Goal: Contribute content: Contribute content

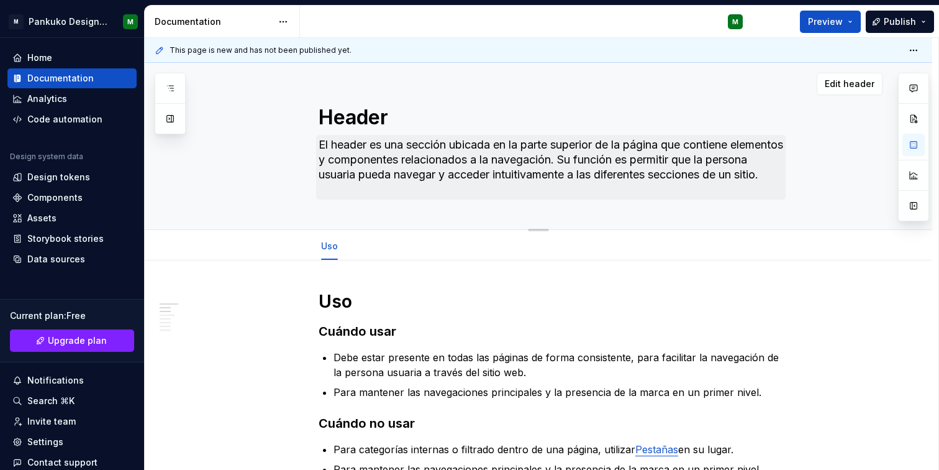
type textarea "*"
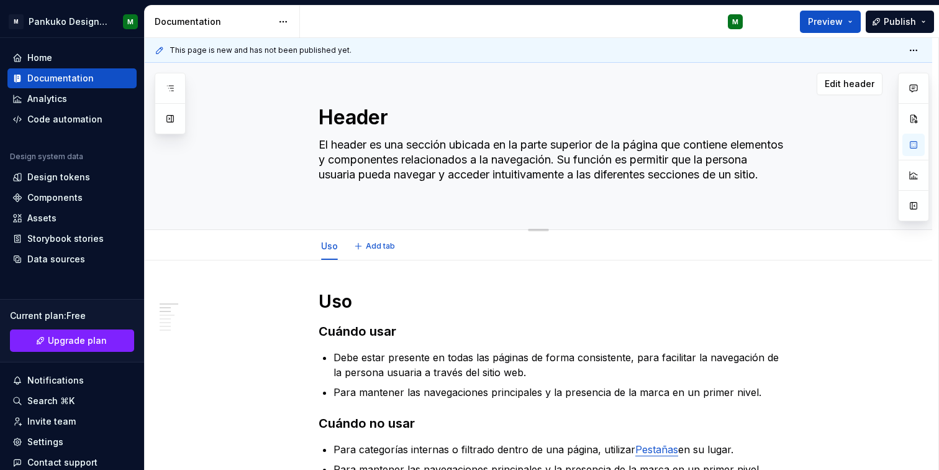
click at [369, 113] on textarea "Header" at bounding box center [551, 118] width 470 height 30
type textarea "I"
type textarea "*"
type textarea "In"
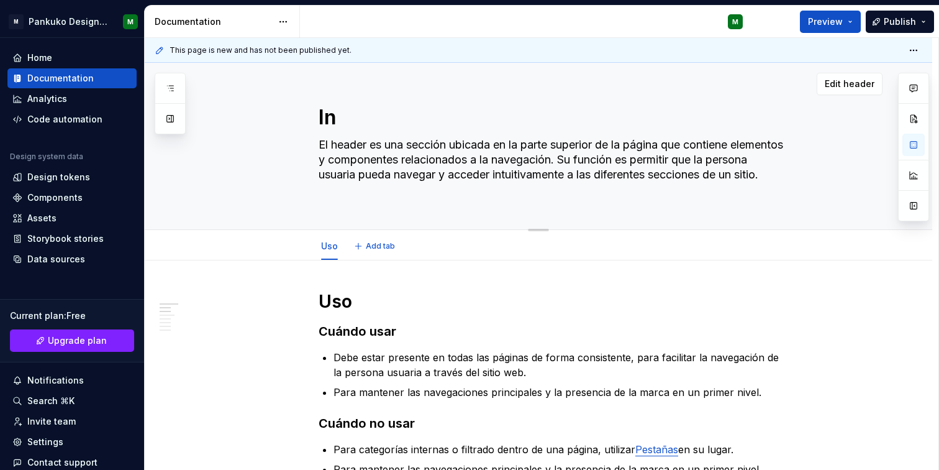
type textarea "*"
type textarea "Inl"
type textarea "*"
type textarea "Inli"
type textarea "*"
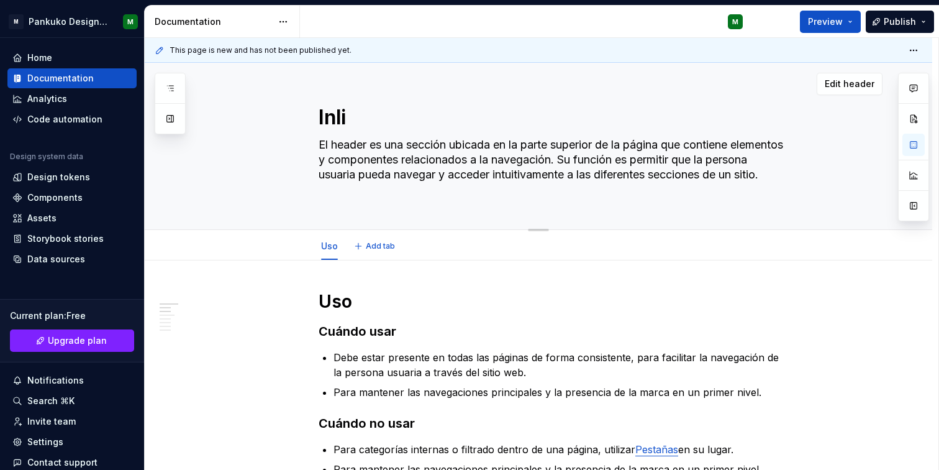
type textarea "Inlin"
type textarea "*"
type textarea "Inline"
type textarea "*"
type textarea "Inline"
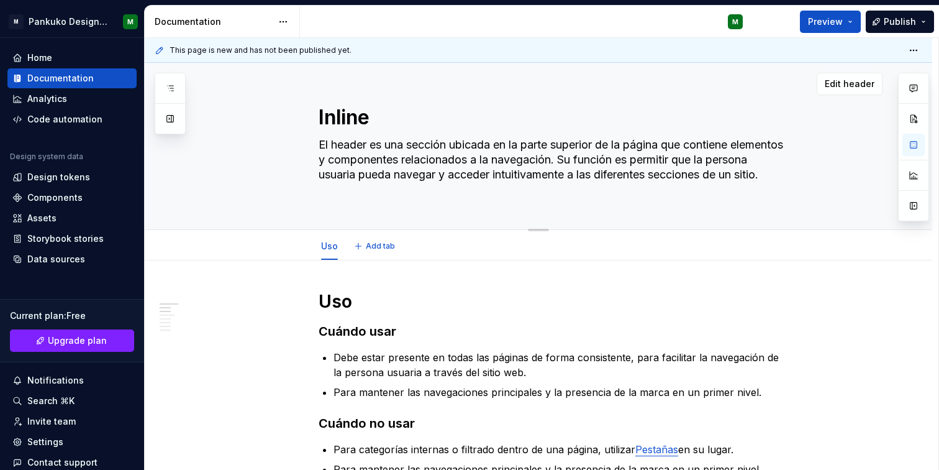
type textarea "*"
type textarea "Inline M"
type textarea "*"
type textarea "Inline"
type textarea "*"
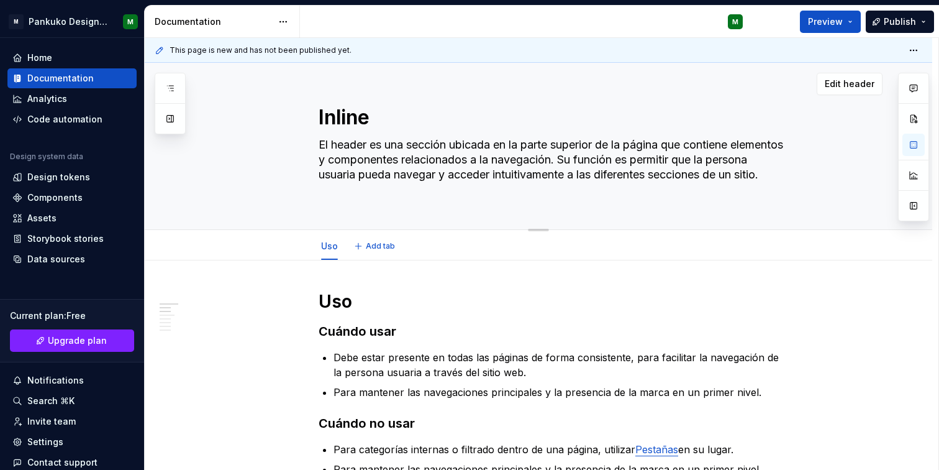
type textarea "Inline m"
type textarea "*"
type textarea "Inline me"
type textarea "*"
type textarea "Inline mes"
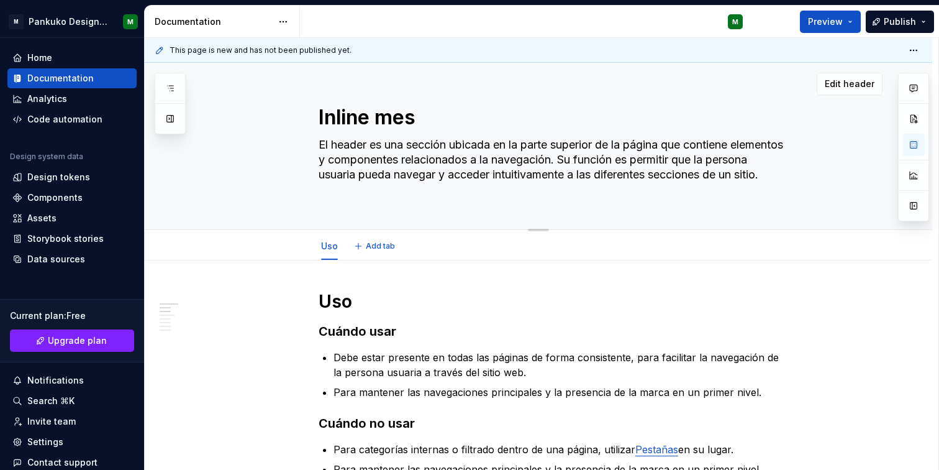
type textarea "*"
type textarea "Inline mess"
type textarea "*"
type textarea "Inline messa"
type textarea "*"
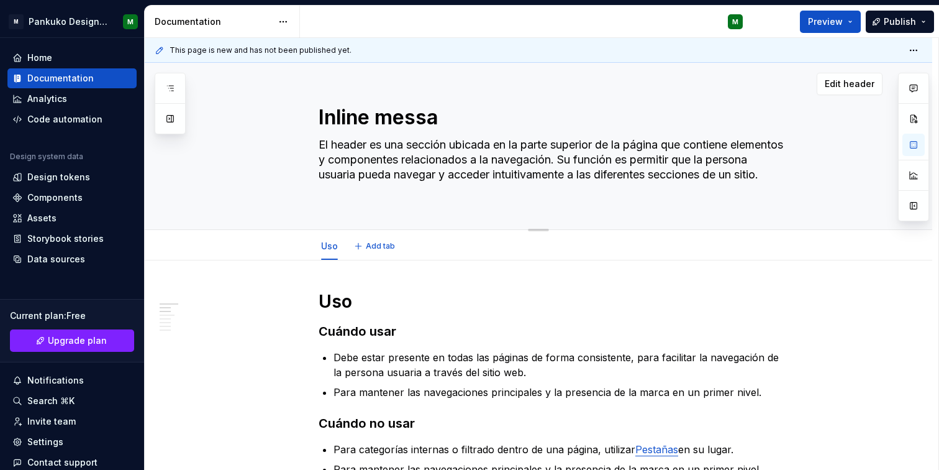
type textarea "Inline messag"
type textarea "*"
type textarea "Inline message"
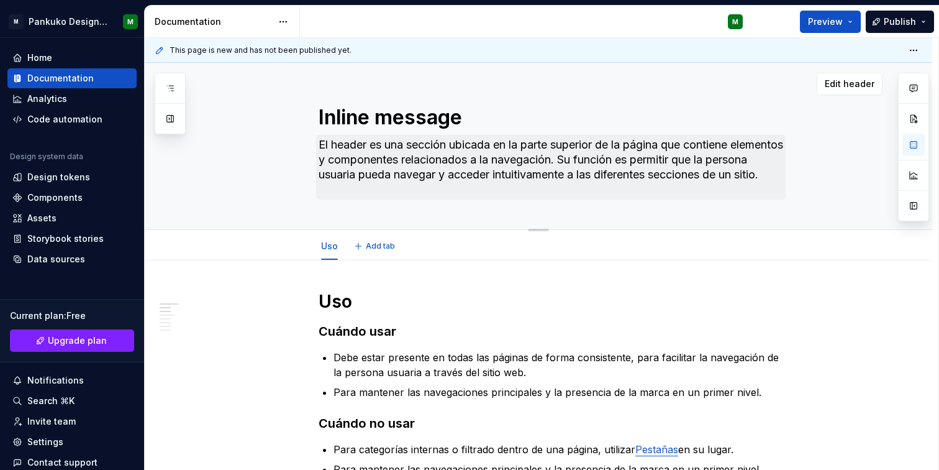
type textarea "*"
type textarea "Inline message"
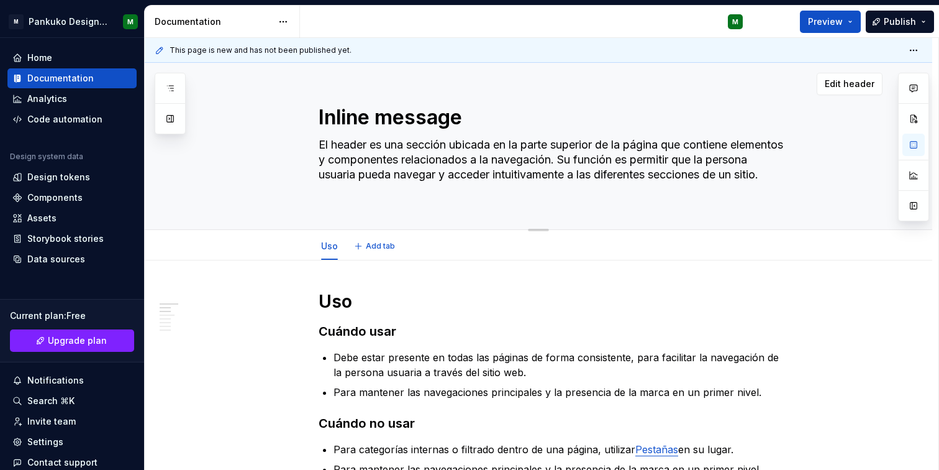
click at [431, 153] on textarea "El header es una sección ubicada en la parte superior de la página que contiene…" at bounding box center [551, 167] width 470 height 65
click at [382, 119] on textarea "Inline message" at bounding box center [551, 118] width 470 height 30
type textarea "*"
type textarea "Inline essage"
type textarea "*"
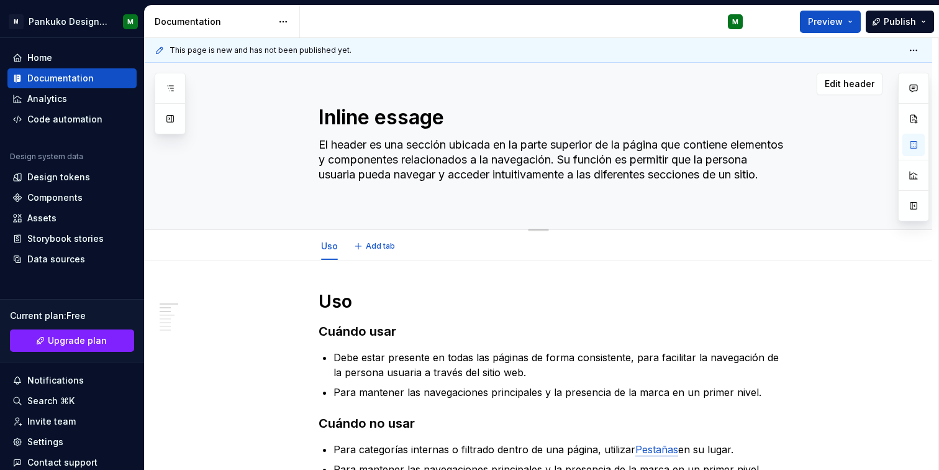
type textarea "Inline Message"
type textarea "*"
type textarea "Inline Message"
click at [536, 153] on textarea "El header es una sección ubicada en la parte superior de la página que contiene…" at bounding box center [551, 167] width 470 height 65
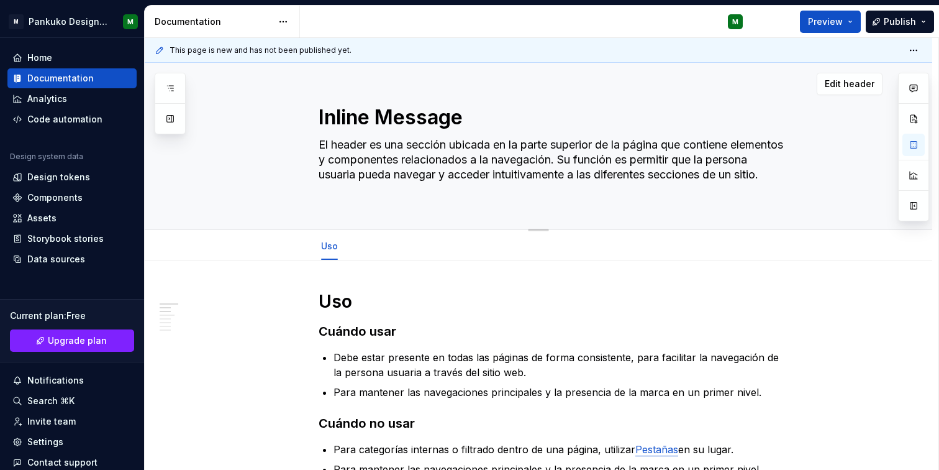
type textarea "*"
click at [536, 153] on textarea "El header es una sección ubicada en la parte superior de la página que contiene…" at bounding box center [551, 167] width 470 height 65
paste textarea "Inline Message muestra mensajes contextuales dentro del flujo de una pantalla, …"
type textarea "El Inline Message muestra mensajes contextuales dentro del flujo de una pantall…"
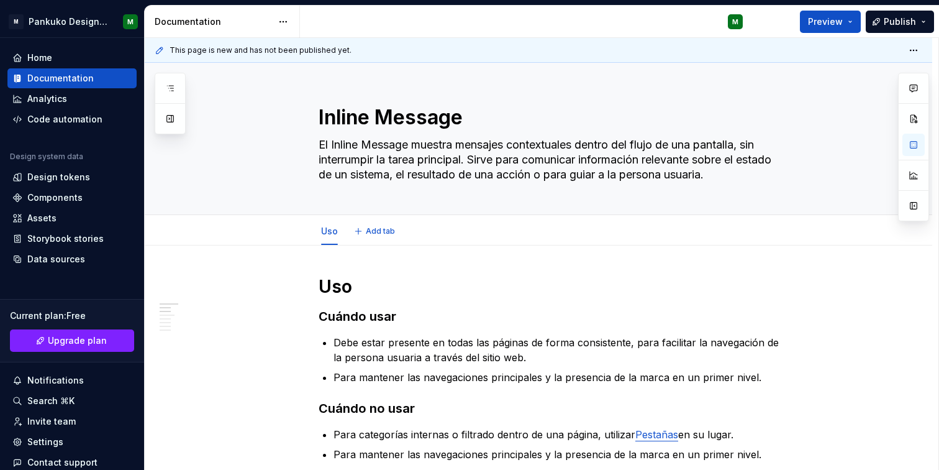
type textarea "*"
type textarea "El Inline Message muestra mensajes contextuales dentro del flujo de una pantall…"
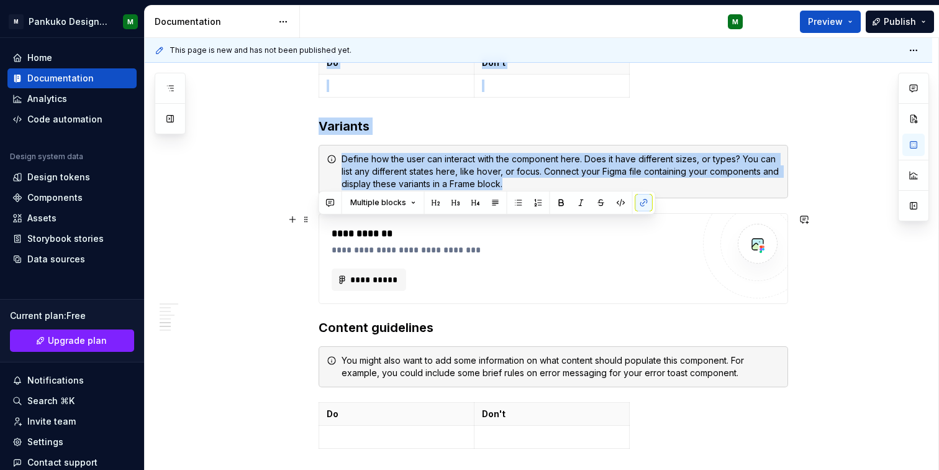
scroll to position [1146, 0]
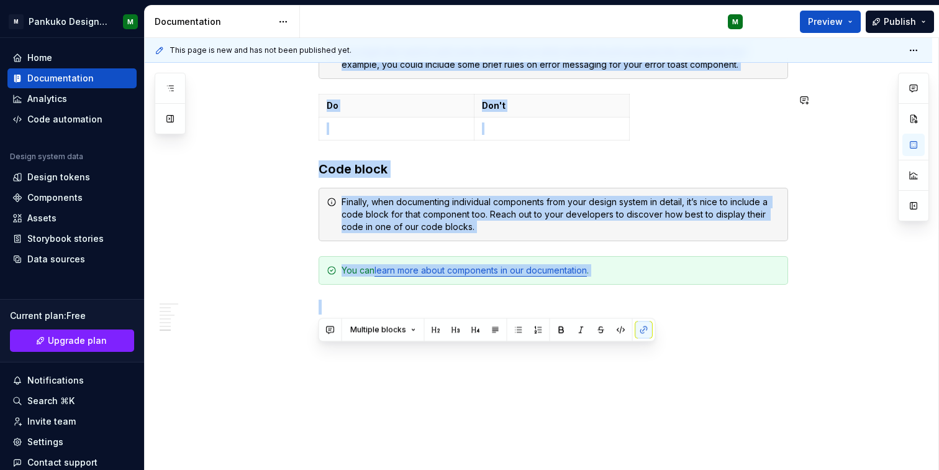
drag, startPoint x: 324, startPoint y: 162, endPoint x: 864, endPoint y: 288, distance: 554.5
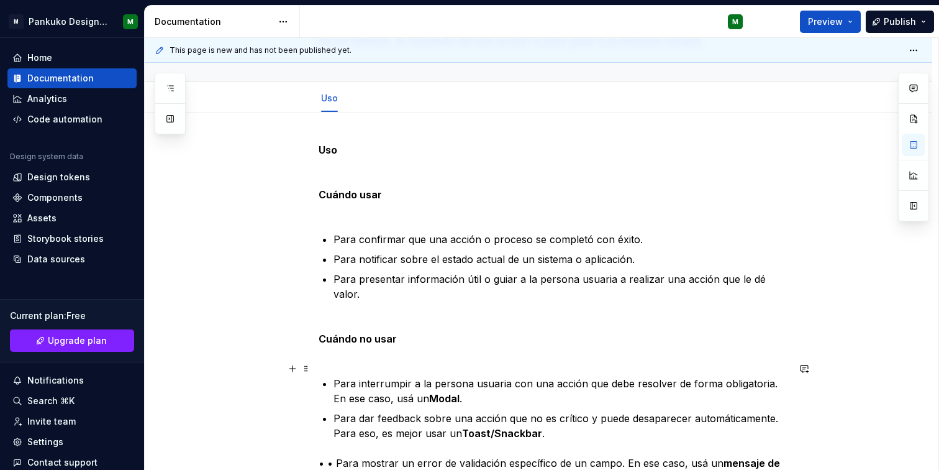
scroll to position [22, 0]
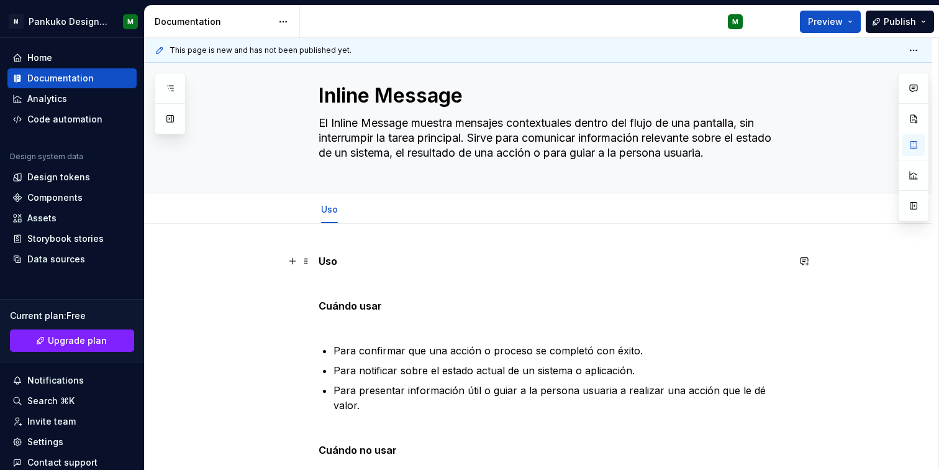
click at [330, 263] on strong "Uso" at bounding box center [328, 261] width 19 height 12
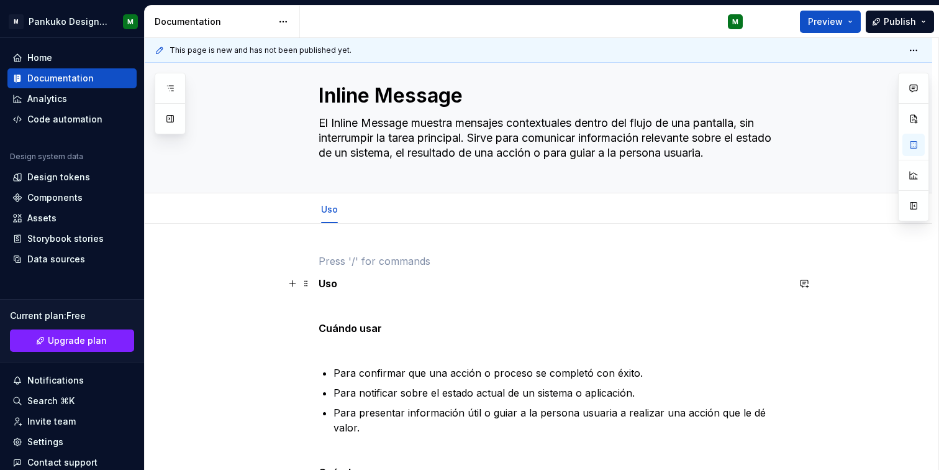
click at [319, 285] on strong "Uso" at bounding box center [328, 283] width 19 height 12
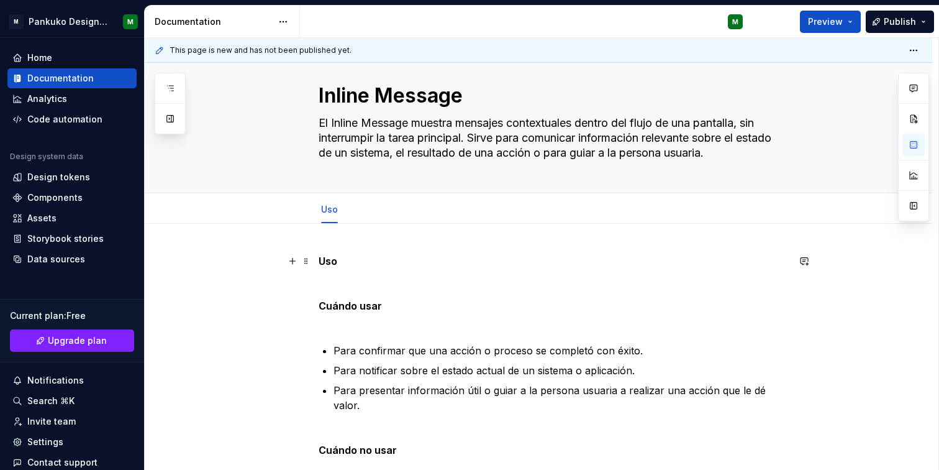
click at [327, 265] on strong "Uso" at bounding box center [328, 261] width 19 height 12
click at [329, 262] on strong "Uso" at bounding box center [328, 261] width 19 height 12
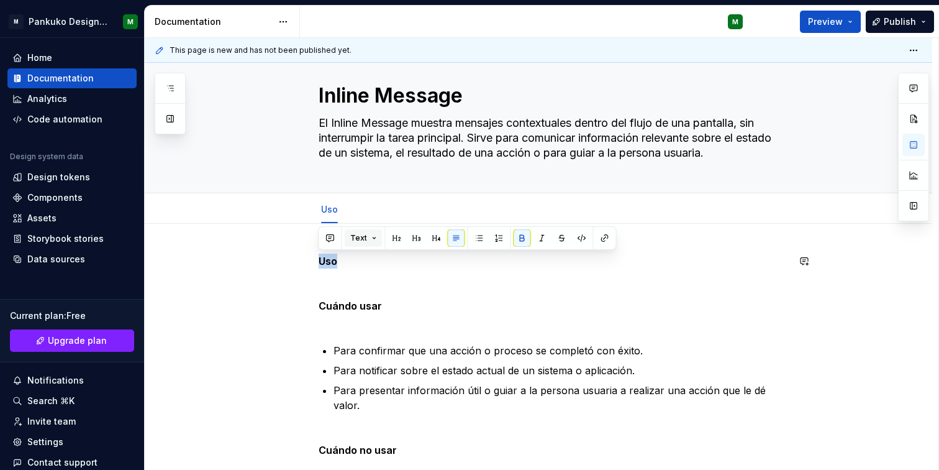
click at [379, 237] on button "Text" at bounding box center [364, 237] width 38 height 17
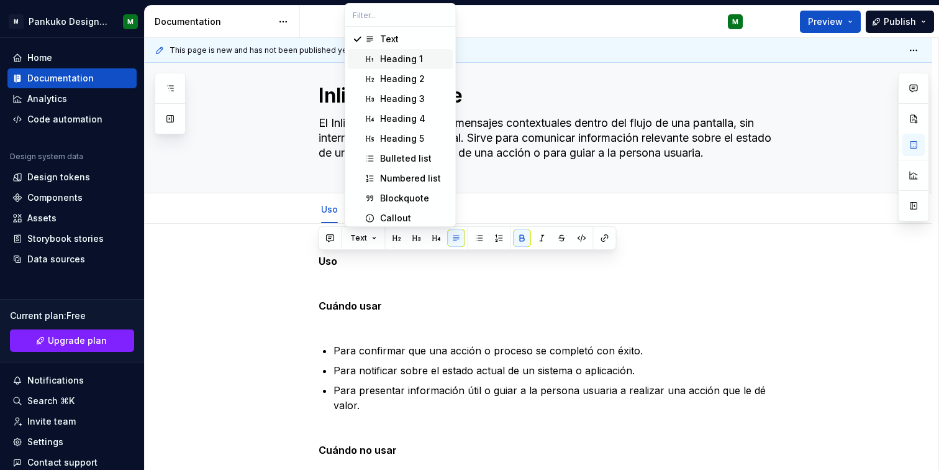
click at [414, 57] on div "Heading 1" at bounding box center [401, 59] width 43 height 12
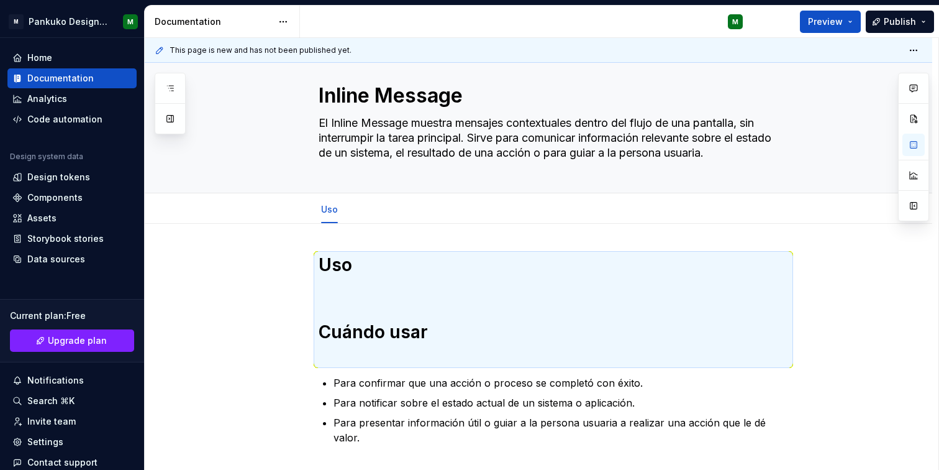
type textarea "*"
click at [363, 298] on h1 "Uso Cuándo usar" at bounding box center [554, 310] width 470 height 112
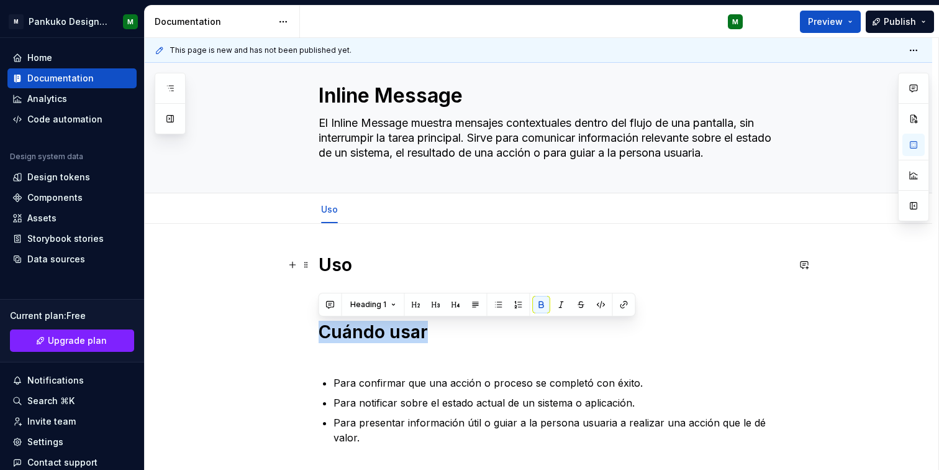
drag, startPoint x: 322, startPoint y: 334, endPoint x: 428, endPoint y: 327, distance: 106.5
click at [437, 332] on h1 "Uso Cuándo usar" at bounding box center [554, 310] width 470 height 112
click at [325, 284] on h1 "Uso Cuándo usar" at bounding box center [554, 310] width 470 height 112
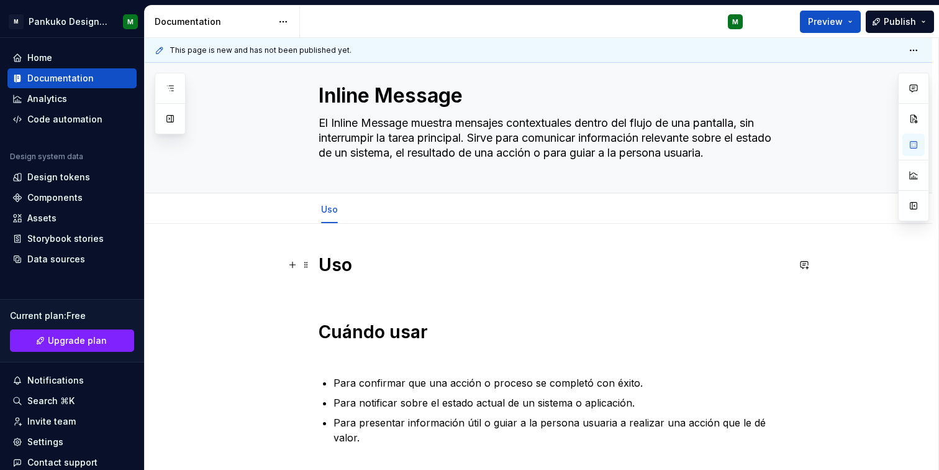
click at [319, 327] on strong "Cuándo usar" at bounding box center [373, 331] width 109 height 21
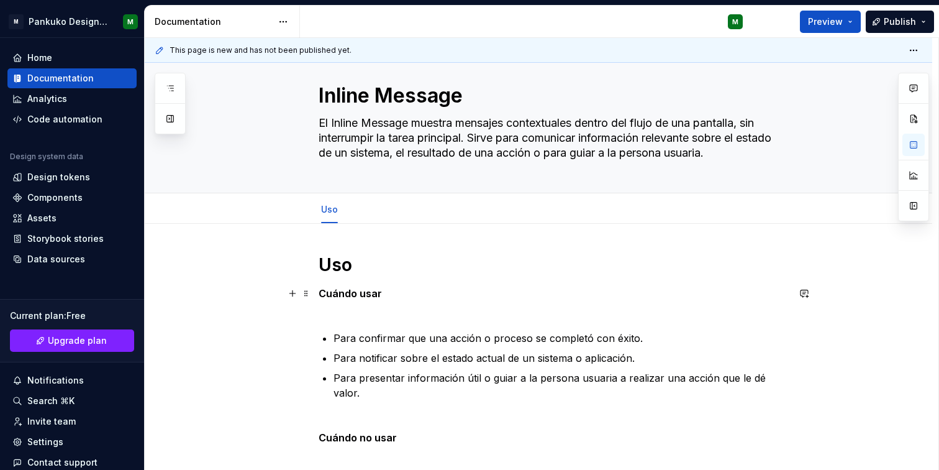
click at [357, 295] on strong "Cuándo usar" at bounding box center [350, 293] width 63 height 12
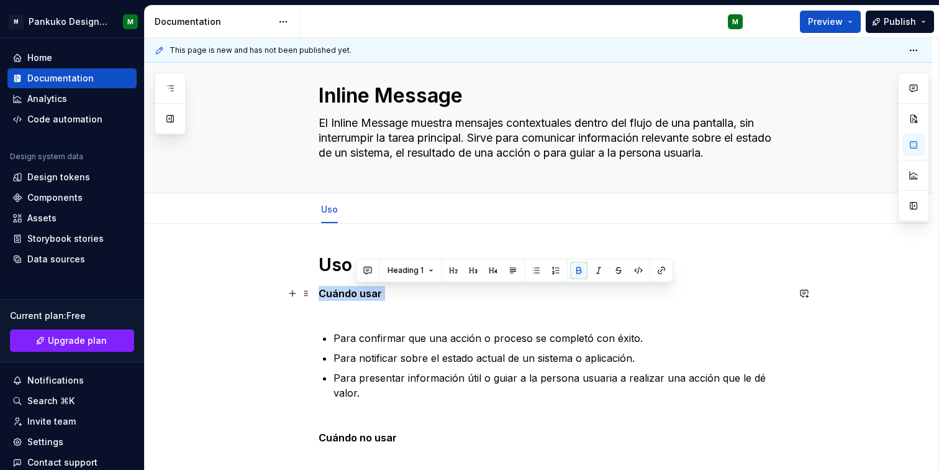
click at [357, 295] on strong "Cuándo usar" at bounding box center [350, 293] width 63 height 12
click at [418, 272] on button "button" at bounding box center [416, 270] width 17 height 17
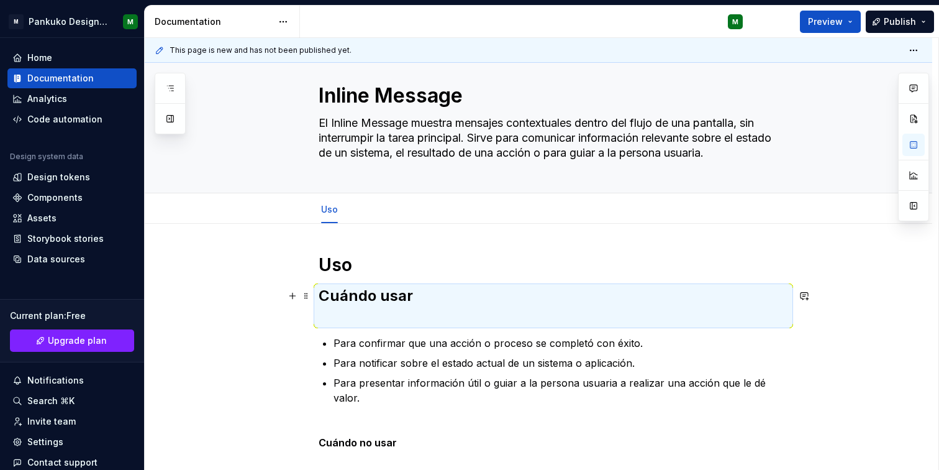
click at [431, 309] on h2 "Cuándo usar" at bounding box center [554, 306] width 470 height 40
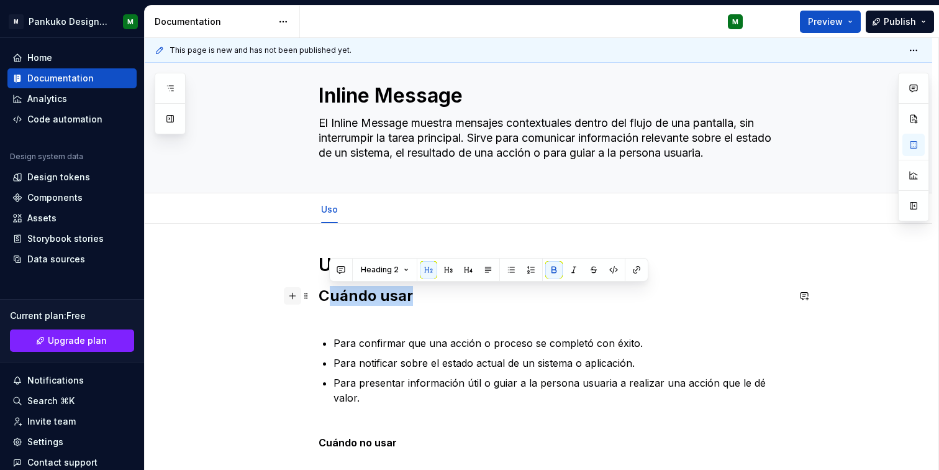
drag, startPoint x: 409, startPoint y: 298, endPoint x: 300, endPoint y: 300, distance: 109.4
click at [319, 300] on div "Uso Cuándo usar Para confirmar que una acción o proceso se completó con éxito. …" at bounding box center [554, 429] width 470 height 350
click at [446, 269] on button "button" at bounding box center [448, 269] width 17 height 17
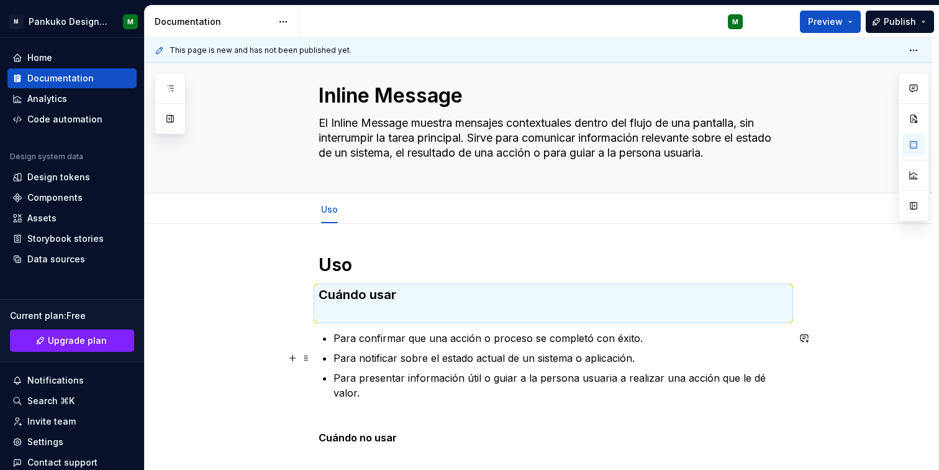
click at [398, 356] on p "Para notificar sobre el estado actual de un sistema o aplicación." at bounding box center [561, 357] width 455 height 15
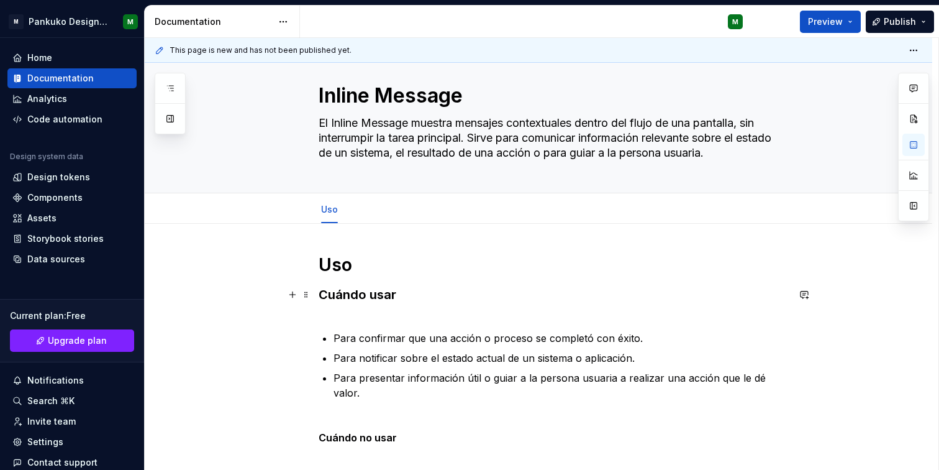
click at [404, 296] on h3 "Cuándo usar" at bounding box center [554, 303] width 470 height 35
click at [373, 317] on h3 "Cuándo usar" at bounding box center [554, 303] width 470 height 35
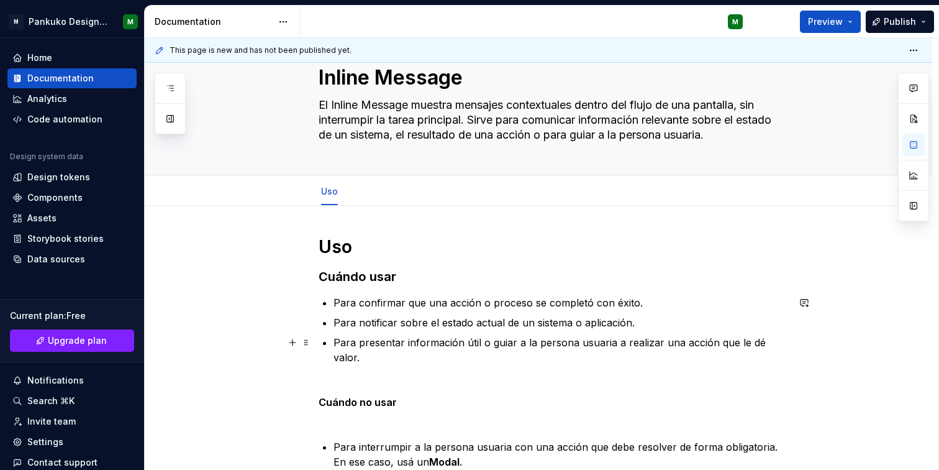
click at [369, 320] on p "Para notificar sobre el estado actual de un sistema o aplicación." at bounding box center [561, 322] width 455 height 15
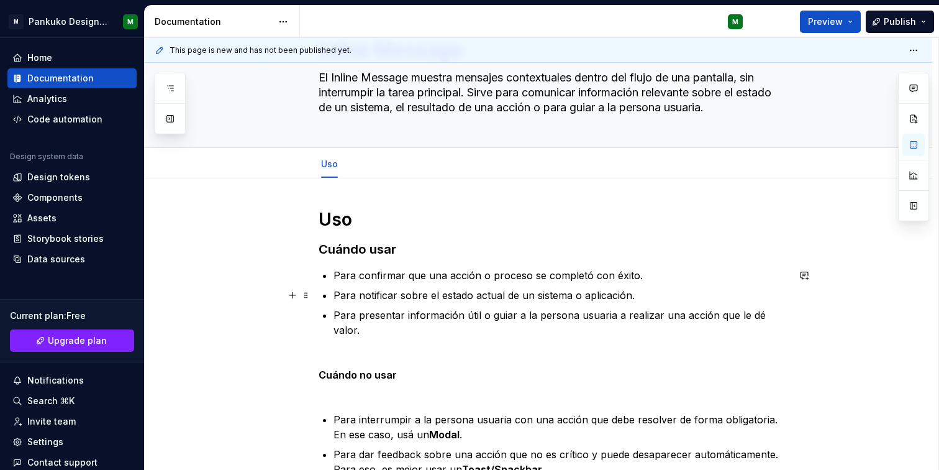
scroll to position [75, 0]
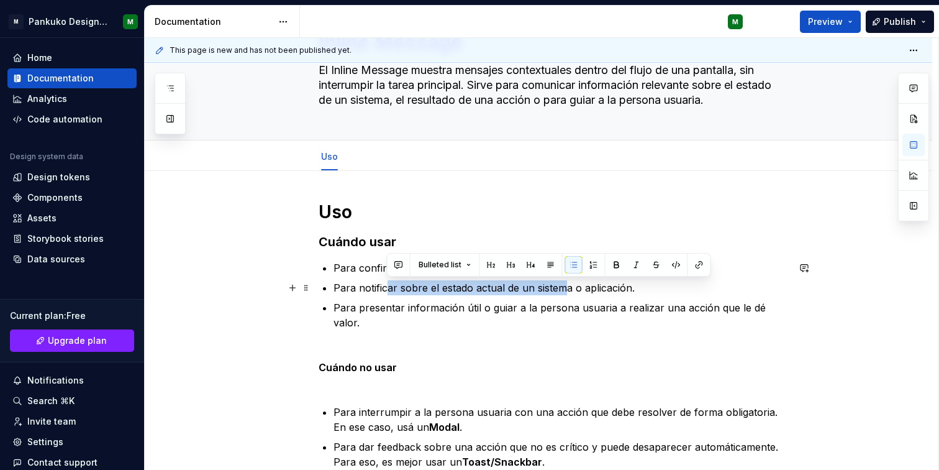
drag, startPoint x: 385, startPoint y: 288, endPoint x: 562, endPoint y: 293, distance: 177.1
click at [562, 293] on p "Para notificar sobre el estado actual de un sistema o aplicación." at bounding box center [561, 287] width 455 height 15
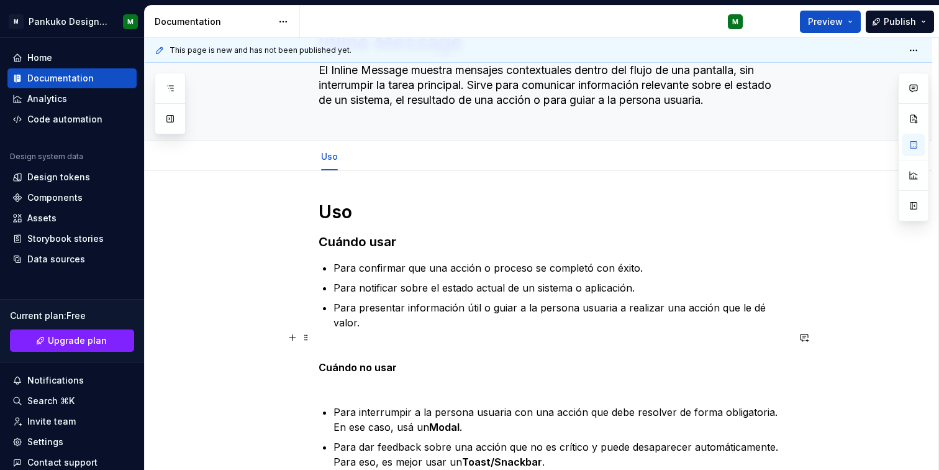
click at [698, 345] on p "Cuándo no usar" at bounding box center [554, 367] width 470 height 45
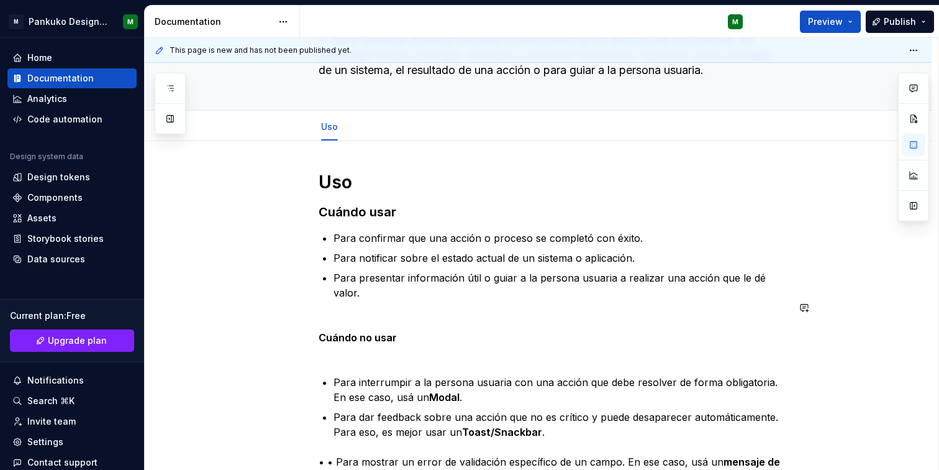
scroll to position [147, 0]
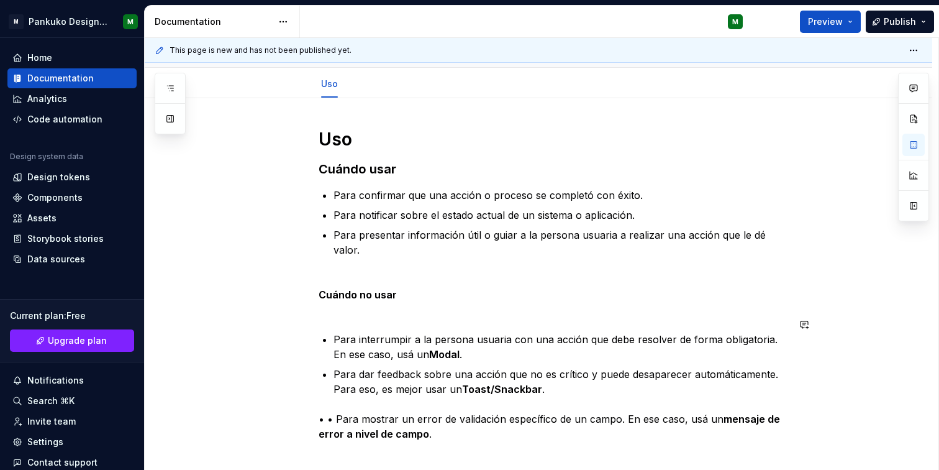
click at [362, 303] on div "Uso Cuándo usar Para confirmar que una acción o proceso se completó con éxito. …" at bounding box center [554, 284] width 470 height 313
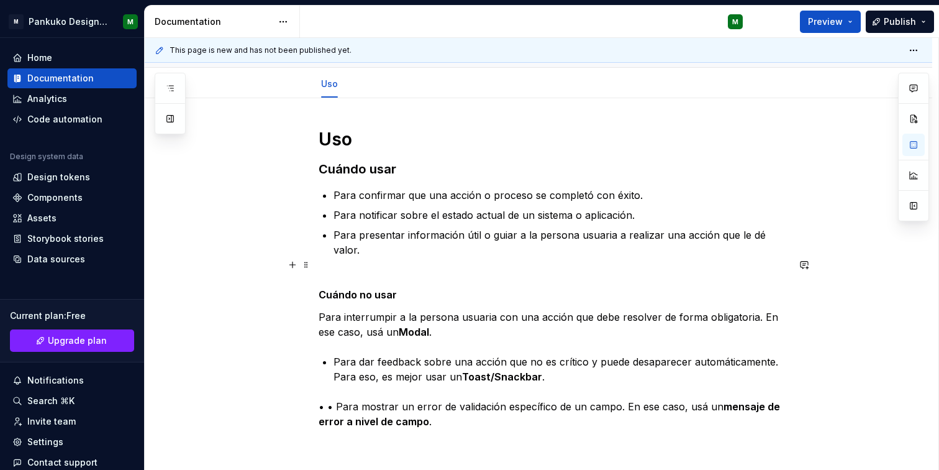
click at [349, 288] on strong "Cuándo no usar" at bounding box center [358, 294] width 78 height 12
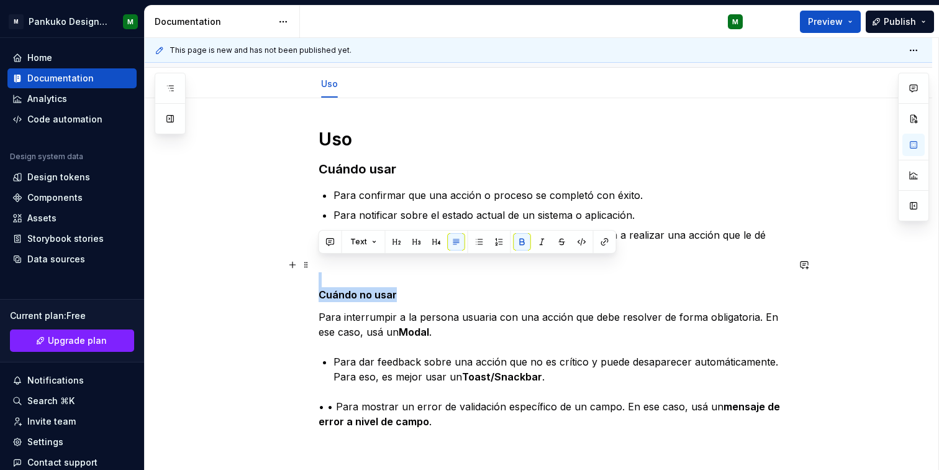
click at [349, 288] on strong "Cuándo no usar" at bounding box center [358, 294] width 78 height 12
click at [413, 244] on button "button" at bounding box center [416, 241] width 17 height 17
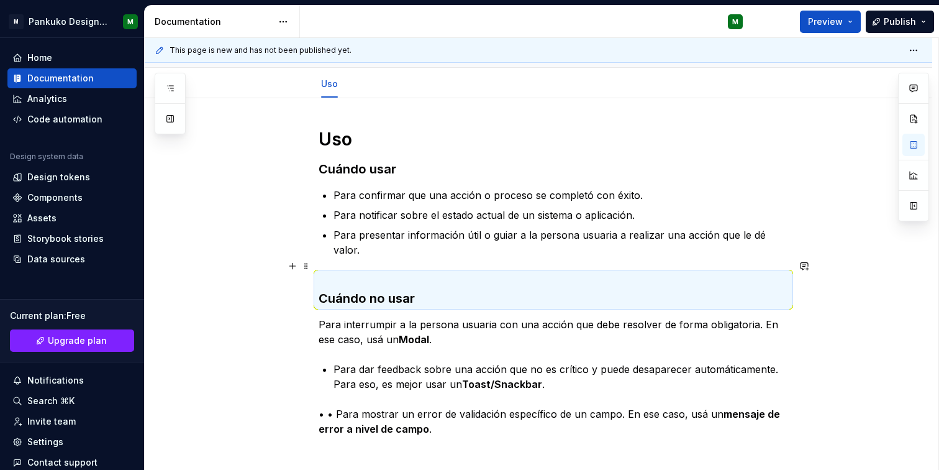
click at [367, 273] on h3 "Cuándo no usar" at bounding box center [554, 289] width 470 height 35
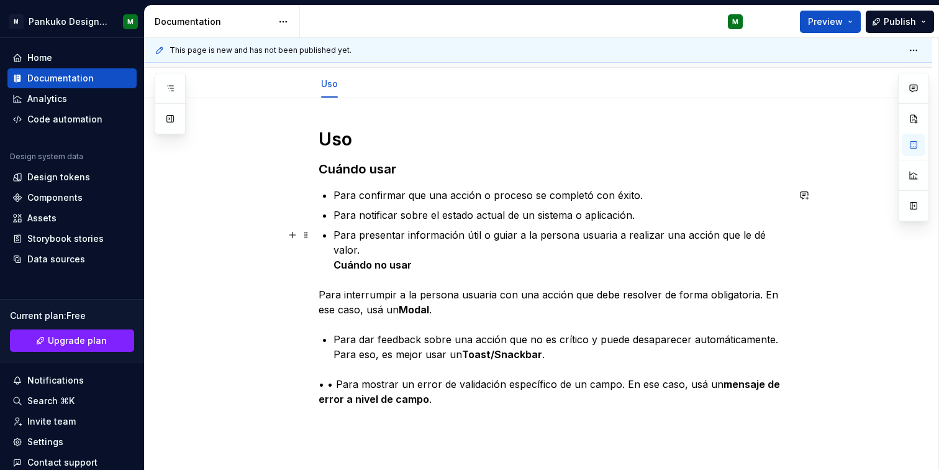
click at [334, 258] on strong "Cuándo no usar" at bounding box center [373, 264] width 78 height 12
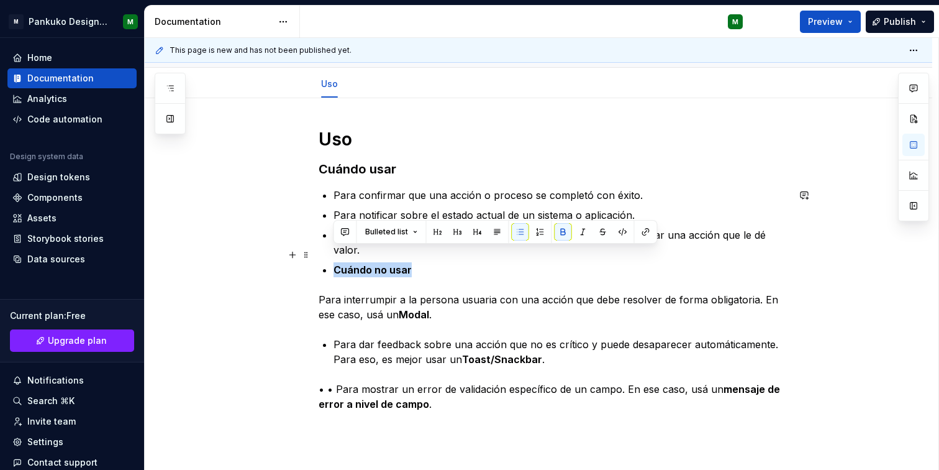
drag, startPoint x: 419, startPoint y: 257, endPoint x: 317, endPoint y: 261, distance: 102.0
click at [317, 261] on div "Uso Cuándo usar Para confirmar que una acción o proceso se completó con éxito. …" at bounding box center [539, 332] width 788 height 469
click at [455, 234] on button "button" at bounding box center [457, 231] width 17 height 17
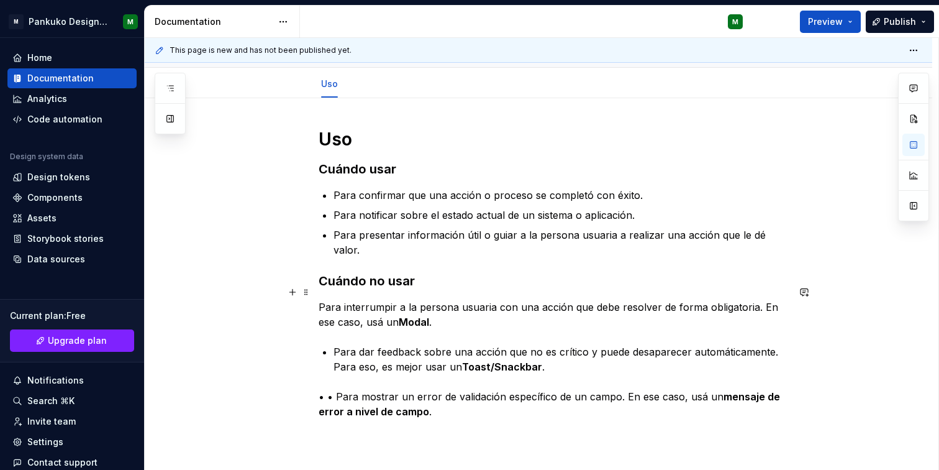
click at [348, 299] on p "Para interrumpir a la persona usuaria con una acción que debe resolver de forma…" at bounding box center [554, 314] width 470 height 30
click at [321, 299] on p "Para interrumpir a la persona usuaria con una acción que debe resolver de forma…" at bounding box center [554, 314] width 470 height 30
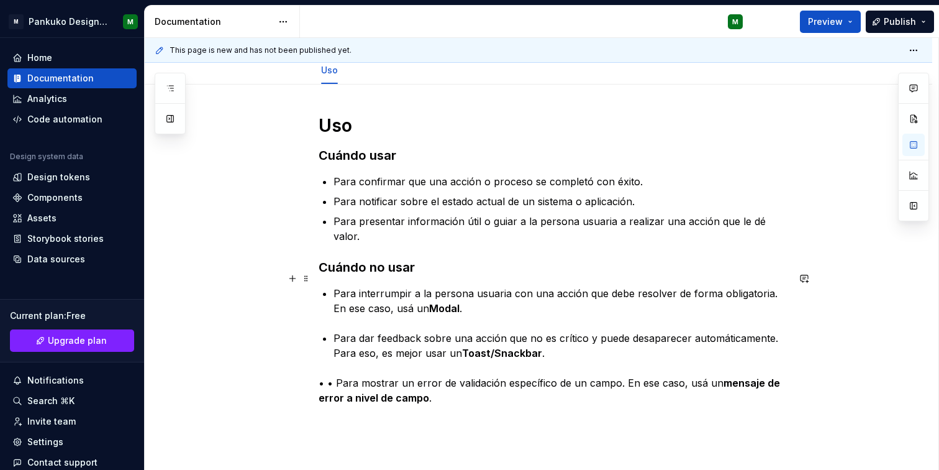
scroll to position [165, 0]
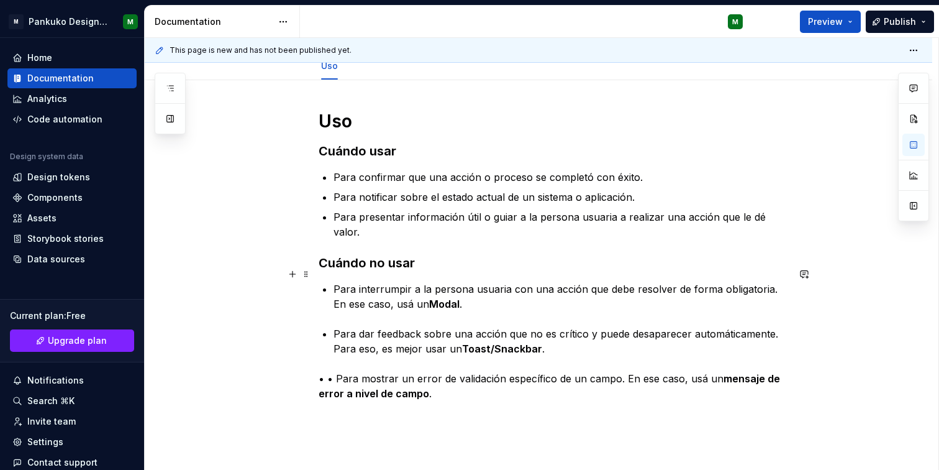
click at [435, 298] on strong "Modal" at bounding box center [444, 304] width 30 height 12
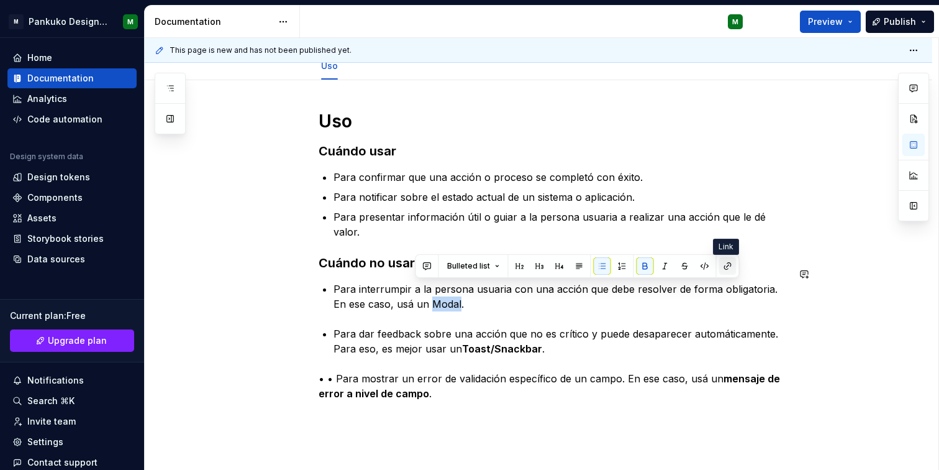
click at [724, 269] on button "button" at bounding box center [727, 265] width 17 height 17
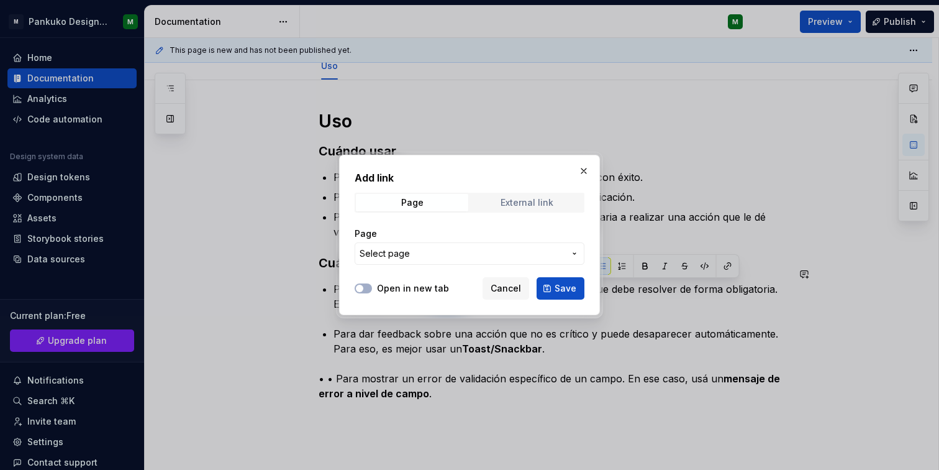
click at [516, 202] on div "External link" at bounding box center [527, 203] width 53 height 10
click at [399, 257] on input "URL" at bounding box center [470, 253] width 230 height 22
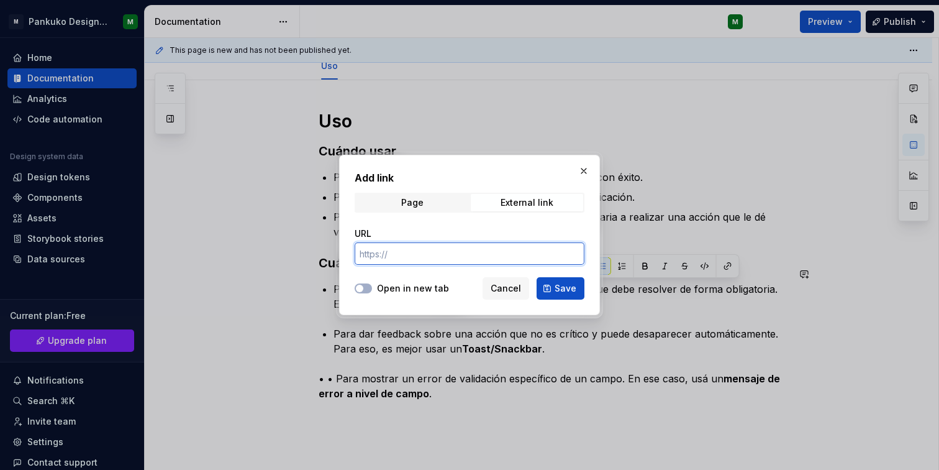
type input "[URL][DOMAIN_NAME]"
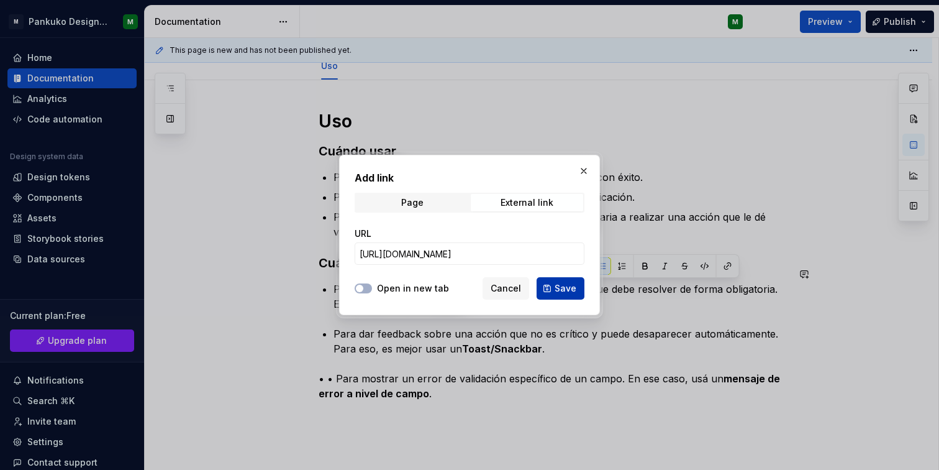
click at [557, 286] on span "Save" at bounding box center [566, 288] width 22 height 12
type textarea "*"
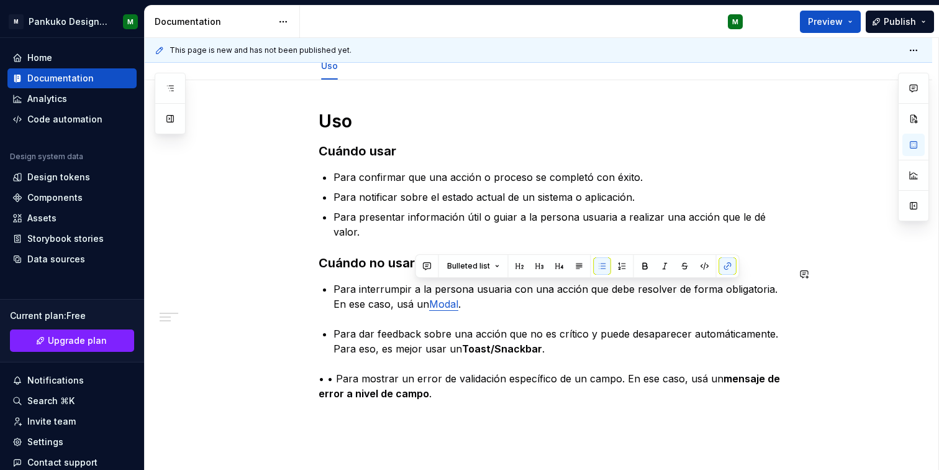
click at [437, 302] on div "Uso Cuándo usar Para confirmar que una acción o proceso se completó con éxito. …" at bounding box center [554, 255] width 470 height 291
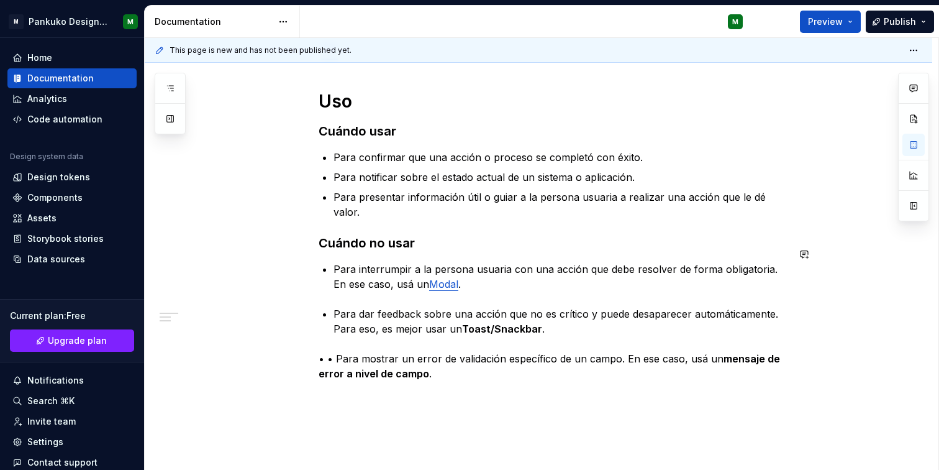
scroll to position [186, 0]
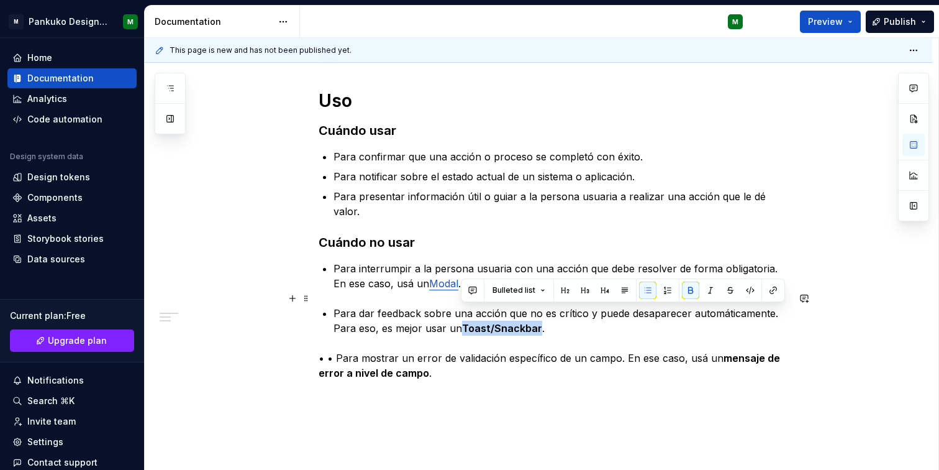
drag, startPoint x: 464, startPoint y: 314, endPoint x: 537, endPoint y: 314, distance: 73.9
click at [537, 314] on p "Para dar feedback sobre una acción que no es crítico y puede desaparecer automá…" at bounding box center [561, 321] width 455 height 30
click at [694, 294] on button "button" at bounding box center [690, 289] width 17 height 17
click at [768, 292] on button "button" at bounding box center [773, 289] width 17 height 17
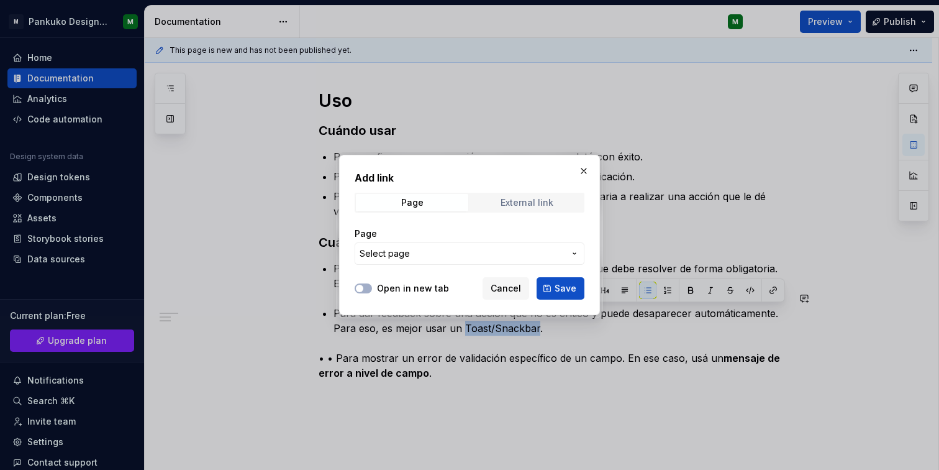
click at [536, 200] on div "External link" at bounding box center [527, 203] width 53 height 10
click at [442, 256] on input "URL" at bounding box center [470, 253] width 230 height 22
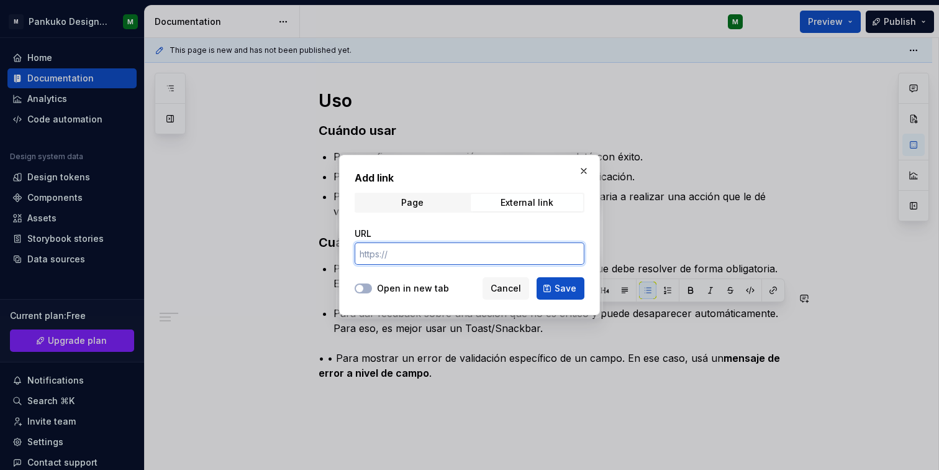
type input "[URL][DOMAIN_NAME]"
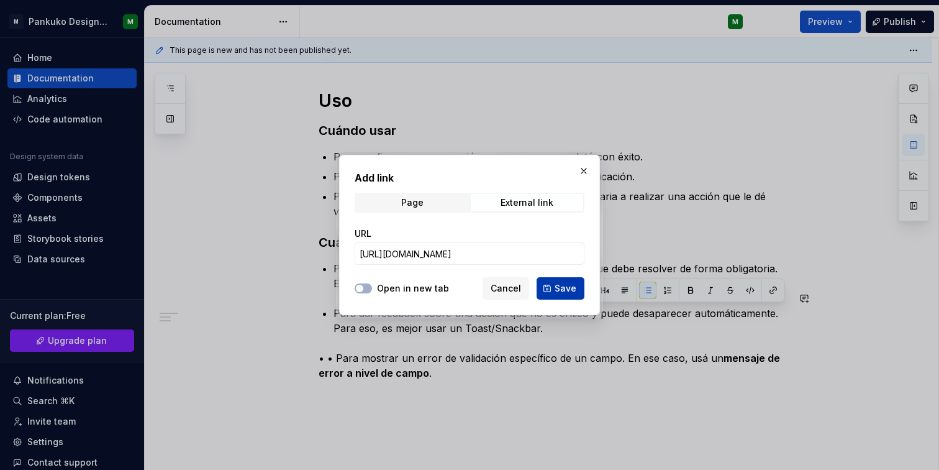
click at [571, 289] on span "Save" at bounding box center [566, 288] width 22 height 12
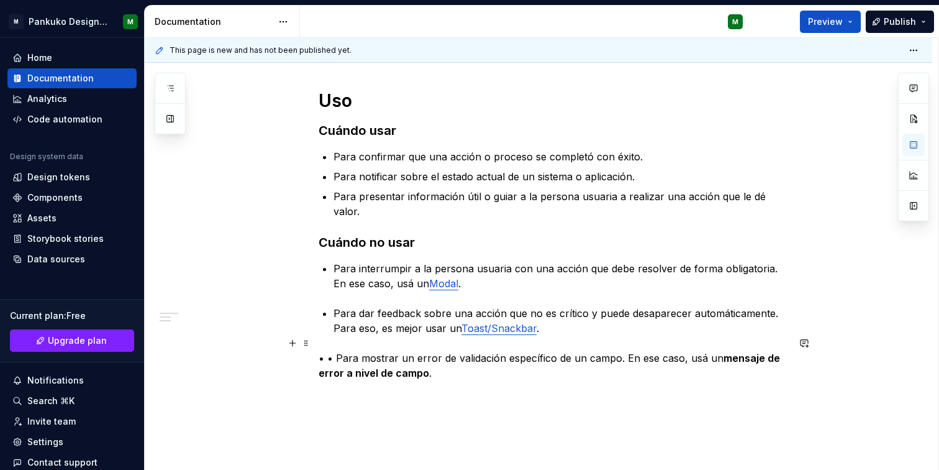
click at [541, 352] on p "• • Para mostrar un error de validación específico de un campo. En ese caso, us…" at bounding box center [554, 365] width 470 height 30
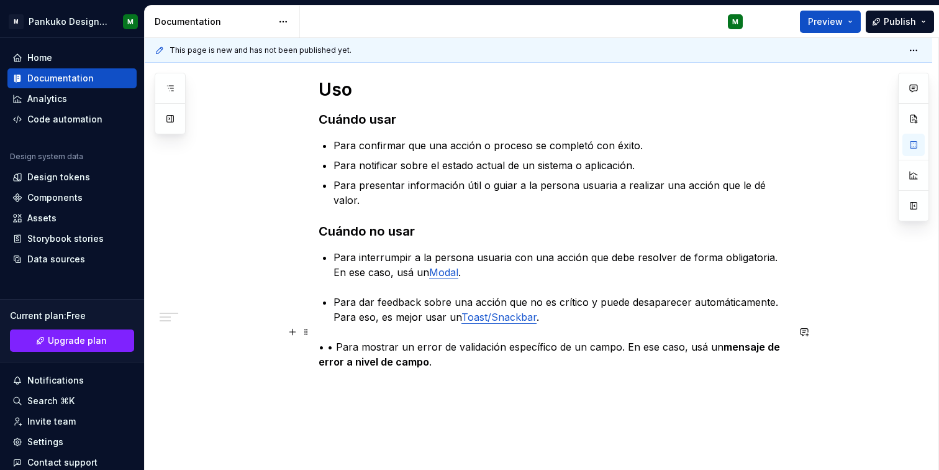
scroll to position [237, 0]
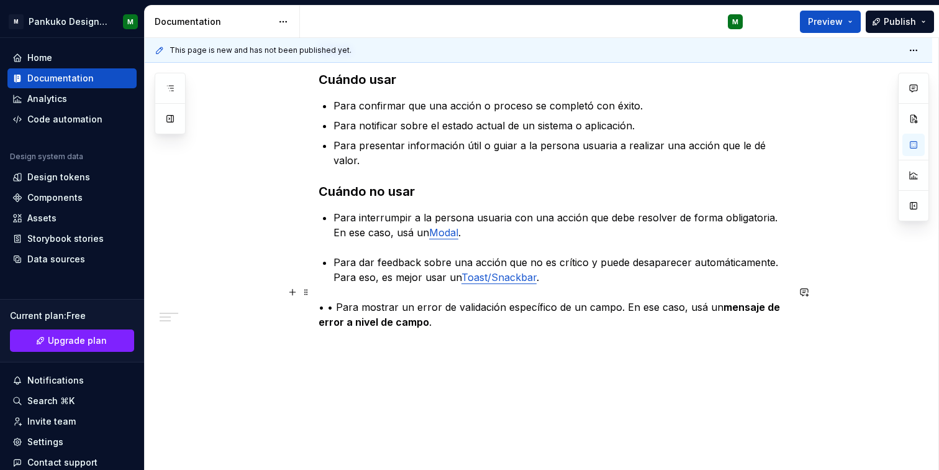
click at [337, 299] on p "• • Para mostrar un error de validación específico de un campo. En ese caso, us…" at bounding box center [554, 314] width 470 height 30
click at [319, 299] on p "• Para mostrar un error de validación específico de un campo. En ese caso, usá …" at bounding box center [554, 314] width 470 height 30
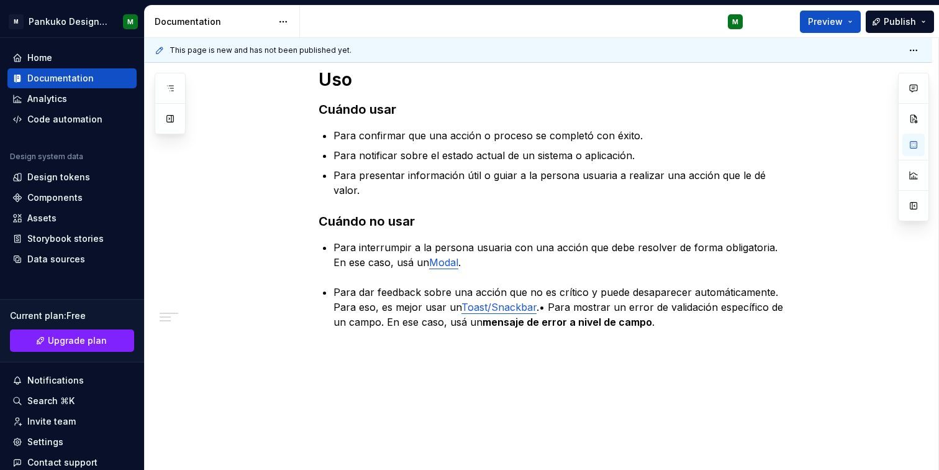
scroll to position [227, 0]
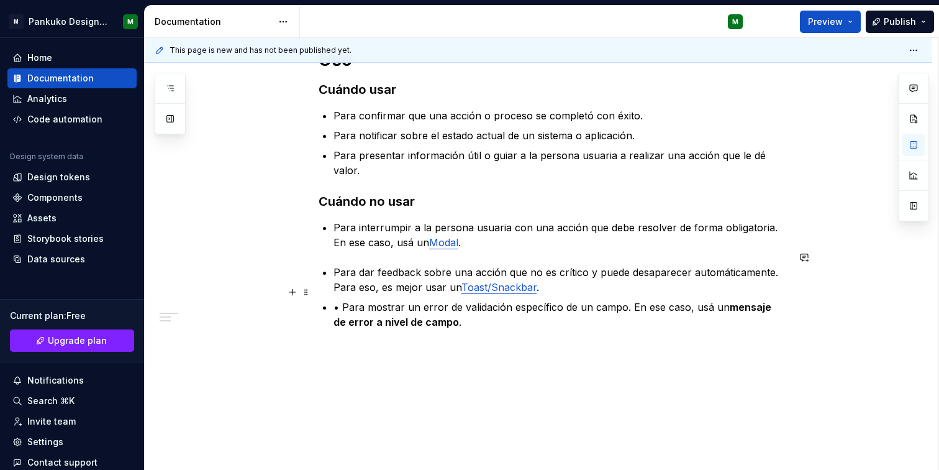
click at [342, 299] on p "• Para mostrar un error de validación específico de un campo. En ese caso, usá …" at bounding box center [561, 314] width 455 height 30
click at [334, 245] on div "Uso Cuándo usar Para confirmar que una acción o proceso se completó con éxito. …" at bounding box center [554, 188] width 470 height 281
click at [336, 240] on div "Uso Cuándo usar Para confirmar que una acción o proceso se completó con éxito. …" at bounding box center [554, 188] width 470 height 281
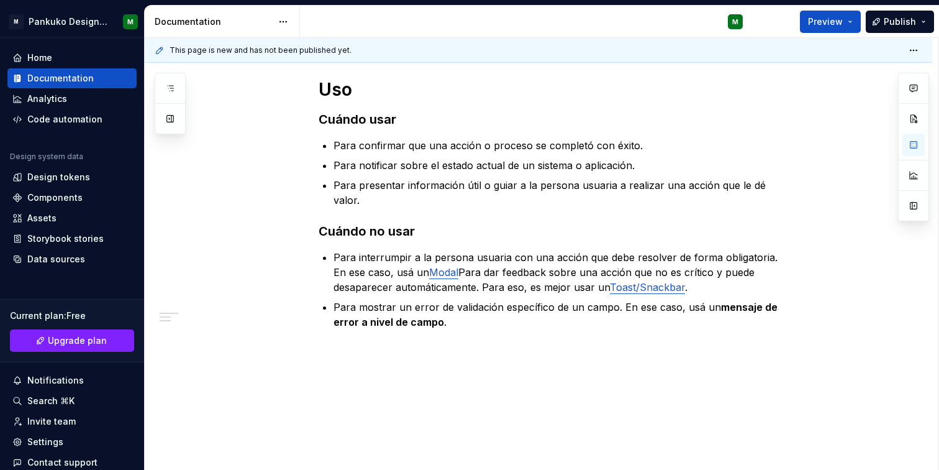
scroll to position [217, 0]
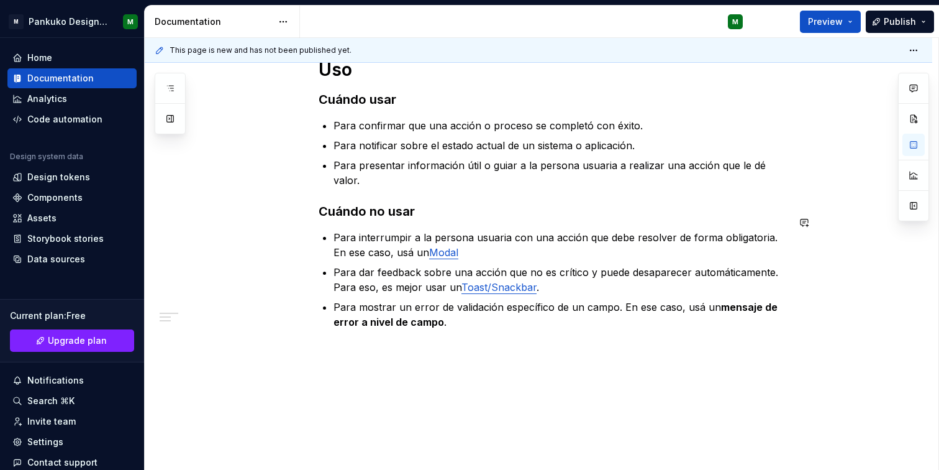
click at [391, 320] on div "Uso Cuándo usar Para confirmar que una acción o proceso se completó con éxito. …" at bounding box center [554, 201] width 470 height 286
click at [518, 317] on div "Uso Cuándo usar Para confirmar que una acción o proceso se completó con éxito. …" at bounding box center [554, 201] width 470 height 286
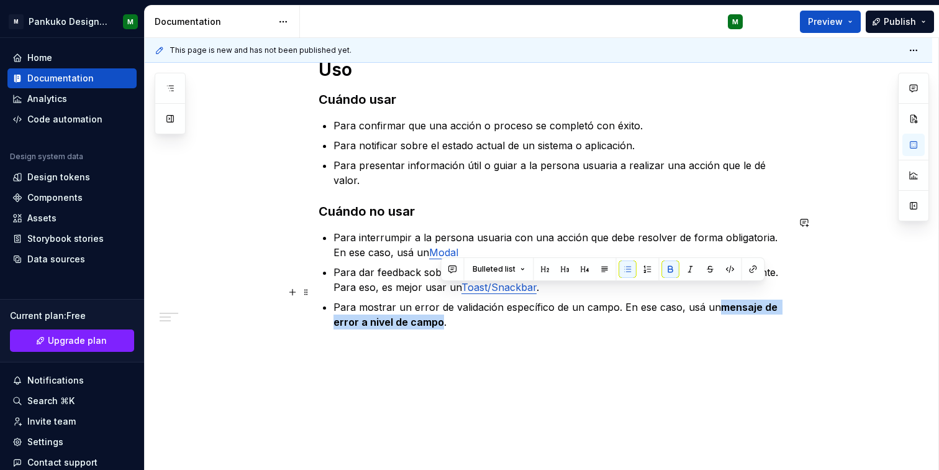
drag, startPoint x: 718, startPoint y: 295, endPoint x: 442, endPoint y: 305, distance: 276.7
click at [442, 305] on p "Para mostrar un error de validación específico de un campo. En ese caso, usá un…" at bounding box center [561, 314] width 455 height 30
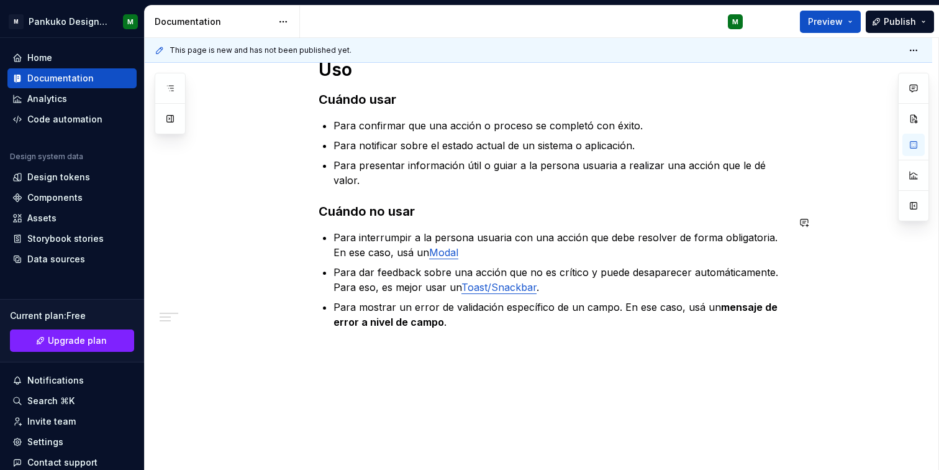
click at [603, 319] on div "Uso Cuándo usar Para confirmar que una acción o proceso se completó con éxito. …" at bounding box center [554, 201] width 470 height 286
click at [720, 301] on strong "mensaje de error a nivel de campo" at bounding box center [557, 314] width 447 height 27
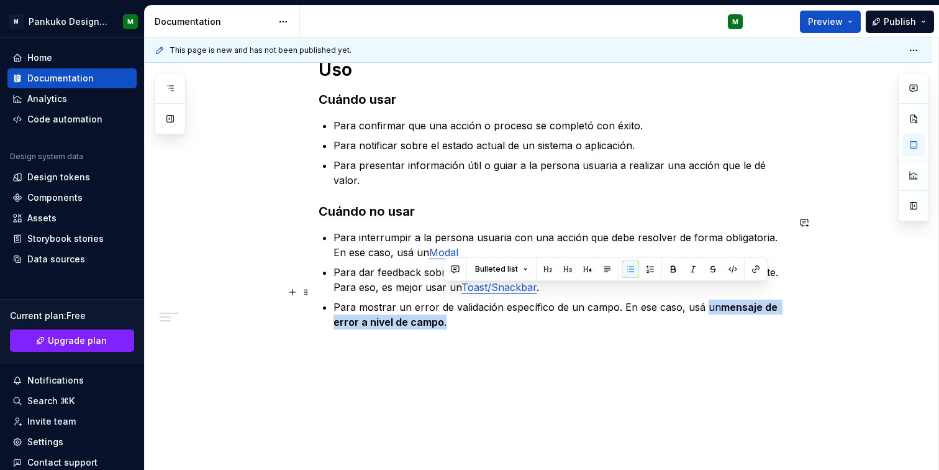
drag, startPoint x: 703, startPoint y: 293, endPoint x: 754, endPoint y: 313, distance: 54.1
click at [754, 313] on p "Para mostrar un error de validación específico de un campo. En ese caso, usá un…" at bounding box center [561, 314] width 455 height 30
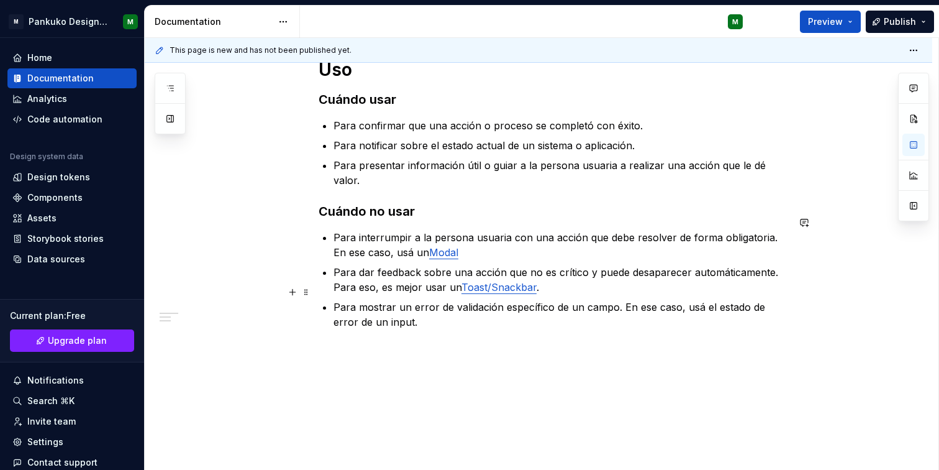
click at [606, 299] on p "Para mostrar un error de validación específico de un campo. En ese caso, usá el…" at bounding box center [561, 314] width 455 height 30
click at [698, 299] on p "Para mostrar un error de validación específico de un input. En ese caso, usá el…" at bounding box center [561, 314] width 455 height 30
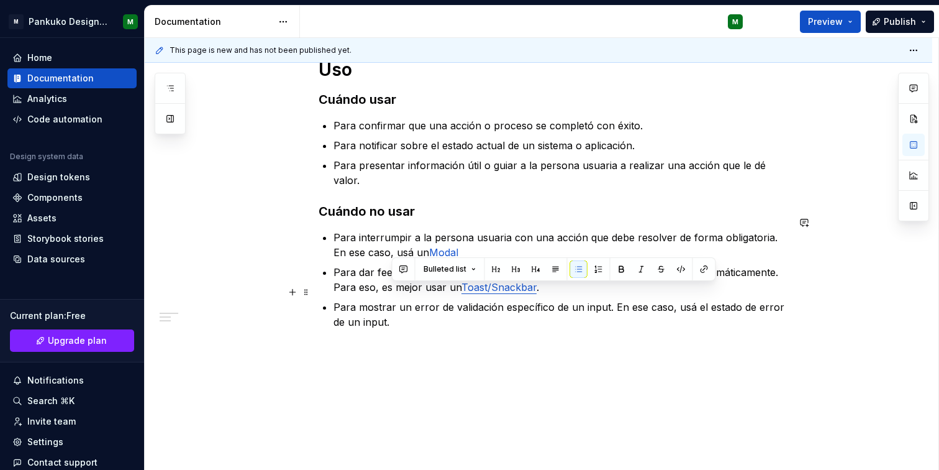
drag, startPoint x: 618, startPoint y: 291, endPoint x: 649, endPoint y: 311, distance: 36.9
click at [649, 311] on p "Para mostrar un error de validación específico de un input. En ese caso, usá el…" at bounding box center [561, 314] width 455 height 30
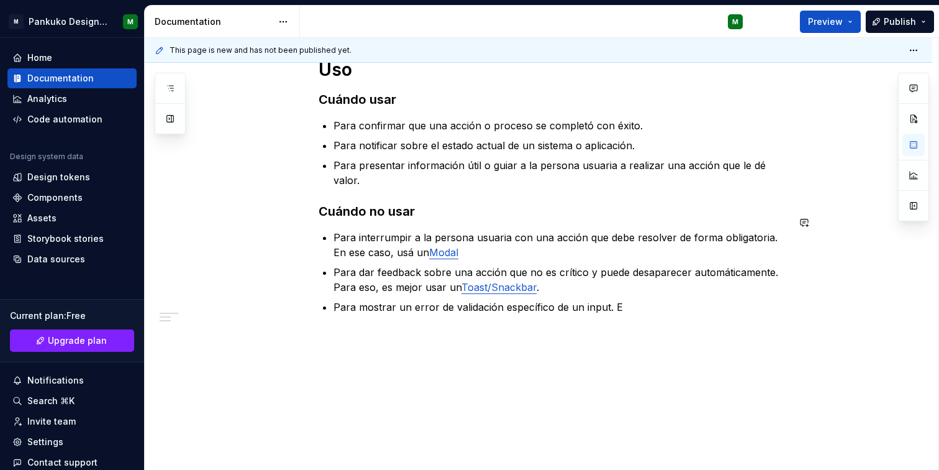
scroll to position [202, 0]
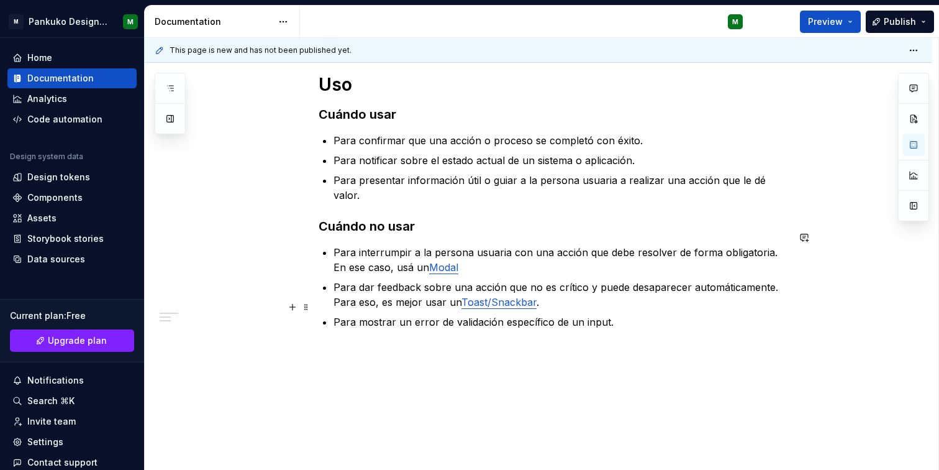
click at [761, 314] on p "Para mostrar un error de validación específico de un input." at bounding box center [561, 321] width 455 height 15
click at [424, 329] on div "Uso Cuándo usar Para confirmar que una acción o proceso se completó con éxito. …" at bounding box center [539, 264] width 788 height 442
click at [648, 319] on div "Uso Cuándo usar Para confirmar que una acción o proceso se completó con éxito. …" at bounding box center [554, 216] width 470 height 286
click at [650, 314] on p "Para mostrar un error de validación específico de un input." at bounding box center [561, 321] width 455 height 15
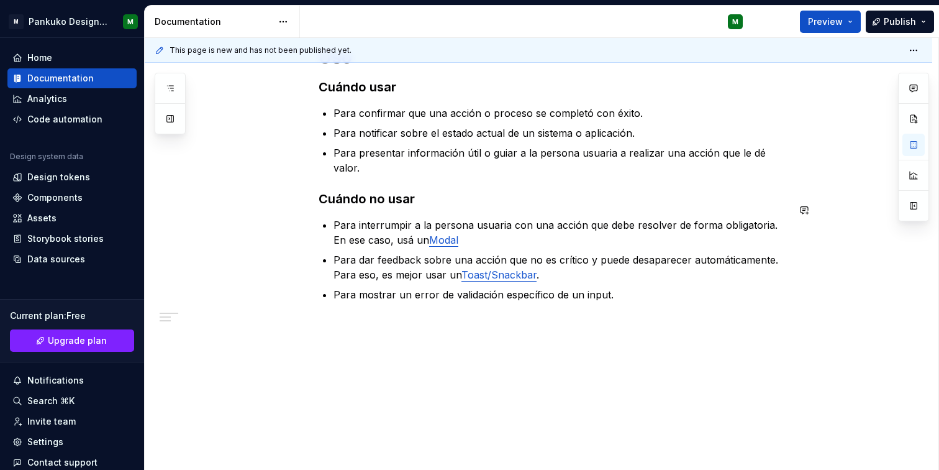
scroll to position [232, 0]
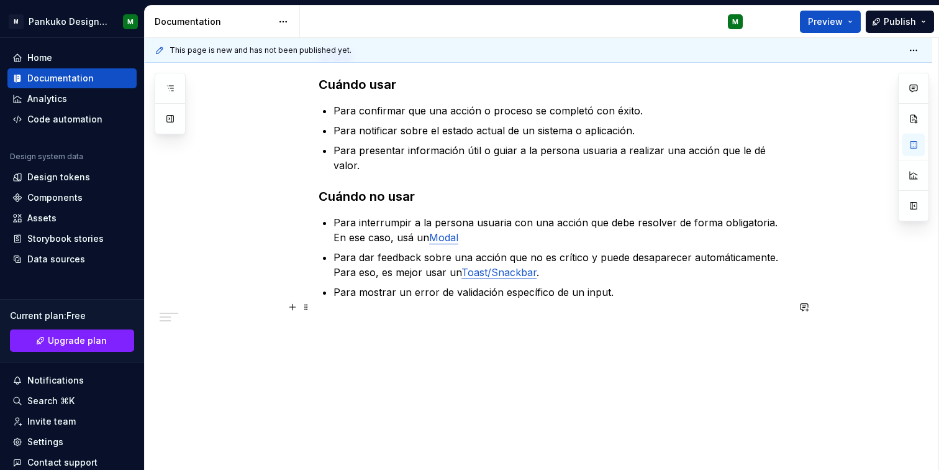
click at [414, 314] on p at bounding box center [554, 321] width 470 height 15
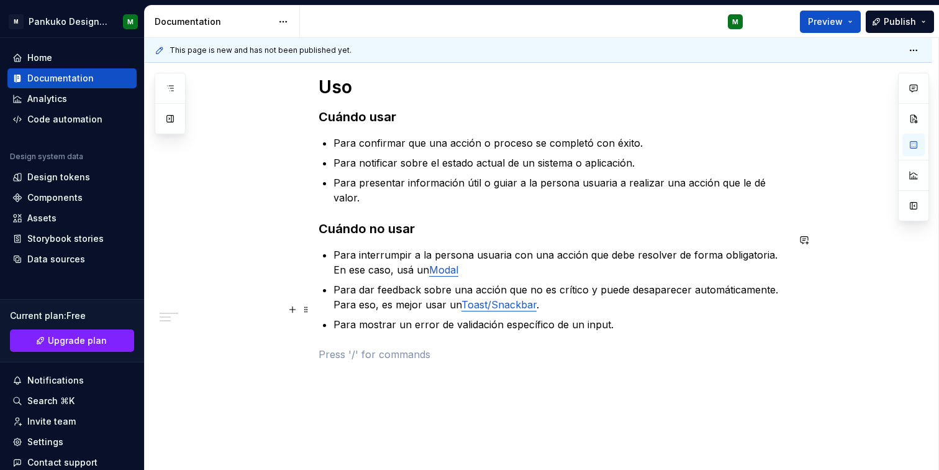
scroll to position [36, 0]
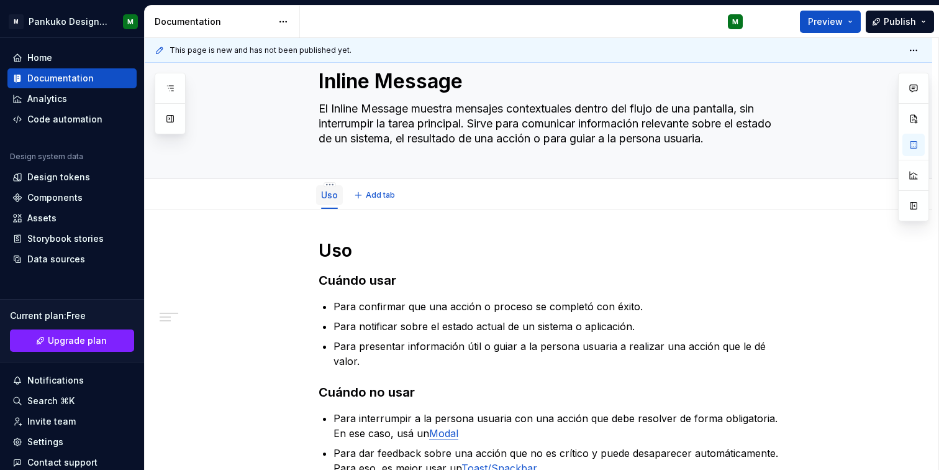
click at [329, 199] on link "Uso" at bounding box center [329, 195] width 17 height 11
click at [331, 194] on link "Uso" at bounding box center [329, 195] width 17 height 11
click at [329, 191] on link "Uso" at bounding box center [329, 195] width 17 height 11
click at [332, 181] on html "M Pankuko Design System M Home Documentation Analytics Code automation Design s…" at bounding box center [469, 235] width 939 height 470
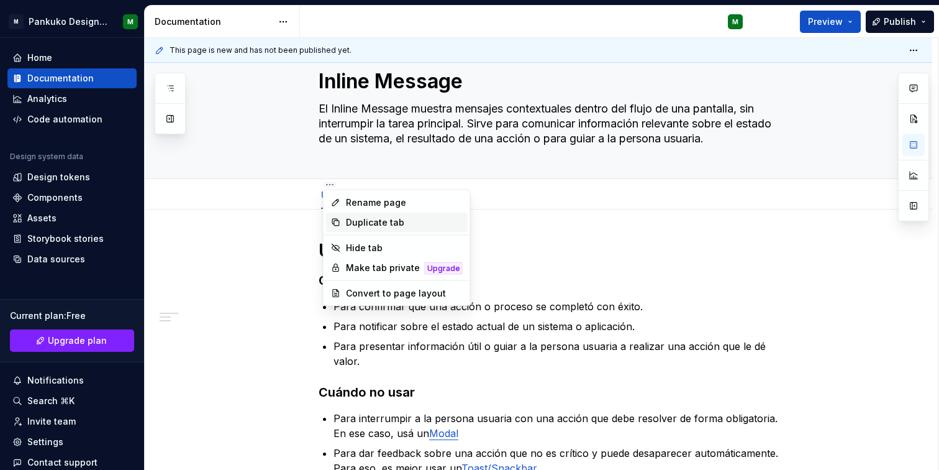
type textarea "*"
click at [382, 204] on div "Rename page" at bounding box center [404, 202] width 117 height 12
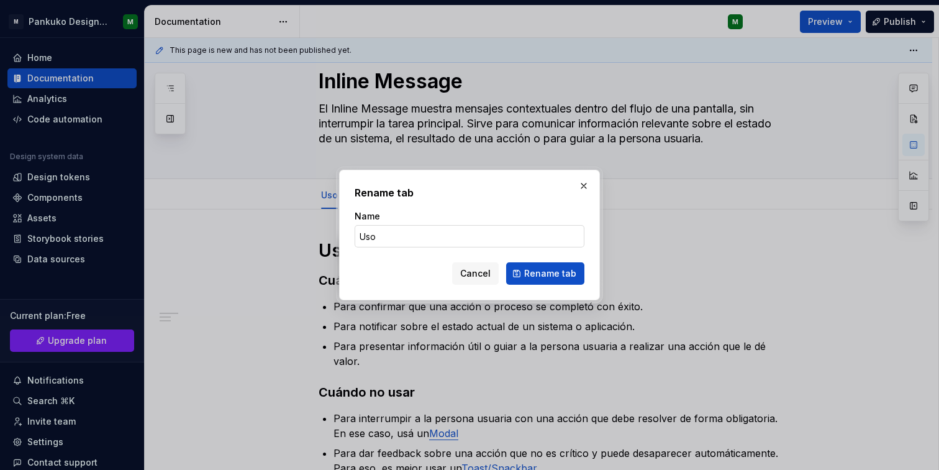
click at [368, 231] on input "Uso" at bounding box center [470, 236] width 230 height 22
type input "Guidelines"
click button "Rename tab" at bounding box center [545, 273] width 78 height 22
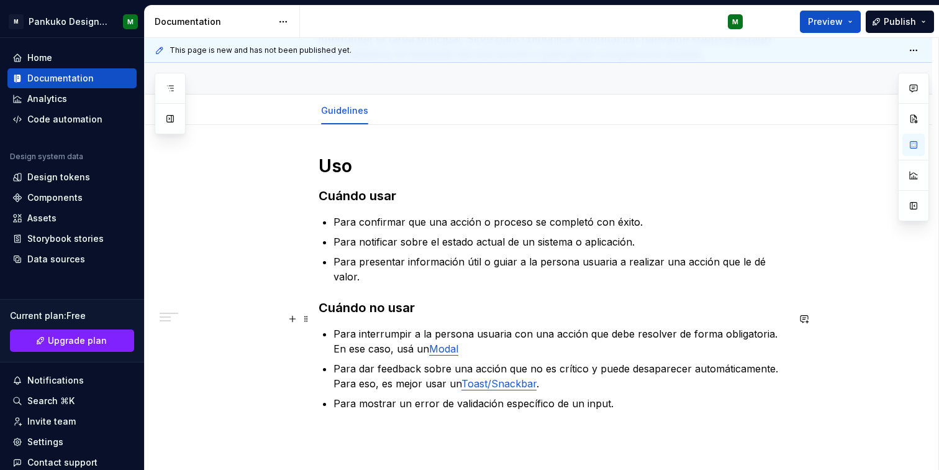
scroll to position [232, 0]
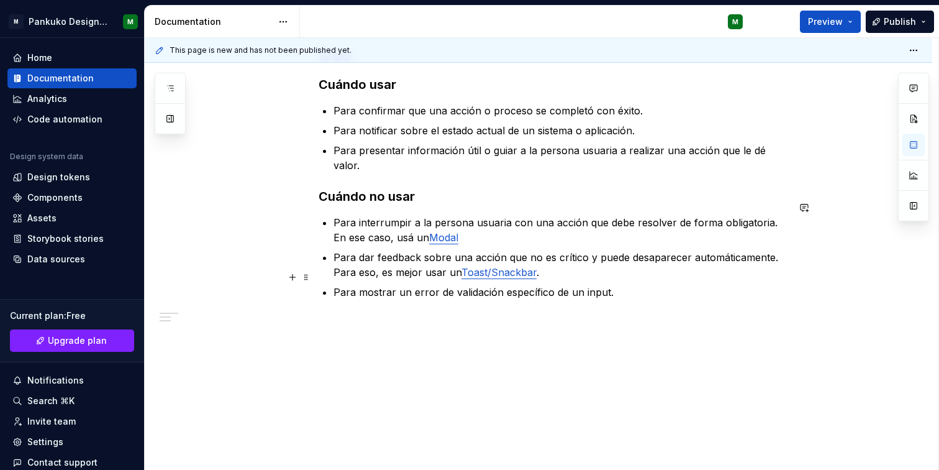
click at [636, 285] on p "Para mostrar un error de validación específico de un input." at bounding box center [561, 292] width 455 height 15
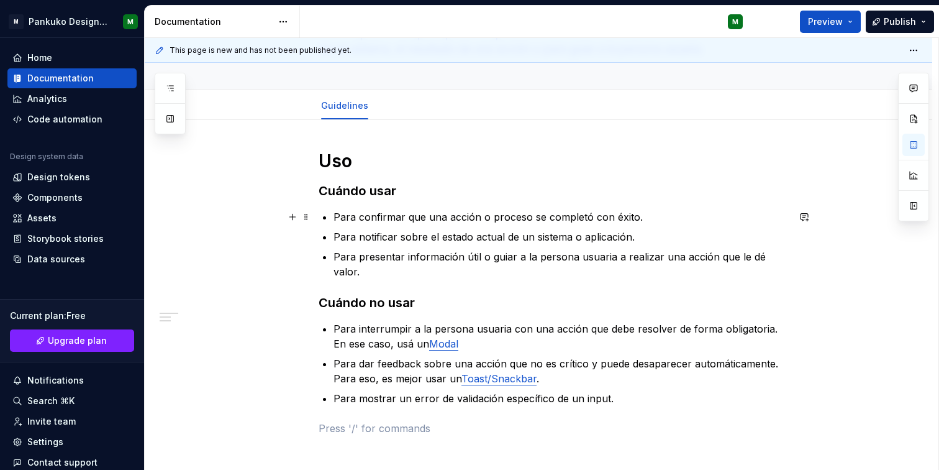
scroll to position [0, 0]
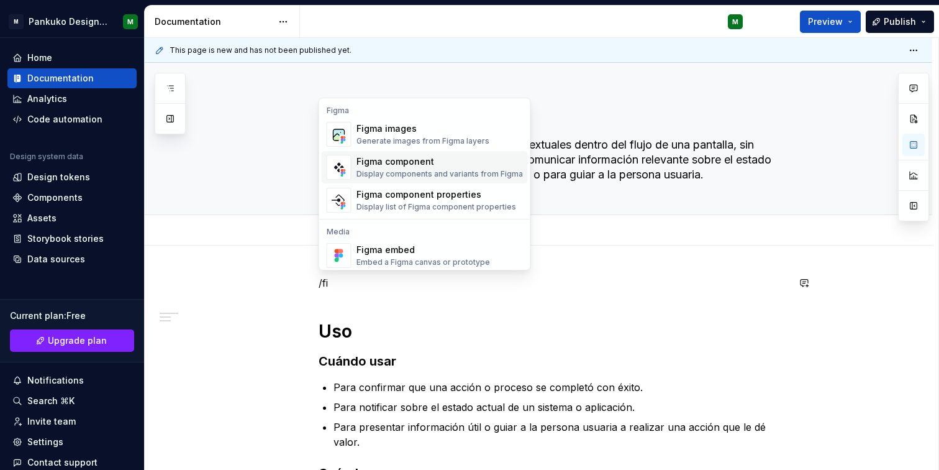
click at [439, 173] on div "Display components and variants from Figma" at bounding box center [440, 174] width 167 height 10
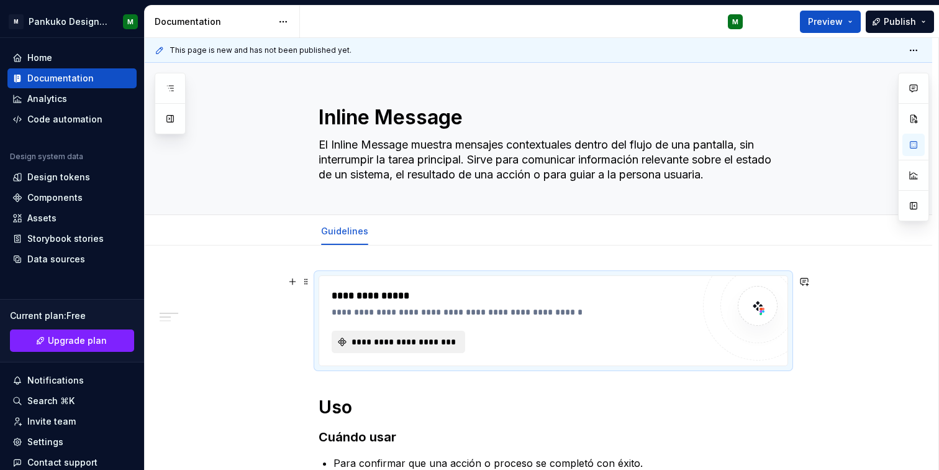
click at [433, 343] on span "**********" at bounding box center [403, 342] width 107 height 12
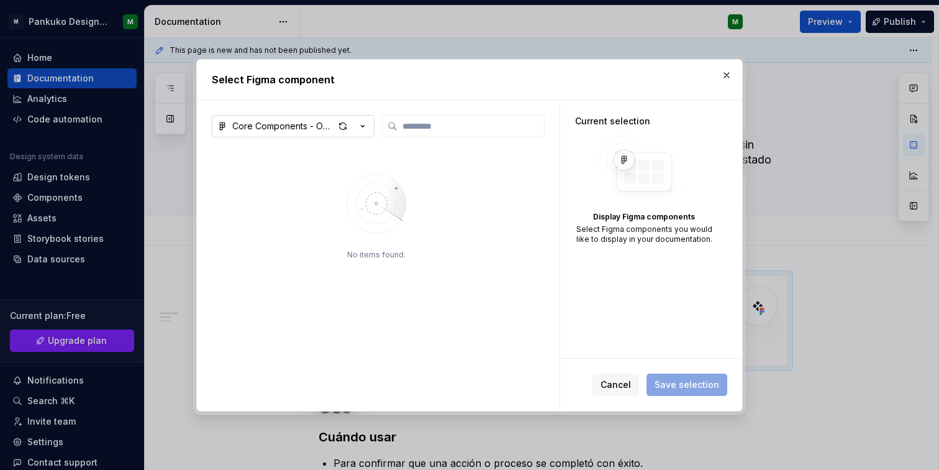
click at [366, 129] on icon "button" at bounding box center [363, 126] width 12 height 12
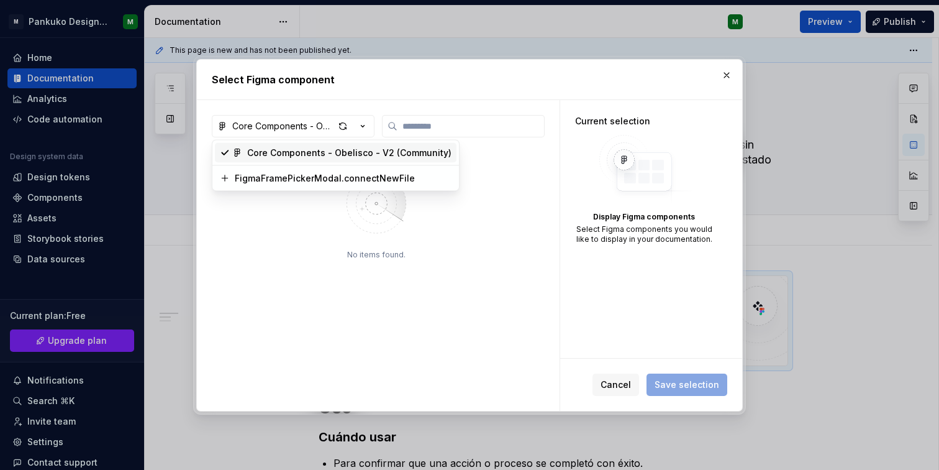
click at [362, 157] on div "Core Components - Obelisco - V2 (Community)" at bounding box center [349, 153] width 204 height 12
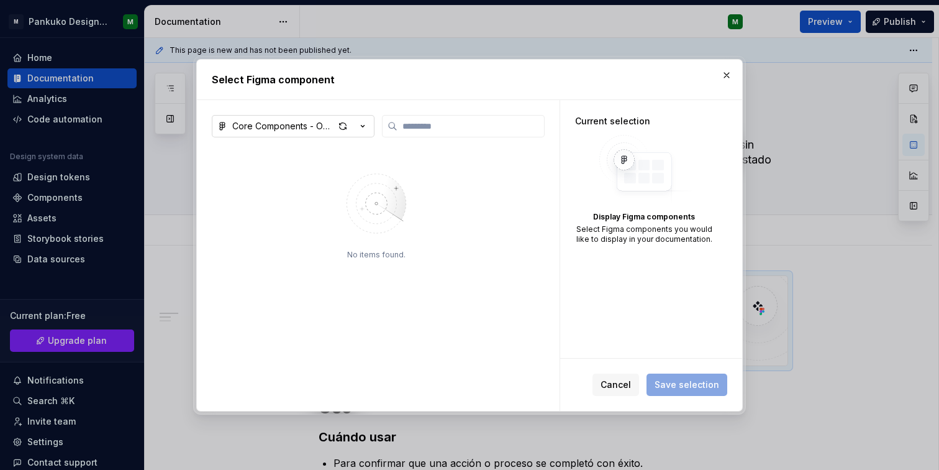
click at [366, 132] on div "button" at bounding box center [351, 125] width 35 height 17
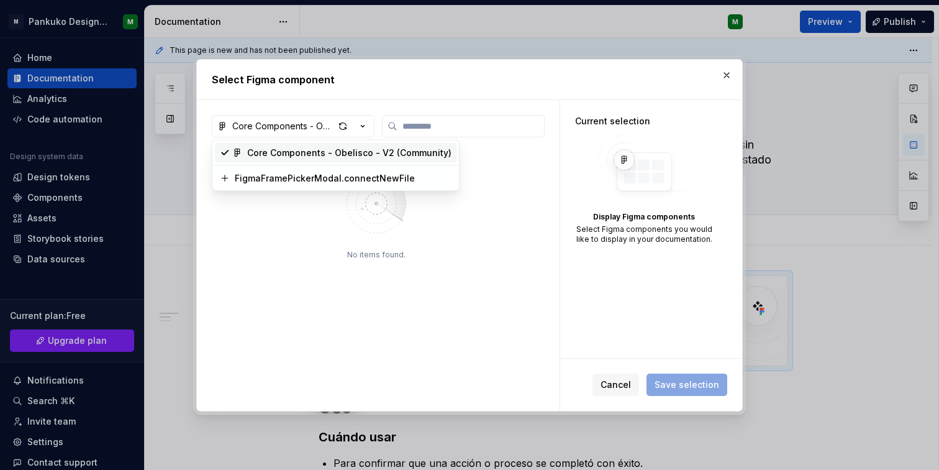
click at [364, 148] on div "Core Components - Obelisco - V2 (Community)" at bounding box center [349, 153] width 204 height 12
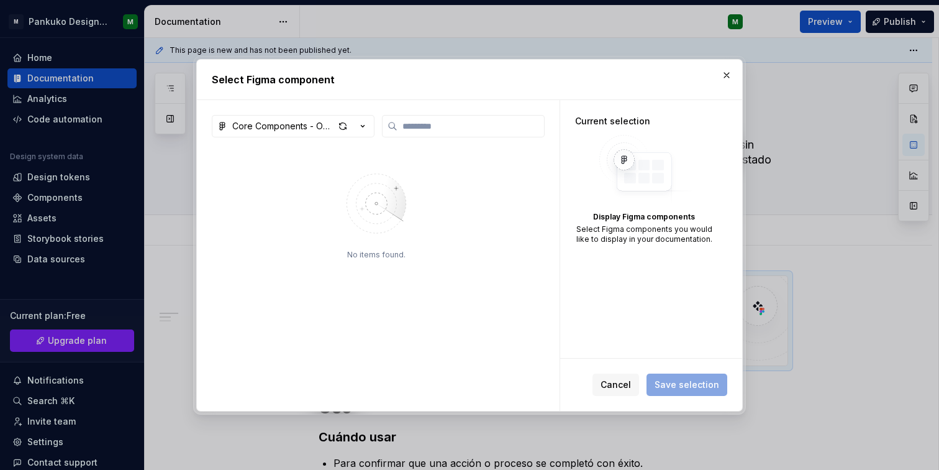
click at [419, 150] on div "No items found." at bounding box center [376, 276] width 329 height 263
click at [416, 119] on label at bounding box center [463, 126] width 163 height 22
click at [416, 120] on input "search" at bounding box center [471, 126] width 147 height 12
click at [390, 213] on img at bounding box center [377, 204] width 162 height 88
click at [728, 69] on button "button" at bounding box center [726, 74] width 17 height 17
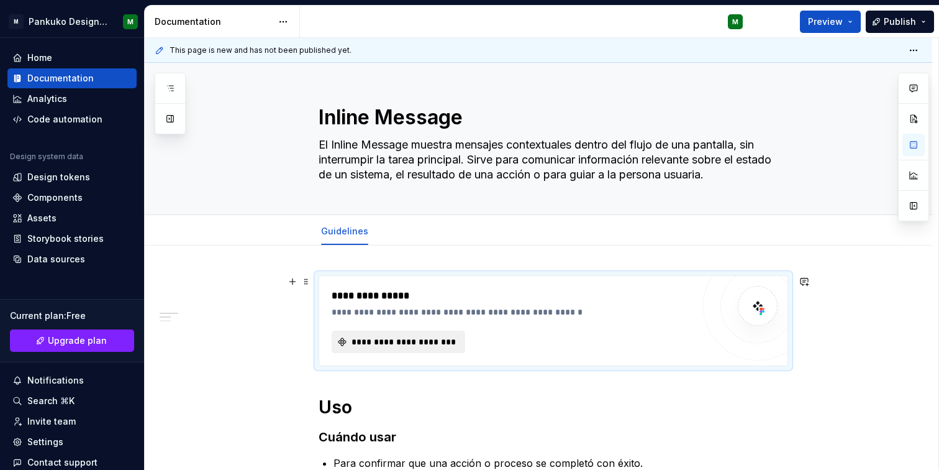
click at [414, 345] on span "**********" at bounding box center [403, 342] width 107 height 12
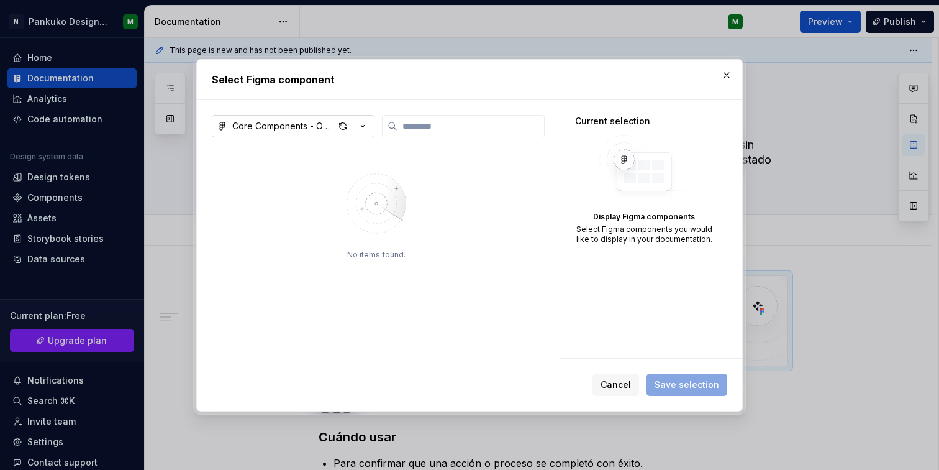
click at [368, 124] on icon "button" at bounding box center [363, 126] width 12 height 12
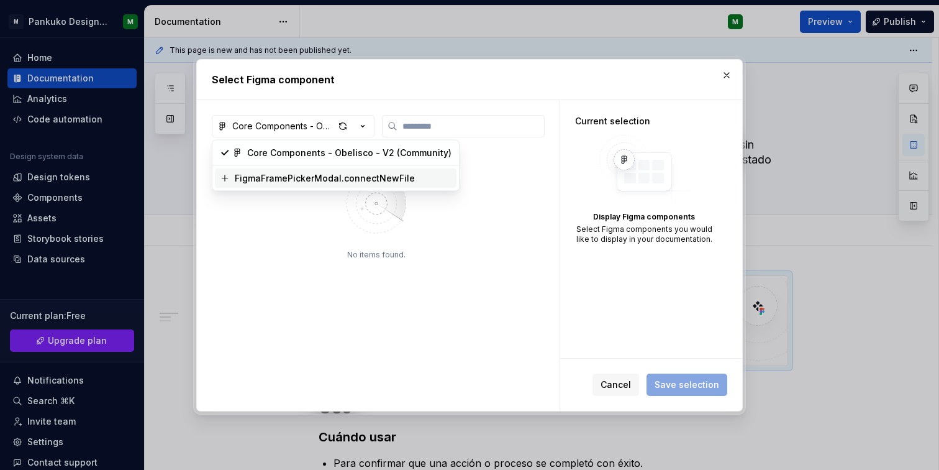
click at [288, 178] on div "FigmaFramePickerModal.connectNewFile" at bounding box center [325, 178] width 180 height 12
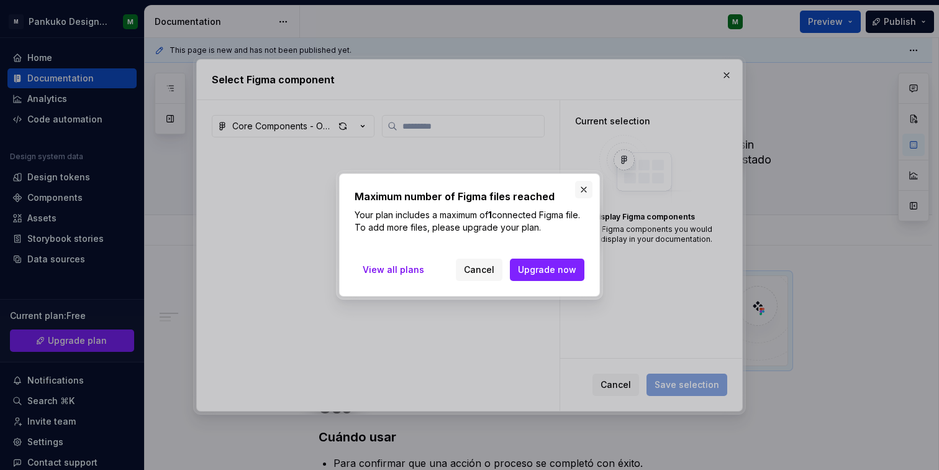
click at [582, 190] on button "button" at bounding box center [583, 189] width 17 height 17
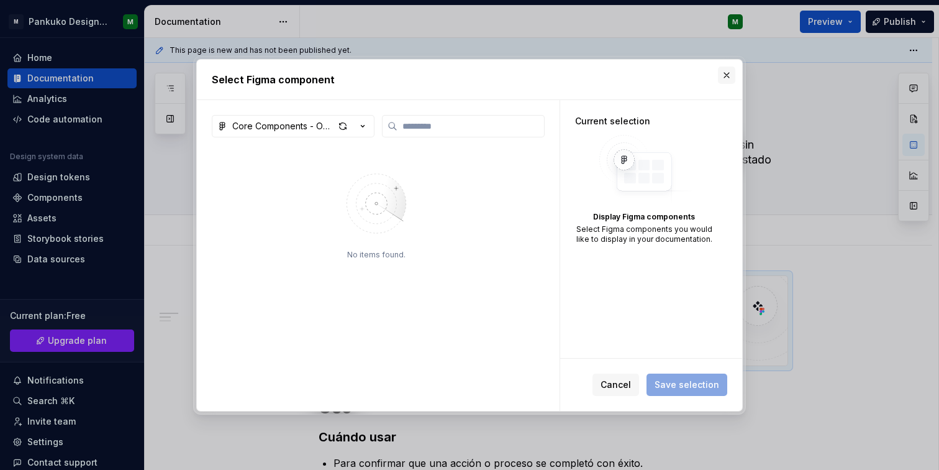
click at [721, 70] on button "button" at bounding box center [726, 74] width 17 height 17
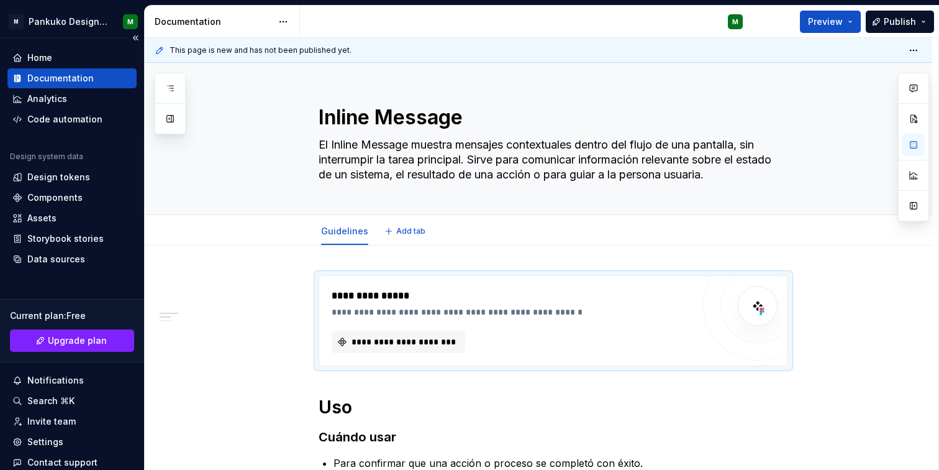
type textarea "*"
click at [67, 193] on div "Components" at bounding box center [54, 197] width 55 height 12
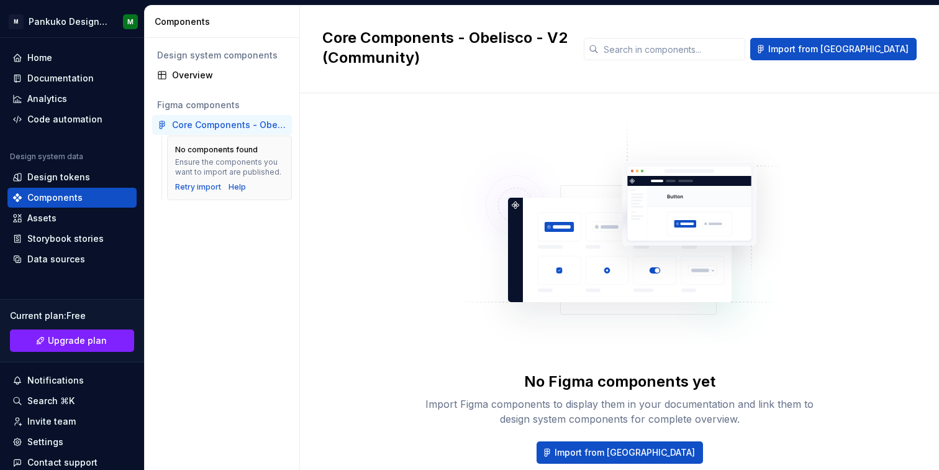
click at [279, 124] on div "Core Components - Obelisco - V2 (Community)" at bounding box center [229, 125] width 115 height 12
click at [78, 259] on div "Data sources" at bounding box center [56, 259] width 58 height 12
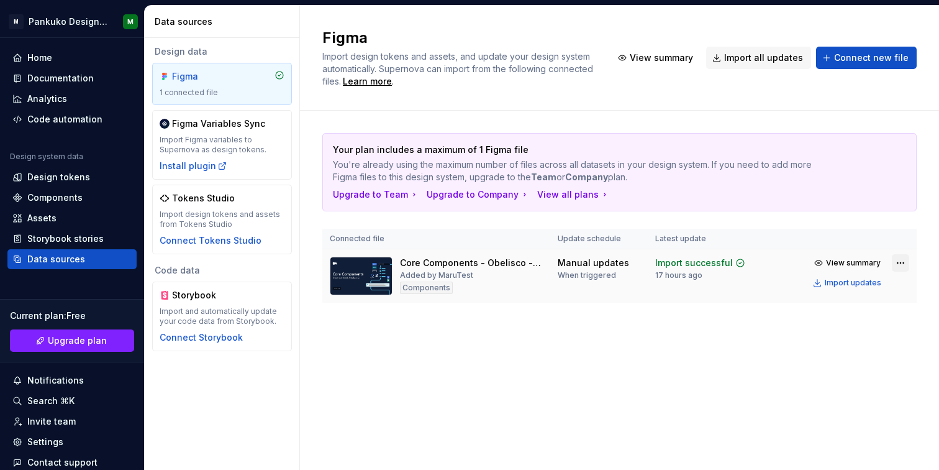
click at [902, 264] on html "M Pankuko Design System M Home Documentation Analytics Code automation Design s…" at bounding box center [469, 235] width 939 height 470
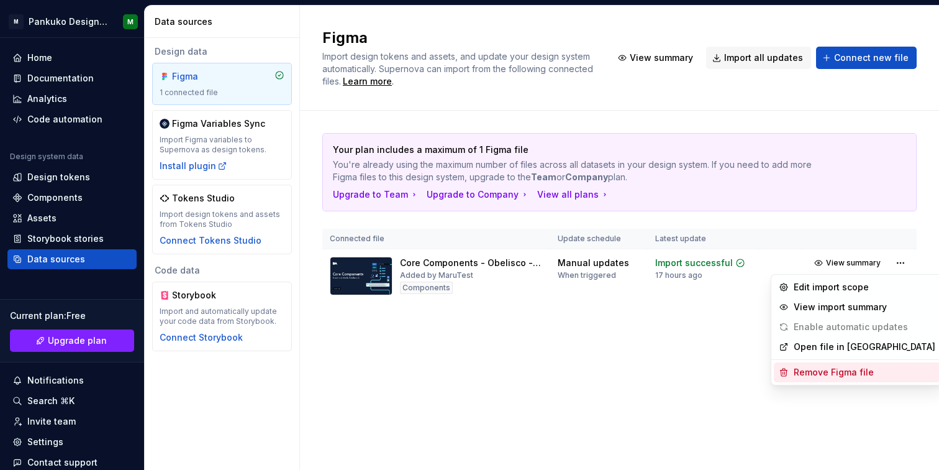
click at [837, 375] on div "Remove Figma file" at bounding box center [865, 372] width 142 height 12
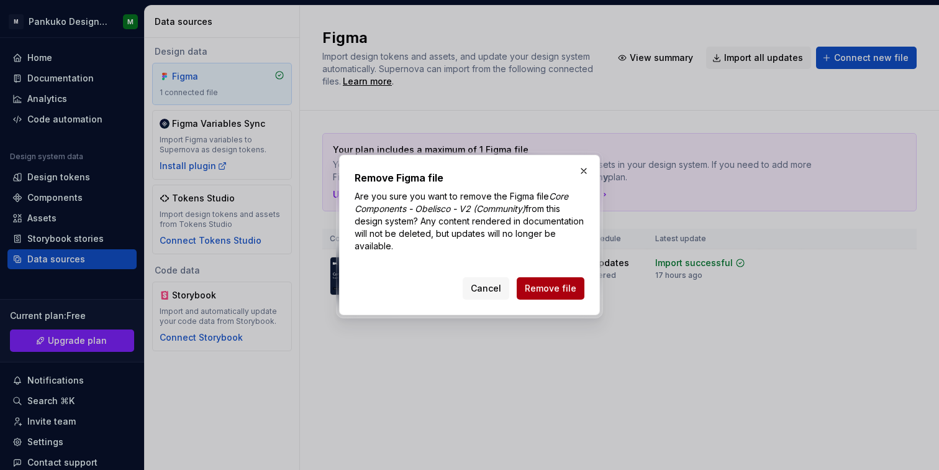
click at [562, 289] on span "Remove file" at bounding box center [551, 288] width 52 height 12
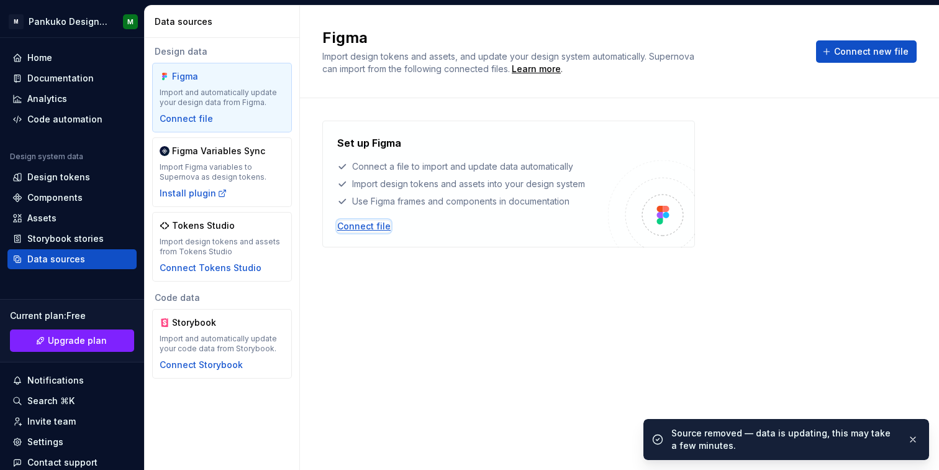
click at [354, 228] on div "Connect file" at bounding box center [363, 226] width 53 height 12
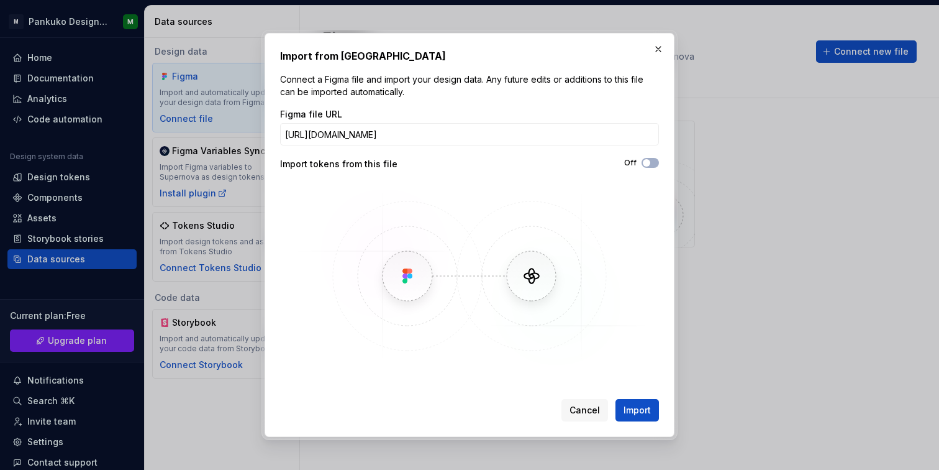
scroll to position [0, 237]
type input "[URL][DOMAIN_NAME]"
click at [652, 162] on button "Off" at bounding box center [650, 163] width 17 height 10
drag, startPoint x: 633, startPoint y: 405, endPoint x: 601, endPoint y: 340, distance: 72.0
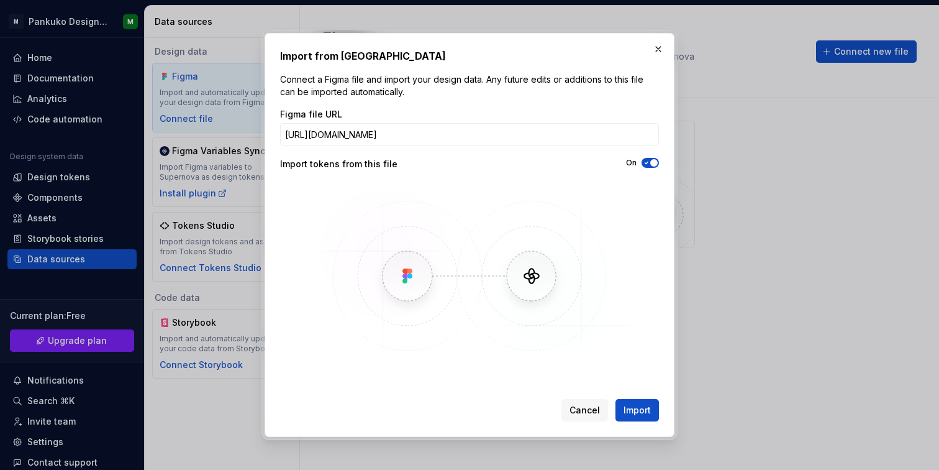
click at [633, 405] on span "Import" at bounding box center [637, 410] width 27 height 12
click at [654, 408] on button "Import" at bounding box center [637, 410] width 43 height 22
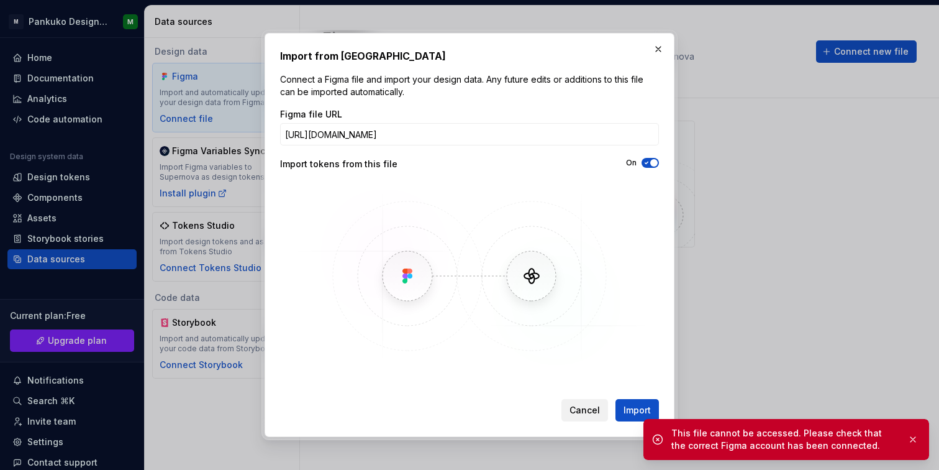
click at [581, 409] on span "Cancel" at bounding box center [585, 410] width 30 height 12
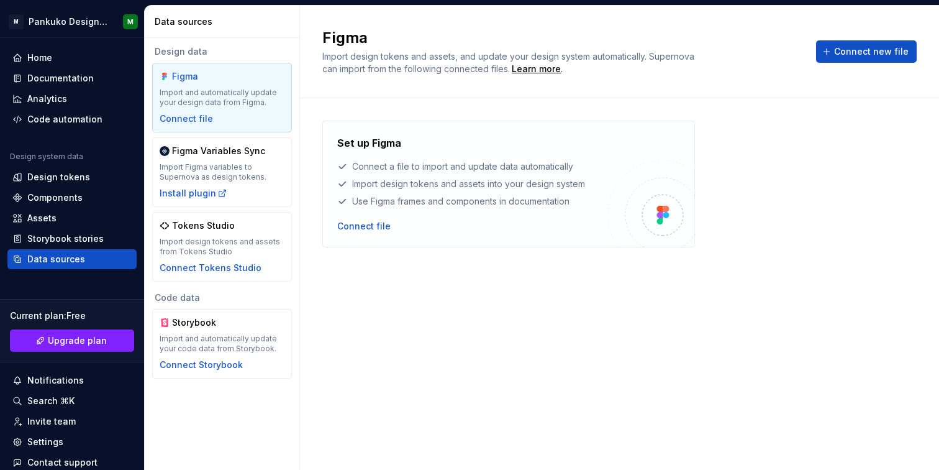
click at [473, 254] on div "Set up Figma Connect a file to import and update data automatically Import desi…" at bounding box center [619, 272] width 595 height 302
click at [359, 230] on div "Connect file" at bounding box center [363, 226] width 53 height 12
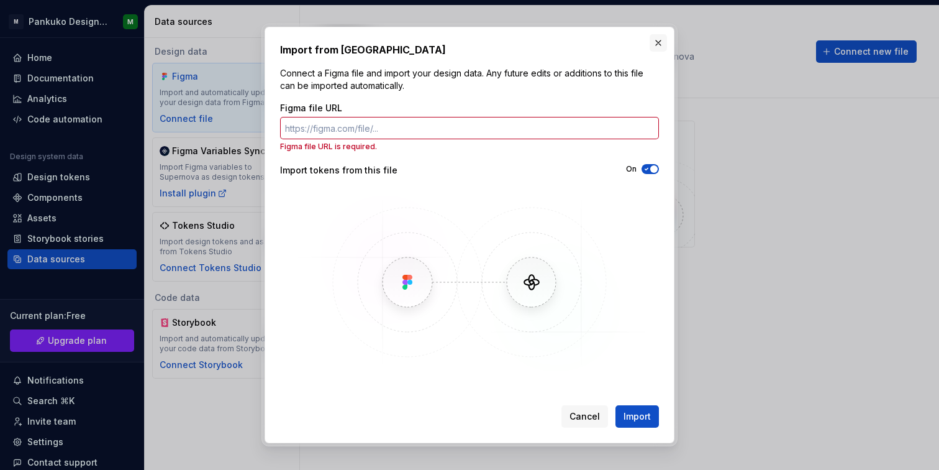
click at [660, 41] on button "button" at bounding box center [658, 42] width 17 height 17
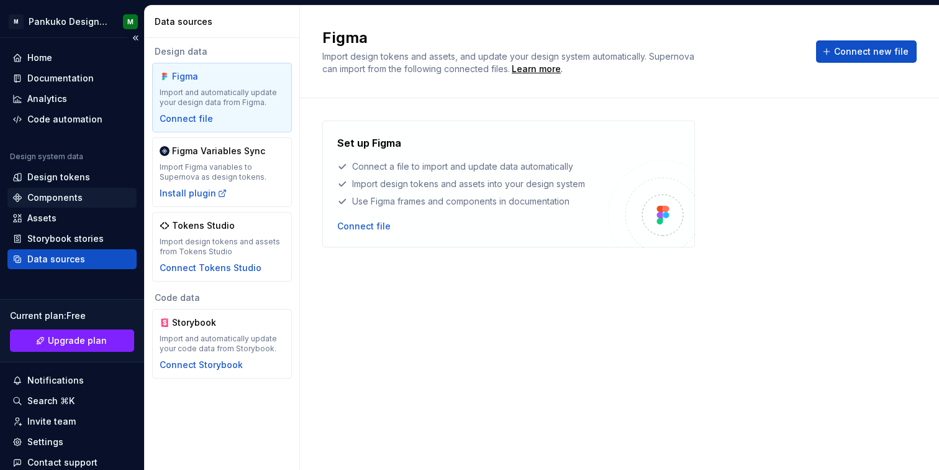
click at [75, 201] on div "Components" at bounding box center [54, 197] width 55 height 12
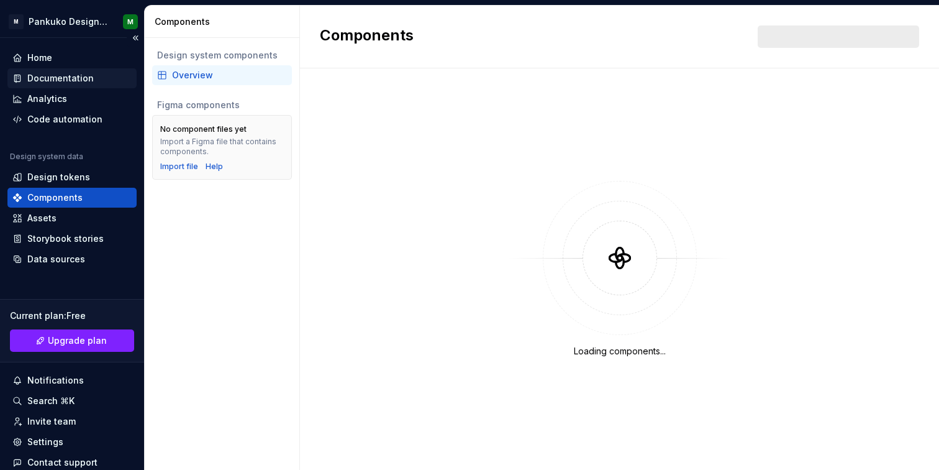
click at [71, 79] on div "Documentation" at bounding box center [60, 78] width 66 height 12
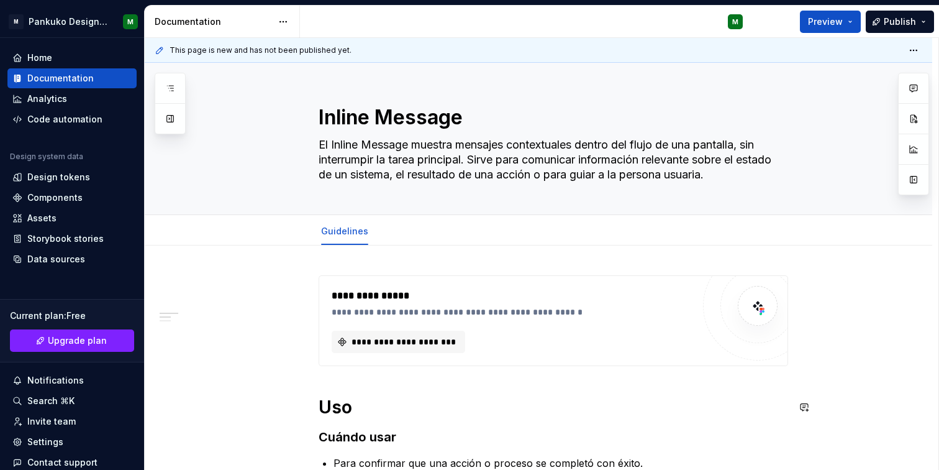
click at [404, 351] on button "**********" at bounding box center [399, 342] width 134 height 22
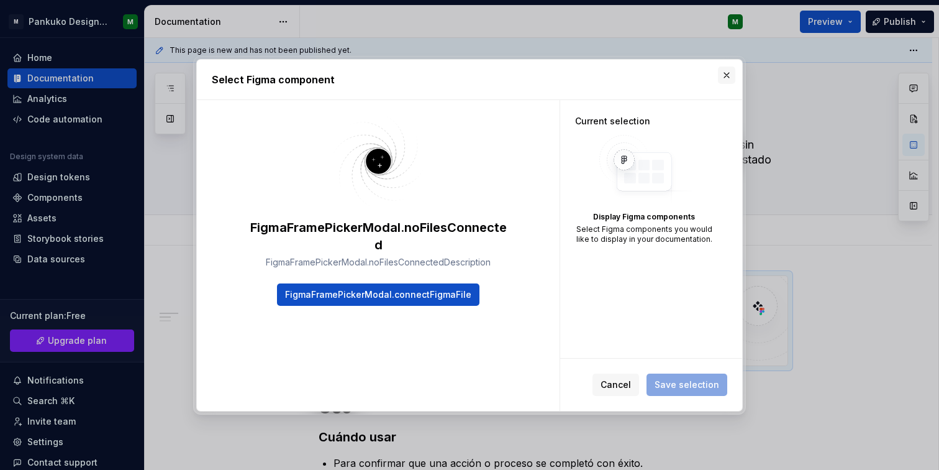
click at [729, 75] on button "button" at bounding box center [726, 74] width 17 height 17
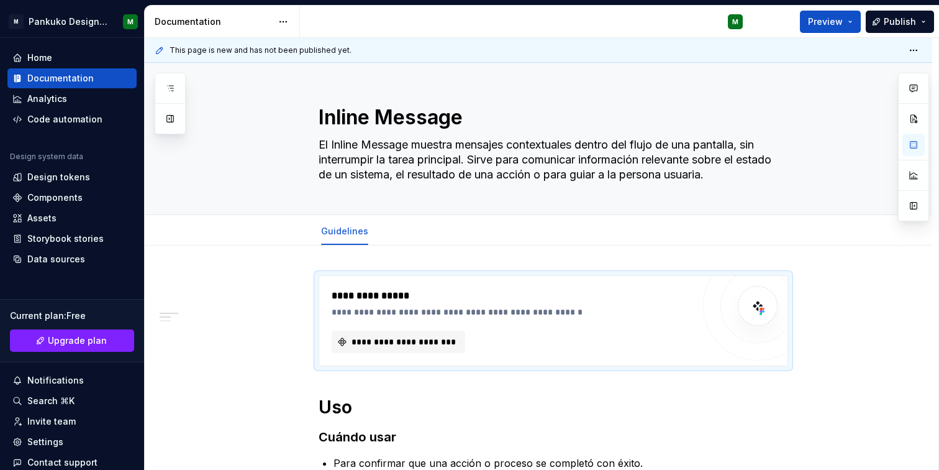
click at [772, 20] on div "Preview Publish" at bounding box center [846, 22] width 186 height 32
click at [380, 298] on div "**********" at bounding box center [513, 295] width 362 height 15
click at [303, 280] on span at bounding box center [306, 281] width 10 height 17
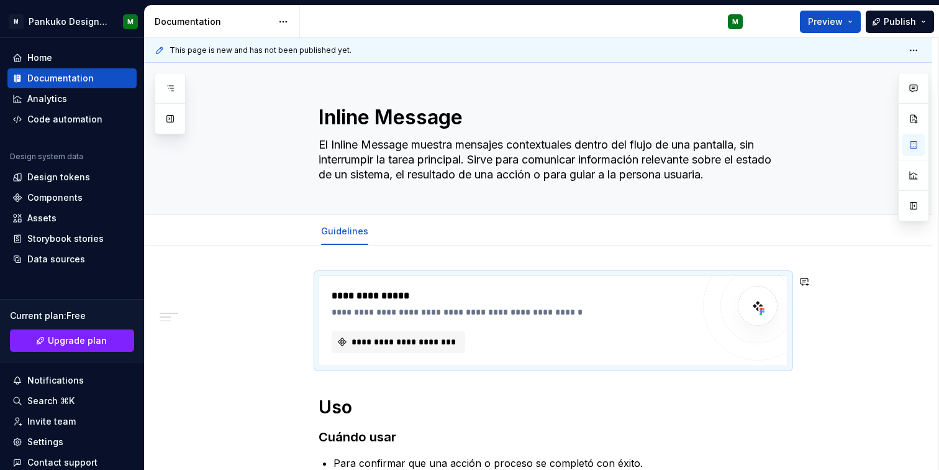
click at [322, 268] on div "**********" at bounding box center [542, 254] width 794 height 432
click at [306, 279] on span at bounding box center [306, 281] width 10 height 17
click at [569, 398] on h1 "Uso" at bounding box center [554, 407] width 470 height 22
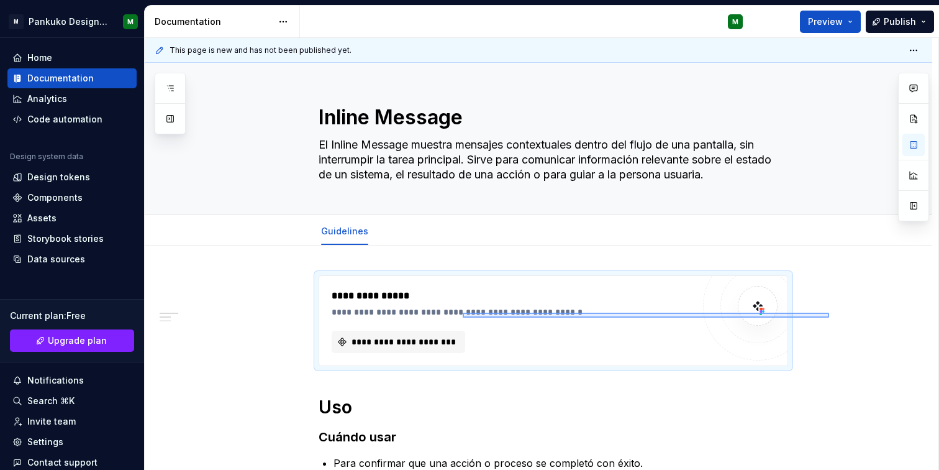
drag, startPoint x: 829, startPoint y: 313, endPoint x: 463, endPoint y: 317, distance: 366.6
click at [463, 317] on div "**********" at bounding box center [542, 254] width 794 height 432
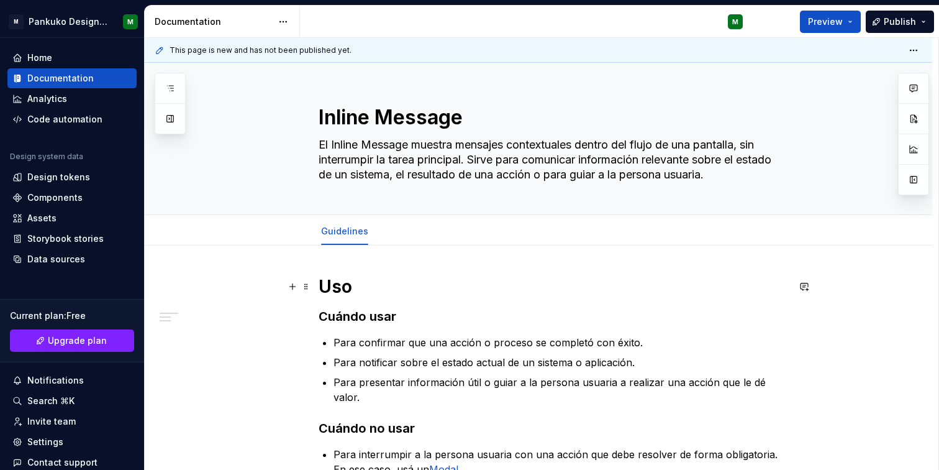
type textarea "*"
click at [319, 285] on strong "Uso" at bounding box center [336, 286] width 34 height 21
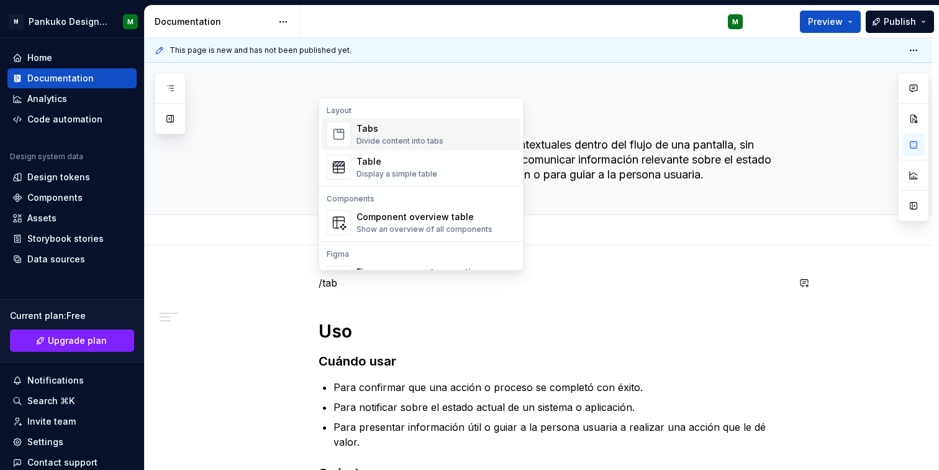
click at [459, 129] on div "Tabs Divide content into tabs" at bounding box center [437, 134] width 160 height 25
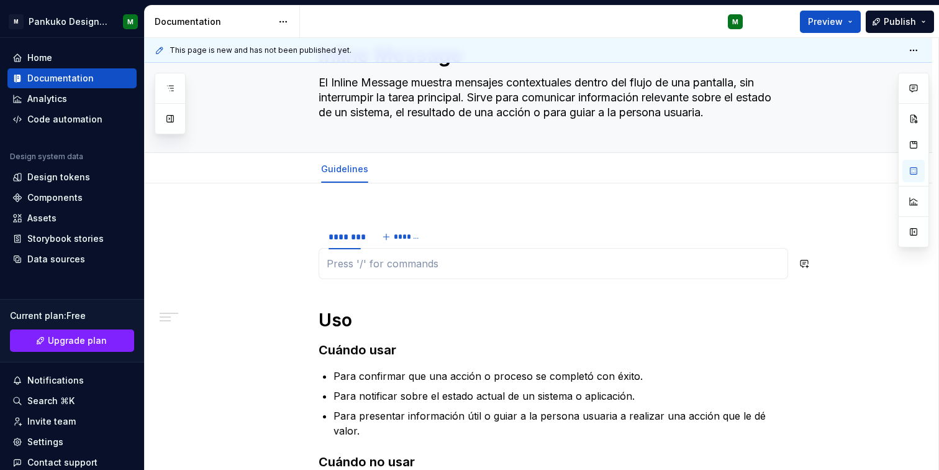
scroll to position [63, 0]
click at [352, 267] on p at bounding box center [554, 262] width 454 height 15
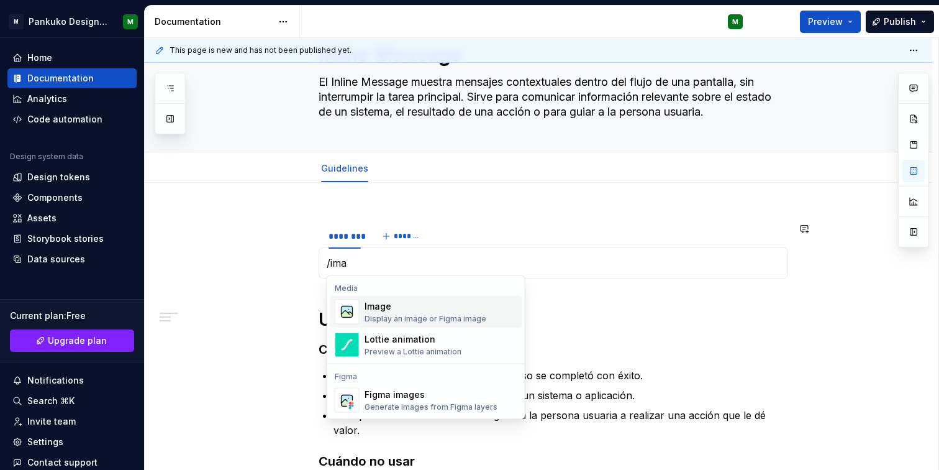
click at [413, 315] on div "Display an image or Figma image" at bounding box center [426, 319] width 122 height 10
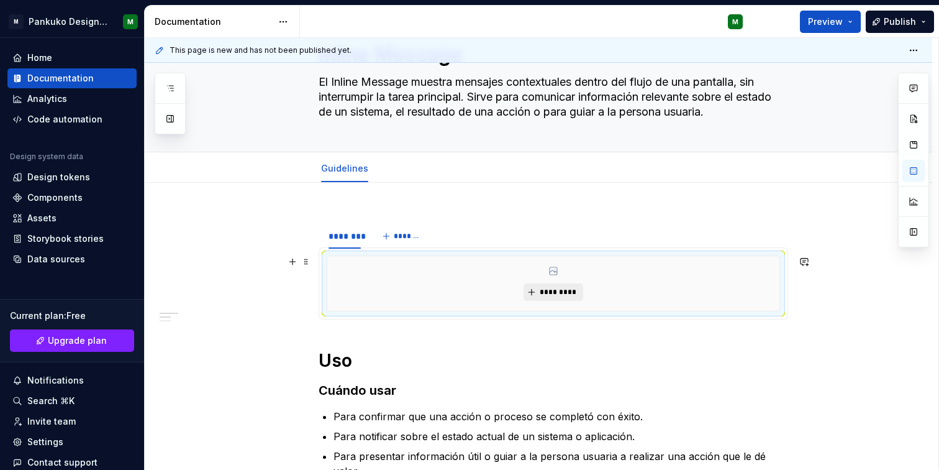
click at [560, 294] on span "*********" at bounding box center [558, 292] width 38 height 10
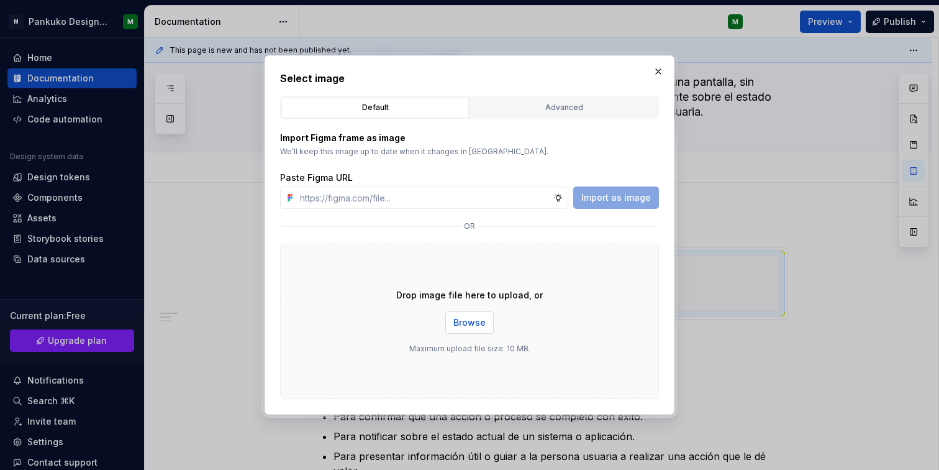
click at [474, 323] on span "Browse" at bounding box center [470, 322] width 32 height 12
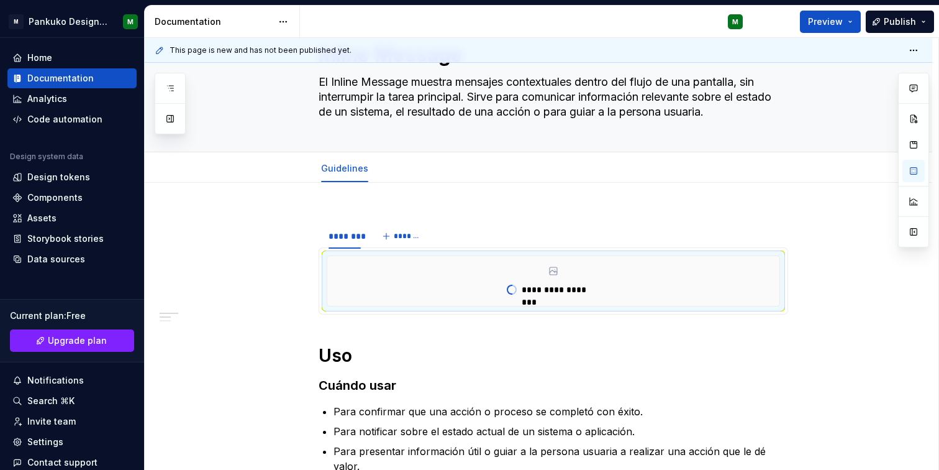
type textarea "*"
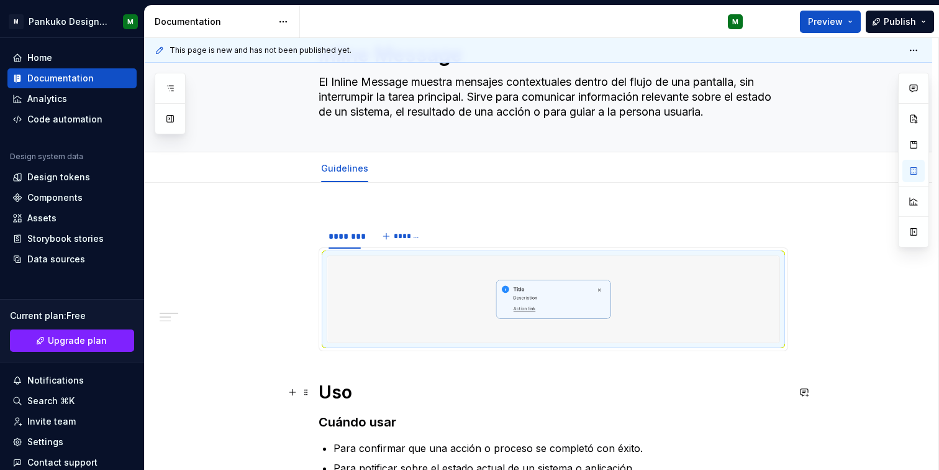
click at [626, 395] on h1 "Uso" at bounding box center [554, 392] width 470 height 22
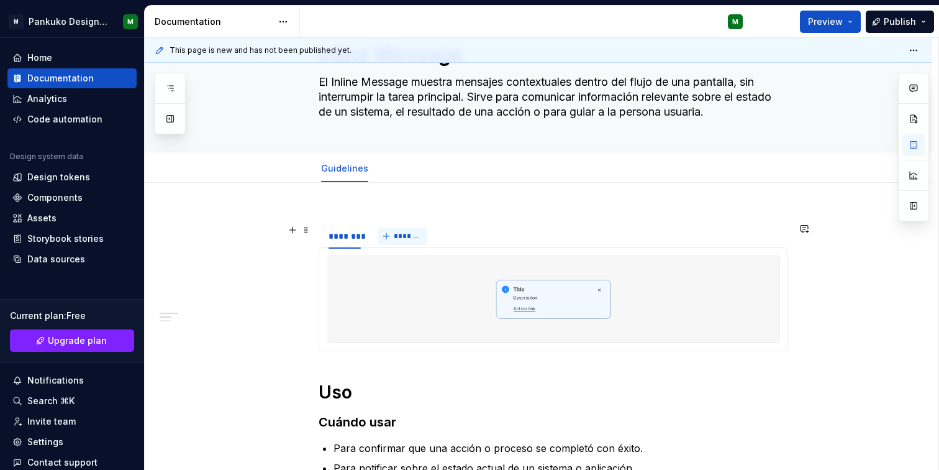
click at [405, 239] on span "*******" at bounding box center [408, 236] width 28 height 10
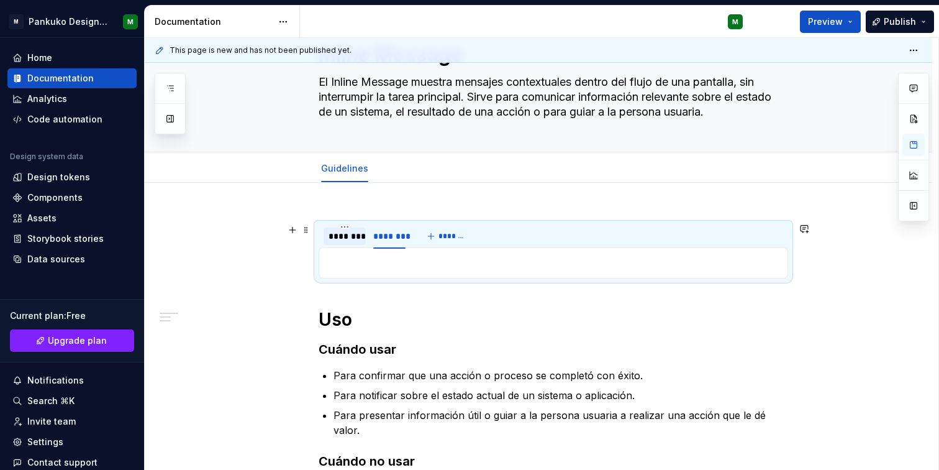
click at [344, 234] on div "********" at bounding box center [345, 236] width 32 height 12
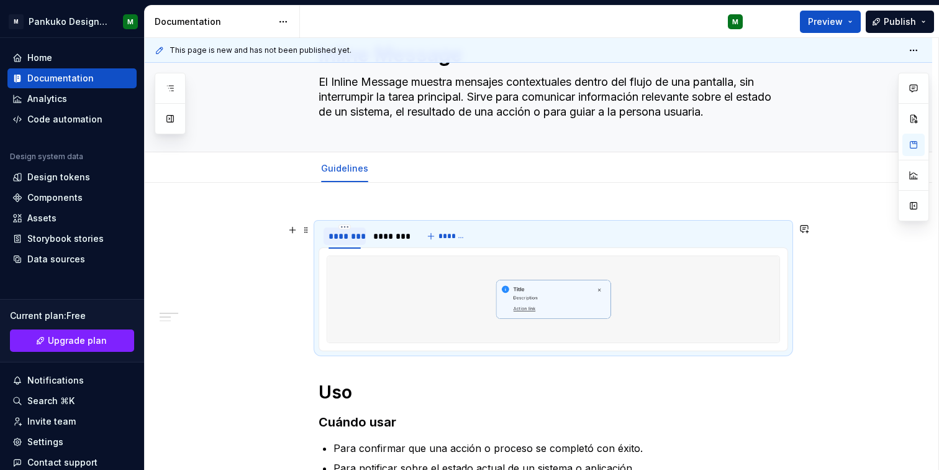
click at [339, 235] on div "********" at bounding box center [345, 236] width 32 height 12
type input "***"
click at [378, 235] on div "********" at bounding box center [376, 236] width 32 height 12
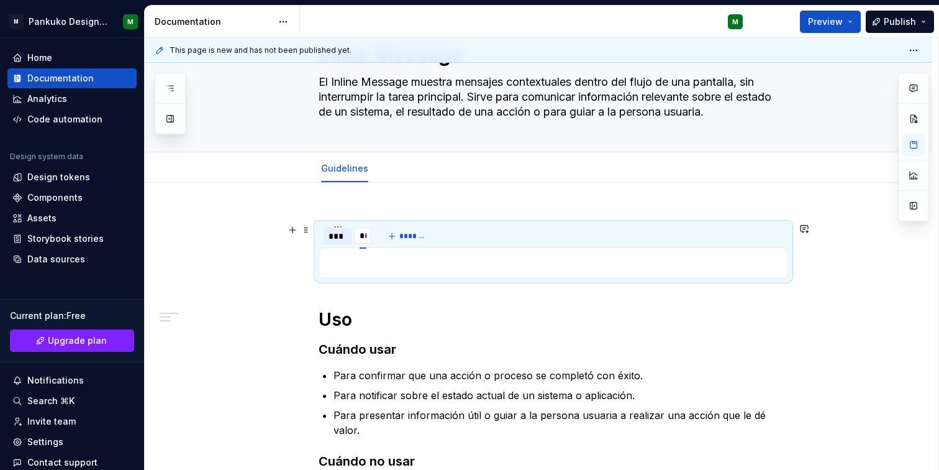
type input "***"
click at [423, 237] on span "*******" at bounding box center [424, 236] width 28 height 10
click at [403, 239] on input "********" at bounding box center [405, 235] width 42 height 22
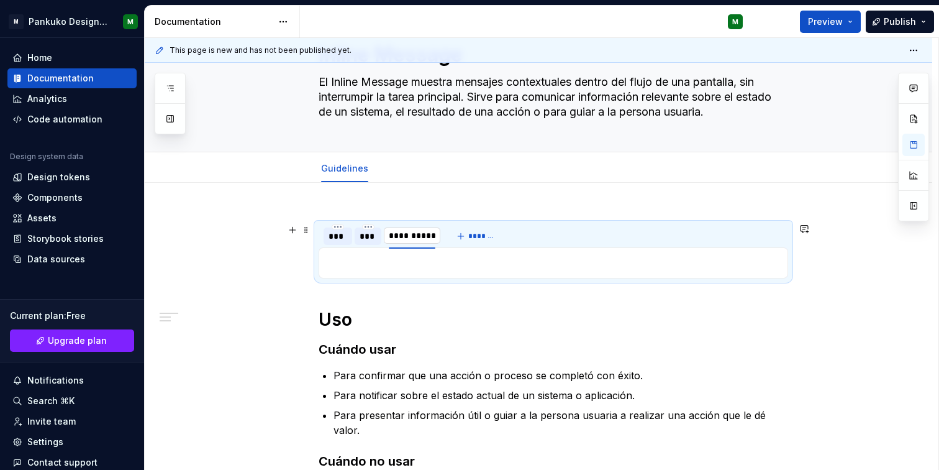
type input "**********"
click at [827, 346] on div "**********" at bounding box center [539, 478] width 788 height 590
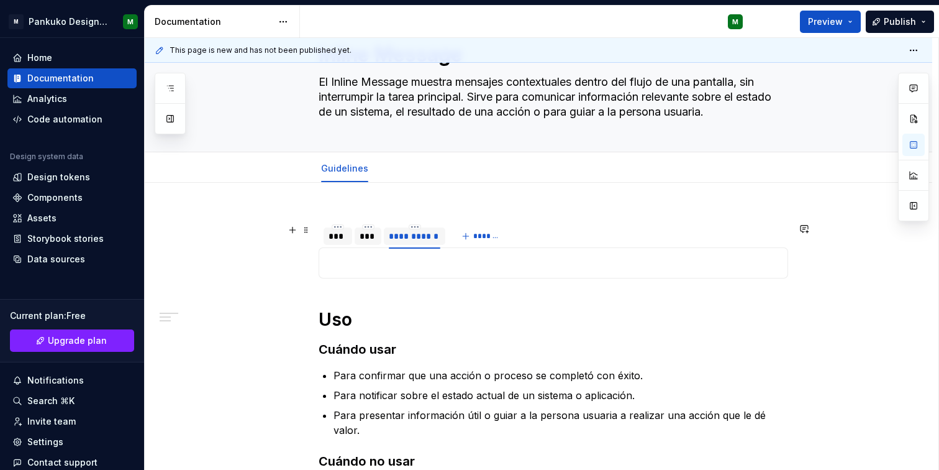
click at [331, 239] on div "***" at bounding box center [338, 236] width 19 height 12
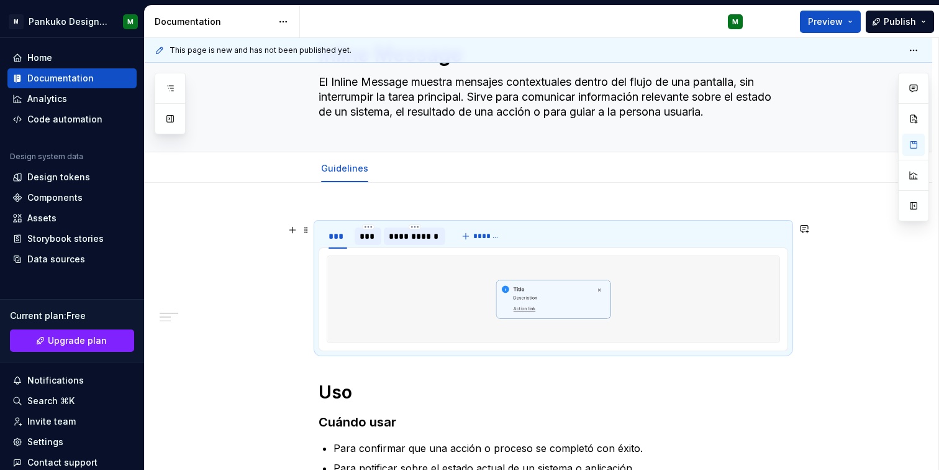
click at [368, 237] on div "***" at bounding box center [368, 236] width 17 height 12
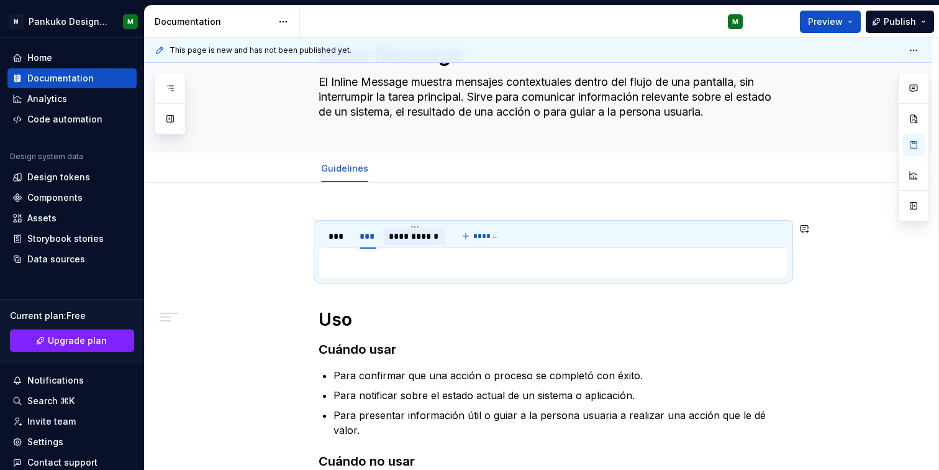
click at [391, 261] on p at bounding box center [554, 262] width 454 height 15
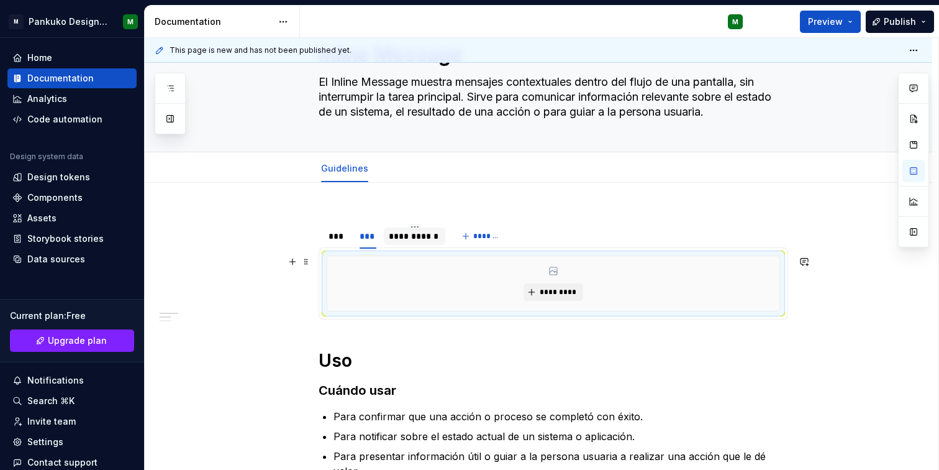
type textarea "*"
click at [332, 234] on div "***" at bounding box center [338, 236] width 19 height 12
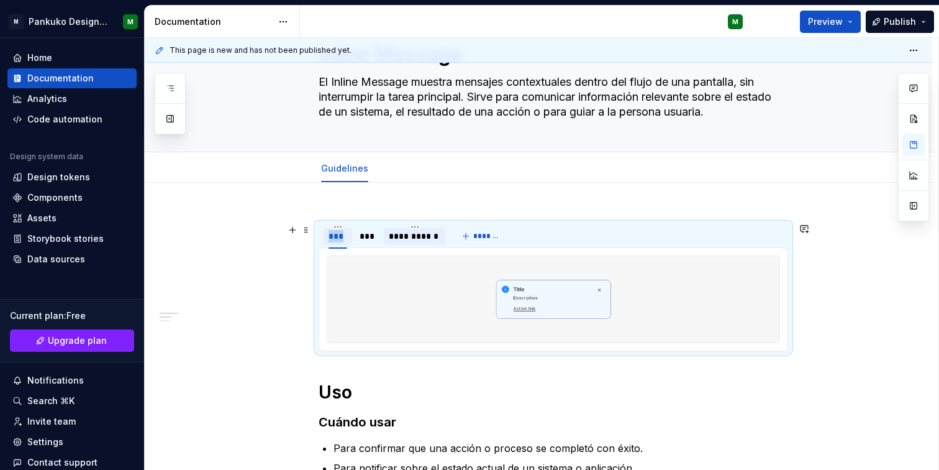
click at [332, 234] on div "***" at bounding box center [338, 236] width 19 height 12
type input "***"
click at [362, 237] on div "***" at bounding box center [366, 236] width 17 height 12
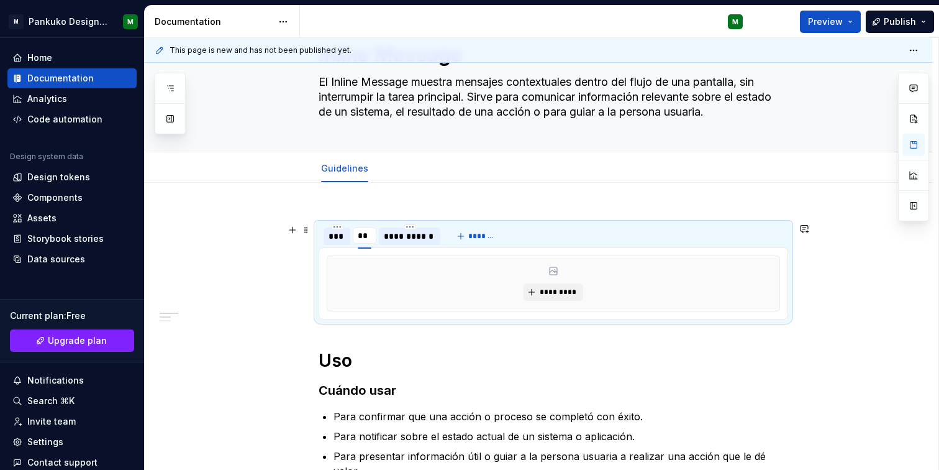
type input "***"
click at [415, 242] on div "**********" at bounding box center [415, 235] width 62 height 17
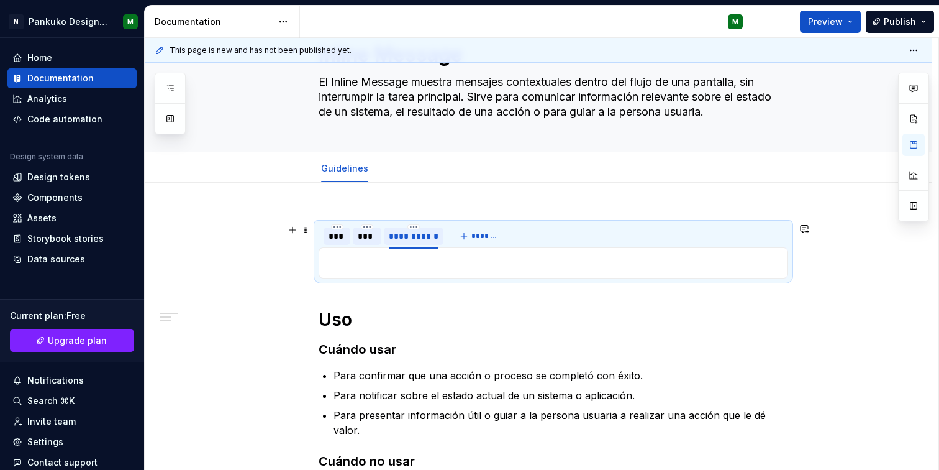
click at [373, 243] on div "***" at bounding box center [367, 235] width 29 height 17
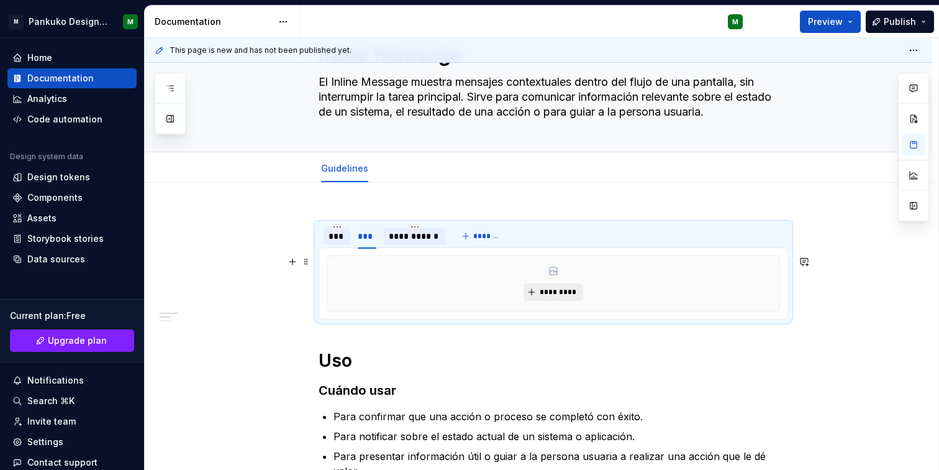
click at [540, 286] on button "*********" at bounding box center [553, 291] width 59 height 17
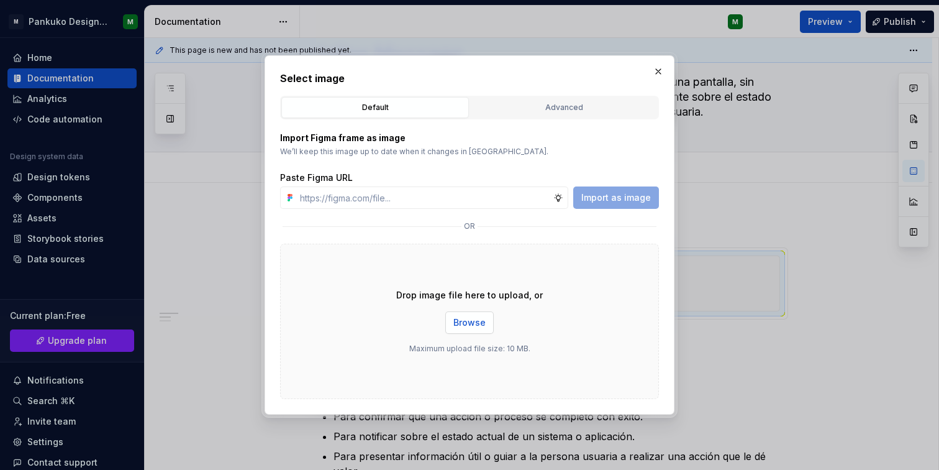
click at [482, 321] on span "Browse" at bounding box center [470, 322] width 32 height 12
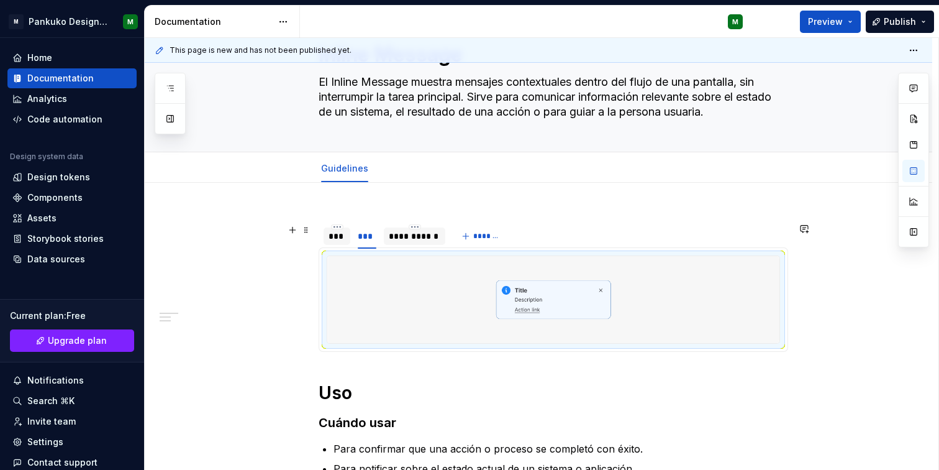
click at [428, 234] on div "**********" at bounding box center [415, 236] width 52 height 12
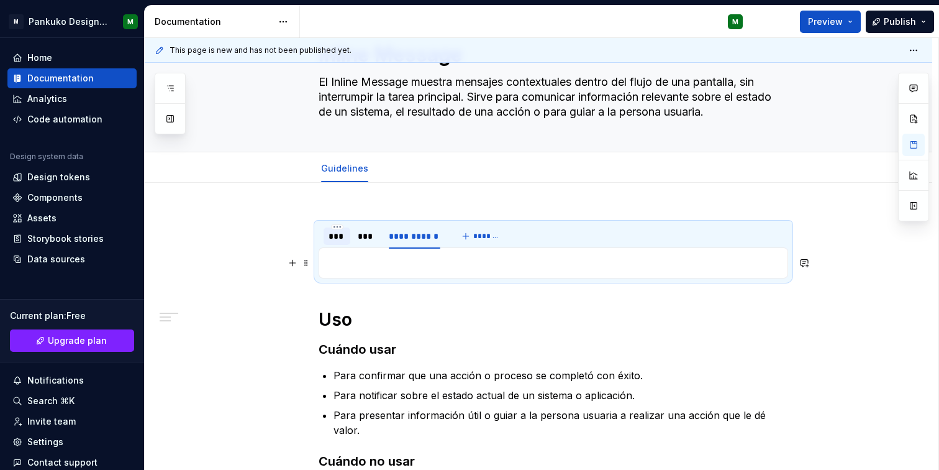
click at [450, 266] on p at bounding box center [554, 262] width 454 height 15
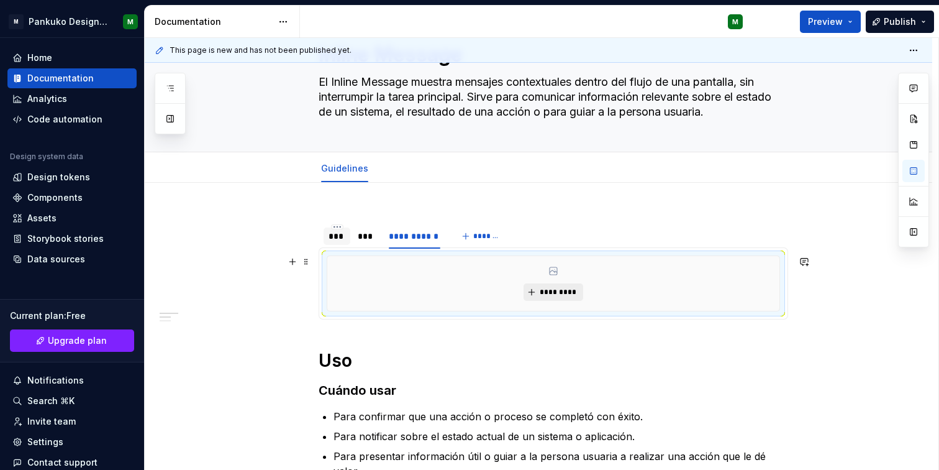
click at [567, 292] on span "*********" at bounding box center [558, 292] width 38 height 10
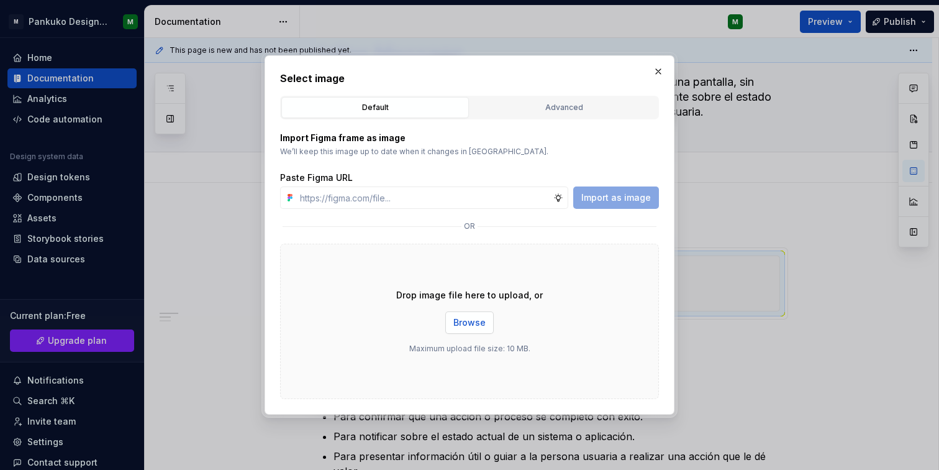
click at [465, 325] on span "Browse" at bounding box center [470, 322] width 32 height 12
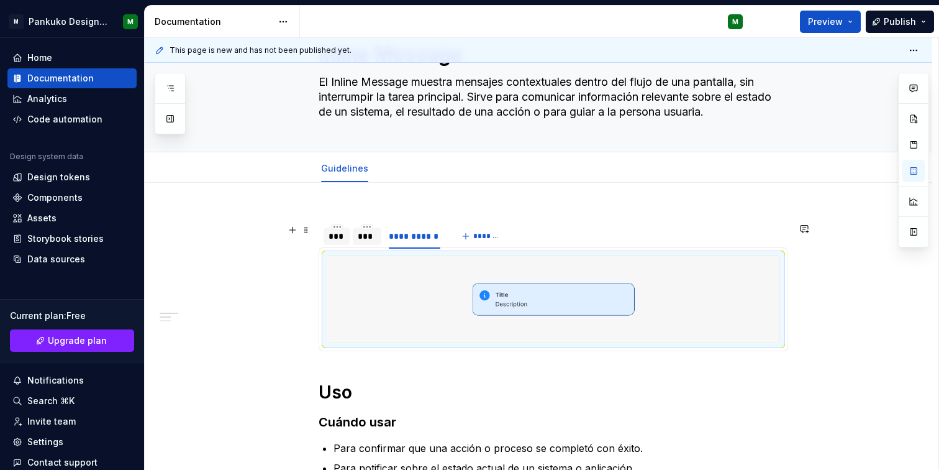
click at [368, 240] on div "***" at bounding box center [367, 236] width 19 height 12
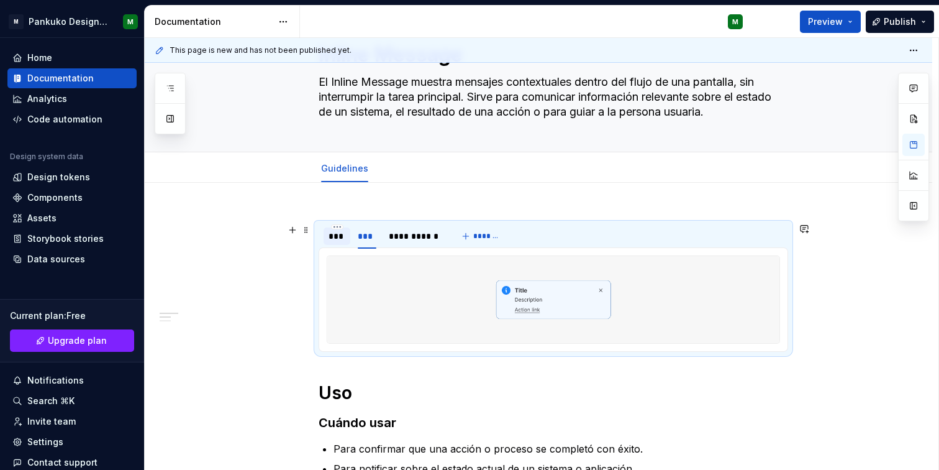
click at [332, 237] on div "***" at bounding box center [337, 236] width 17 height 12
click at [371, 237] on div "***" at bounding box center [367, 236] width 19 height 12
click at [399, 236] on div "**********" at bounding box center [415, 236] width 52 height 12
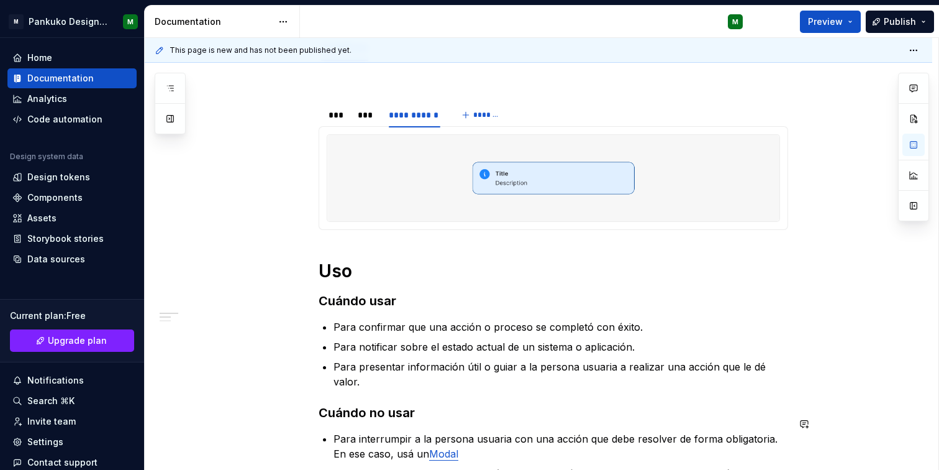
scroll to position [78, 0]
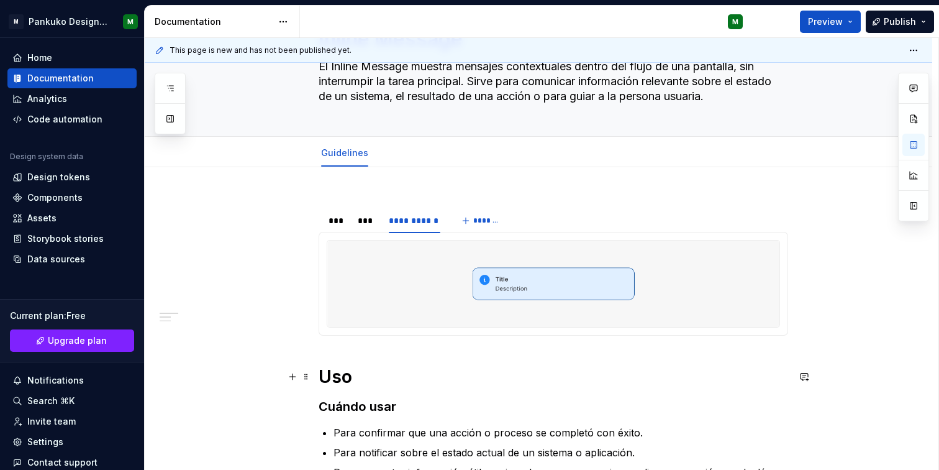
click at [503, 383] on h1 "Uso" at bounding box center [554, 376] width 470 height 22
click at [331, 220] on div "***" at bounding box center [337, 220] width 17 height 12
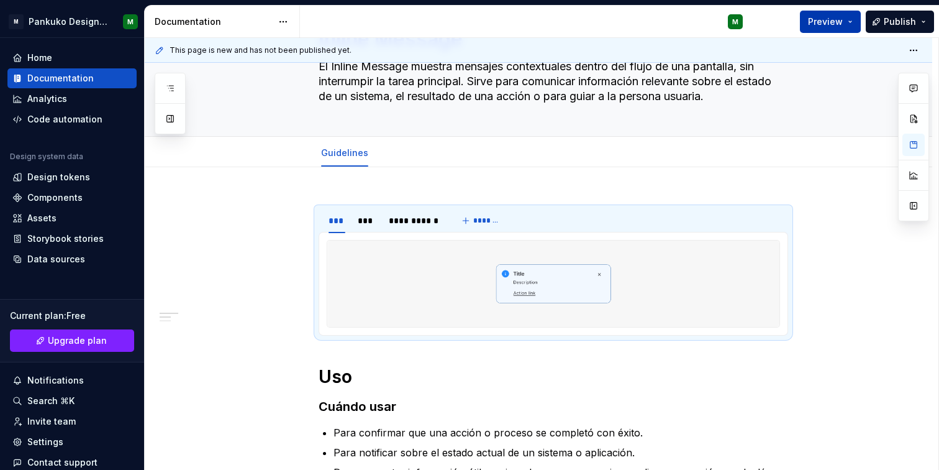
click at [836, 18] on span "Preview" at bounding box center [825, 22] width 35 height 12
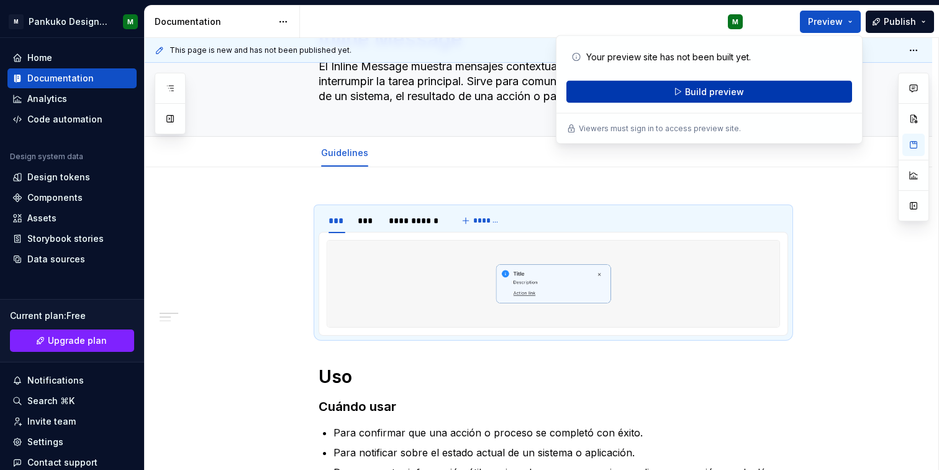
click at [732, 96] on span "Build preview" at bounding box center [714, 92] width 59 height 12
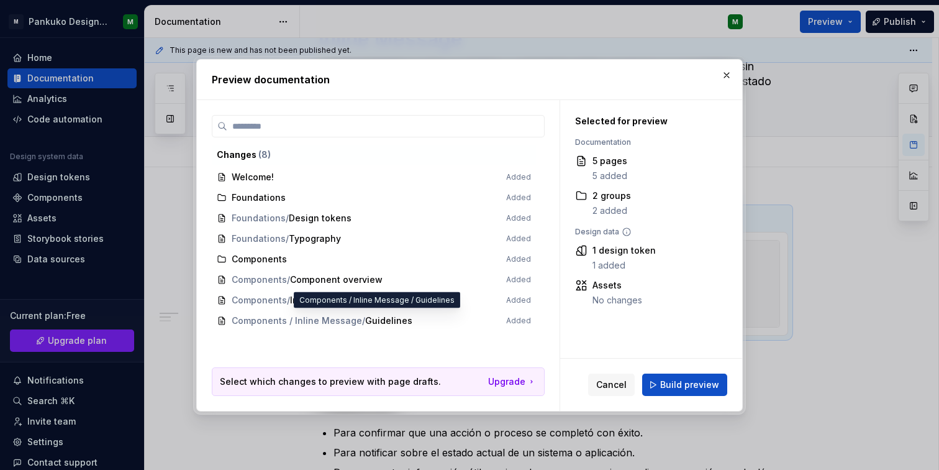
click at [385, 322] on span "Components / Inline Message / Guidelines Added" at bounding box center [374, 321] width 324 height 21
click at [521, 321] on span "Components / Inline Message / Guidelines Added" at bounding box center [374, 321] width 324 height 21
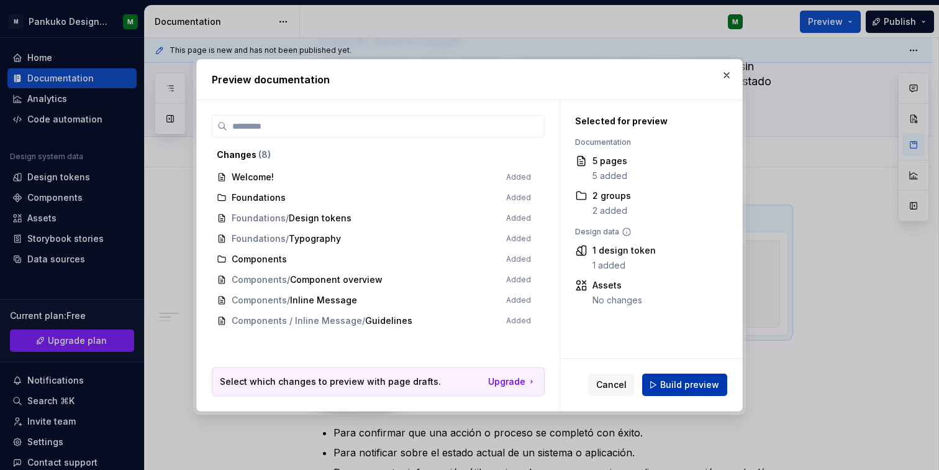
click at [685, 385] on span "Build preview" at bounding box center [689, 384] width 59 height 12
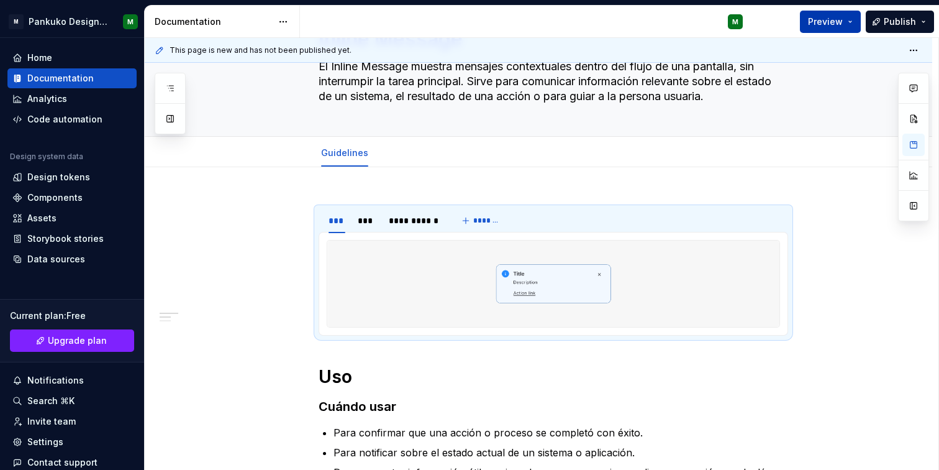
click at [852, 24] on button "Preview" at bounding box center [830, 22] width 61 height 22
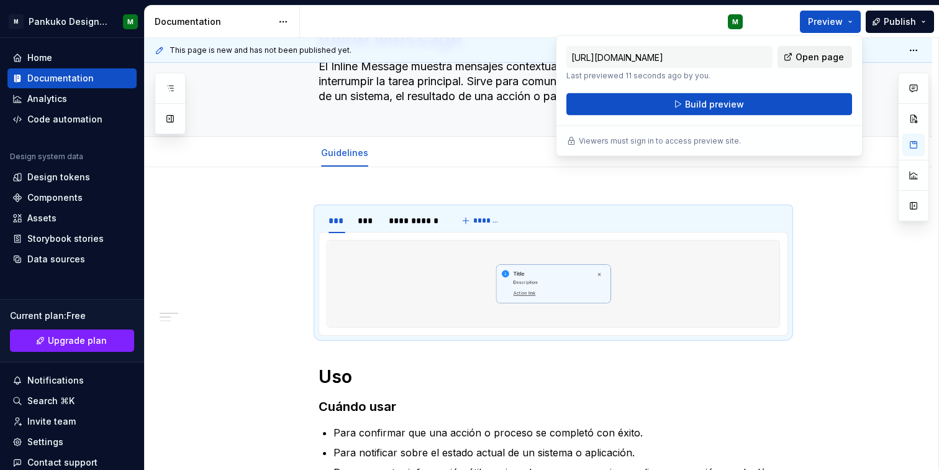
click at [832, 52] on span "Open page" at bounding box center [820, 57] width 48 height 12
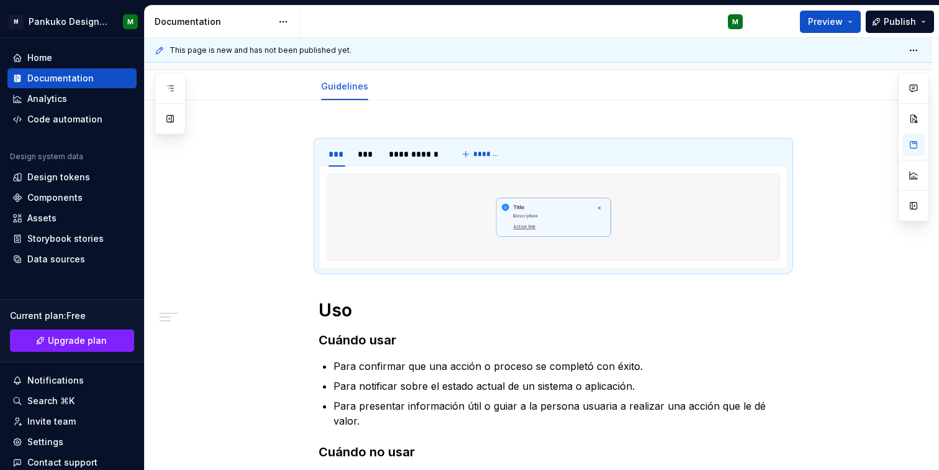
scroll to position [129, 0]
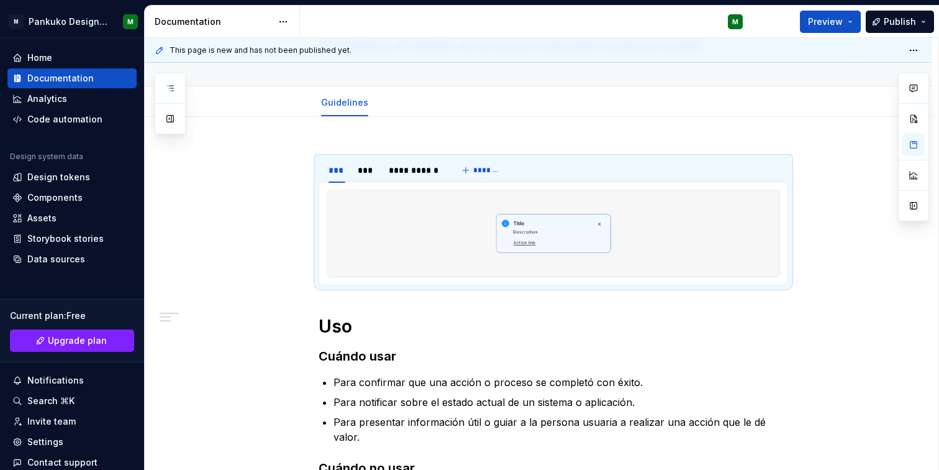
drag, startPoint x: 304, startPoint y: 216, endPoint x: 298, endPoint y: 7, distance: 209.5
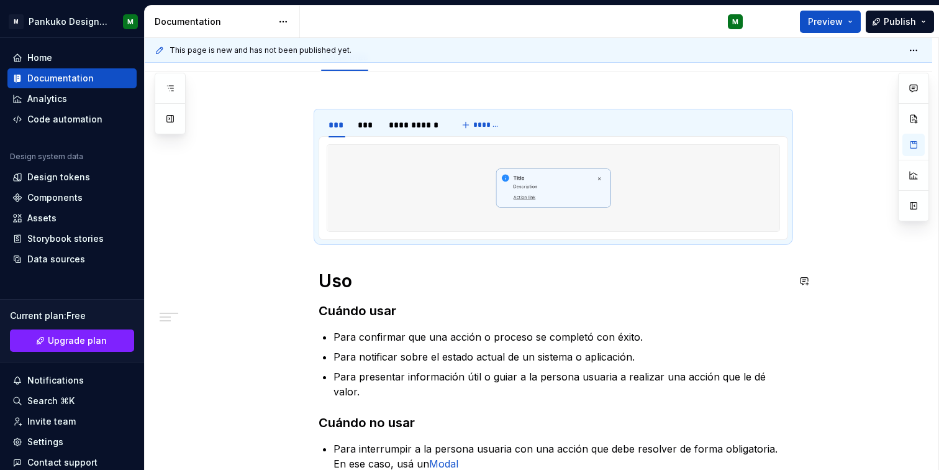
click at [323, 303] on div "**********" at bounding box center [542, 254] width 794 height 432
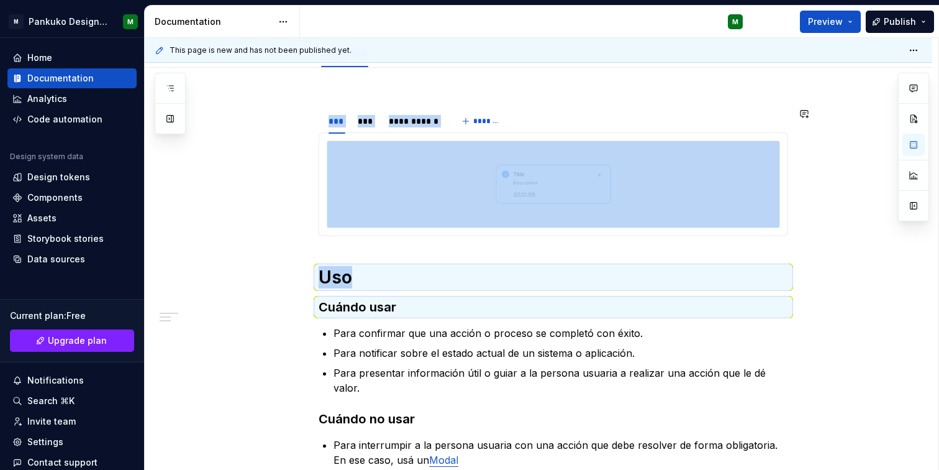
click at [416, 253] on div "**********" at bounding box center [554, 336] width 470 height 477
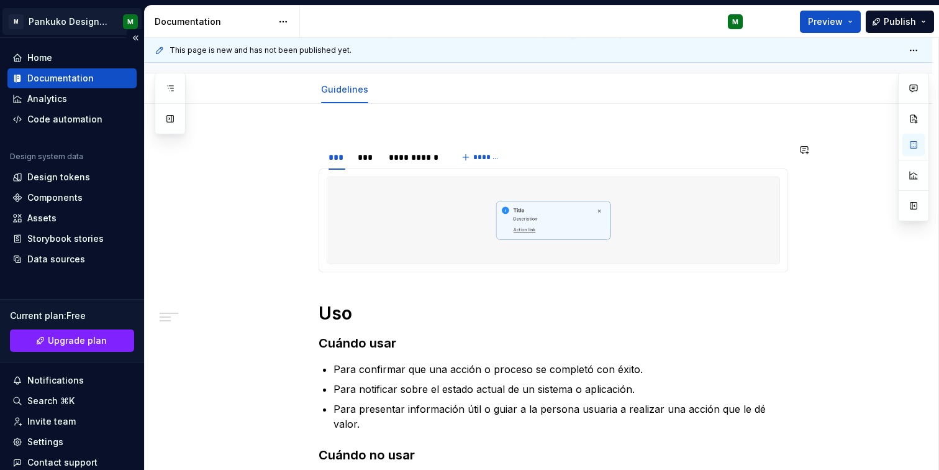
scroll to position [140, 0]
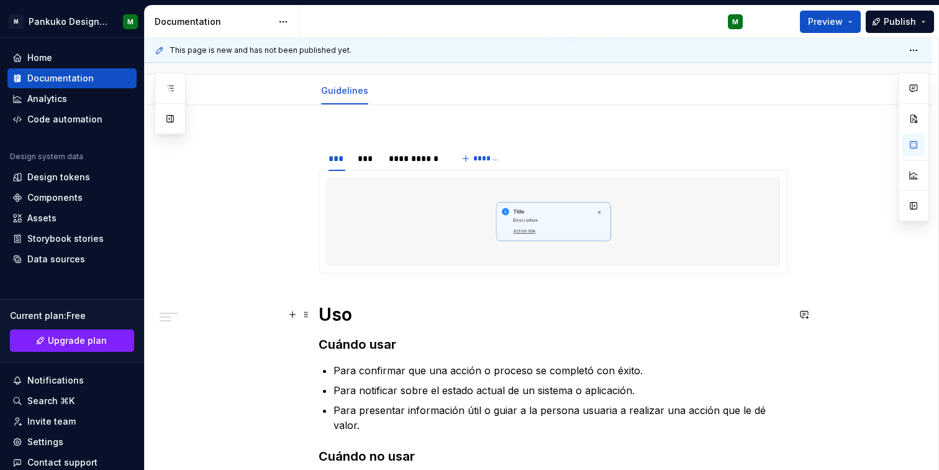
click at [507, 324] on h1 "Uso" at bounding box center [554, 314] width 470 height 22
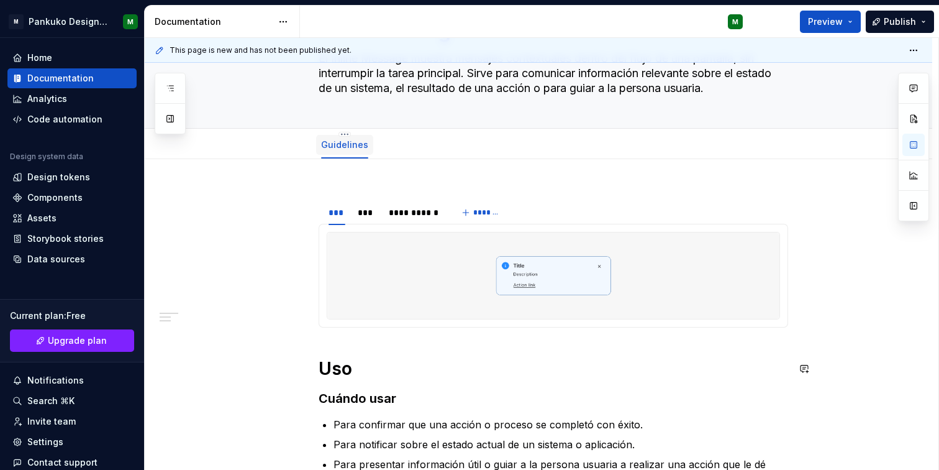
scroll to position [75, 0]
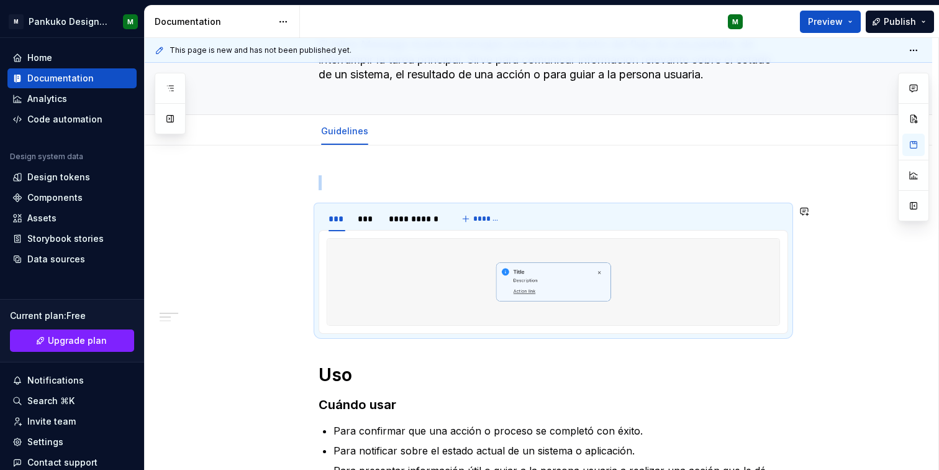
scroll to position [107, 0]
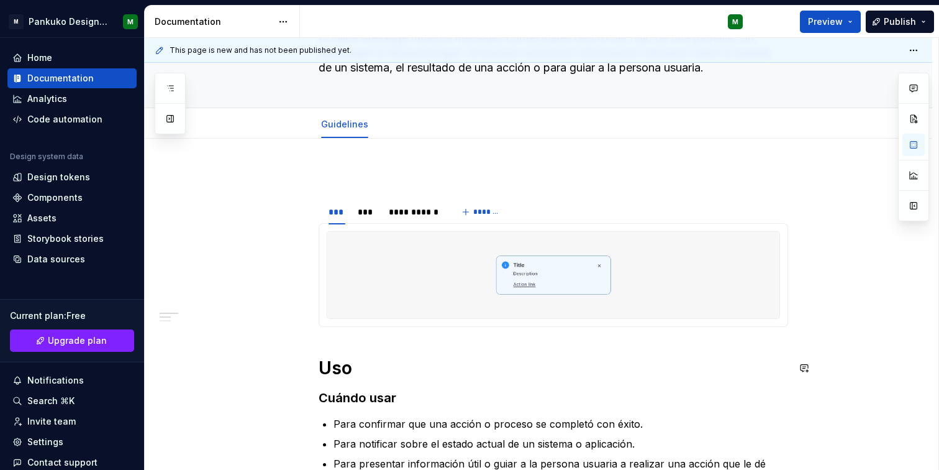
click at [513, 380] on div "**********" at bounding box center [554, 416] width 470 height 496
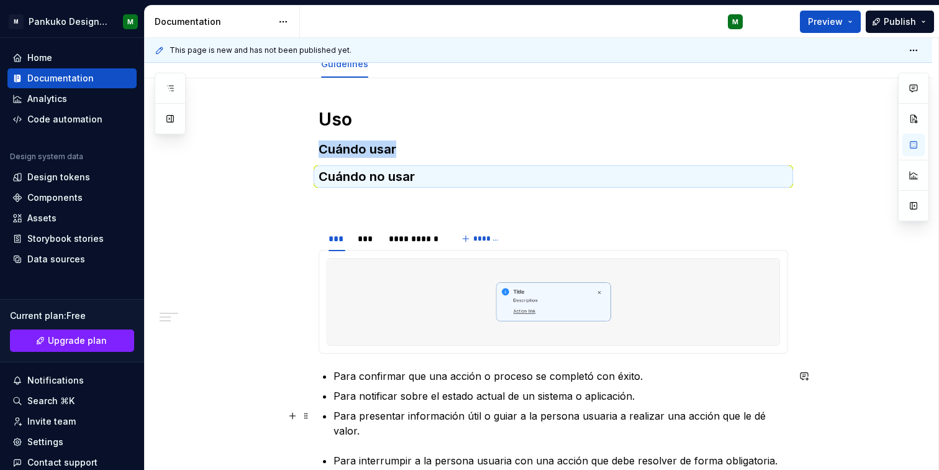
scroll to position [170, 0]
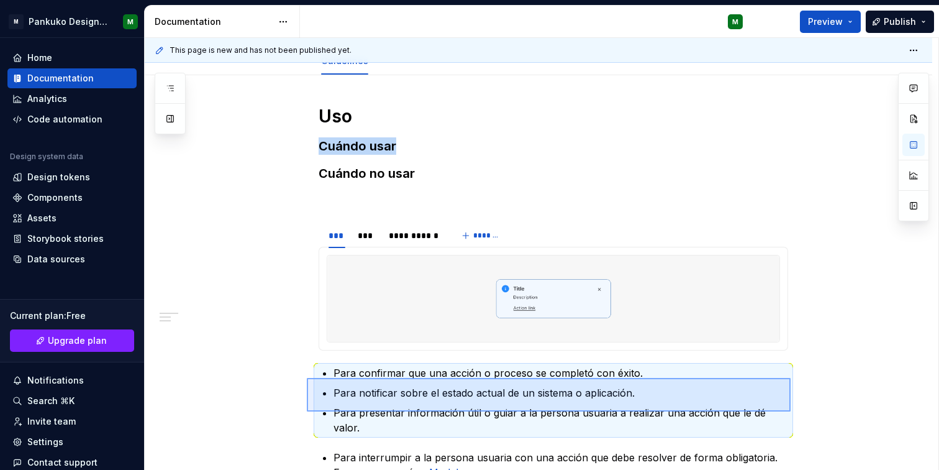
drag, startPoint x: 748, startPoint y: 410, endPoint x: 307, endPoint y: 377, distance: 442.4
click at [307, 377] on div "**********" at bounding box center [542, 254] width 794 height 432
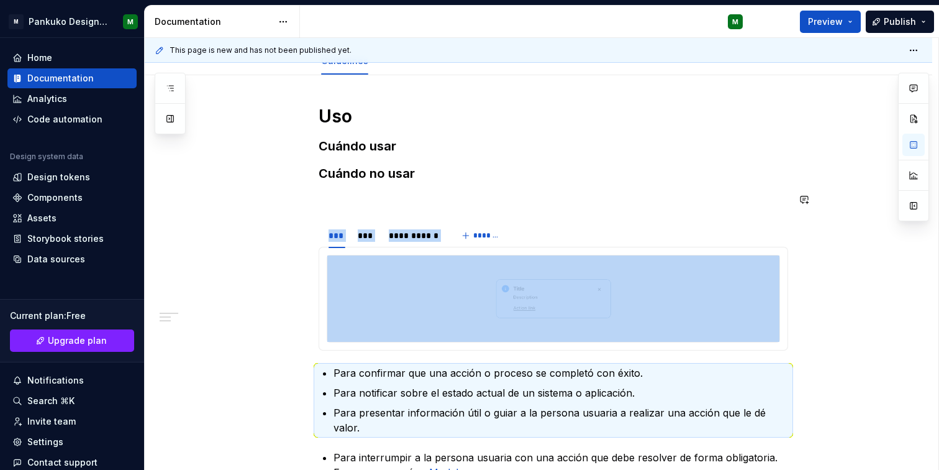
drag, startPoint x: 305, startPoint y: 367, endPoint x: 317, endPoint y: 216, distance: 150.9
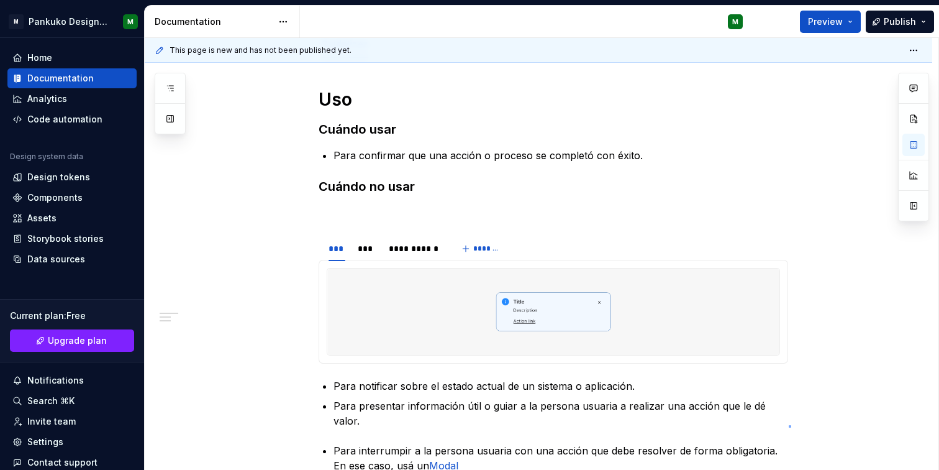
scroll to position [190, 0]
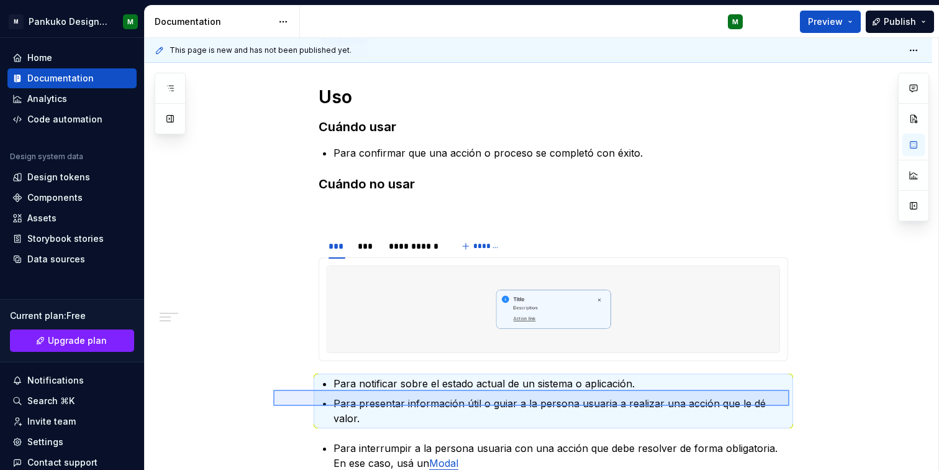
drag, startPoint x: 789, startPoint y: 425, endPoint x: 273, endPoint y: 390, distance: 516.9
click at [273, 390] on div "**********" at bounding box center [542, 254] width 794 height 432
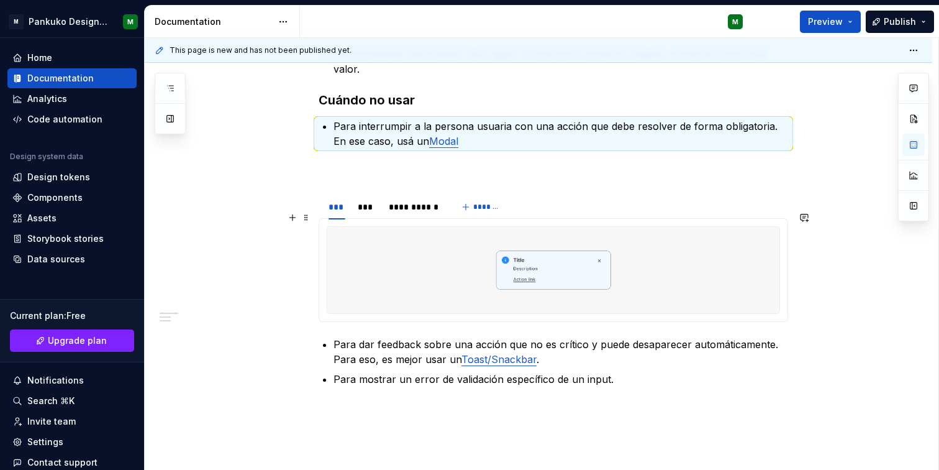
scroll to position [359, 0]
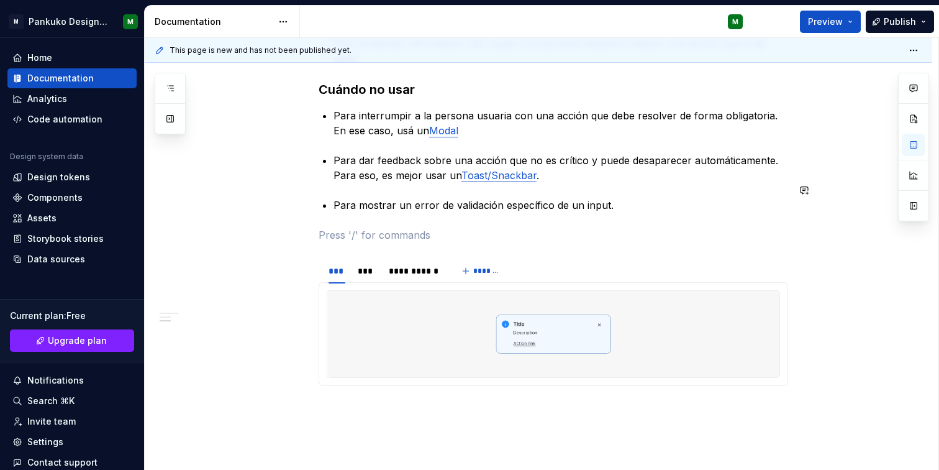
click at [370, 211] on div "**********" at bounding box center [554, 177] width 470 height 521
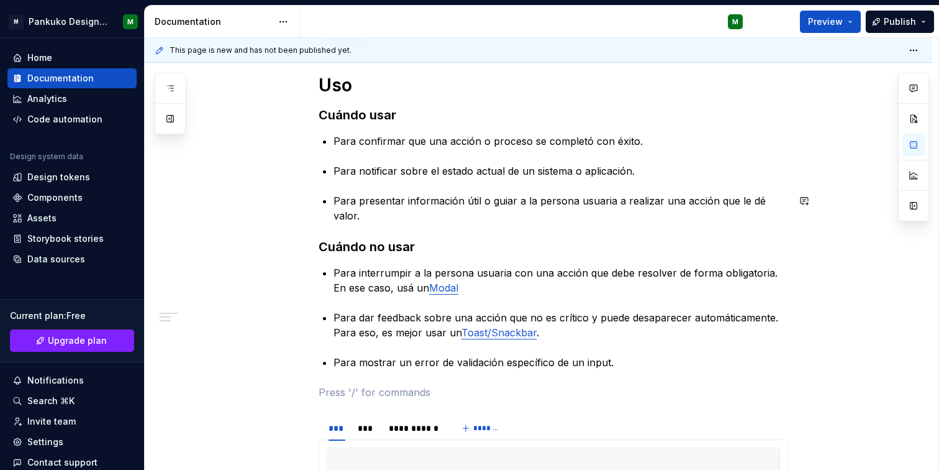
scroll to position [227, 0]
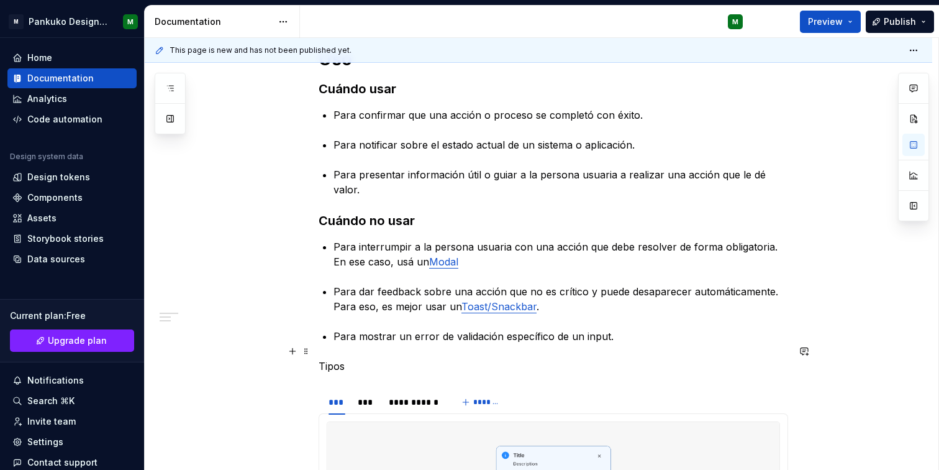
click at [343, 359] on p "Tipos" at bounding box center [554, 366] width 470 height 15
click at [336, 359] on p "Tipos" at bounding box center [554, 366] width 470 height 15
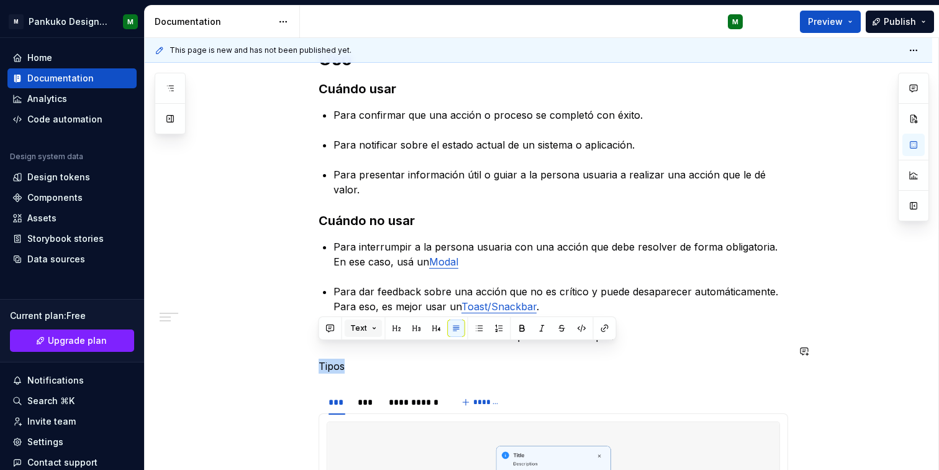
click at [373, 331] on button "Text" at bounding box center [364, 327] width 38 height 17
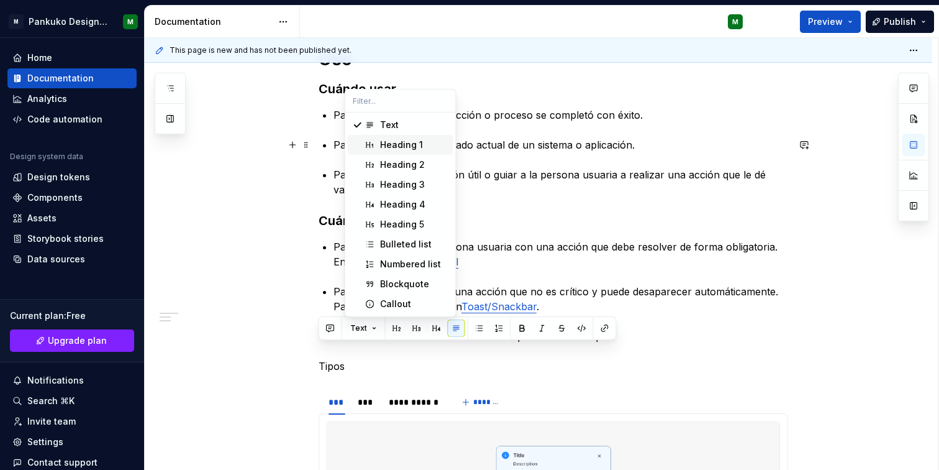
click at [402, 141] on div "Heading 1" at bounding box center [401, 145] width 43 height 12
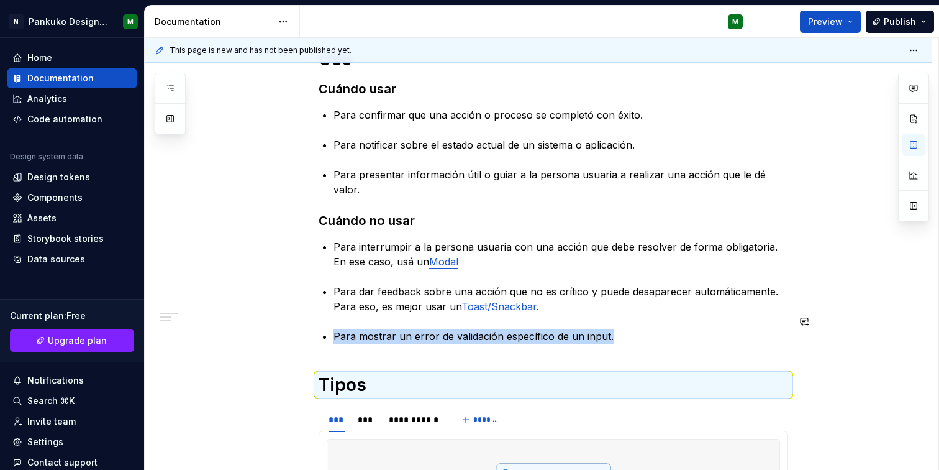
click at [428, 347] on div "**********" at bounding box center [554, 317] width 470 height 539
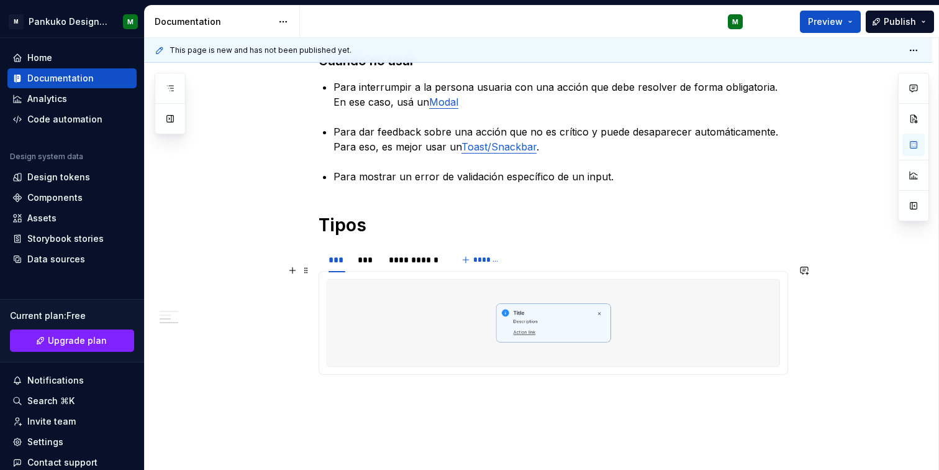
scroll to position [395, 0]
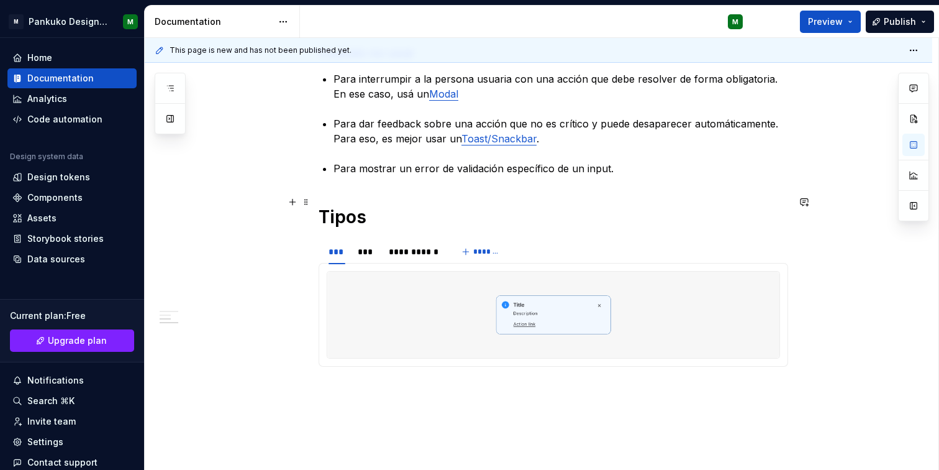
click at [390, 206] on h1 "Tipos" at bounding box center [554, 217] width 470 height 22
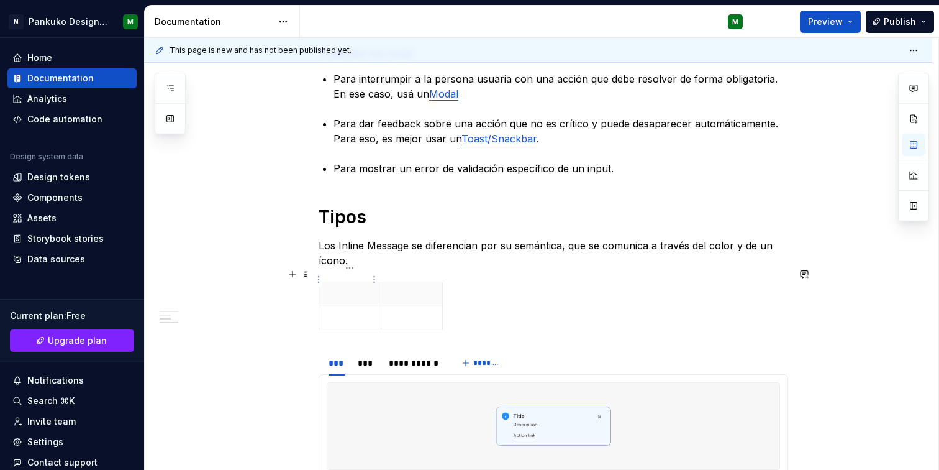
click at [360, 288] on p at bounding box center [350, 294] width 47 height 12
click at [445, 250] on p "Los Inline Message se diferencian por su semántica, que se comunica a través de…" at bounding box center [554, 253] width 470 height 30
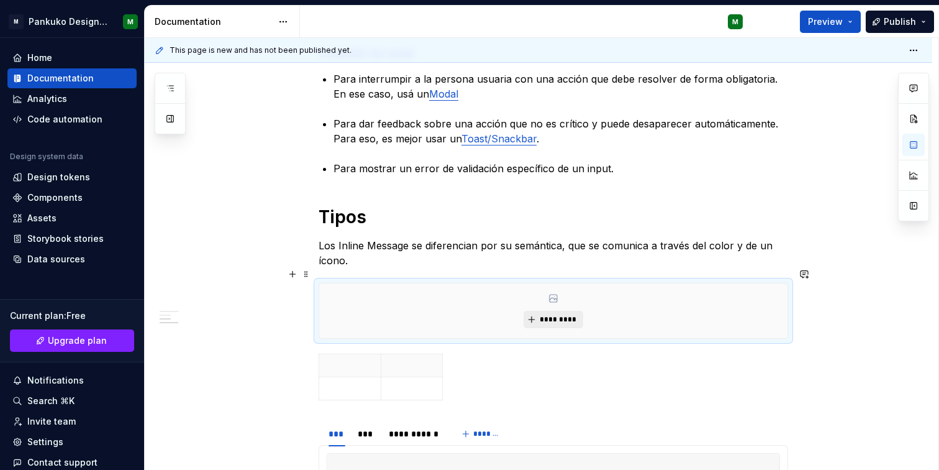
click at [542, 314] on span "*********" at bounding box center [558, 319] width 38 height 10
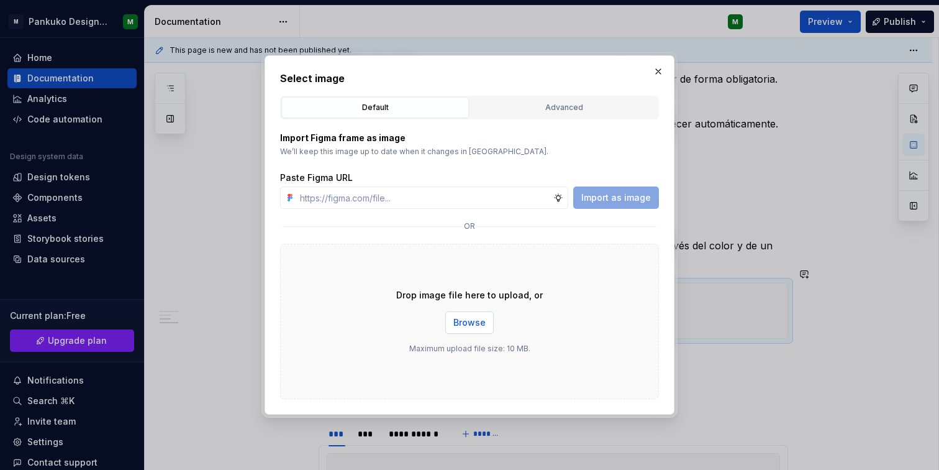
click at [478, 315] on button "Browse" at bounding box center [469, 322] width 48 height 22
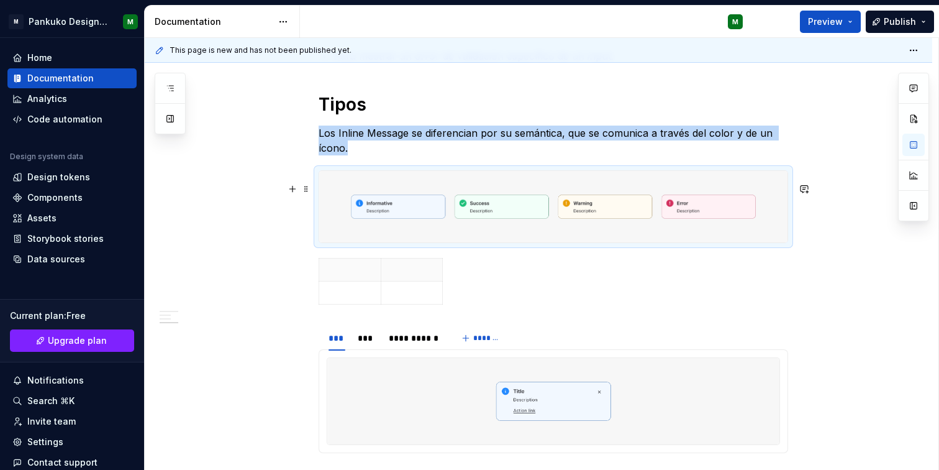
scroll to position [512, 0]
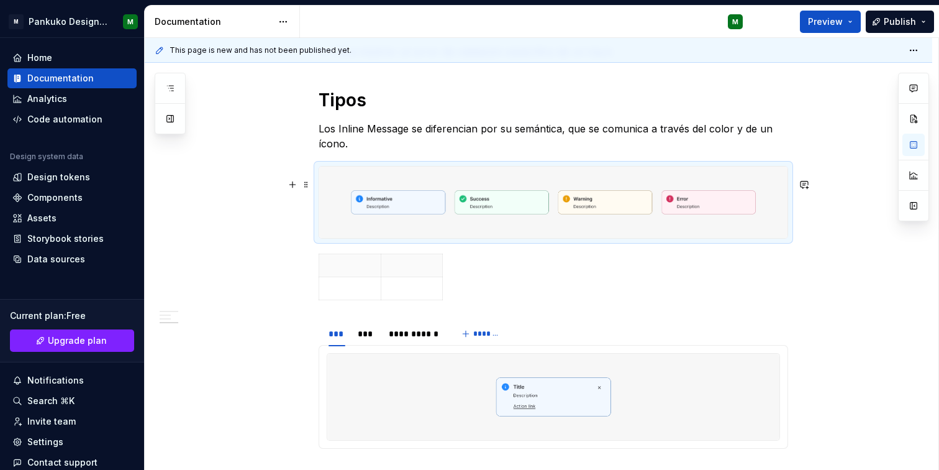
click at [620, 254] on div at bounding box center [554, 280] width 470 height 52
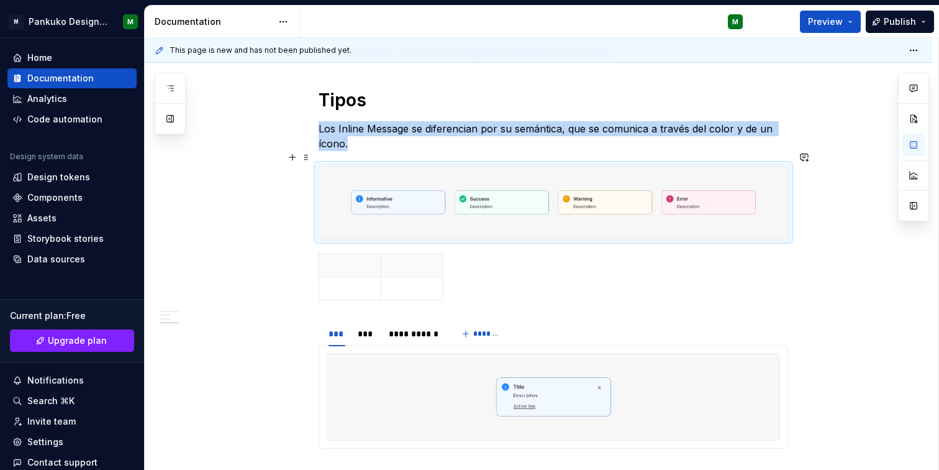
click at [576, 166] on div at bounding box center [554, 202] width 470 height 73
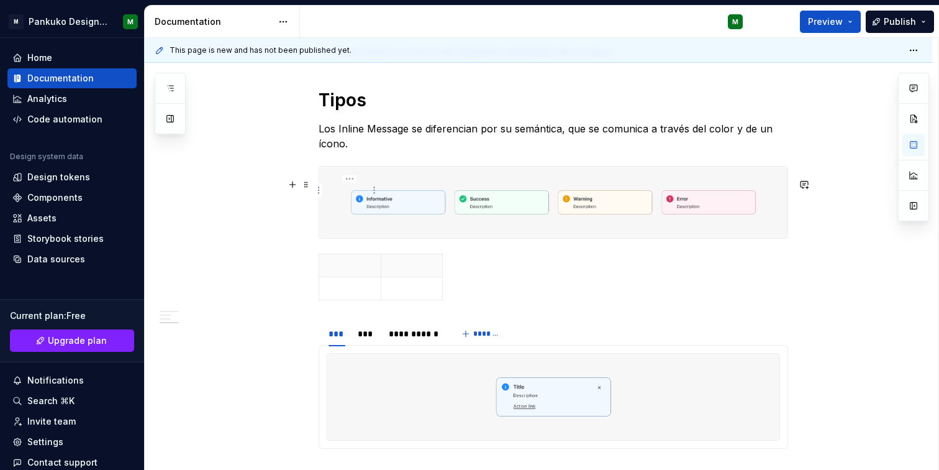
click at [360, 259] on p at bounding box center [350, 265] width 47 height 12
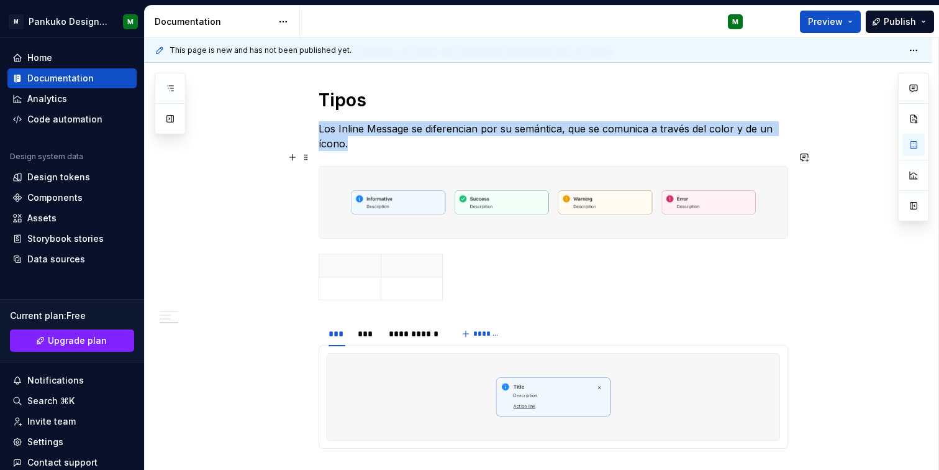
click at [486, 166] on div at bounding box center [554, 202] width 470 height 73
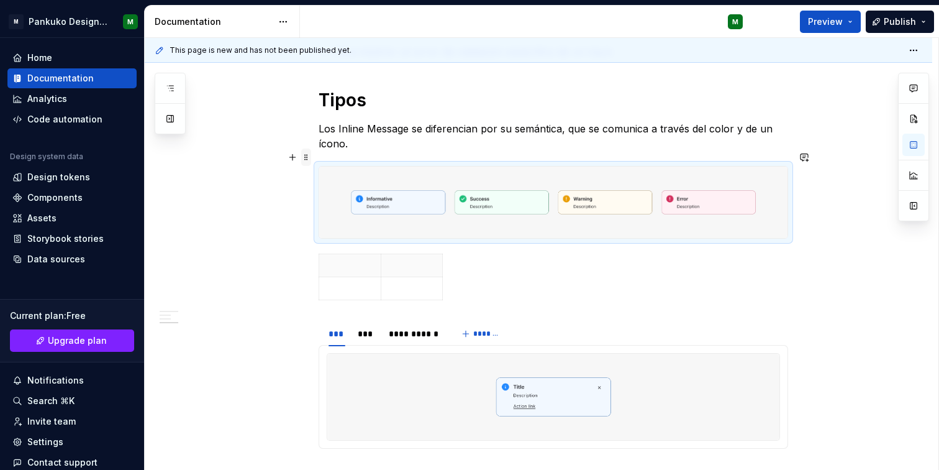
click at [306, 158] on span at bounding box center [306, 156] width 10 height 17
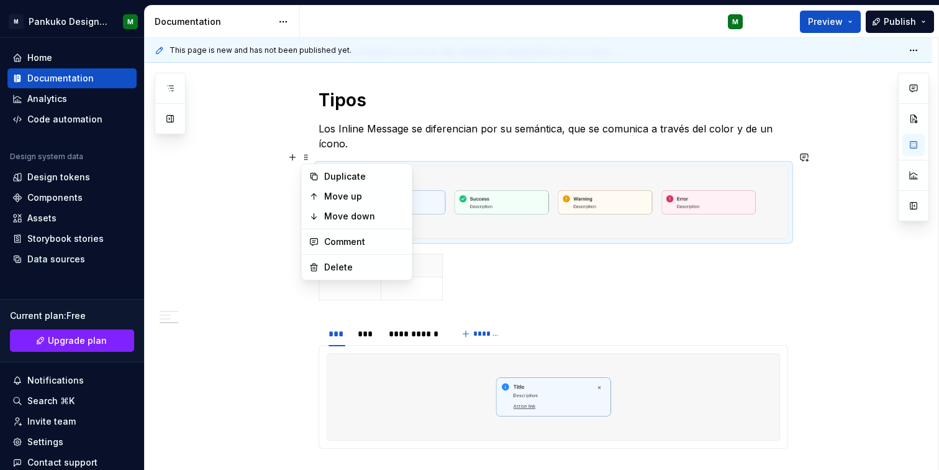
click at [561, 254] on div at bounding box center [554, 280] width 470 height 52
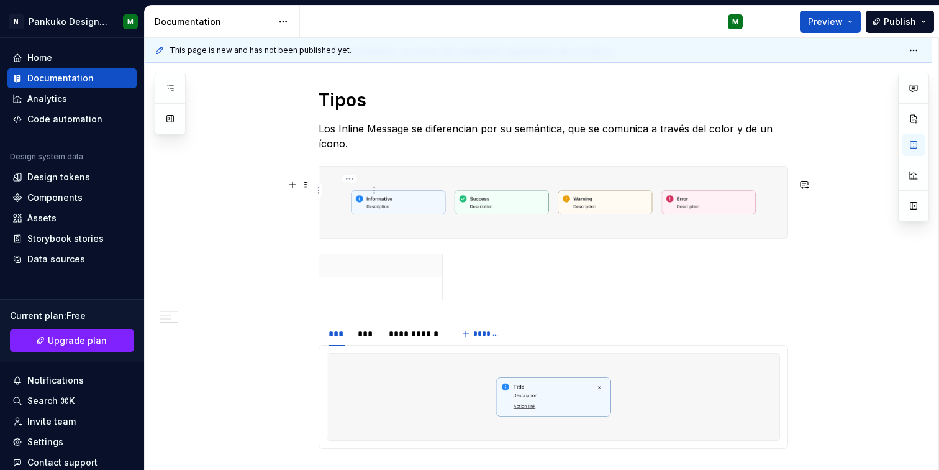
click at [352, 259] on p at bounding box center [350, 265] width 47 height 12
click at [561, 254] on div "Tipo Uso" at bounding box center [554, 280] width 470 height 52
click at [363, 276] on td at bounding box center [350, 287] width 62 height 23
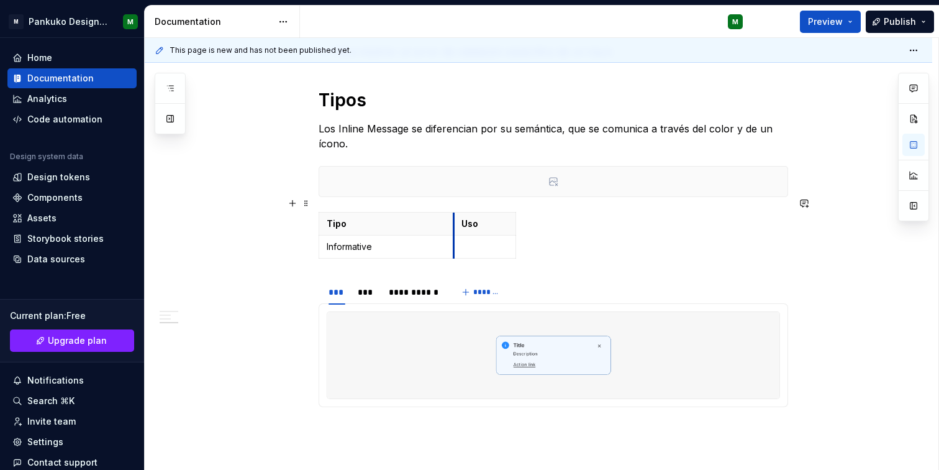
drag, startPoint x: 379, startPoint y: 190, endPoint x: 452, endPoint y: 201, distance: 74.3
click at [516, 212] on table "Tipo Uso Informative" at bounding box center [418, 235] width 198 height 47
click at [306, 203] on span at bounding box center [306, 202] width 10 height 17
click at [594, 212] on div "Tipo Uso Informative" at bounding box center [554, 238] width 470 height 52
click at [431, 217] on p "Tipo" at bounding box center [386, 223] width 119 height 12
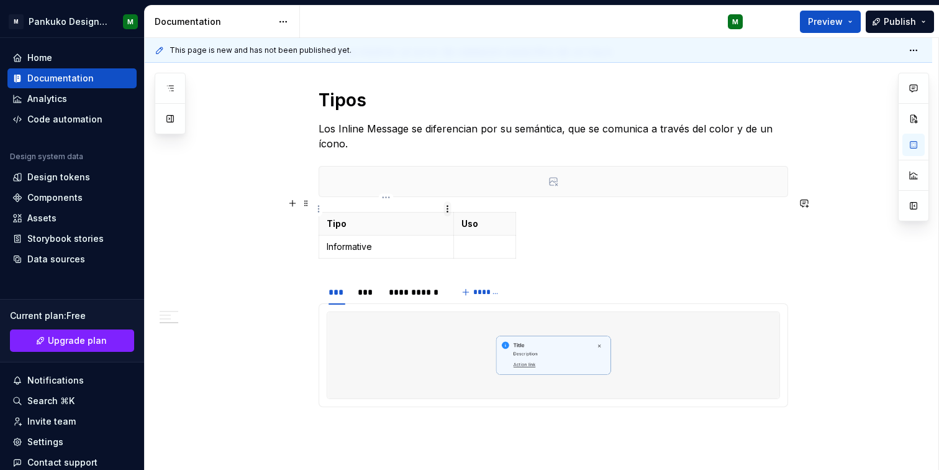
click at [445, 211] on html "M Pankuko Design System M Home Documentation Analytics Code automation Design s…" at bounding box center [469, 235] width 939 height 470
click at [491, 208] on html "M Pankuko Design System M Home Documentation Analytics Code automation Design s…" at bounding box center [469, 235] width 939 height 470
click at [507, 209] on html "M Pankuko Design System M Home Documentation Analytics Code automation Design s…" at bounding box center [469, 235] width 939 height 470
click at [550, 200] on html "M Pankuko Design System M Home Documentation Analytics Code automation Design s…" at bounding box center [469, 235] width 939 height 470
drag, startPoint x: 515, startPoint y: 234, endPoint x: 787, endPoint y: 245, distance: 271.7
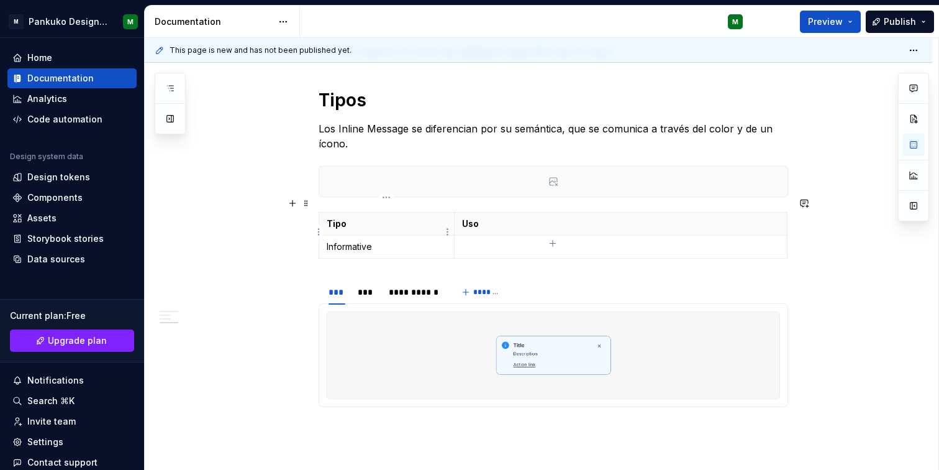
click at [396, 240] on p "Informative" at bounding box center [387, 246] width 120 height 12
click at [492, 240] on p at bounding box center [620, 246] width 317 height 12
click at [702, 278] on section "**********" at bounding box center [554, 342] width 470 height 129
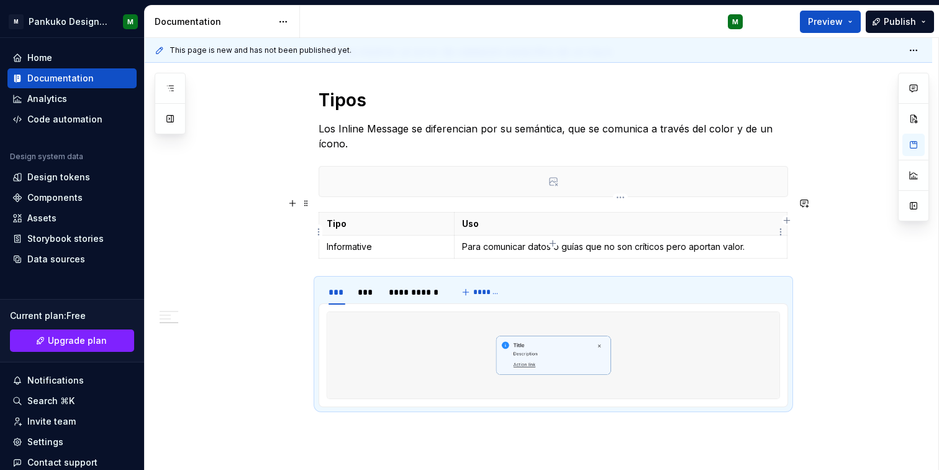
click at [537, 240] on p "Para comunicar datos o guías que no son críticos pero aportan valor." at bounding box center [620, 246] width 317 height 12
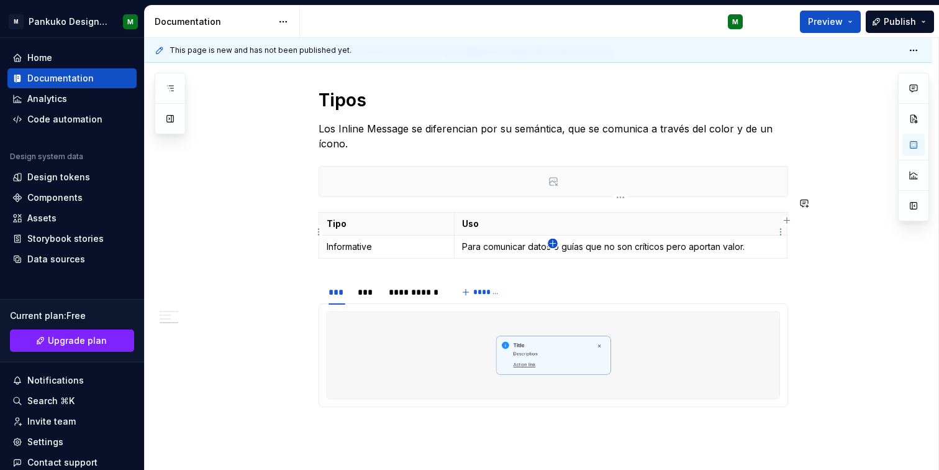
click at [552, 241] on icon "button" at bounding box center [553, 244] width 10 height 10
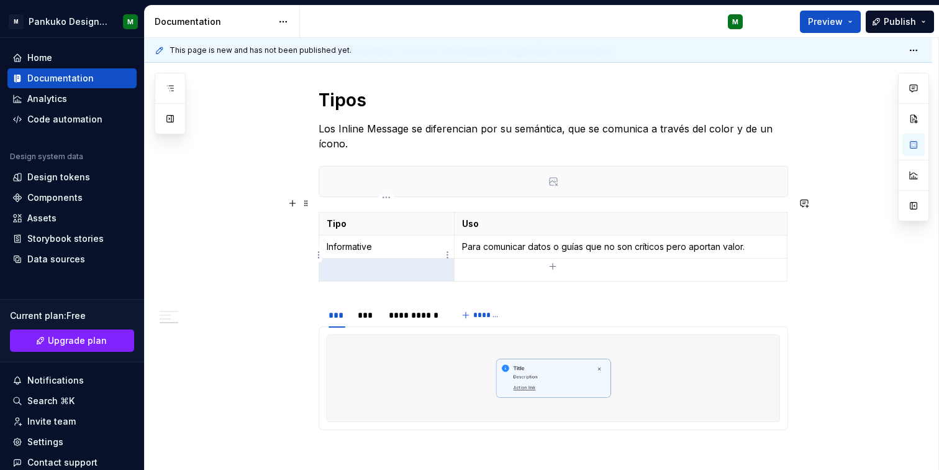
click at [405, 263] on p at bounding box center [387, 269] width 120 height 12
click at [508, 263] on p at bounding box center [620, 269] width 317 height 12
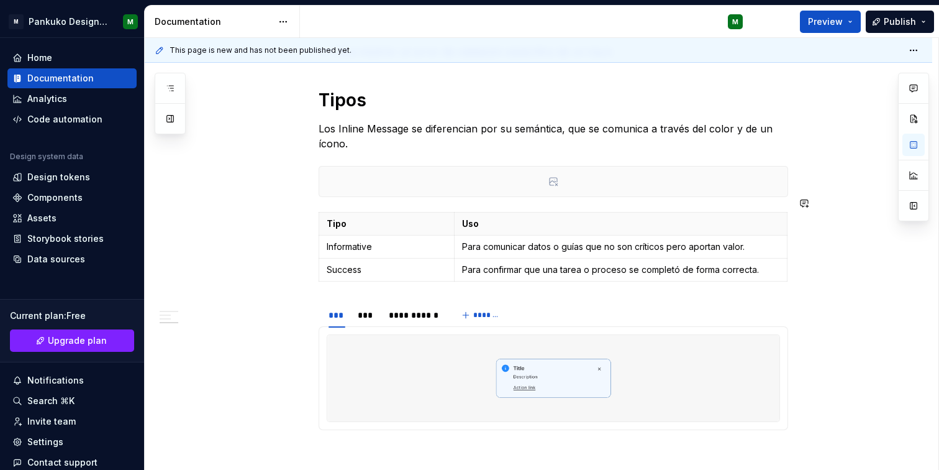
click at [541, 272] on div "**********" at bounding box center [554, 122] width 470 height 719
click at [578, 263] on p "Para confirmar que una tarea o proceso se completó de forma correcta." at bounding box center [620, 269] width 317 height 12
click at [866, 269] on div "**********" at bounding box center [539, 185] width 788 height 905
click at [561, 263] on p "Para confirmar que una tarea o proceso se completó de forma correcta." at bounding box center [620, 269] width 317 height 12
click at [550, 266] on icon "button" at bounding box center [553, 266] width 6 height 6
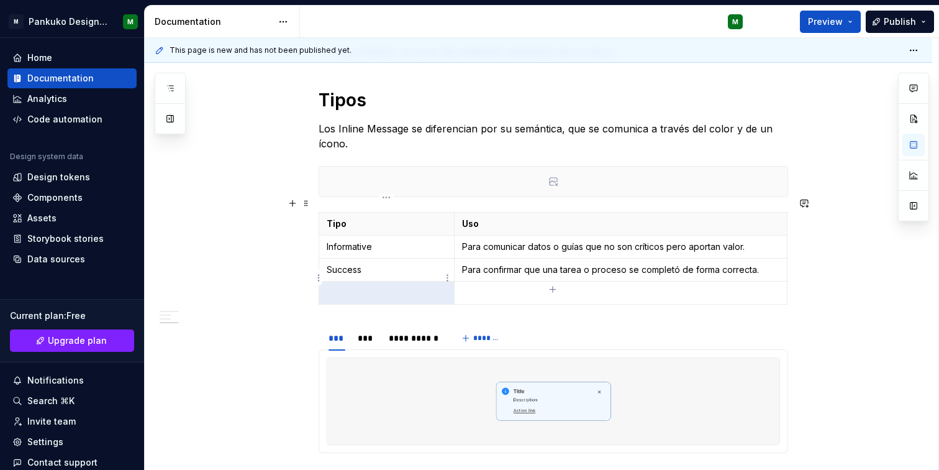
click at [379, 286] on p at bounding box center [387, 292] width 120 height 12
click at [523, 240] on p "Para comunicar datos o guías que no son críticos pero aportan valor." at bounding box center [620, 246] width 317 height 12
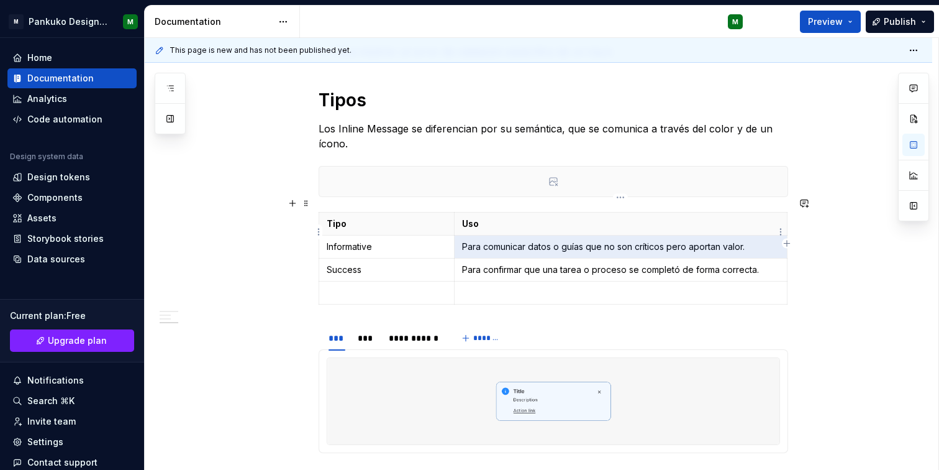
drag, startPoint x: 528, startPoint y: 233, endPoint x: 471, endPoint y: 234, distance: 57.2
click at [471, 240] on p "Para comunicar datos o guías que no son críticos pero aportan valor." at bounding box center [620, 246] width 317 height 12
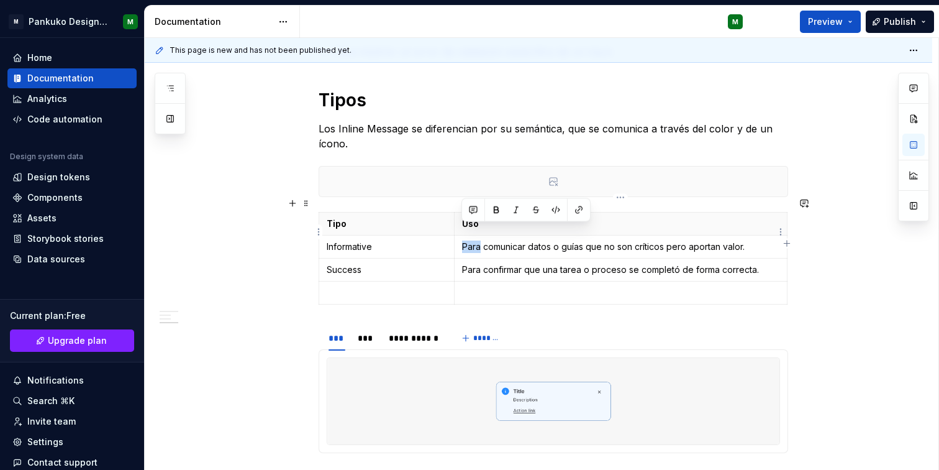
click at [471, 240] on p "Para comunicar datos o guías que no son críticos pero aportan valor." at bounding box center [620, 246] width 317 height 12
click at [486, 286] on p at bounding box center [620, 292] width 317 height 12
click at [394, 286] on td at bounding box center [386, 292] width 135 height 23
click at [521, 286] on p at bounding box center [620, 292] width 317 height 12
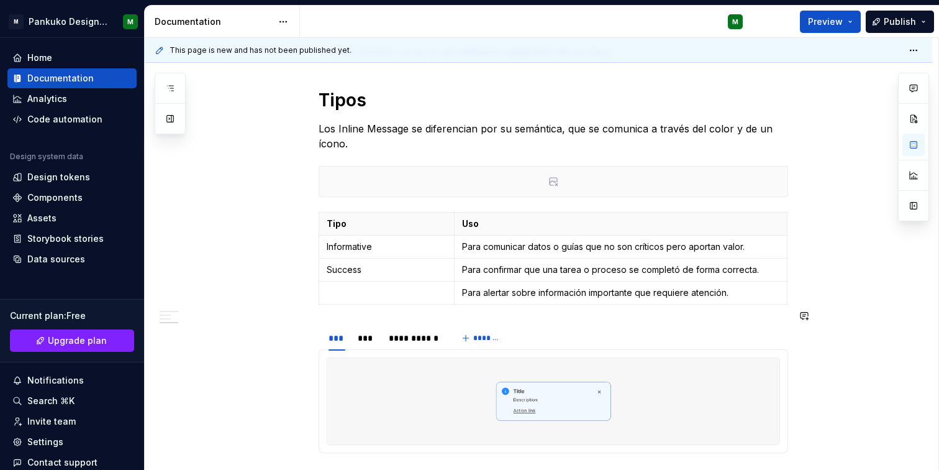
click at [584, 324] on section "**********" at bounding box center [554, 388] width 470 height 129
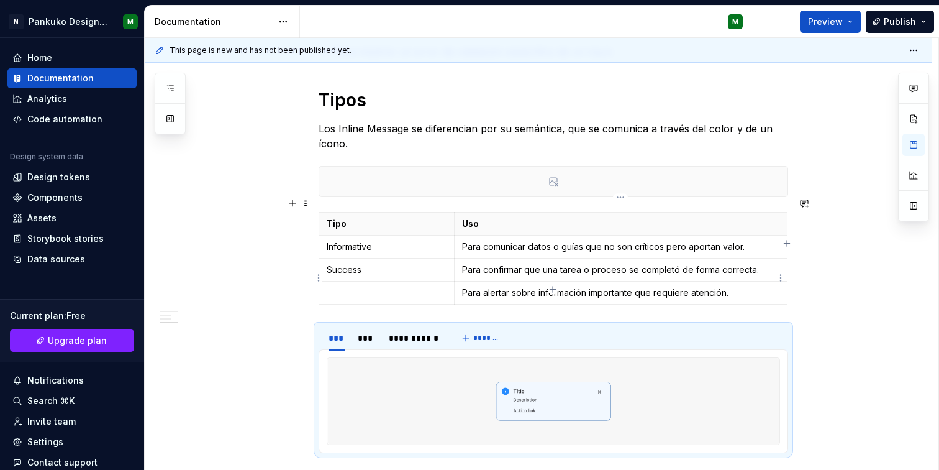
click at [569, 286] on p "Para alertar sobre información importante que requiere atención." at bounding box center [620, 292] width 317 height 12
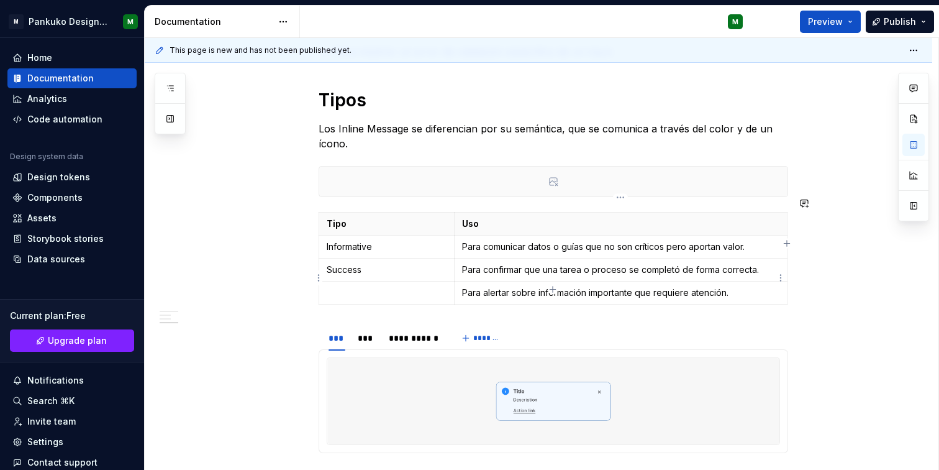
click at [551, 289] on icon "button" at bounding box center [553, 289] width 6 height 6
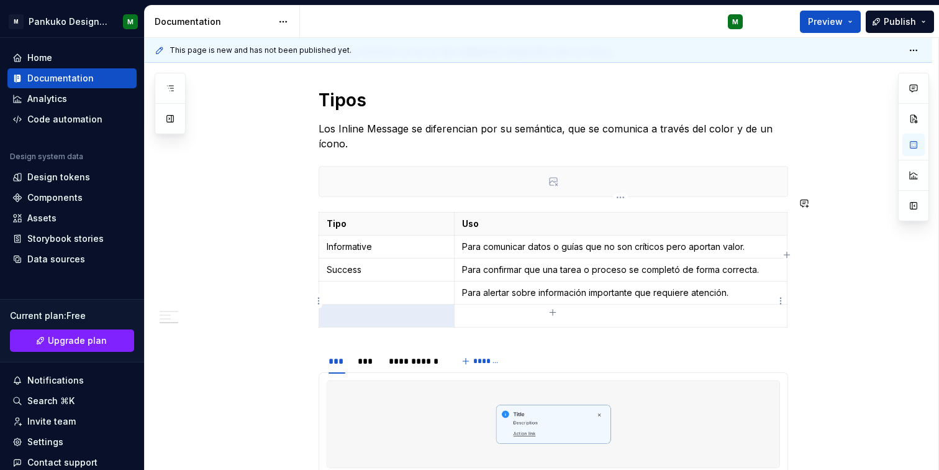
click at [483, 309] on p at bounding box center [620, 315] width 317 height 12
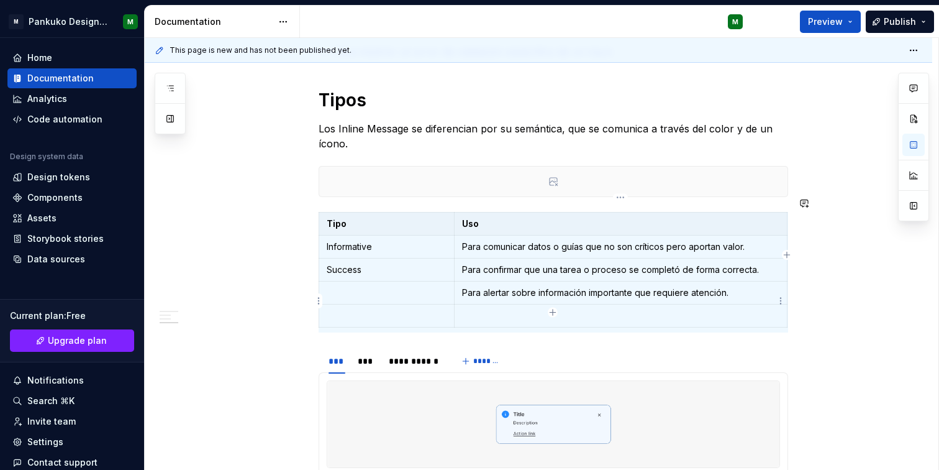
click at [483, 309] on p at bounding box center [620, 315] width 317 height 12
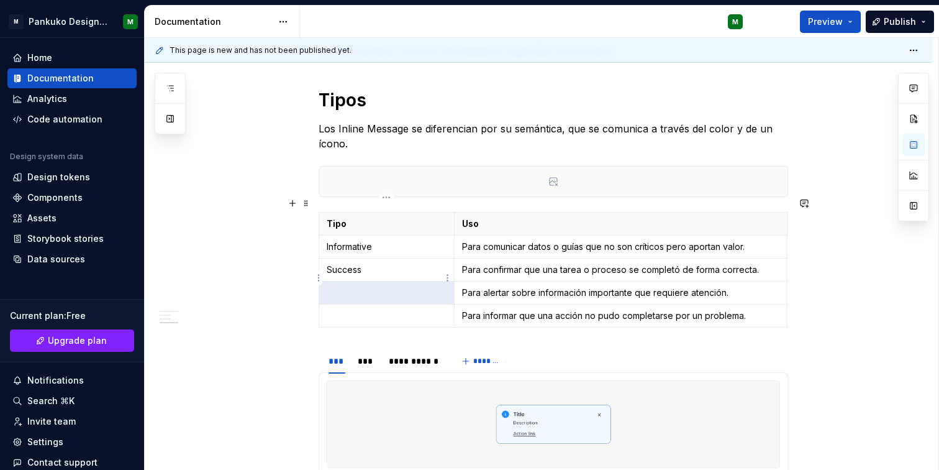
click at [385, 286] on tbody "Tipo Uso Informative Para comunicar datos o guías que no son críticos pero apor…" at bounding box center [553, 269] width 468 height 115
click at [385, 286] on p at bounding box center [387, 292] width 120 height 12
click at [822, 391] on div "Uso Cuándo usar Para confirmar que una acción o proceso se completó con éxito. …" at bounding box center [539, 208] width 788 height 951
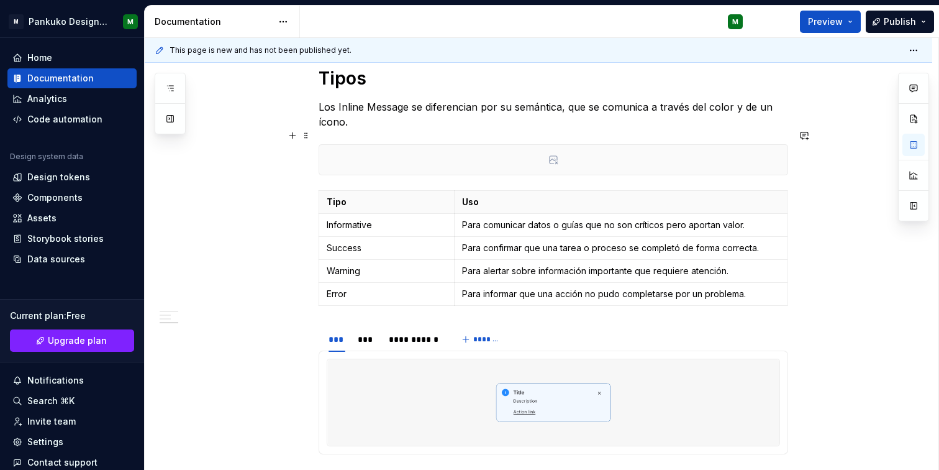
click at [556, 155] on icon at bounding box center [554, 160] width 10 height 10
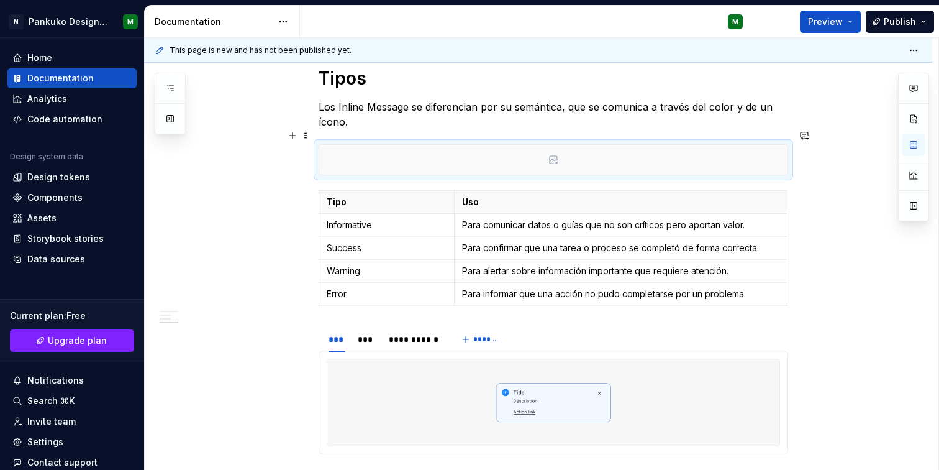
click at [553, 156] on icon at bounding box center [554, 160] width 8 height 8
click at [465, 149] on div at bounding box center [553, 160] width 468 height 30
click at [306, 135] on span at bounding box center [306, 135] width 10 height 17
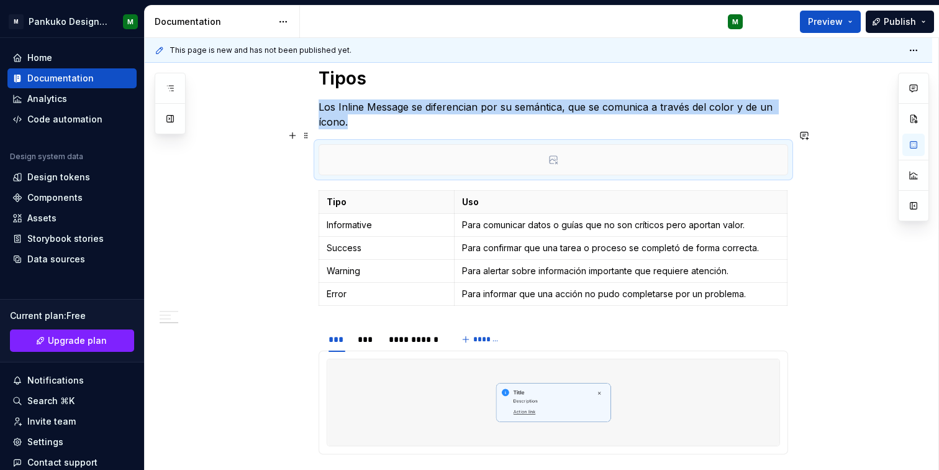
click at [402, 145] on div at bounding box center [553, 160] width 468 height 30
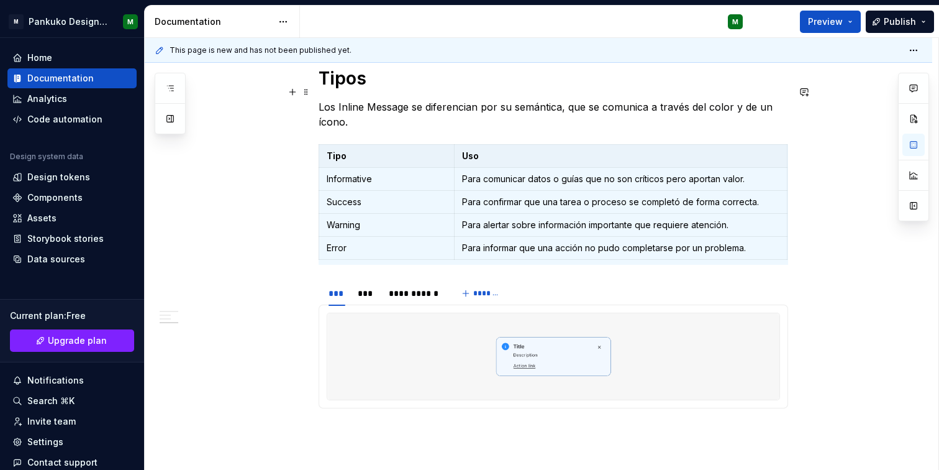
click at [388, 107] on p "Los Inline Message se diferencian por su semántica, que se comunica a través de…" at bounding box center [554, 114] width 470 height 30
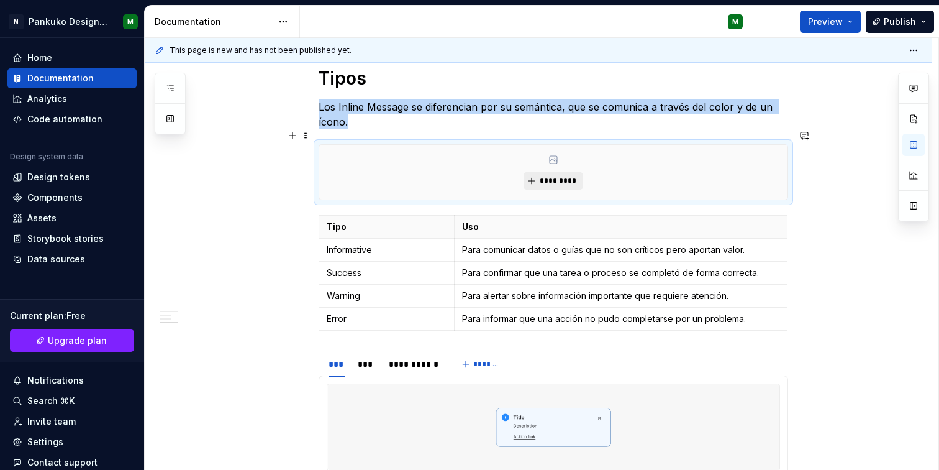
click at [569, 176] on span "*********" at bounding box center [558, 181] width 38 height 10
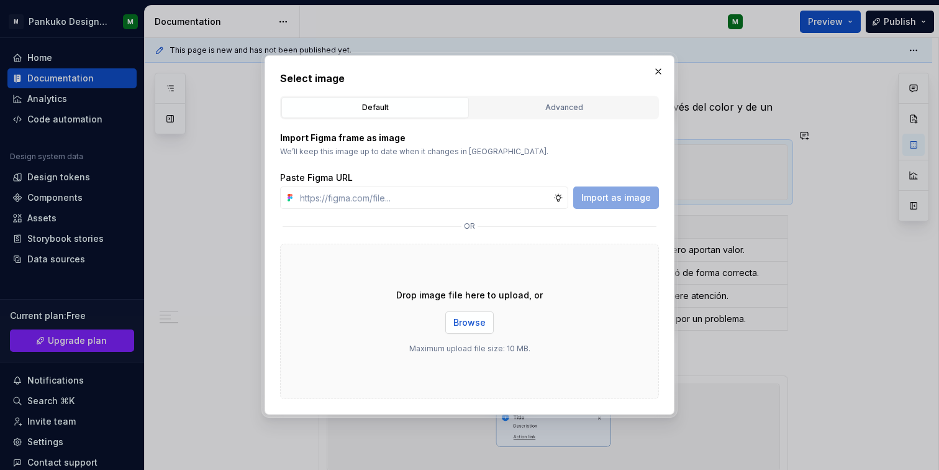
click at [477, 328] on span "Browse" at bounding box center [470, 322] width 32 height 12
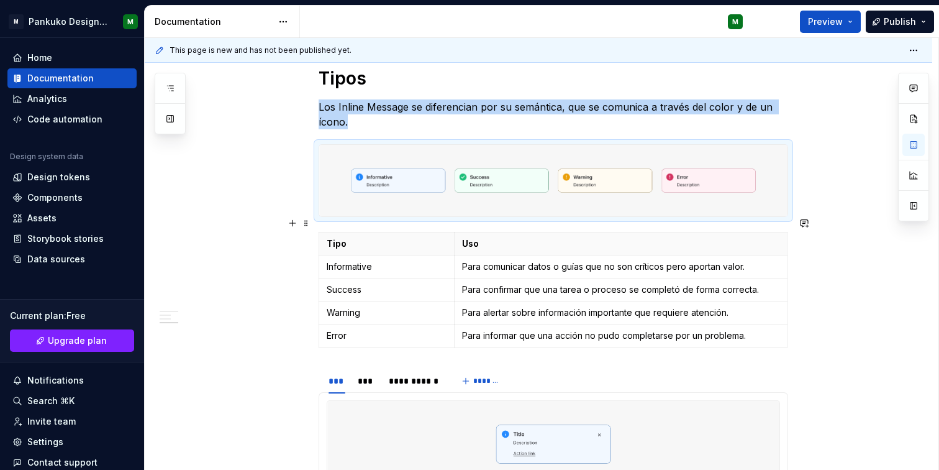
click at [855, 306] on div "Uso Cuándo usar Para confirmar que una acción o proceso se completó con éxito. …" at bounding box center [539, 208] width 788 height 992
click at [810, 378] on div "Uso Cuándo usar Para confirmar que una acción o proceso se completó con éxito. …" at bounding box center [539, 208] width 788 height 992
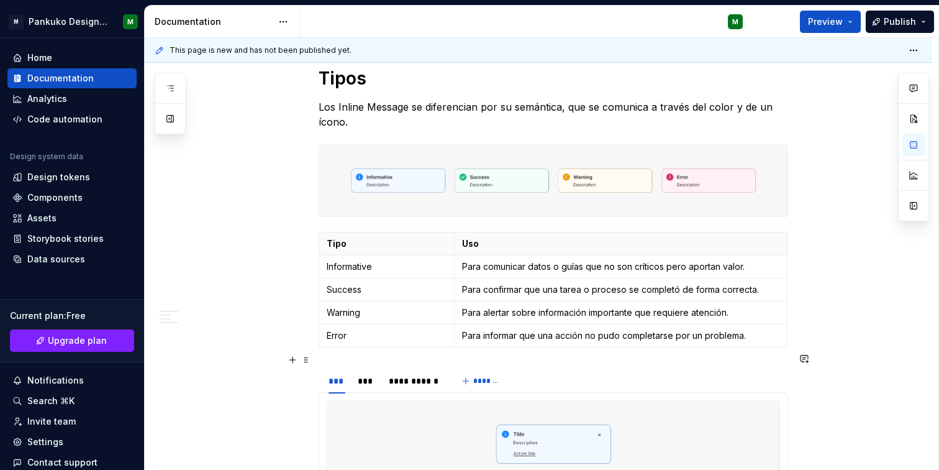
scroll to position [575, 0]
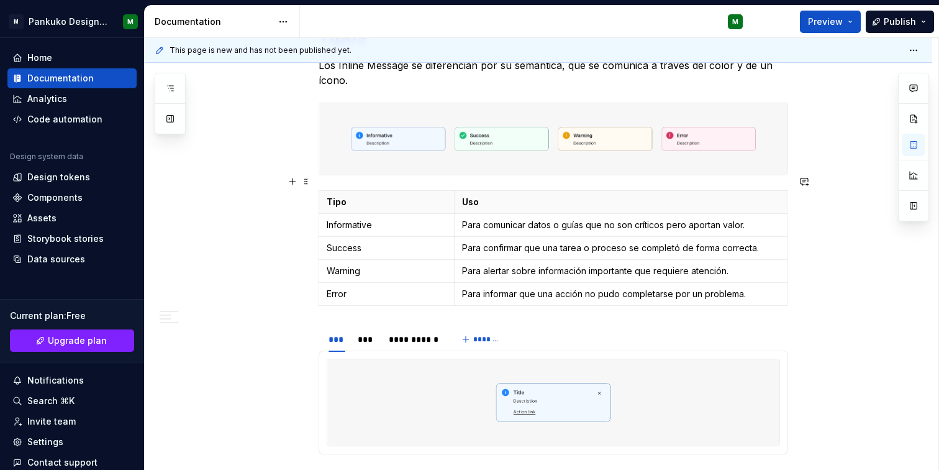
click at [849, 276] on div "Uso Cuándo usar Para confirmar que una acción o proceso se completó con éxito. …" at bounding box center [539, 166] width 788 height 992
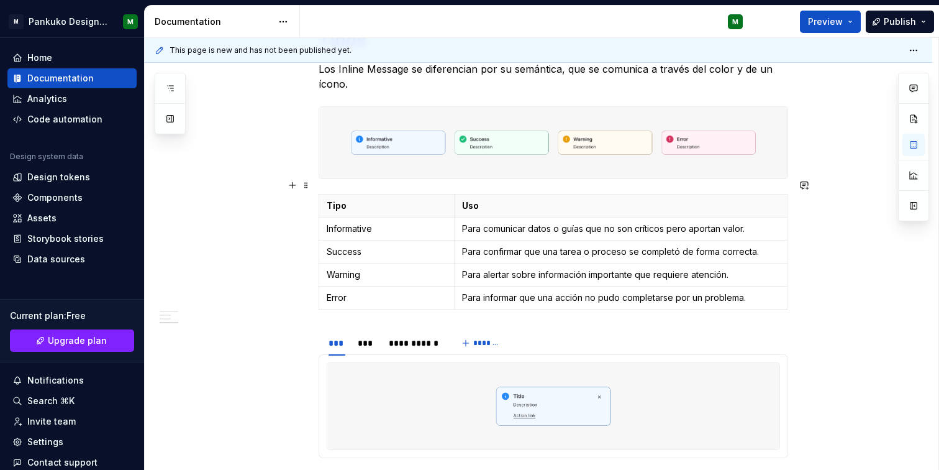
scroll to position [572, 0]
click at [364, 306] on div "Uso Cuándo usar Para confirmar que una acción o proceso se completó con éxito. …" at bounding box center [554, 106] width 470 height 806
click at [823, 274] on div "Uso Cuándo usar Para confirmar que una acción o proceso se completó con éxito. …" at bounding box center [539, 169] width 788 height 992
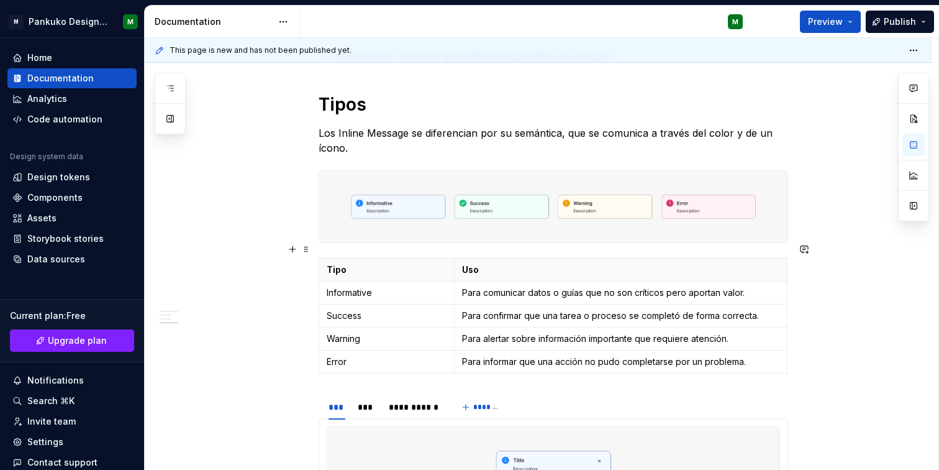
scroll to position [376, 0]
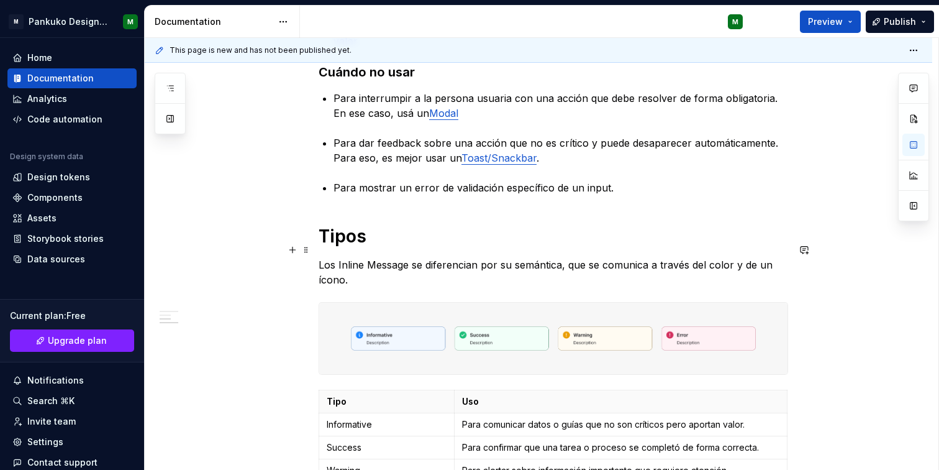
click at [325, 257] on p "Los Inline Message se diferencian por su semántica, que se comunica a través de…" at bounding box center [554, 272] width 470 height 30
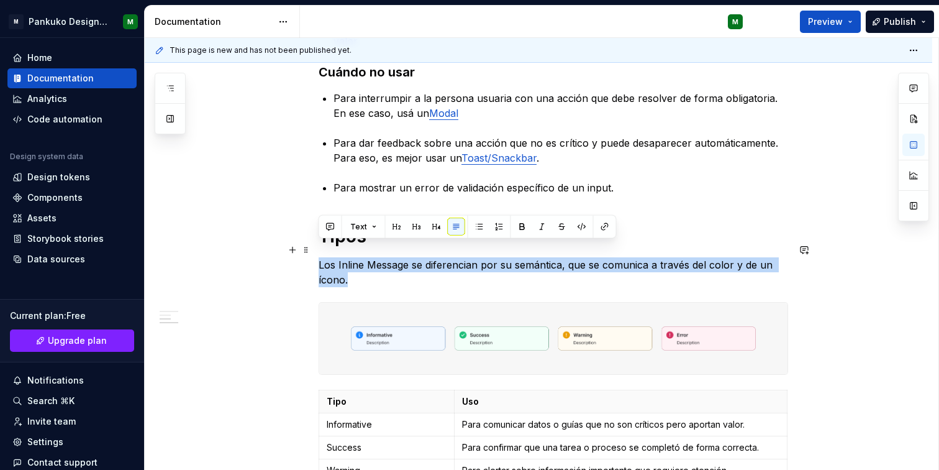
click at [325, 257] on p "Los Inline Message se diferencian por su semántica, que se comunica a través de…" at bounding box center [554, 272] width 470 height 30
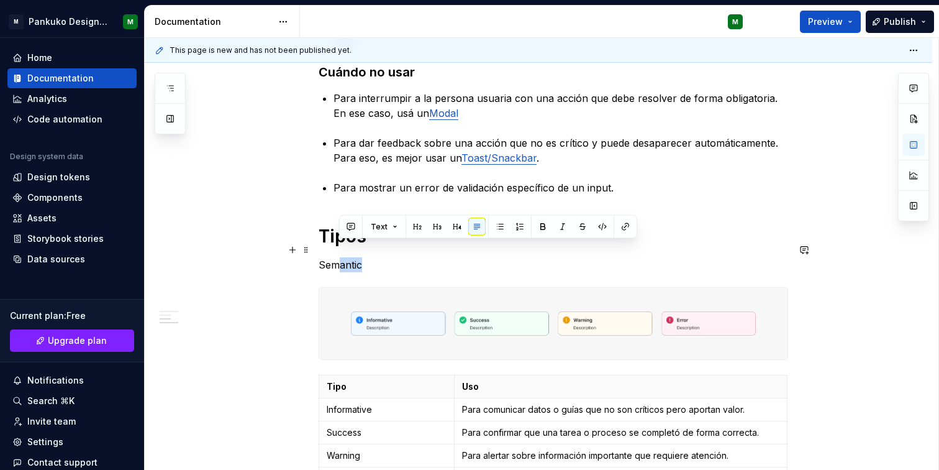
drag, startPoint x: 341, startPoint y: 250, endPoint x: 363, endPoint y: 254, distance: 22.0
click at [363, 257] on p "Semantic" at bounding box center [554, 264] width 470 height 15
drag, startPoint x: 374, startPoint y: 253, endPoint x: 309, endPoint y: 250, distance: 64.7
click at [319, 250] on div "**********" at bounding box center [554, 302] width 470 height 806
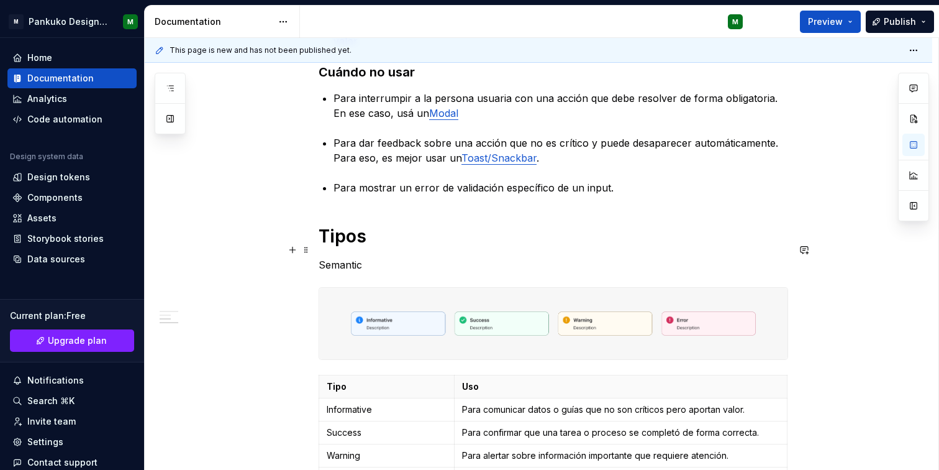
click at [331, 257] on p "Semantic" at bounding box center [554, 264] width 470 height 15
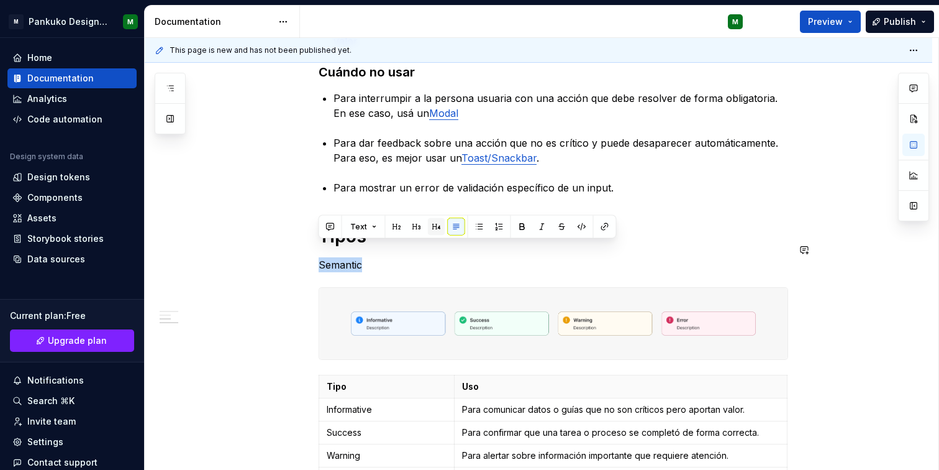
click at [435, 225] on button "button" at bounding box center [436, 226] width 17 height 17
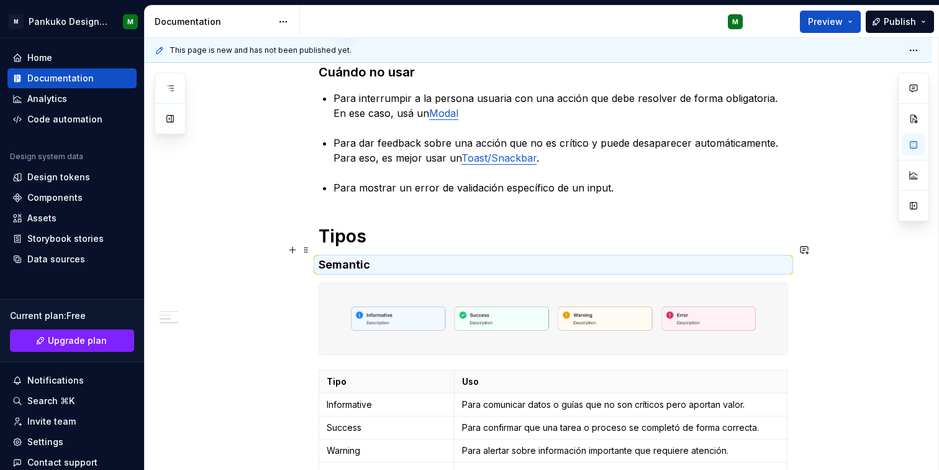
click at [429, 257] on h4 "Semantic" at bounding box center [554, 264] width 470 height 15
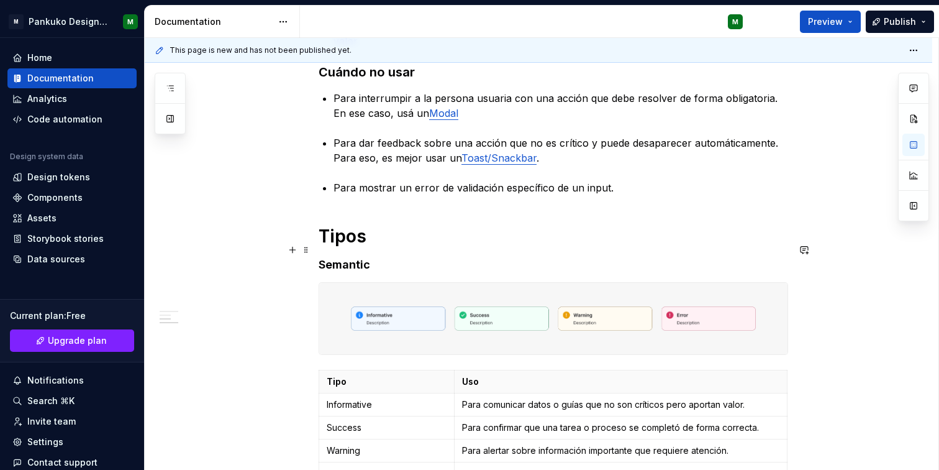
click at [395, 257] on h4 "Semantic" at bounding box center [554, 264] width 470 height 15
click at [355, 225] on h1 "Tipos" at bounding box center [554, 236] width 470 height 22
click at [359, 257] on h4 "Semantic" at bounding box center [554, 264] width 470 height 15
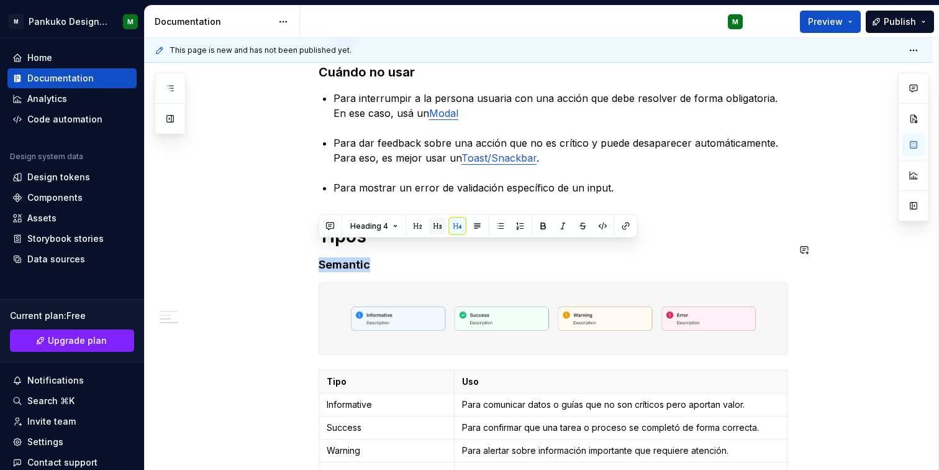
click at [432, 229] on button "button" at bounding box center [437, 225] width 17 height 17
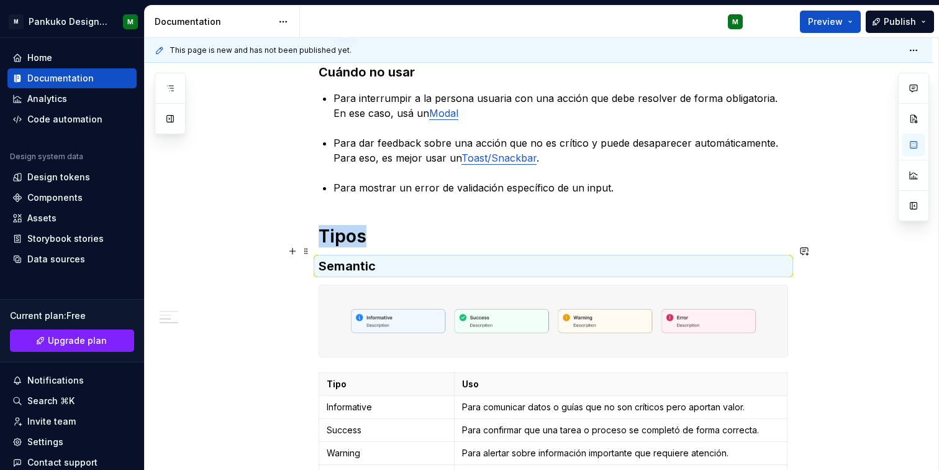
click at [415, 257] on h3 "Semantic" at bounding box center [554, 265] width 470 height 17
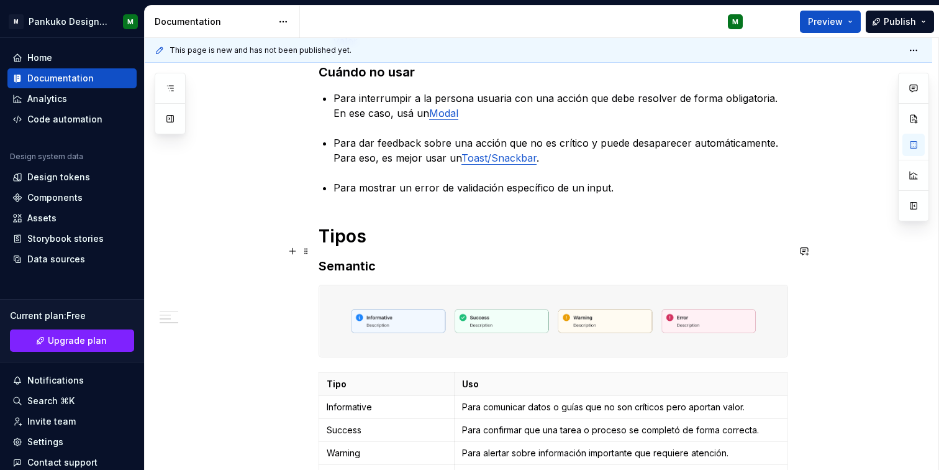
click at [425, 257] on h3 "Semantic" at bounding box center [554, 265] width 470 height 17
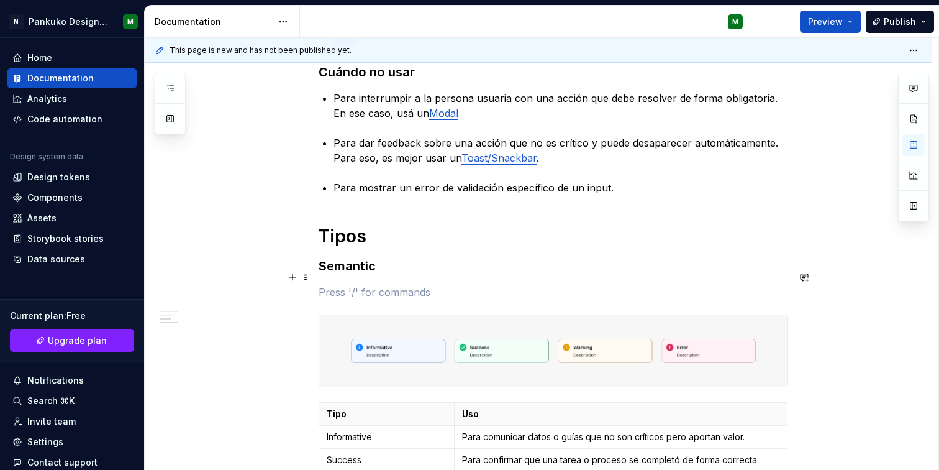
click at [342, 285] on p at bounding box center [554, 292] width 470 height 15
click at [375, 285] on p at bounding box center [554, 292] width 470 height 15
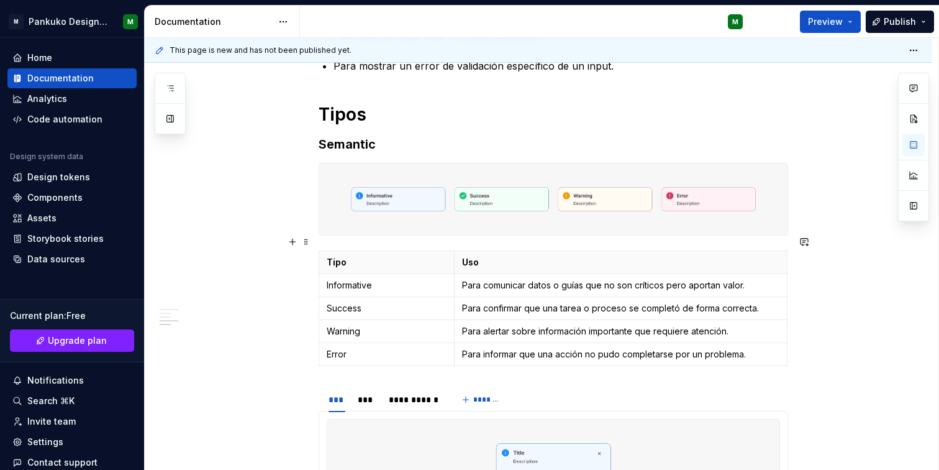
scroll to position [495, 0]
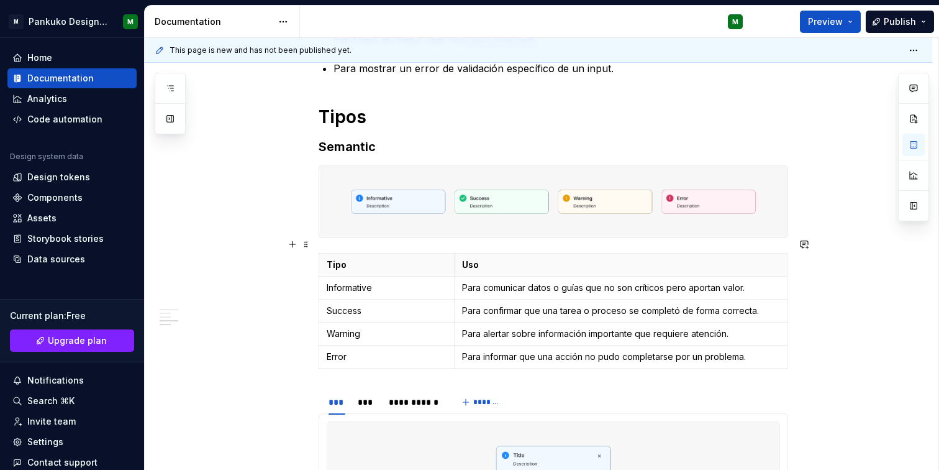
click at [833, 313] on div "**********" at bounding box center [539, 237] width 788 height 974
click at [445, 106] on h1 "Tipos" at bounding box center [554, 117] width 470 height 22
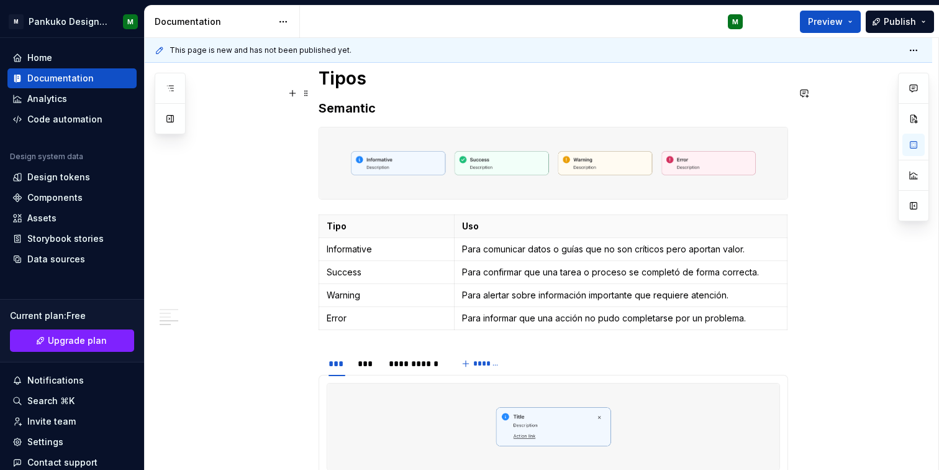
scroll to position [536, 0]
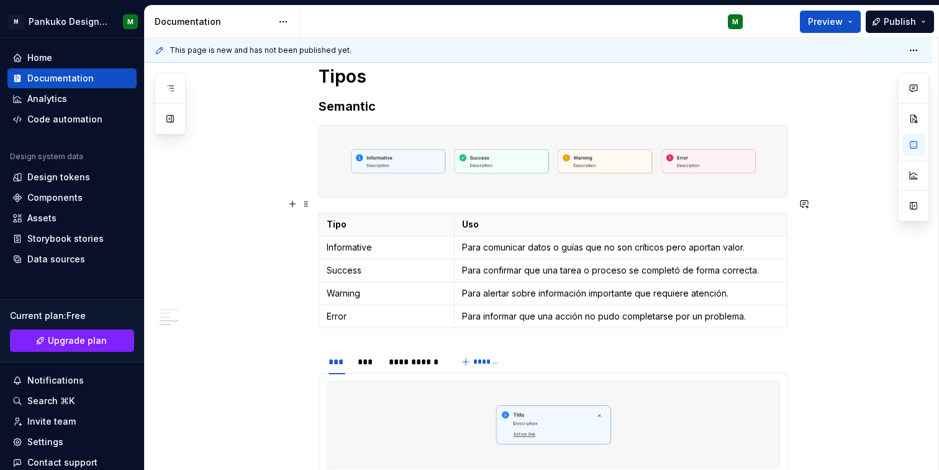
click at [816, 291] on div "**********" at bounding box center [539, 197] width 788 height 974
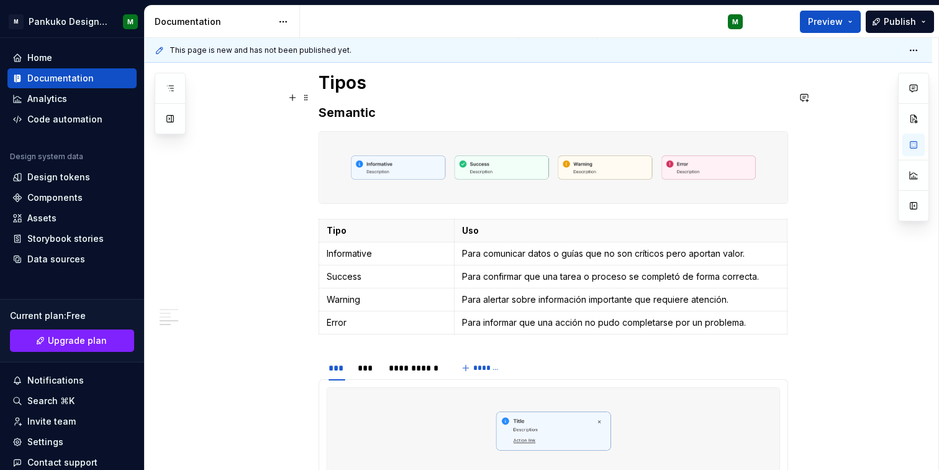
scroll to position [531, 0]
click at [587, 246] on p "Para comunicar datos o guías que no son críticos pero aportan valor." at bounding box center [620, 252] width 317 height 12
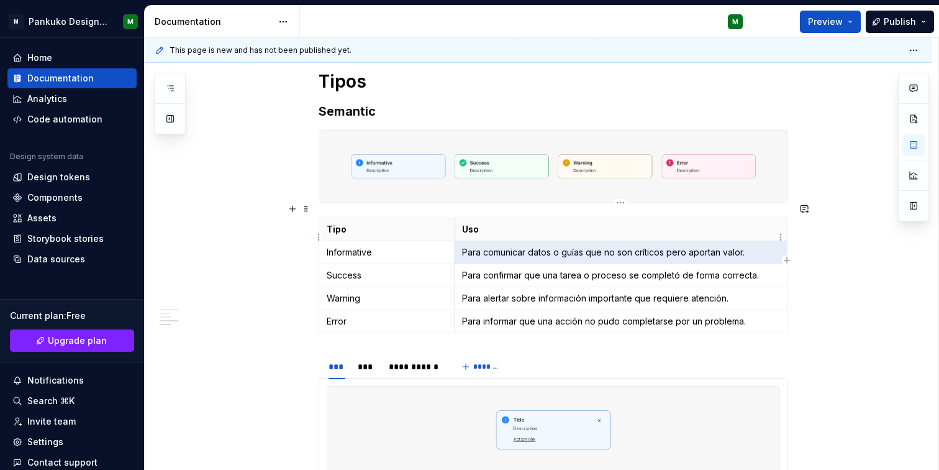
drag, startPoint x: 532, startPoint y: 238, endPoint x: 472, endPoint y: 233, distance: 61.1
click at [472, 246] on p "Para comunicar datos o guías que no son críticos pero aportan valor." at bounding box center [620, 252] width 317 height 12
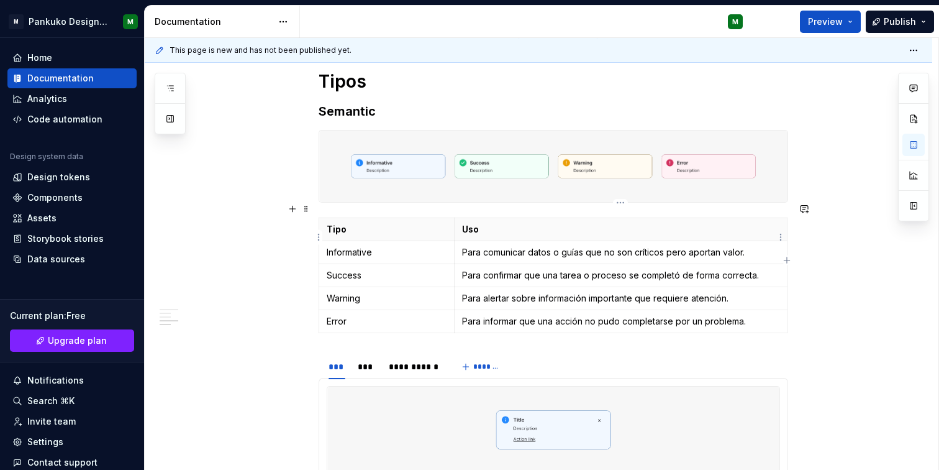
click at [497, 246] on p "Para comunicar datos o guías que no son críticos pero aportan valor." at bounding box center [620, 252] width 317 height 12
drag, startPoint x: 529, startPoint y: 239, endPoint x: 461, endPoint y: 239, distance: 67.7
click at [461, 240] on td "Para comunicar datos o guías que no son críticos pero aportan valor." at bounding box center [620, 251] width 333 height 23
drag, startPoint x: 523, startPoint y: 260, endPoint x: 460, endPoint y: 259, distance: 62.8
click at [460, 263] on td "Para confirmar que una tarea o proceso se completó de forma correcta." at bounding box center [620, 274] width 333 height 23
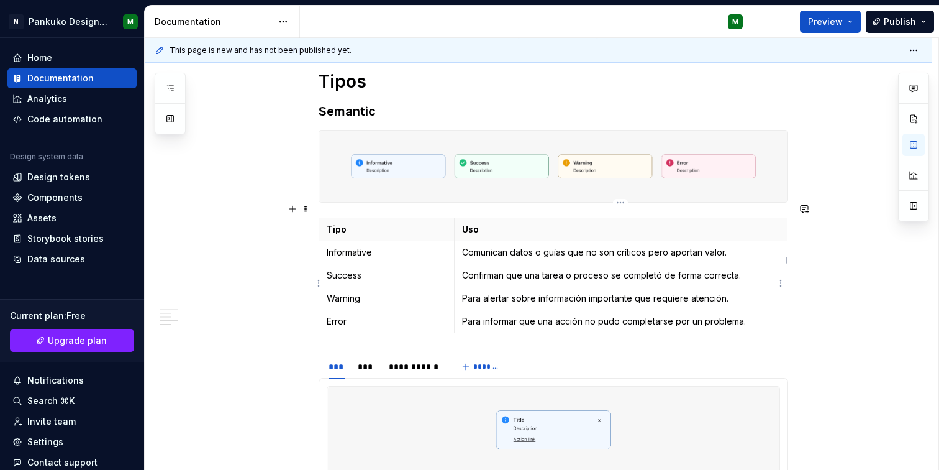
click at [491, 292] on p "Para alertar sobre información importante que requiere atención." at bounding box center [620, 298] width 317 height 12
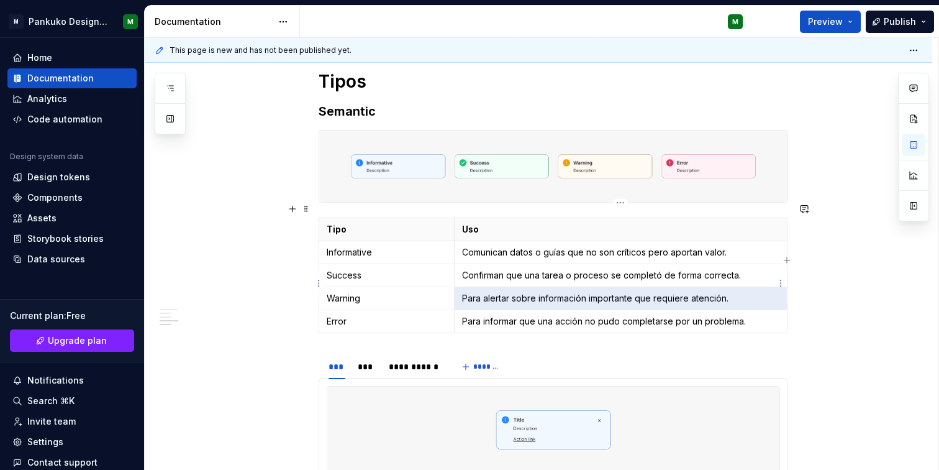
drag, startPoint x: 509, startPoint y: 283, endPoint x: 462, endPoint y: 283, distance: 47.2
click at [462, 292] on p "Para alertar sobre información importante que requiere atención." at bounding box center [620, 298] width 317 height 12
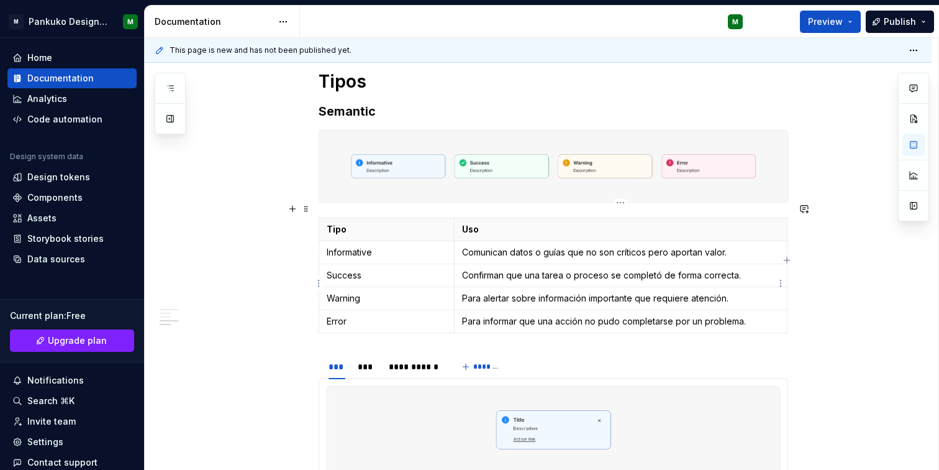
click at [462, 292] on p "Para alertar sobre información importante que requiere atención." at bounding box center [620, 298] width 317 height 12
click at [511, 292] on p "Para alertar sobre información importante que requiere atención." at bounding box center [620, 298] width 317 height 12
drag, startPoint x: 508, startPoint y: 283, endPoint x: 461, endPoint y: 283, distance: 47.2
click at [461, 286] on td "Para alertar sobre información importante que requiere atención." at bounding box center [620, 297] width 333 height 23
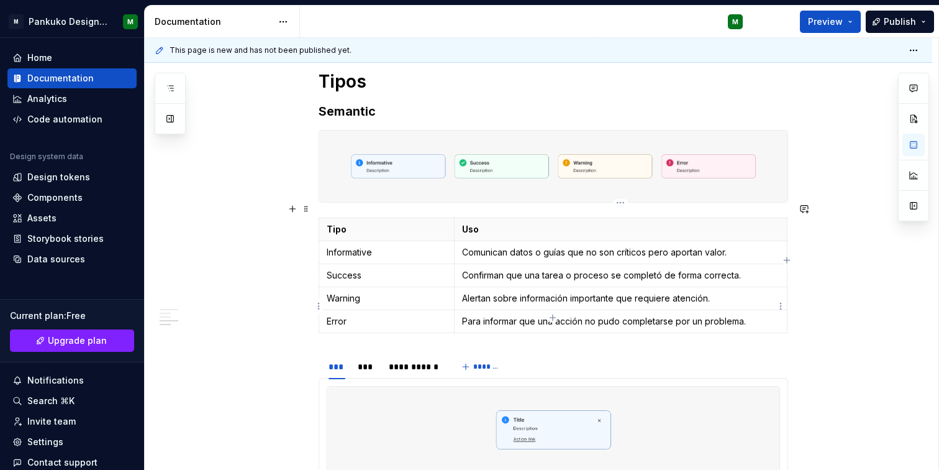
click at [474, 315] on p "Para informar que una acción no pudo completarse por un problema." at bounding box center [620, 321] width 317 height 12
drag, startPoint x: 519, startPoint y: 305, endPoint x: 463, endPoint y: 306, distance: 55.9
click at [463, 315] on p "Para informar que una acción no pudo completarse por un problema." at bounding box center [620, 321] width 317 height 12
click at [854, 355] on div "**********" at bounding box center [539, 202] width 788 height 974
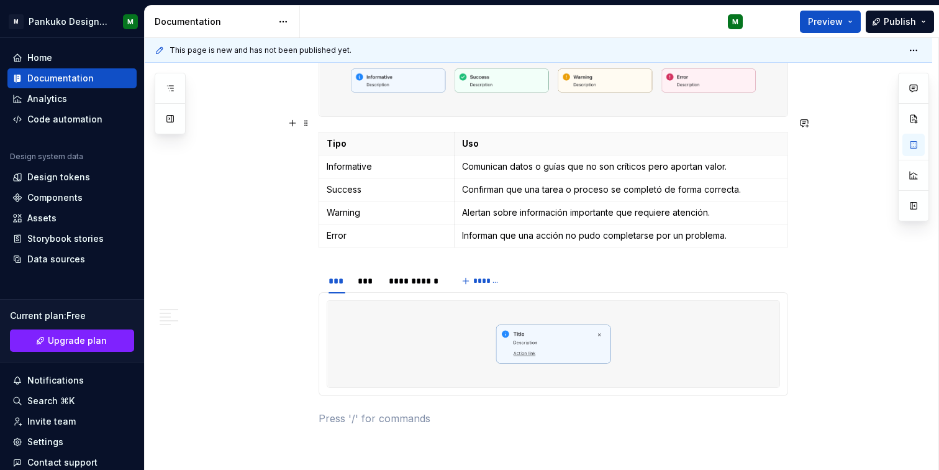
scroll to position [619, 0]
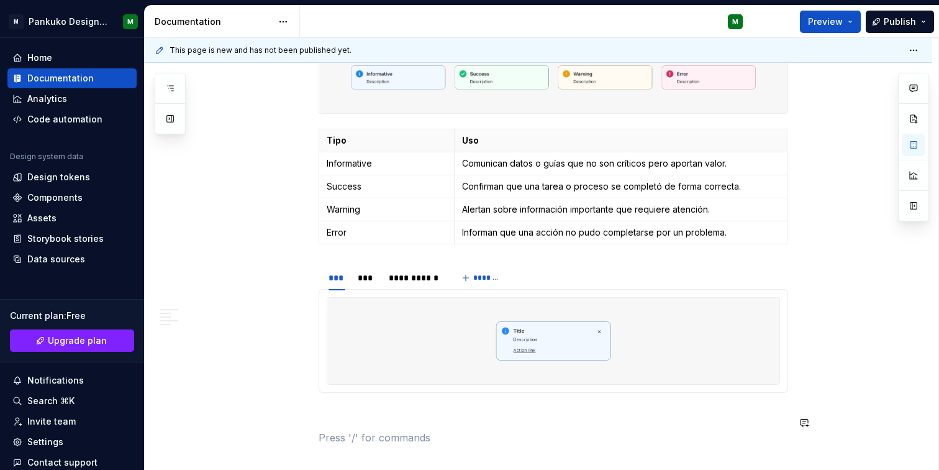
click at [631, 408] on div "**********" at bounding box center [554, 50] width 470 height 789
click at [382, 408] on p at bounding box center [554, 415] width 470 height 15
click at [307, 254] on span at bounding box center [306, 256] width 10 height 17
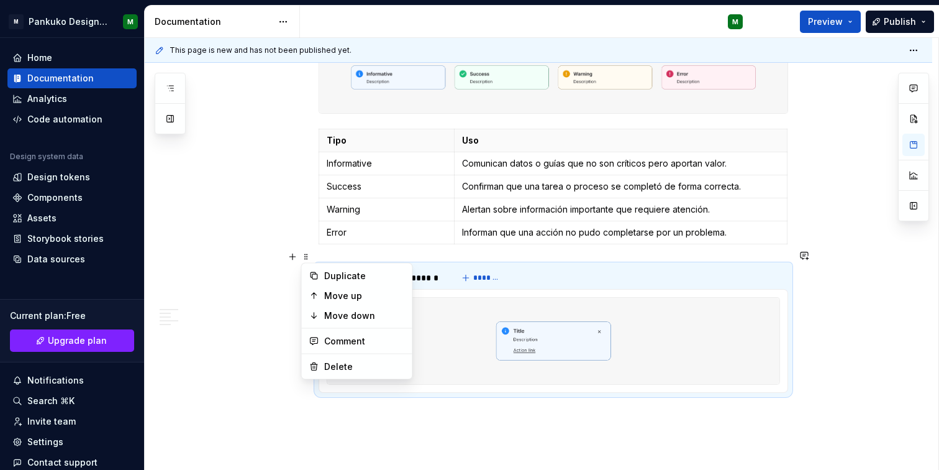
click at [838, 293] on div "**********" at bounding box center [539, 113] width 788 height 974
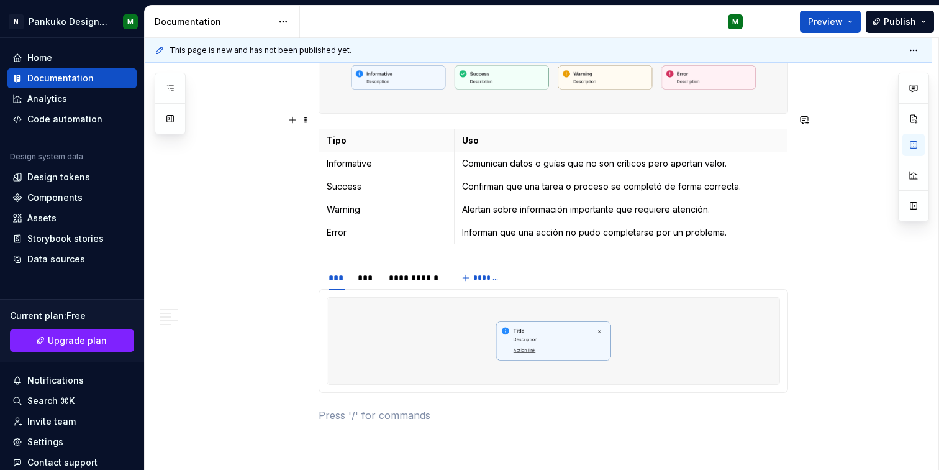
click at [800, 213] on div "**********" at bounding box center [539, 113] width 788 height 974
click at [326, 239] on div "**********" at bounding box center [554, 50] width 470 height 789
click at [329, 240] on div "**********" at bounding box center [554, 50] width 470 height 789
click at [818, 192] on div "**********" at bounding box center [539, 113] width 788 height 974
click at [793, 199] on div "**********" at bounding box center [539, 113] width 788 height 974
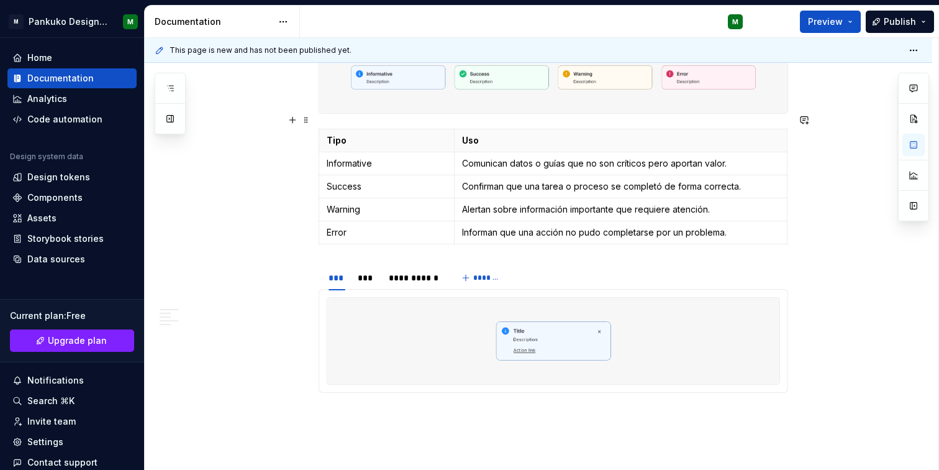
click at [789, 209] on div "**********" at bounding box center [539, 113] width 788 height 974
click at [321, 240] on div "**********" at bounding box center [554, 50] width 470 height 789
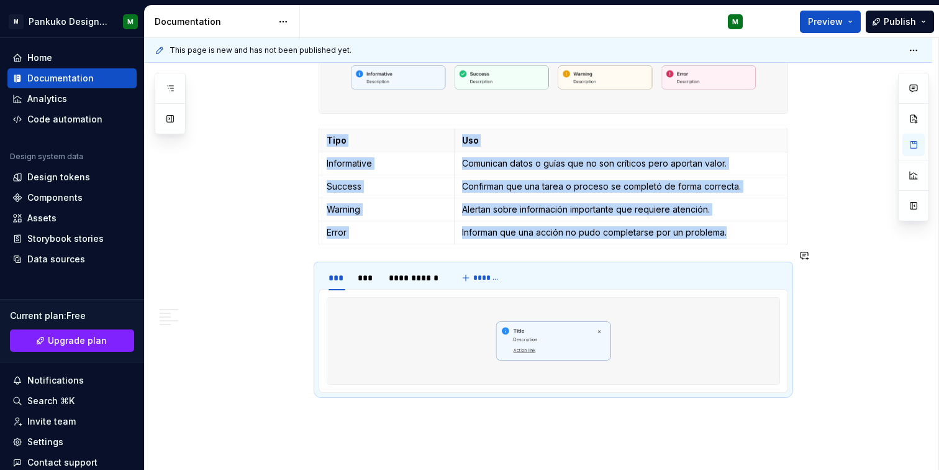
click at [349, 237] on div "**********" at bounding box center [554, 50] width 470 height 789
click at [347, 240] on div "**********" at bounding box center [554, 50] width 470 height 789
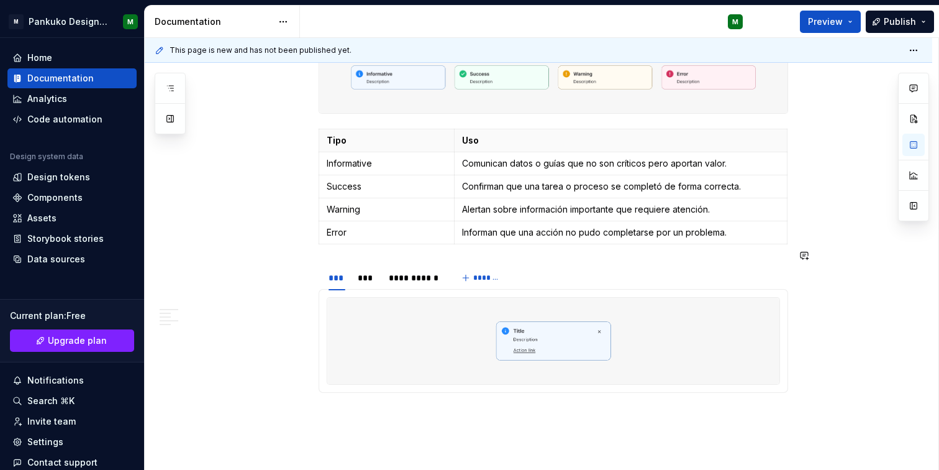
click at [324, 378] on section "**********" at bounding box center [554, 328] width 470 height 129
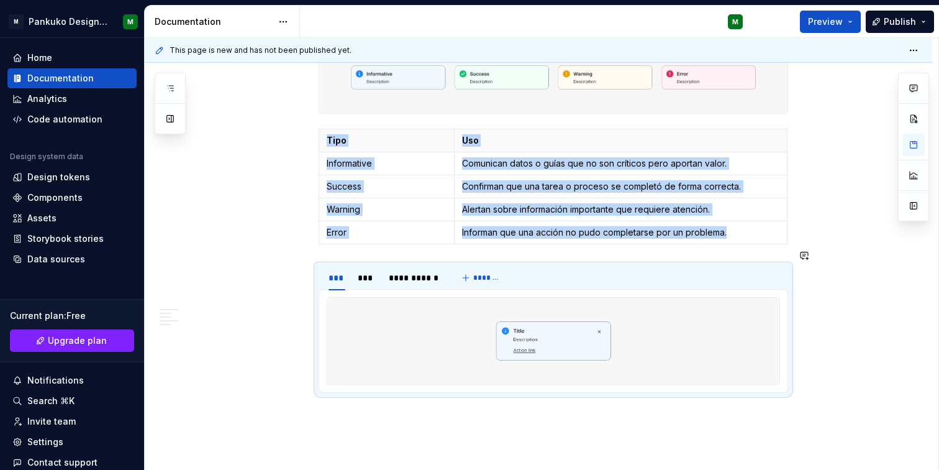
click at [335, 408] on p at bounding box center [554, 415] width 470 height 15
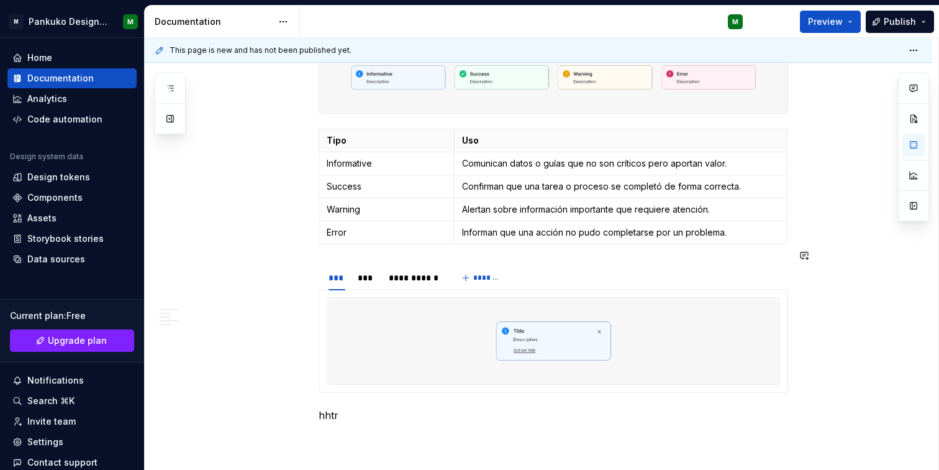
drag, startPoint x: 306, startPoint y: 395, endPoint x: 326, endPoint y: 239, distance: 157.3
click at [308, 403] on span at bounding box center [306, 399] width 10 height 17
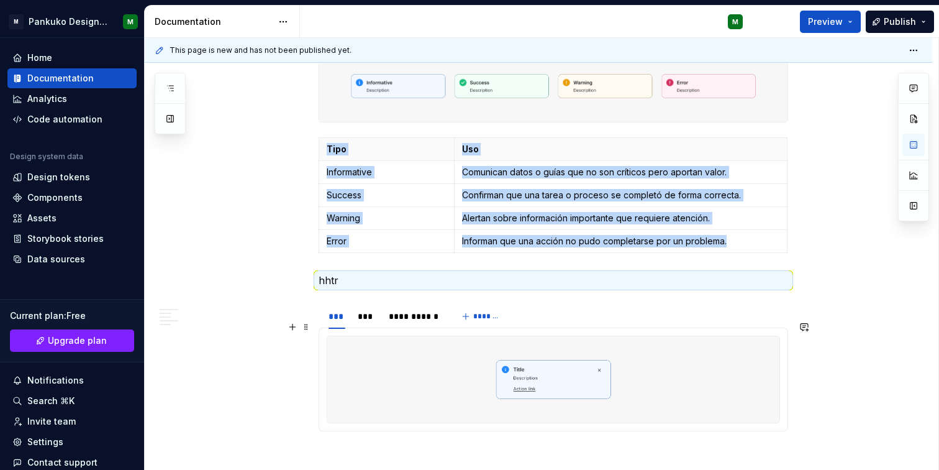
scroll to position [716, 0]
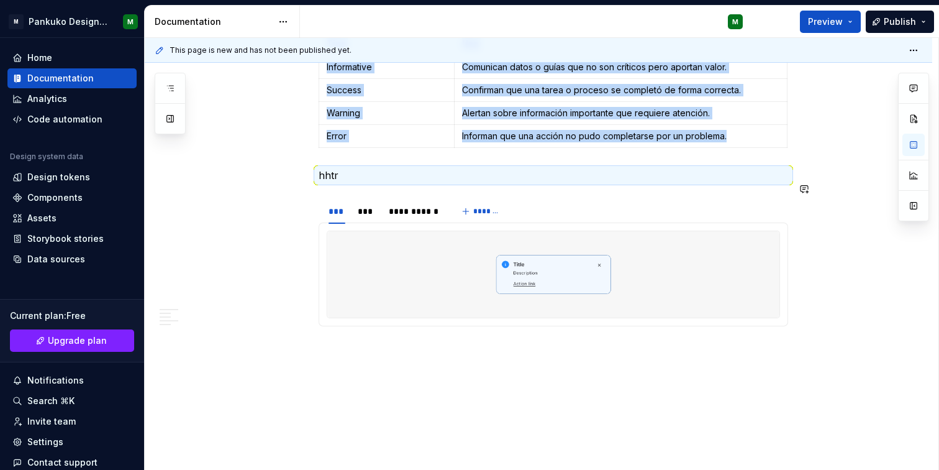
click at [488, 376] on div "**********" at bounding box center [539, 21] width 788 height 982
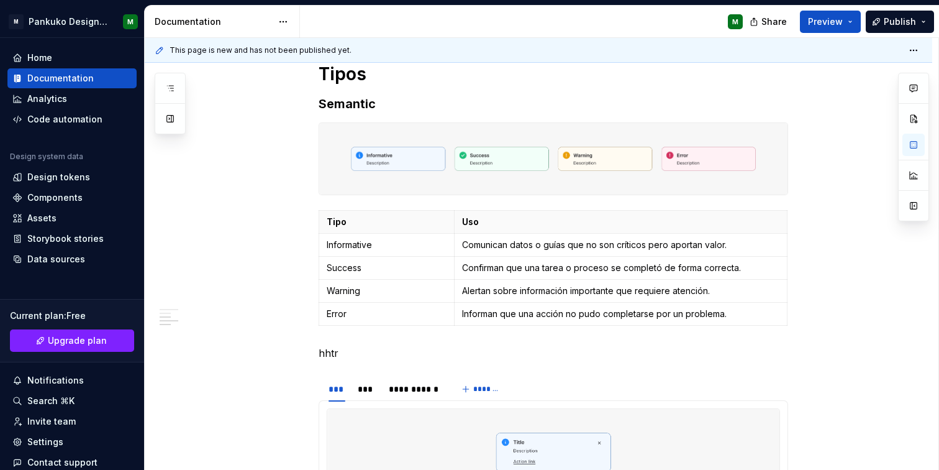
scroll to position [624, 0]
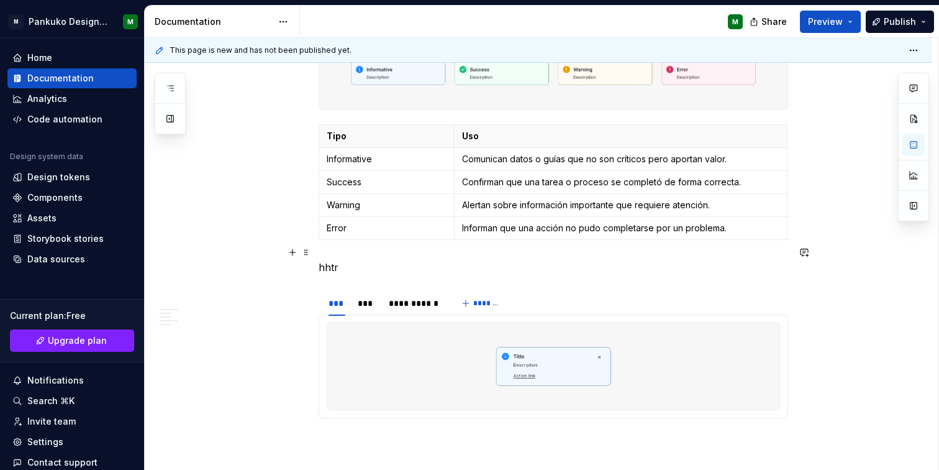
click at [322, 260] on p "hhtr" at bounding box center [554, 267] width 470 height 15
click at [343, 260] on p "Ejemplos de uso" at bounding box center [554, 267] width 470 height 15
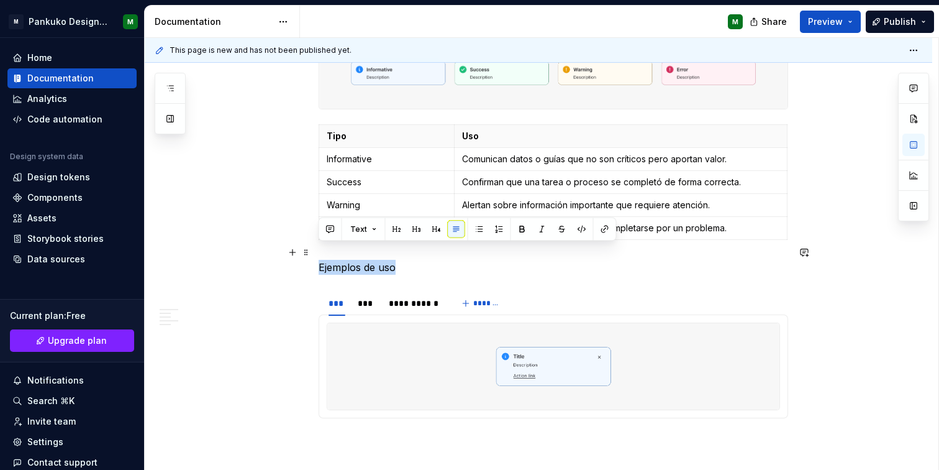
click at [343, 260] on p "Ejemplos de uso" at bounding box center [554, 267] width 470 height 15
click at [375, 231] on button "Text" at bounding box center [364, 229] width 38 height 17
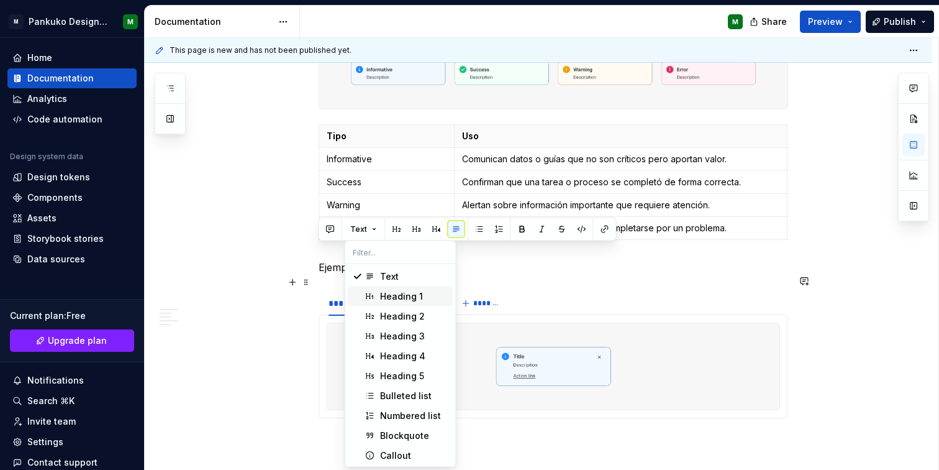
click at [380, 298] on div "Heading 1" at bounding box center [401, 296] width 43 height 12
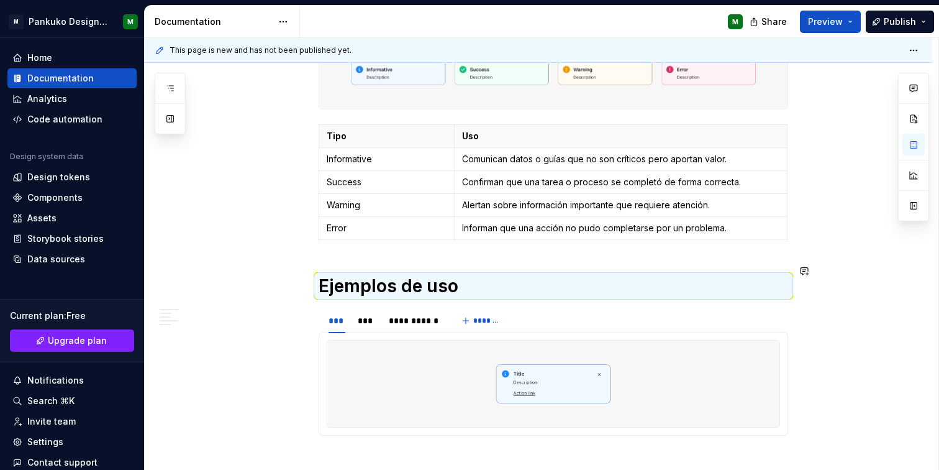
click at [844, 254] on div "**********" at bounding box center [539, 121] width 788 height 999
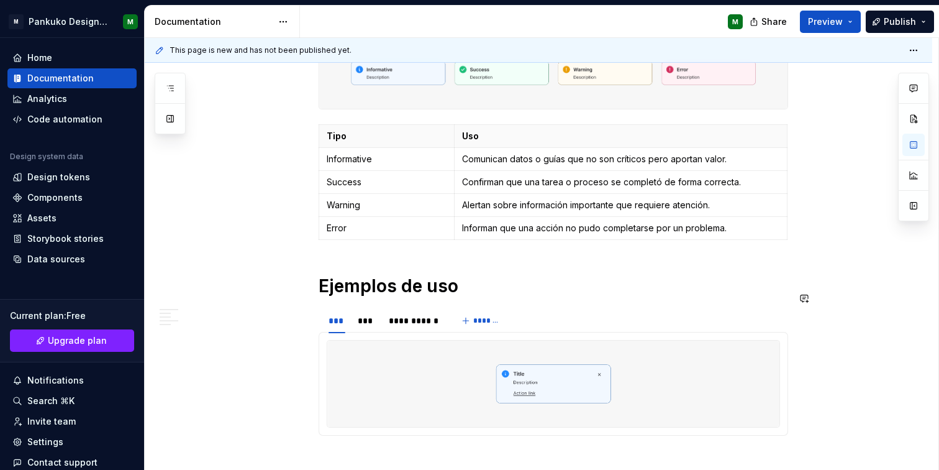
click at [388, 307] on section "**********" at bounding box center [554, 371] width 470 height 129
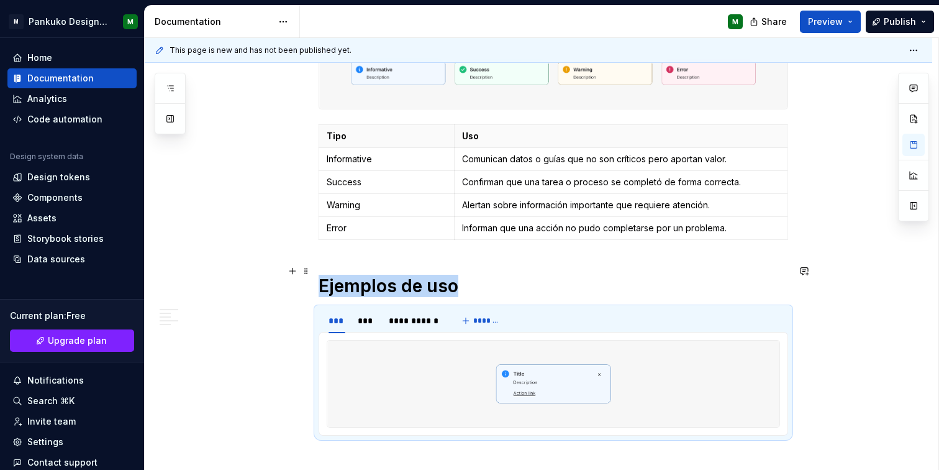
click at [488, 275] on h1 "Ejemplos de uso" at bounding box center [554, 286] width 470 height 22
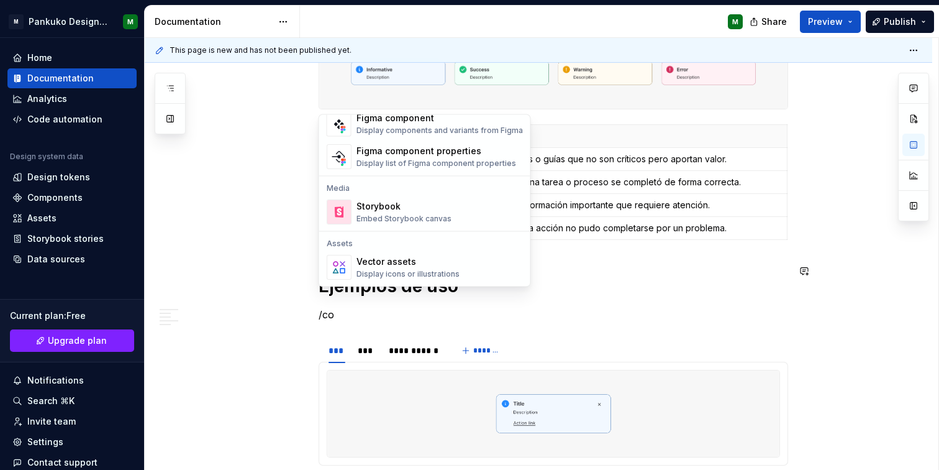
scroll to position [0, 0]
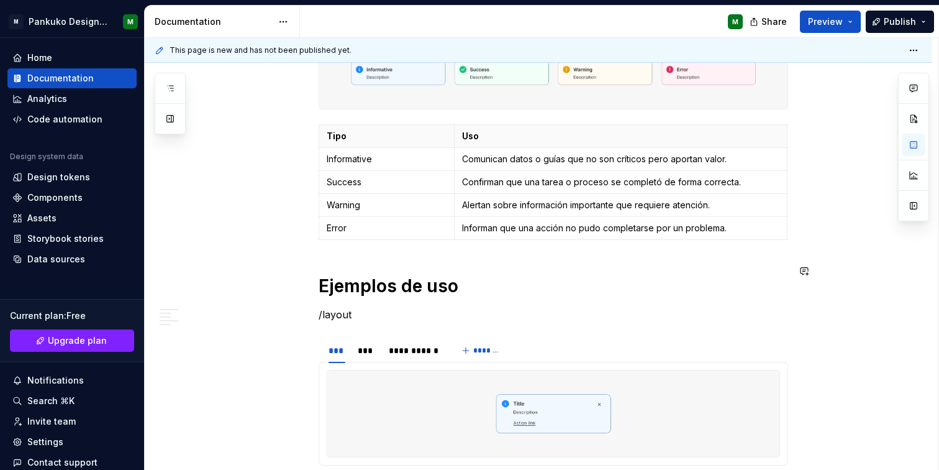
click at [692, 275] on h1 "Ejemplos de uso" at bounding box center [554, 286] width 470 height 22
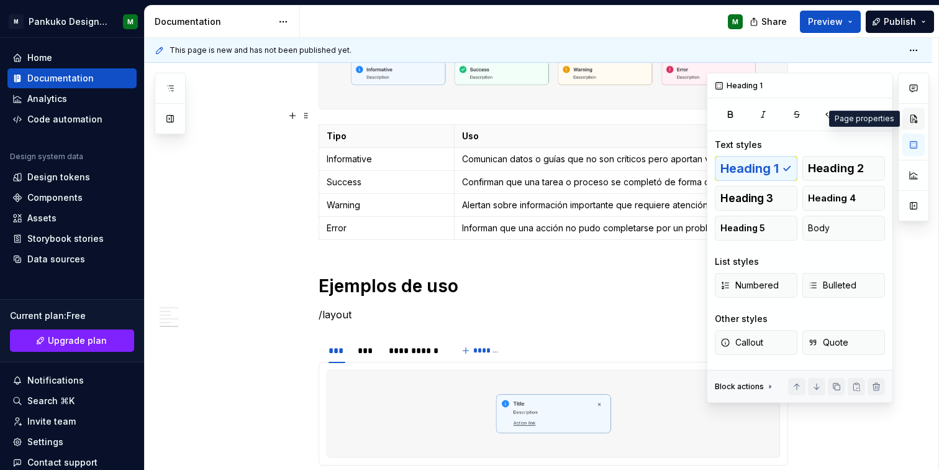
click at [913, 120] on button "button" at bounding box center [914, 118] width 22 height 22
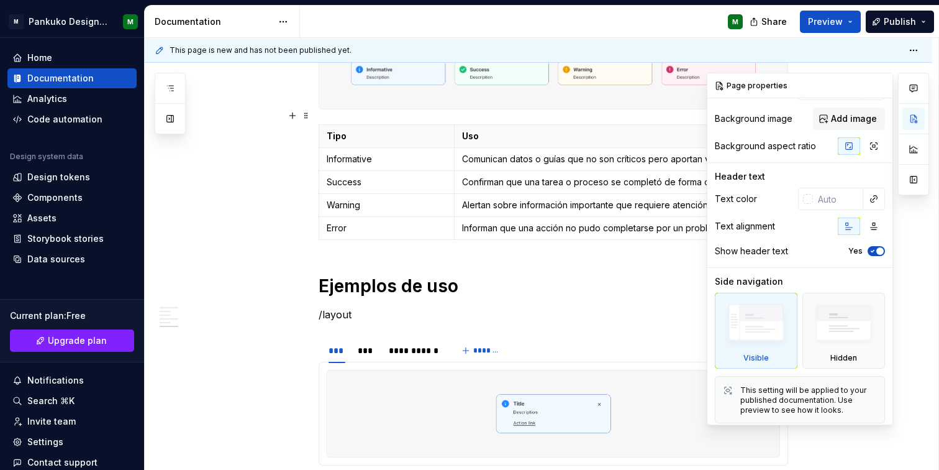
scroll to position [78, 0]
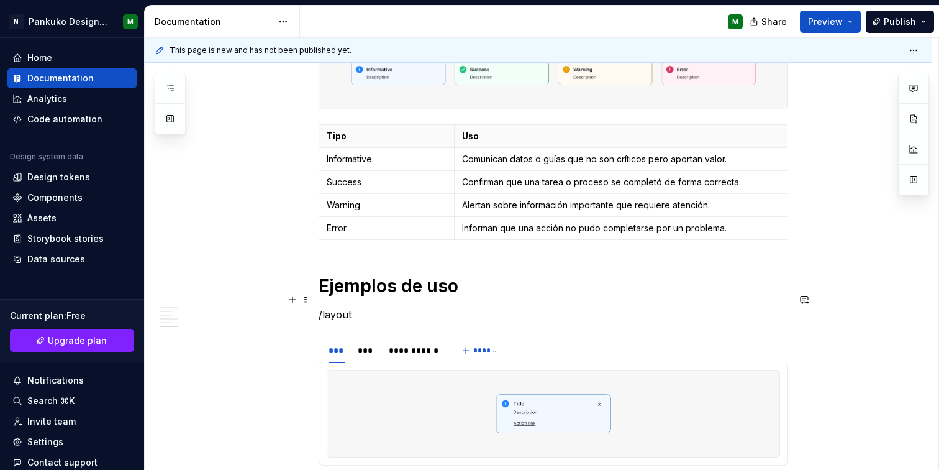
click at [627, 307] on p "/layout" at bounding box center [554, 314] width 470 height 15
click at [344, 307] on p "/layout" at bounding box center [554, 314] width 470 height 15
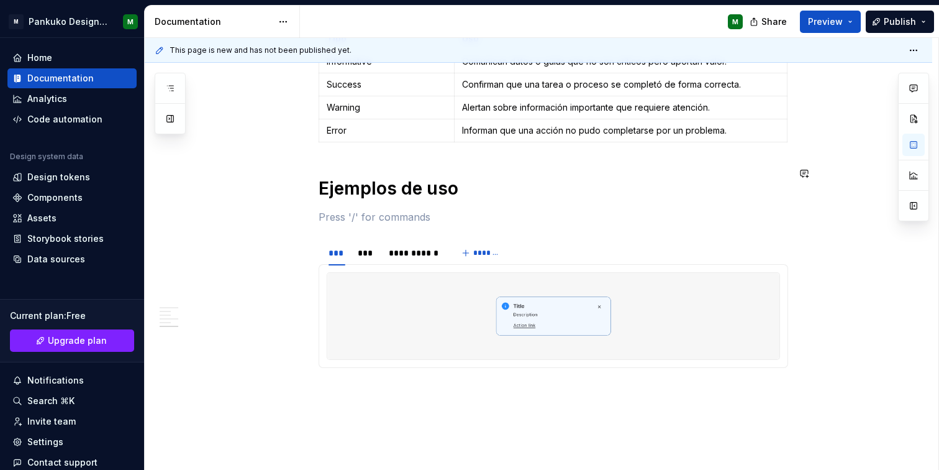
scroll to position [729, 0]
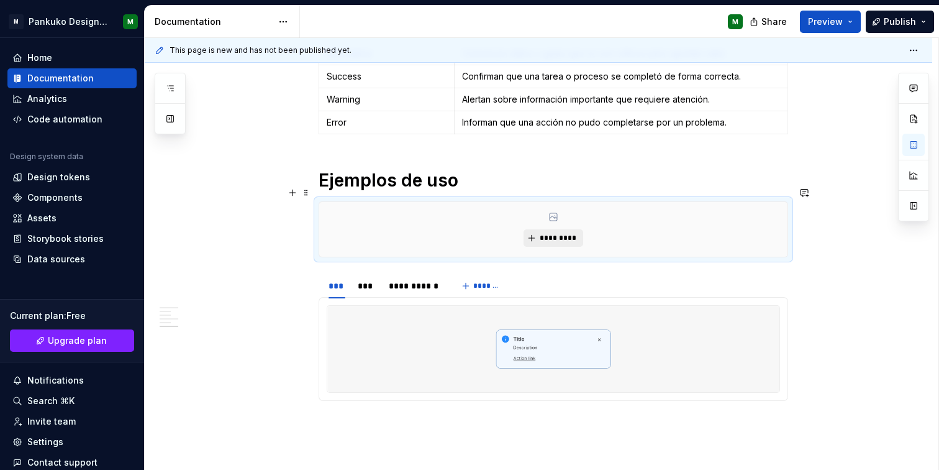
click at [541, 233] on span "*********" at bounding box center [558, 238] width 38 height 10
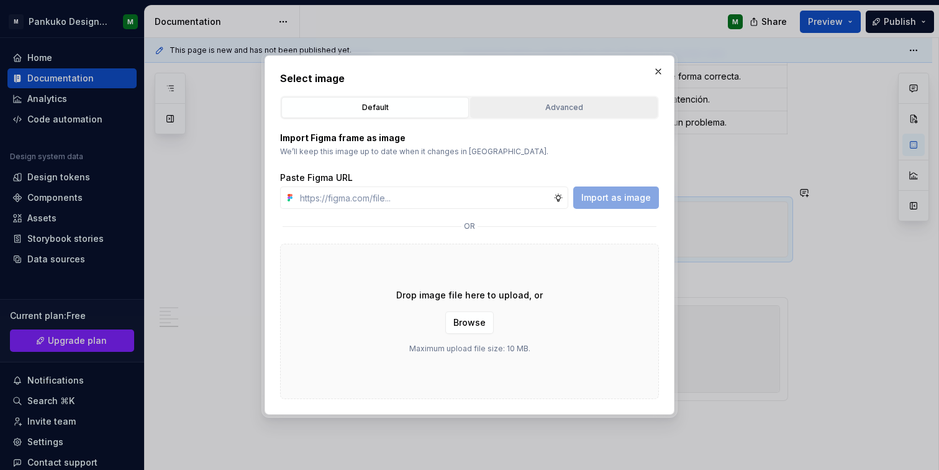
click at [590, 109] on div "Advanced" at bounding box center [564, 107] width 179 height 12
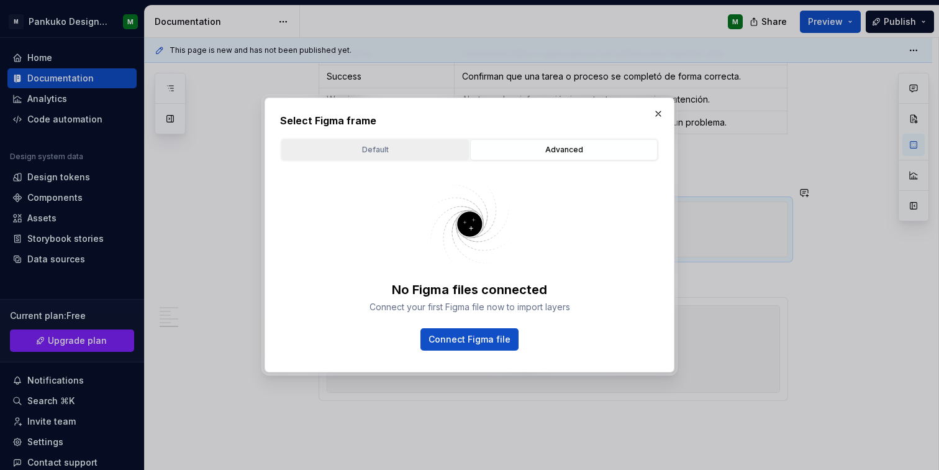
click at [380, 147] on div "Default" at bounding box center [375, 150] width 179 height 12
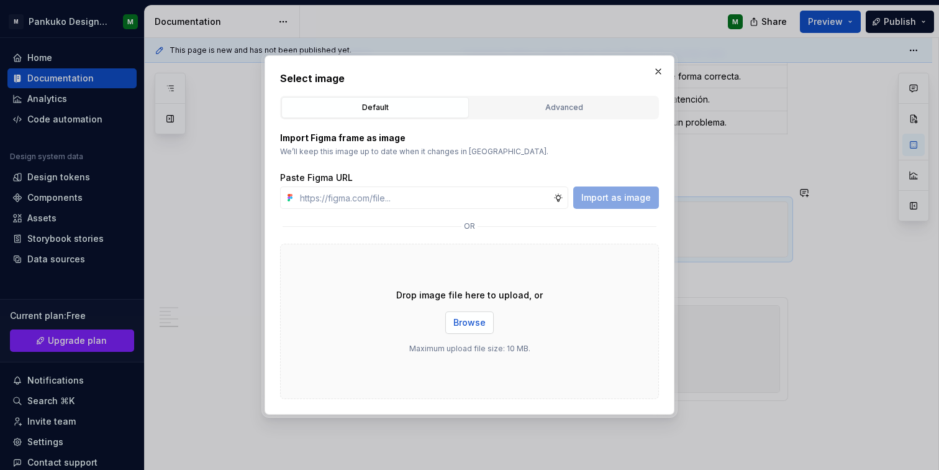
click at [477, 319] on span "Browse" at bounding box center [470, 322] width 32 height 12
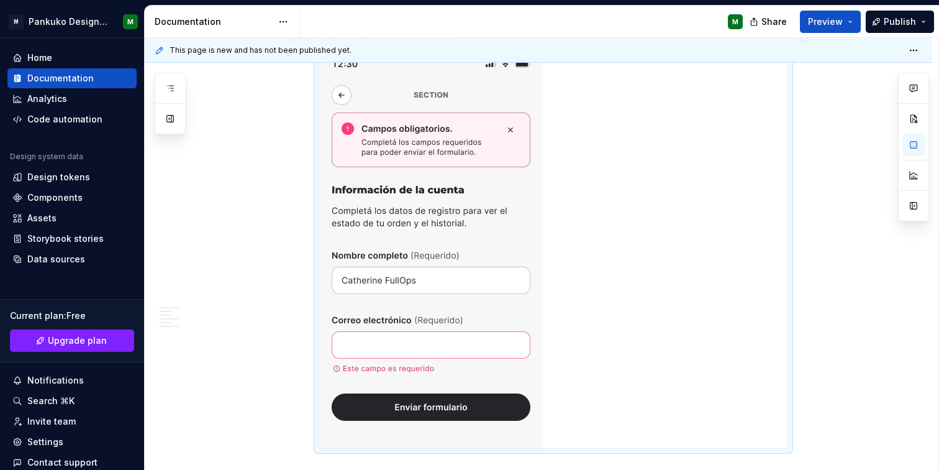
scroll to position [920, 0]
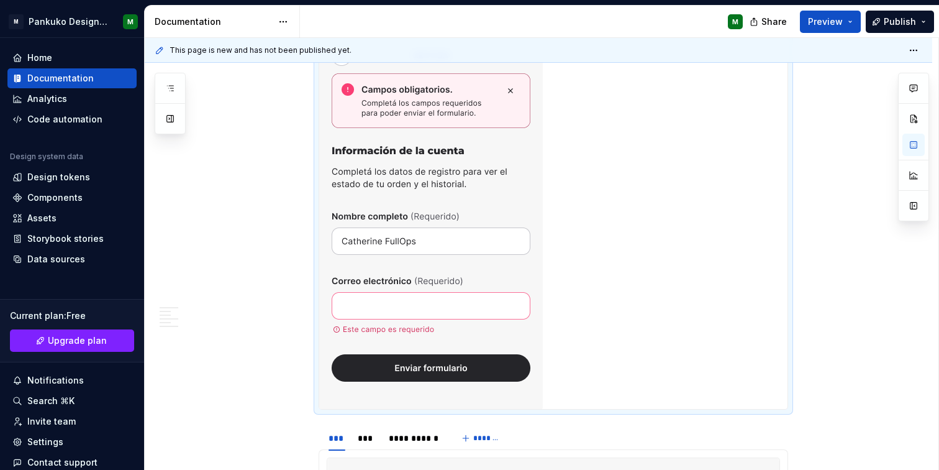
click at [507, 296] on img at bounding box center [431, 210] width 224 height 398
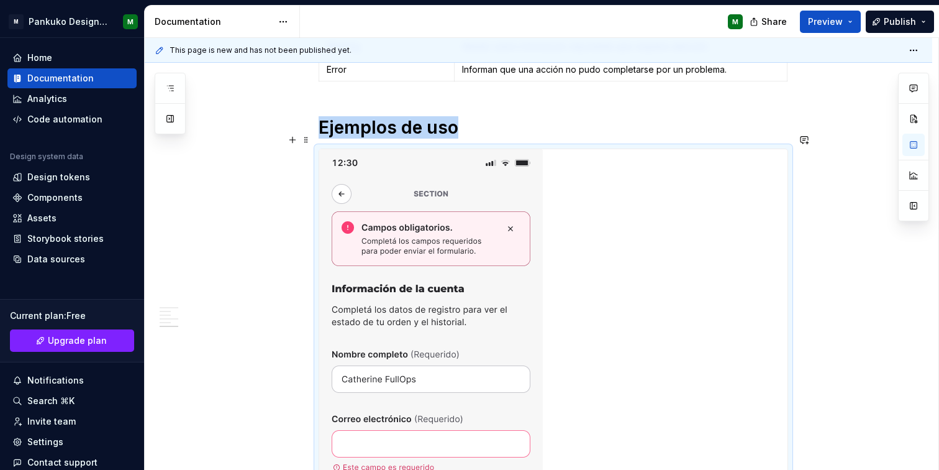
scroll to position [775, 0]
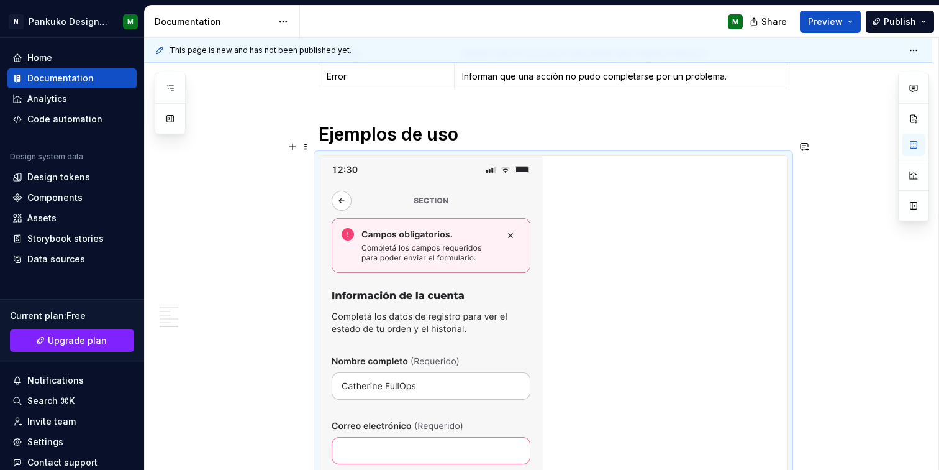
click at [788, 177] on div at bounding box center [554, 354] width 470 height 399
click at [493, 201] on img at bounding box center [431, 355] width 224 height 398
click at [306, 145] on span at bounding box center [306, 146] width 10 height 17
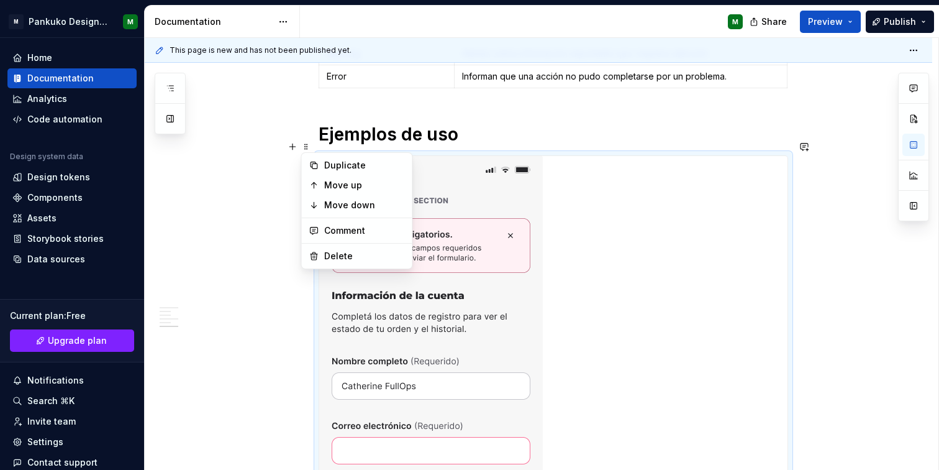
click at [465, 201] on img at bounding box center [431, 355] width 224 height 398
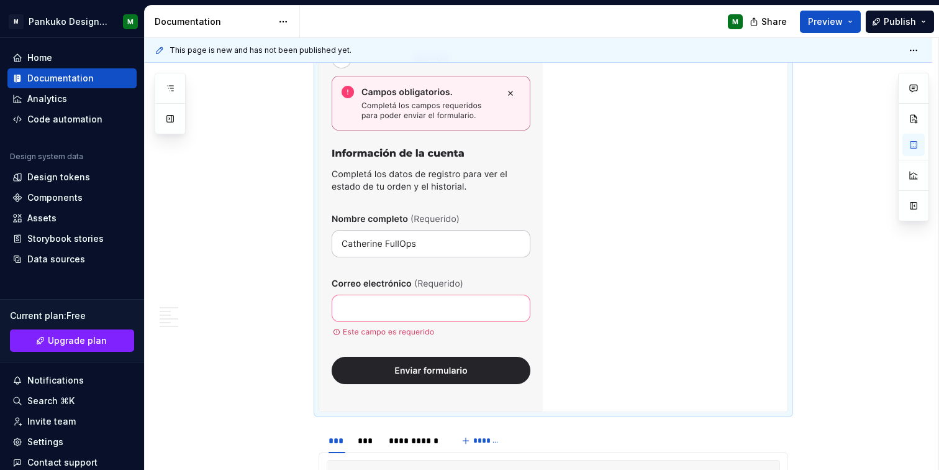
scroll to position [1057, 0]
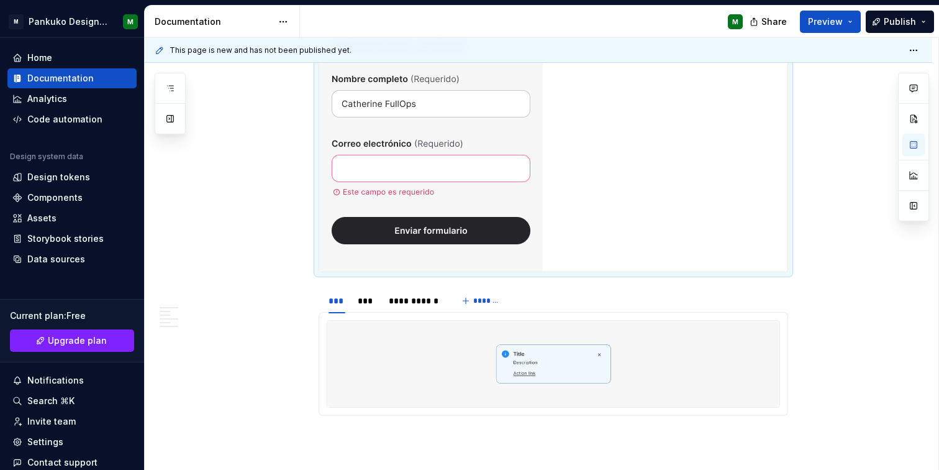
click at [766, 255] on div at bounding box center [553, 73] width 468 height 398
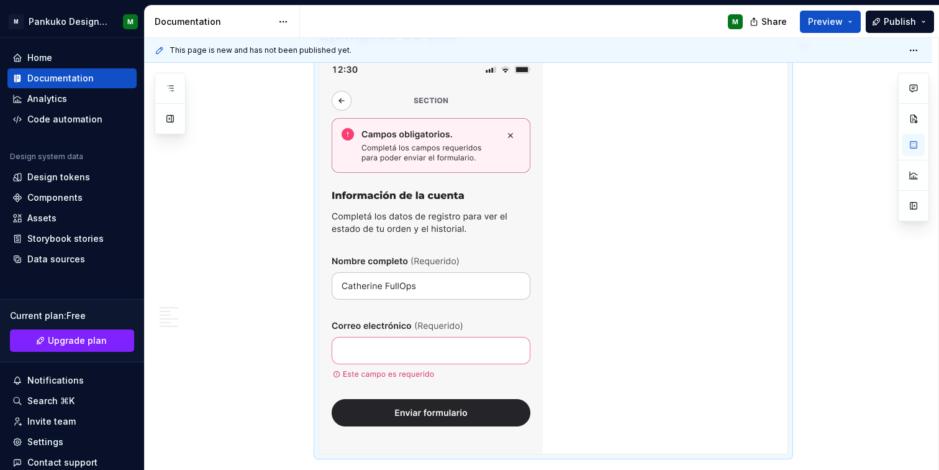
click at [288, 273] on div "**********" at bounding box center [539, 76] width 788 height 1413
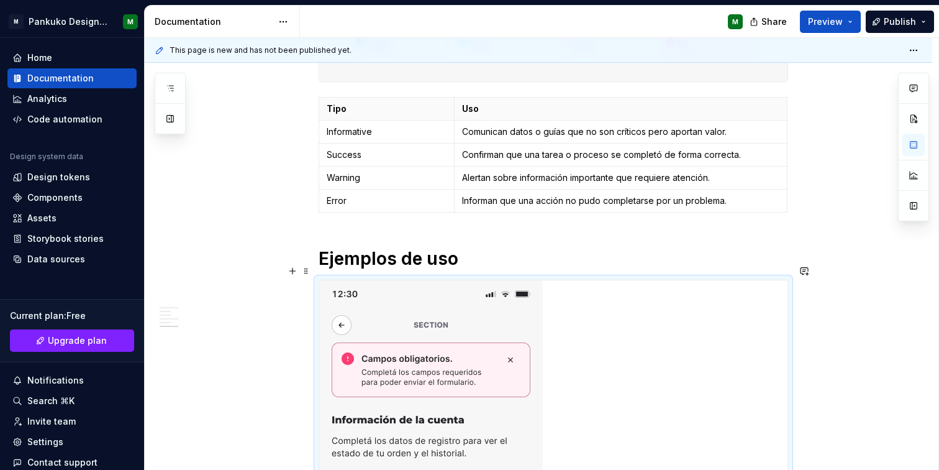
click at [388, 302] on img at bounding box center [431, 479] width 224 height 398
click at [306, 275] on span at bounding box center [306, 270] width 10 height 17
click at [303, 268] on span at bounding box center [306, 270] width 10 height 17
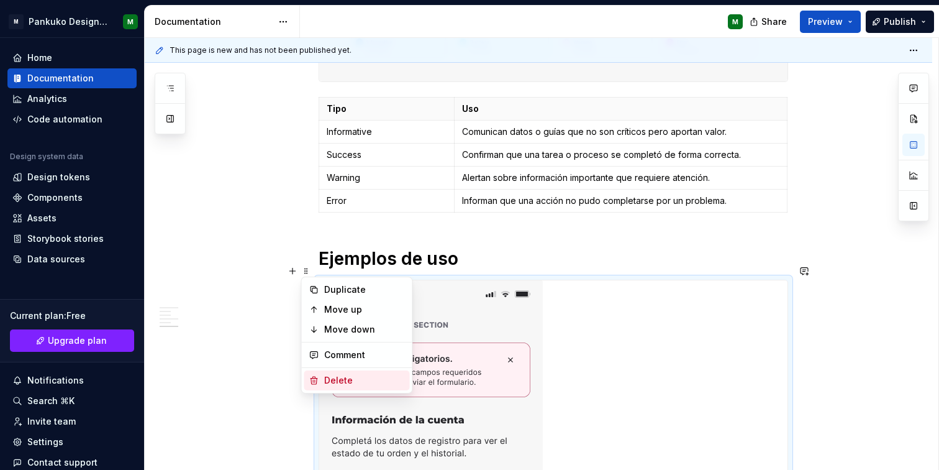
click at [326, 385] on div "Delete" at bounding box center [364, 380] width 81 height 12
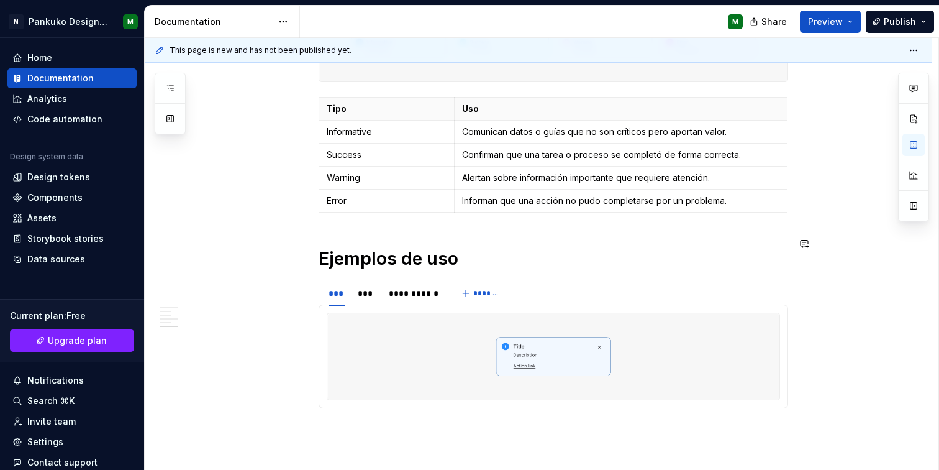
click at [404, 219] on div "**********" at bounding box center [554, 31] width 470 height 814
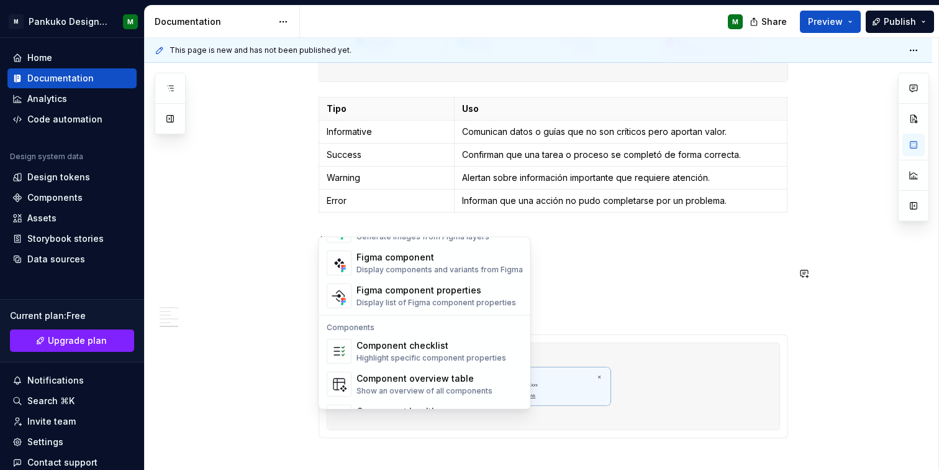
scroll to position [1237, 0]
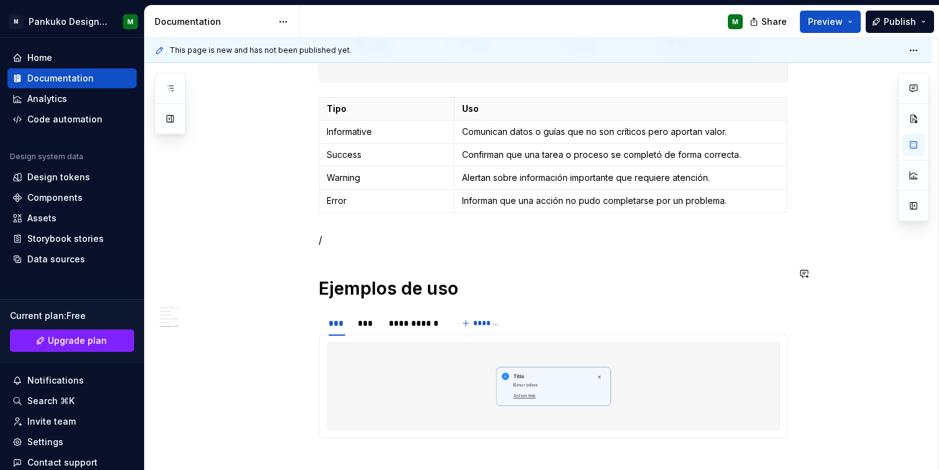
click at [864, 341] on div "**********" at bounding box center [539, 108] width 788 height 1029
click at [342, 232] on p "/" at bounding box center [554, 239] width 470 height 15
click at [363, 232] on p "/tabs" at bounding box center [554, 239] width 470 height 15
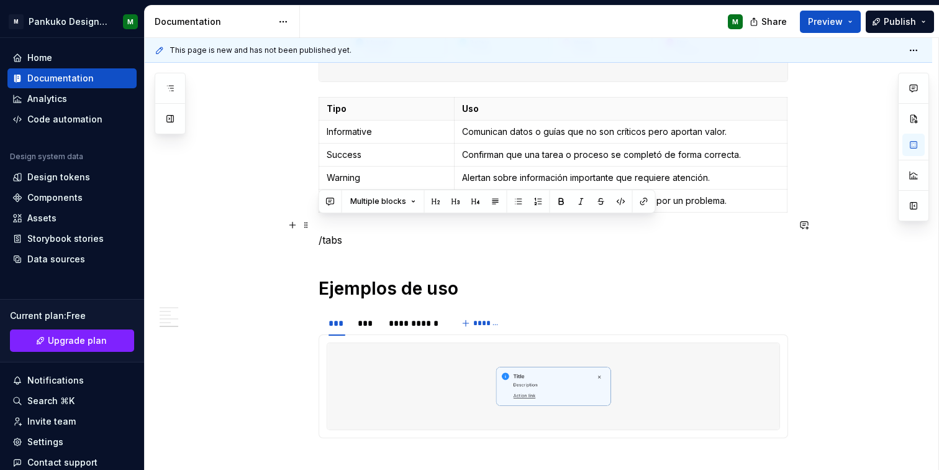
click at [363, 232] on p "/tabs" at bounding box center [554, 239] width 470 height 15
click at [324, 232] on p "/tabs" at bounding box center [554, 239] width 470 height 15
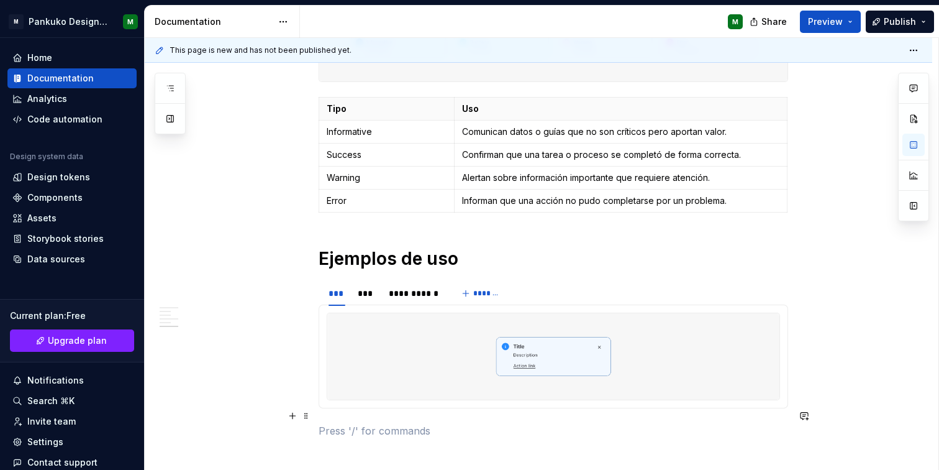
click at [338, 423] on p at bounding box center [554, 430] width 470 height 15
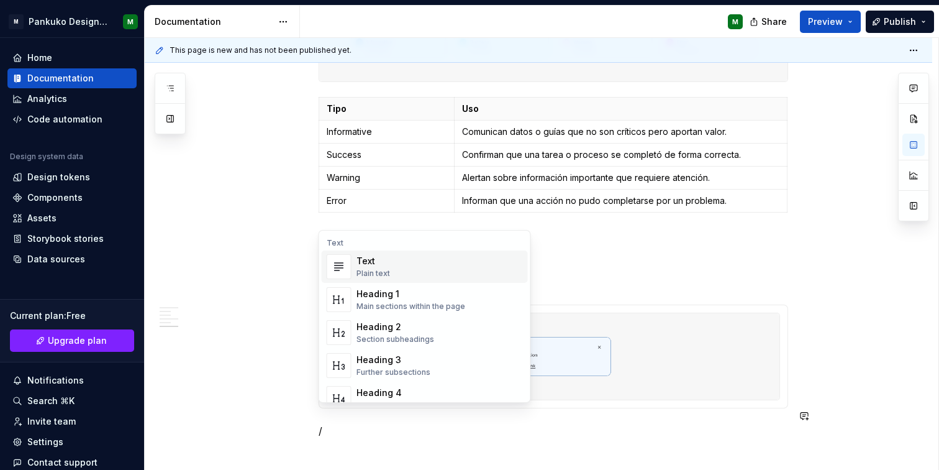
scroll to position [664, 0]
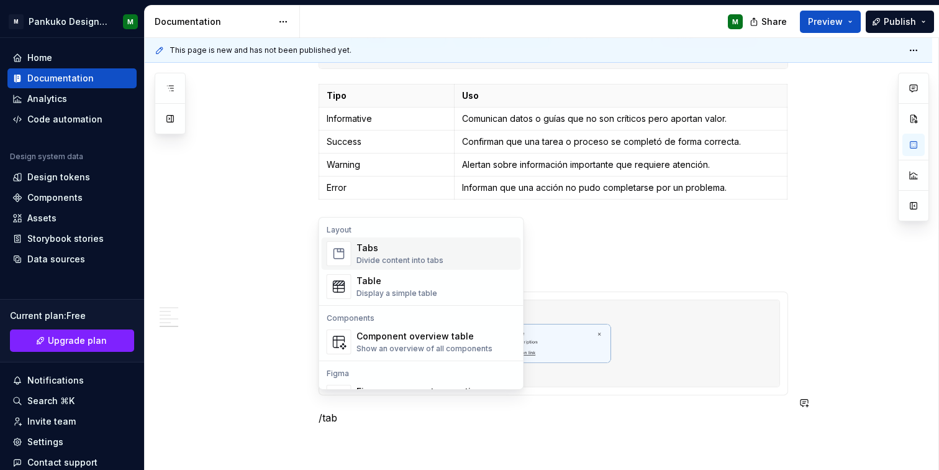
click at [418, 250] on div "Tabs" at bounding box center [400, 248] width 87 height 12
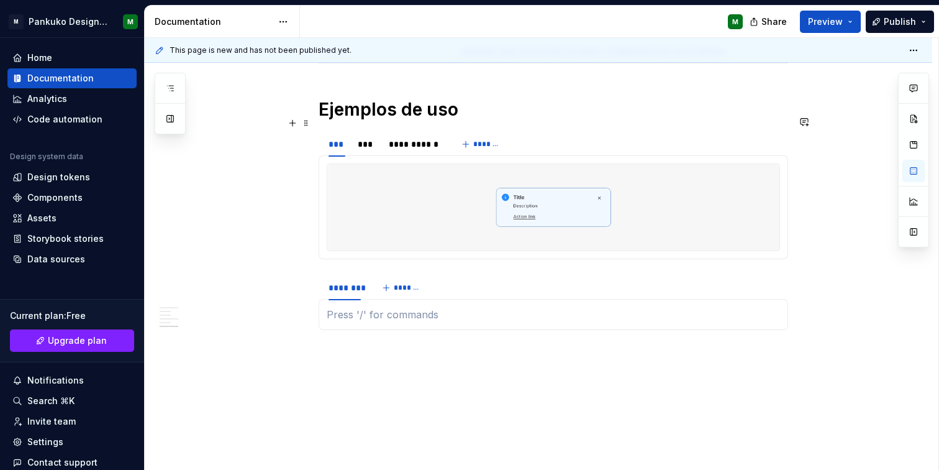
scroll to position [810, 0]
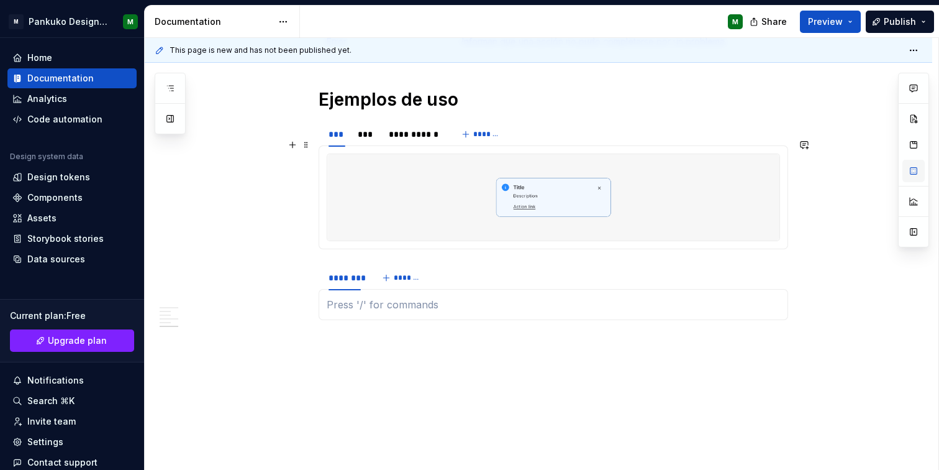
click at [914, 169] on button "button" at bounding box center [914, 171] width 22 height 22
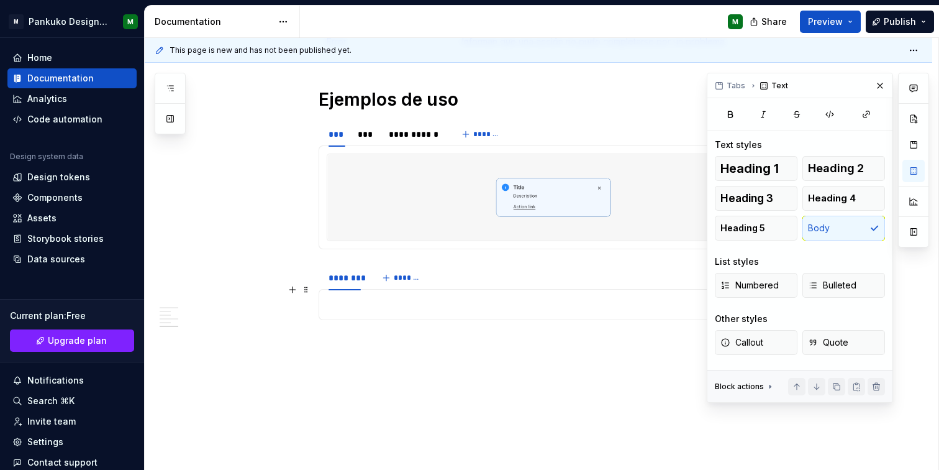
click at [365, 297] on p at bounding box center [554, 304] width 454 height 15
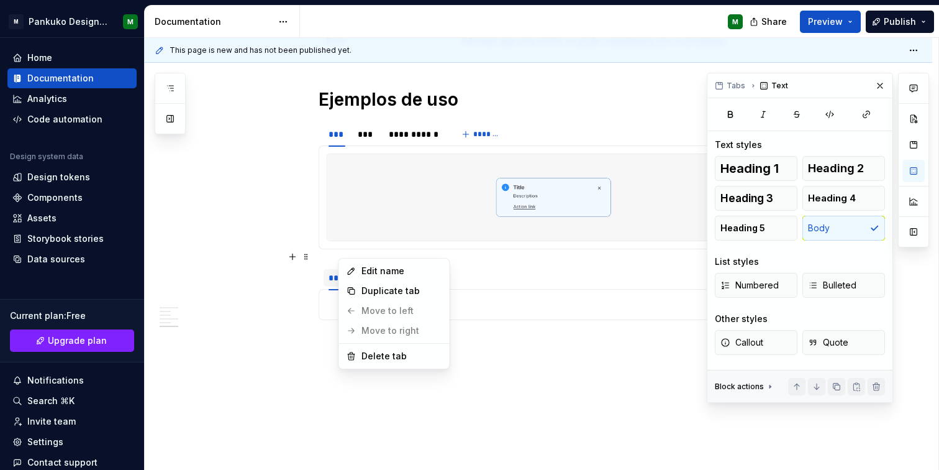
click at [345, 251] on html "M Pankuko Design System M Home Documentation Analytics Code automation Design s…" at bounding box center [469, 235] width 939 height 470
click at [482, 386] on html "M Pankuko Design System M Home Documentation Analytics Code automation Design s…" at bounding box center [469, 235] width 939 height 470
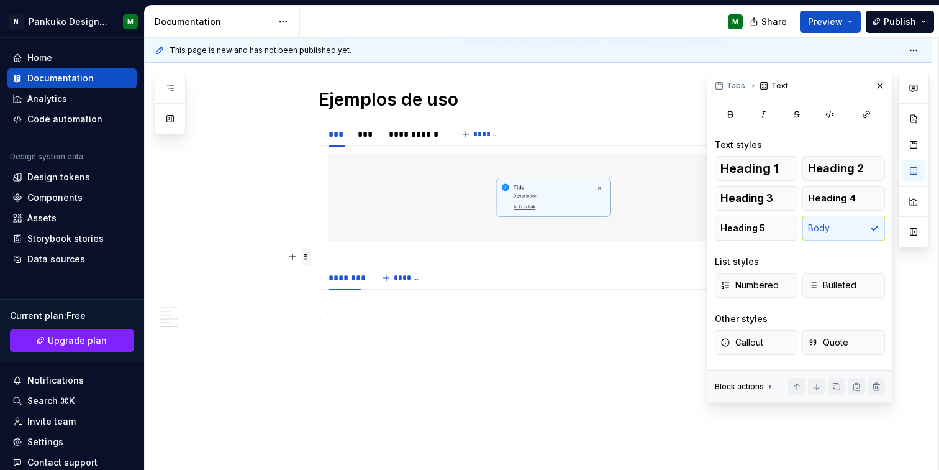
click at [306, 253] on span at bounding box center [306, 256] width 10 height 17
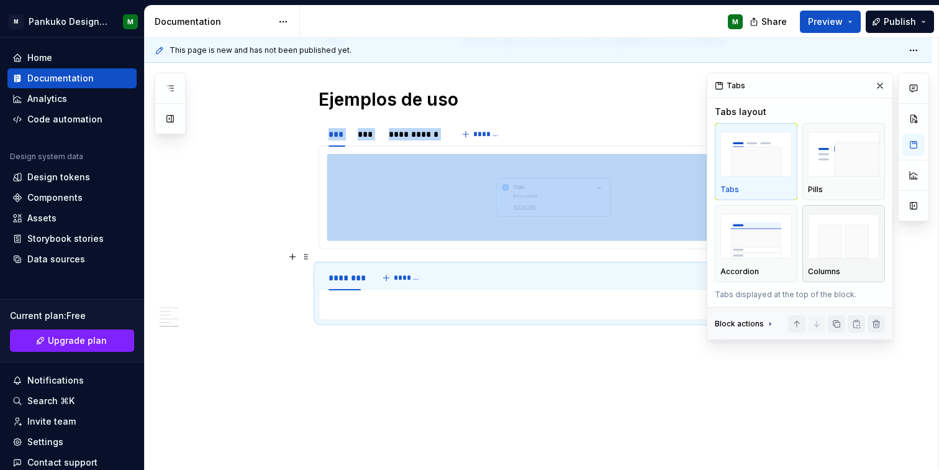
click at [842, 235] on img "button" at bounding box center [843, 236] width 71 height 45
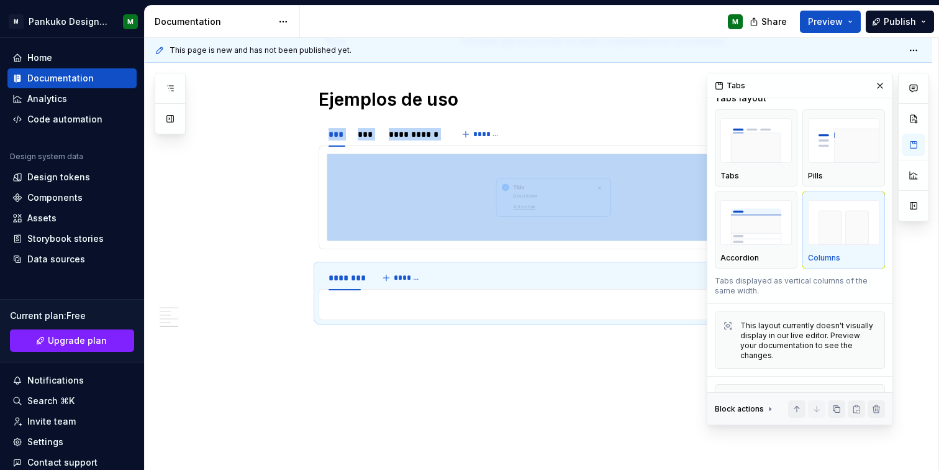
scroll to position [64, 0]
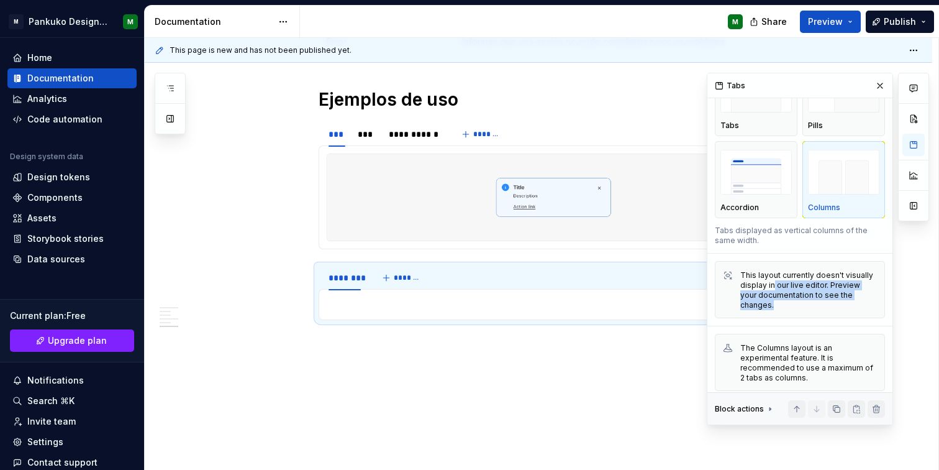
drag, startPoint x: 772, startPoint y: 285, endPoint x: 857, endPoint y: 313, distance: 89.4
click at [857, 313] on div "This layout currently doesn't visually display in our live editor. Preview your…" at bounding box center [800, 289] width 170 height 57
click at [823, 296] on div "This layout currently doesn't visually display in our live editor. Preview your…" at bounding box center [809, 290] width 137 height 40
drag, startPoint x: 778, startPoint y: 290, endPoint x: 890, endPoint y: 293, distance: 112.5
click at [890, 293] on div "Comments Open comments No comments yet Select ‘Comment’ from the block context …" at bounding box center [800, 249] width 186 height 352
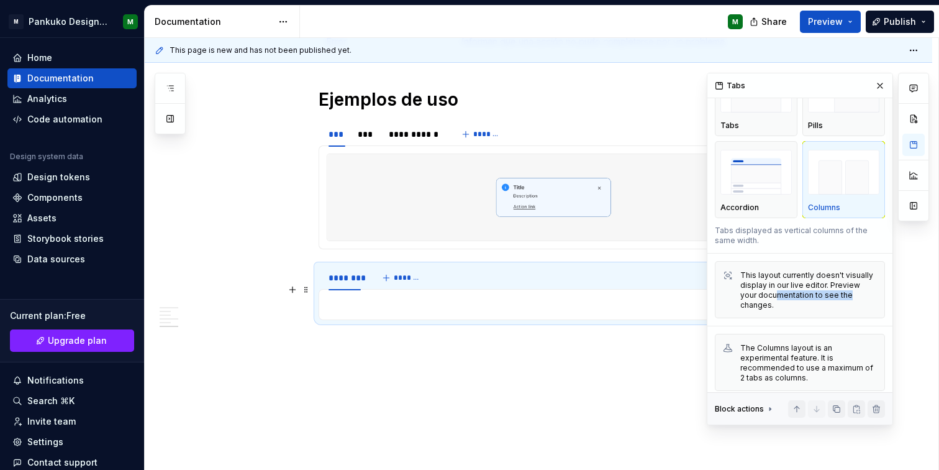
click at [844, 296] on div "This layout currently doesn't visually display in our live editor. Preview your…" at bounding box center [809, 290] width 137 height 40
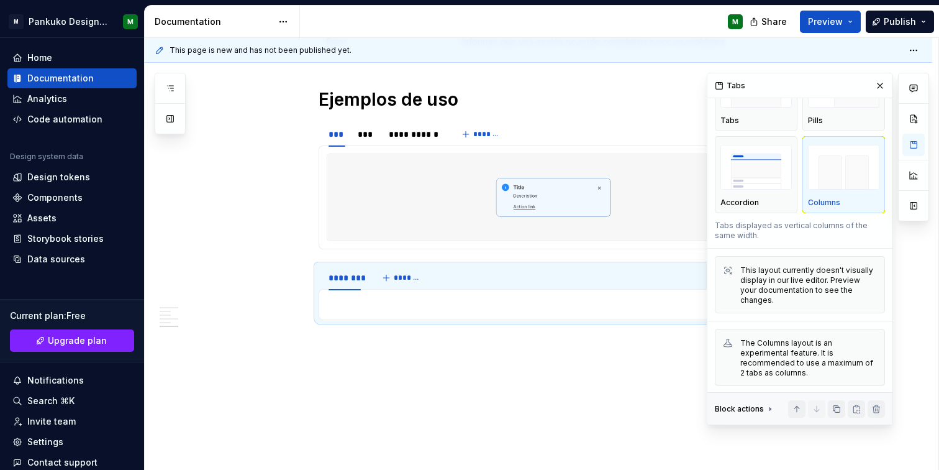
scroll to position [70, 0]
drag, startPoint x: 781, startPoint y: 350, endPoint x: 821, endPoint y: 355, distance: 40.8
click at [821, 355] on div "The Columns layout is an experimental feature. It is recommended to use a maxim…" at bounding box center [809, 357] width 137 height 40
click at [879, 83] on button "button" at bounding box center [880, 85] width 17 height 17
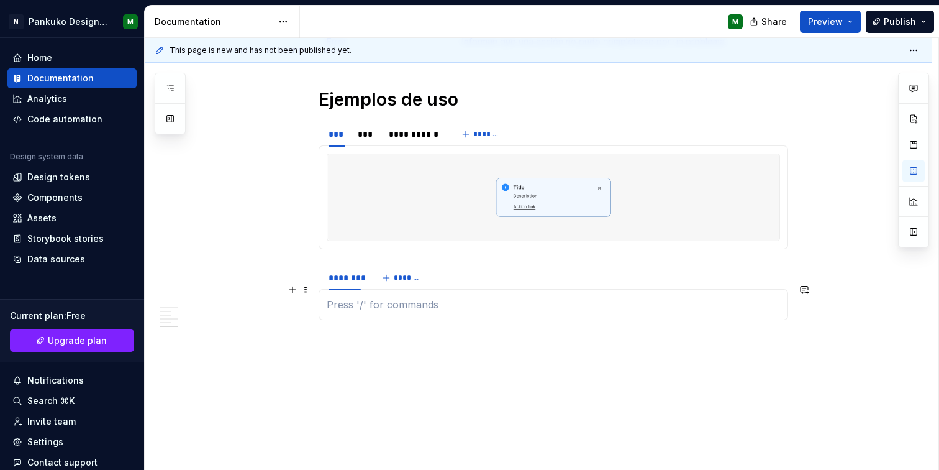
click at [404, 297] on p at bounding box center [554, 304] width 454 height 15
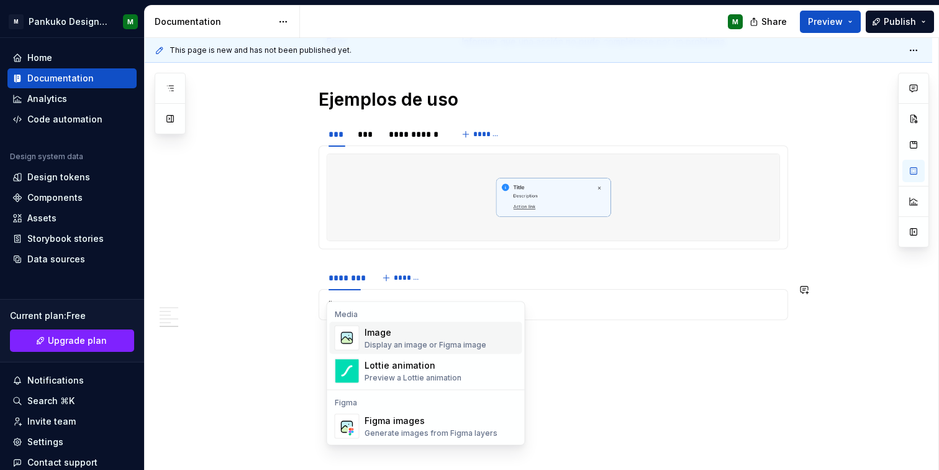
click at [400, 342] on div "Display an image or Figma image" at bounding box center [426, 345] width 122 height 10
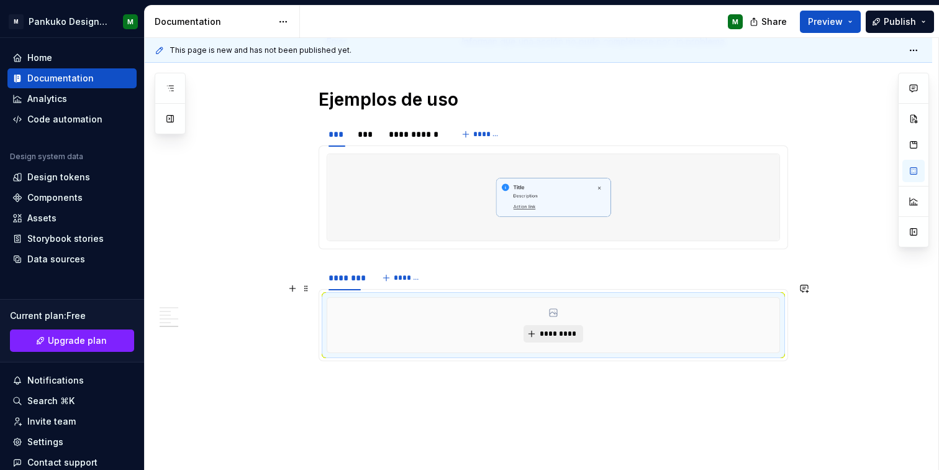
click at [559, 329] on span "*********" at bounding box center [558, 334] width 38 height 10
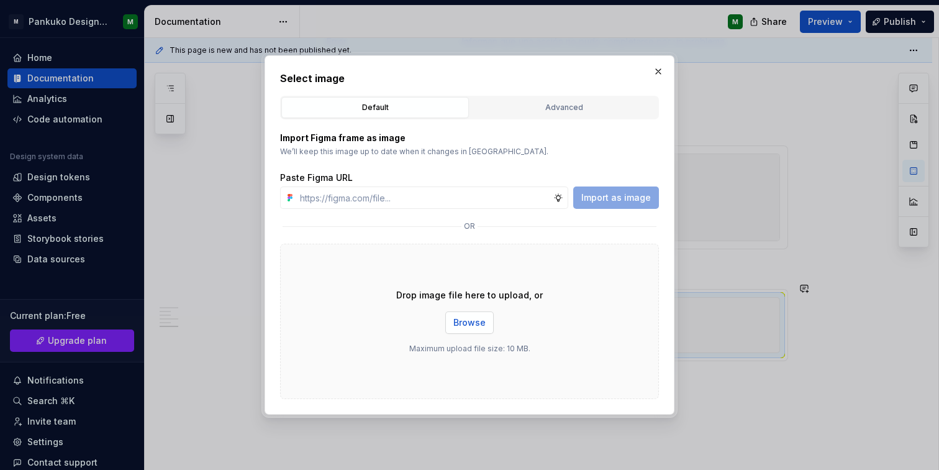
click at [470, 323] on span "Browse" at bounding box center [470, 322] width 32 height 12
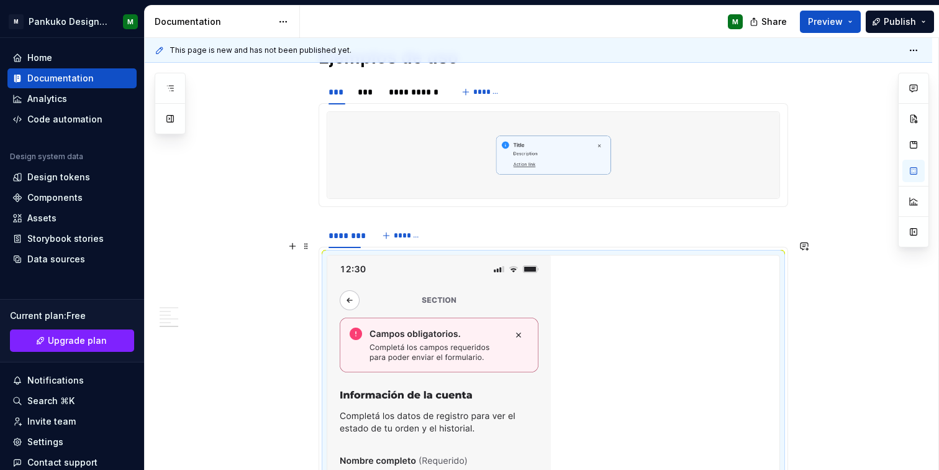
scroll to position [901, 0]
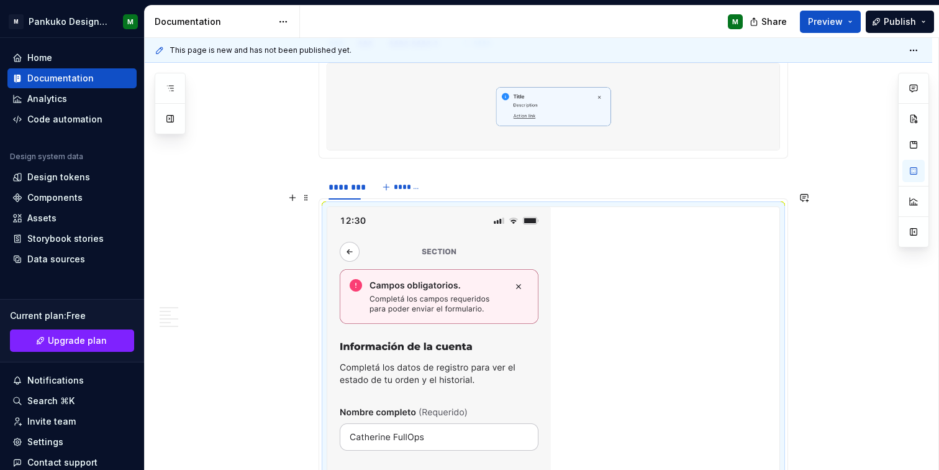
click at [478, 293] on img at bounding box center [439, 406] width 224 height 398
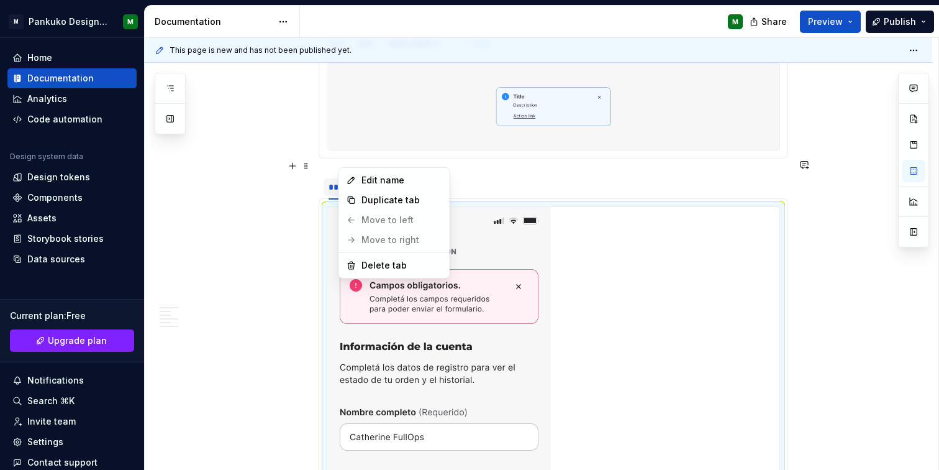
click at [344, 162] on html "M Pankuko Design System M Home Documentation Analytics Code automation Design s…" at bounding box center [469, 235] width 939 height 470
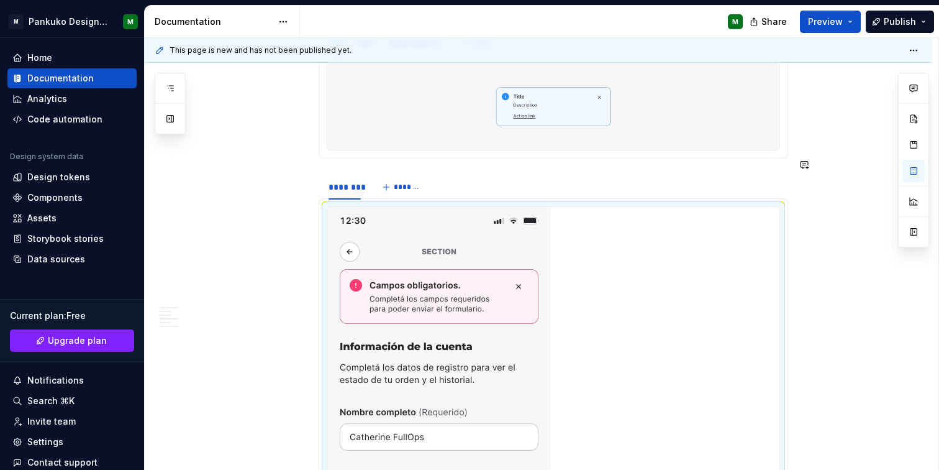
click at [378, 144] on html "M Pankuko Design System M Home Documentation Analytics Code automation Design s…" at bounding box center [469, 235] width 939 height 470
click at [379, 221] on img at bounding box center [439, 406] width 224 height 398
click at [459, 222] on img at bounding box center [439, 406] width 224 height 398
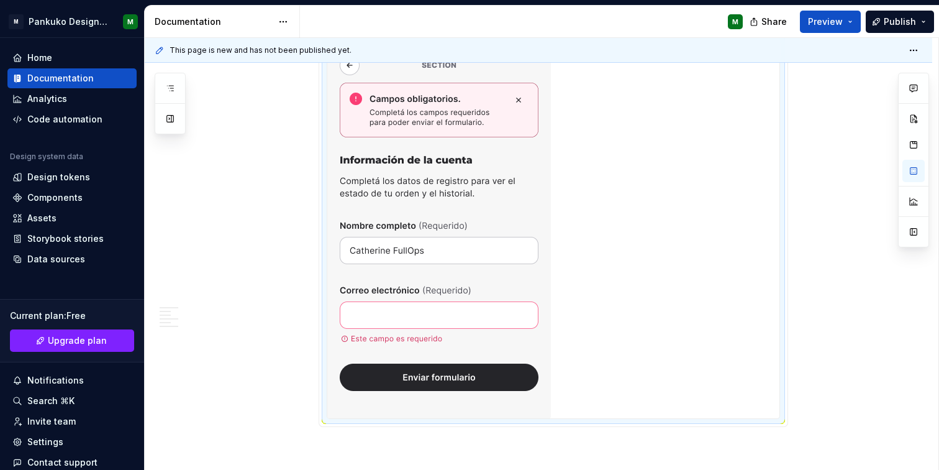
click at [480, 234] on img at bounding box center [439, 220] width 224 height 398
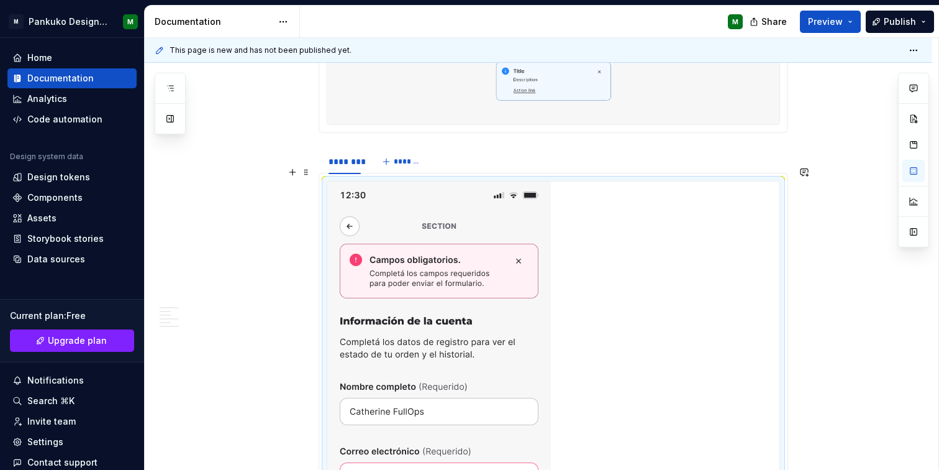
scroll to position [797, 0]
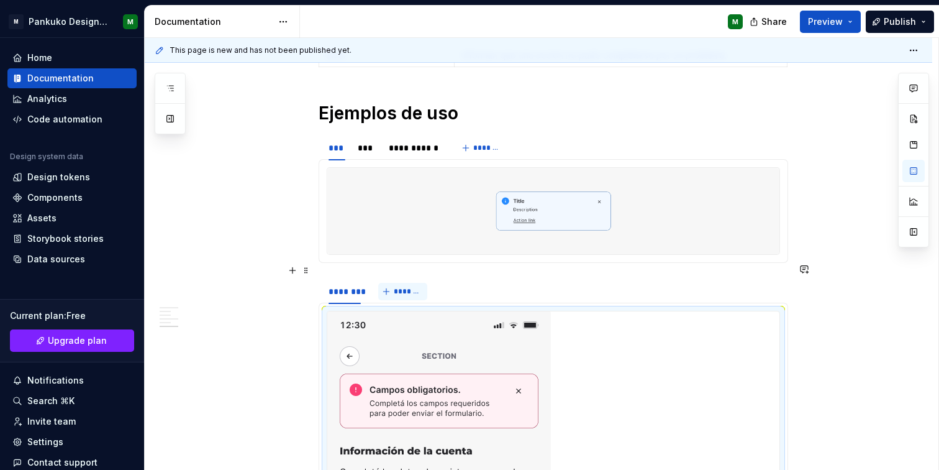
click at [387, 283] on button "*******" at bounding box center [402, 291] width 49 height 17
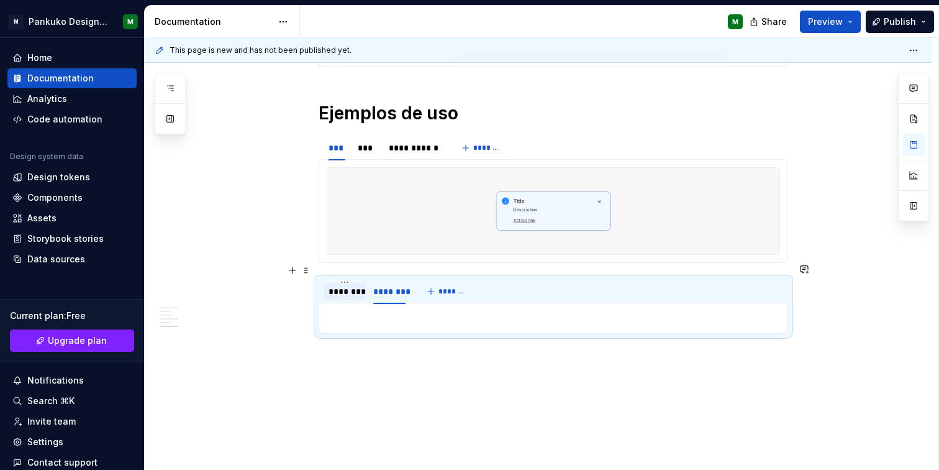
click at [352, 285] on div "********" at bounding box center [345, 291] width 32 height 12
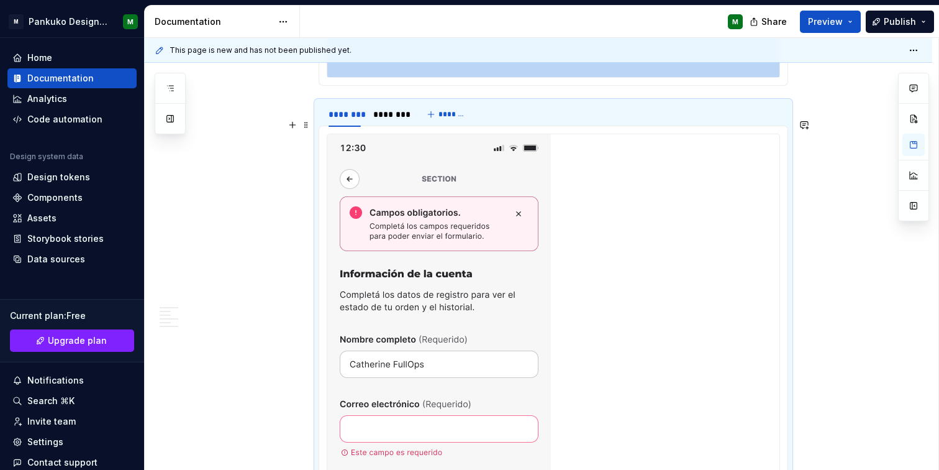
scroll to position [1194, 0]
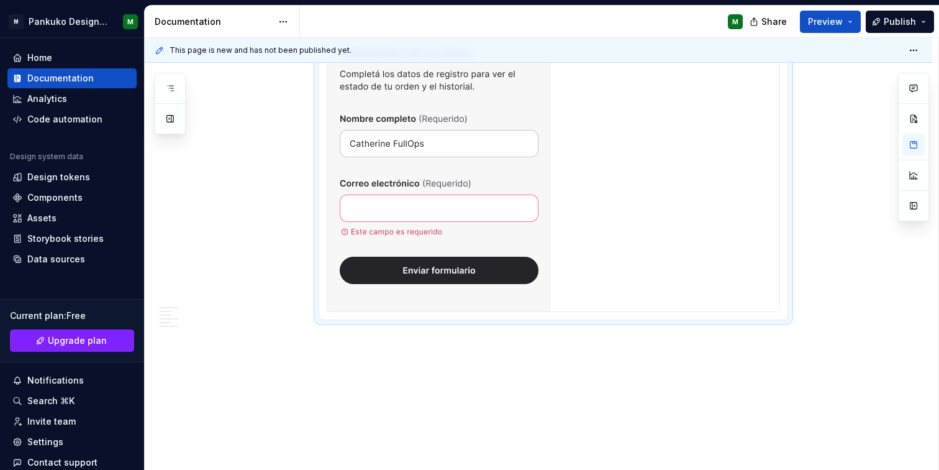
click at [573, 265] on div at bounding box center [553, 113] width 452 height 398
click at [777, 280] on div at bounding box center [553, 113] width 452 height 398
click at [780, 284] on div at bounding box center [554, 112] width 454 height 399
click at [608, 281] on div at bounding box center [553, 113] width 452 height 398
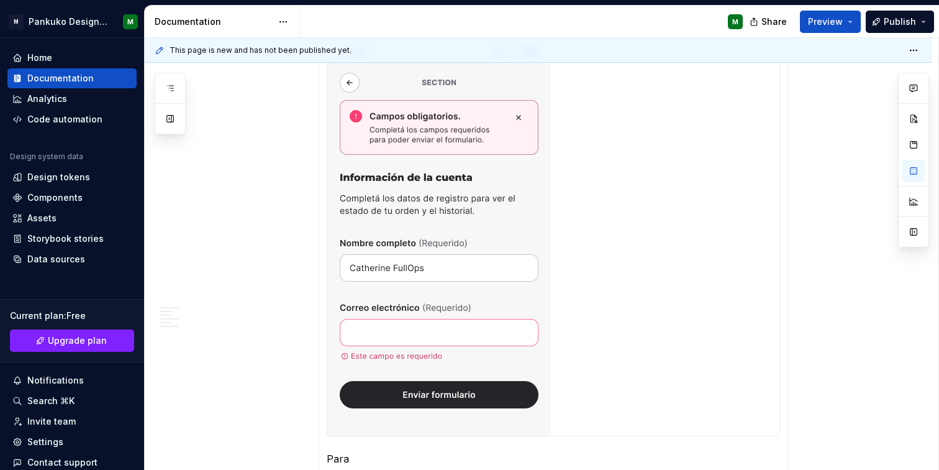
scroll to position [1131, 0]
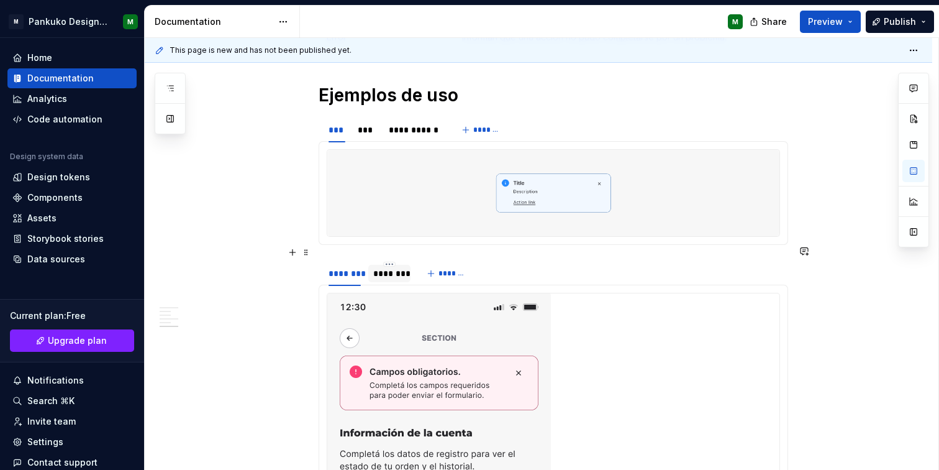
click at [395, 265] on div "********" at bounding box center [389, 273] width 42 height 17
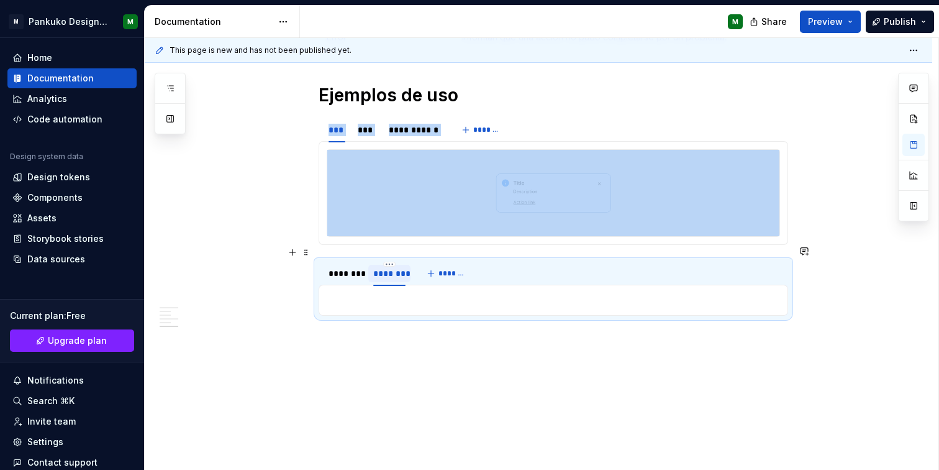
scroll to position [810, 0]
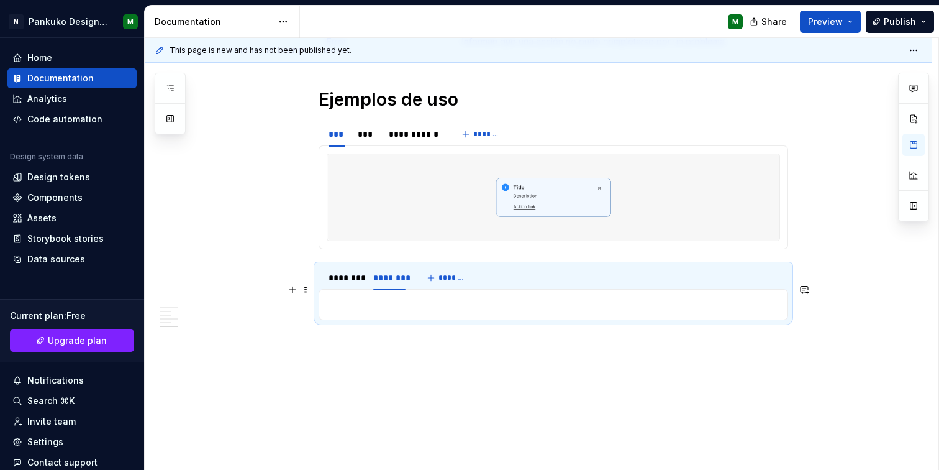
click at [394, 297] on p at bounding box center [554, 304] width 454 height 15
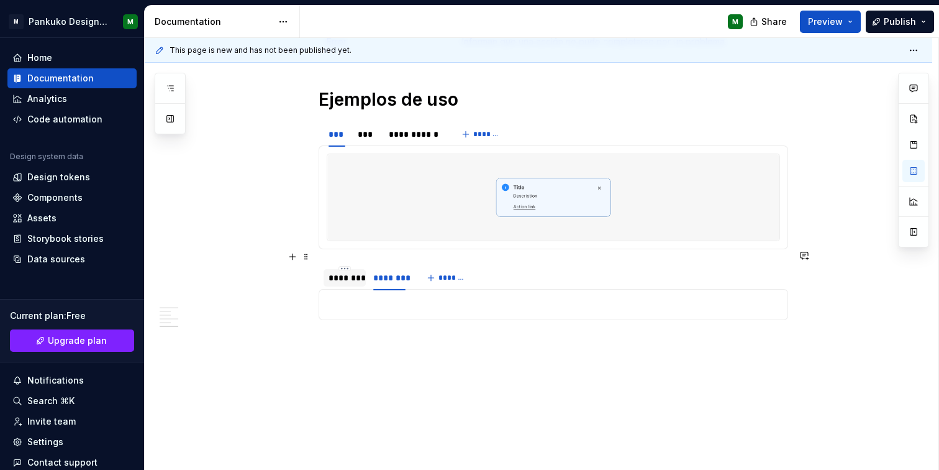
click at [363, 271] on div "********" at bounding box center [345, 278] width 42 height 20
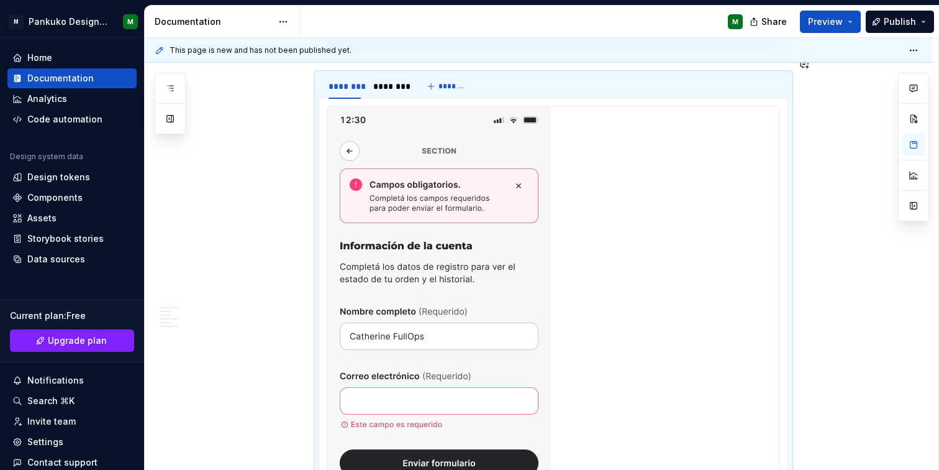
scroll to position [913, 0]
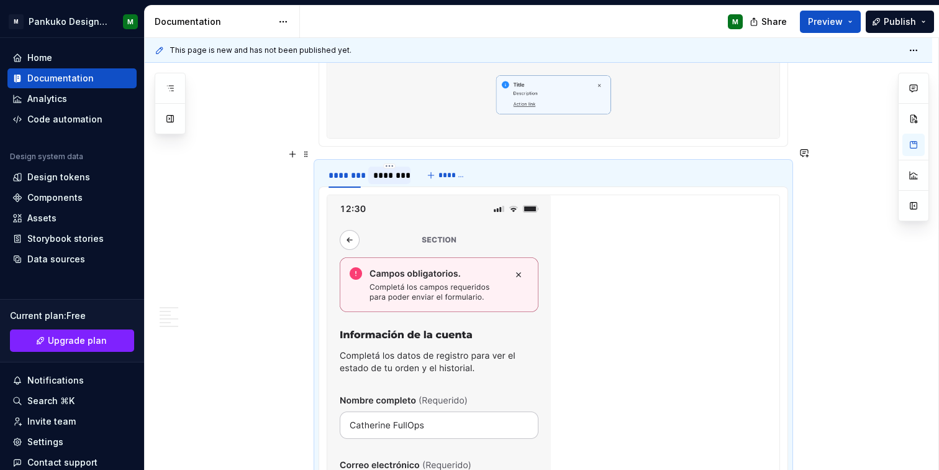
click at [394, 169] on div "********" at bounding box center [389, 175] width 32 height 12
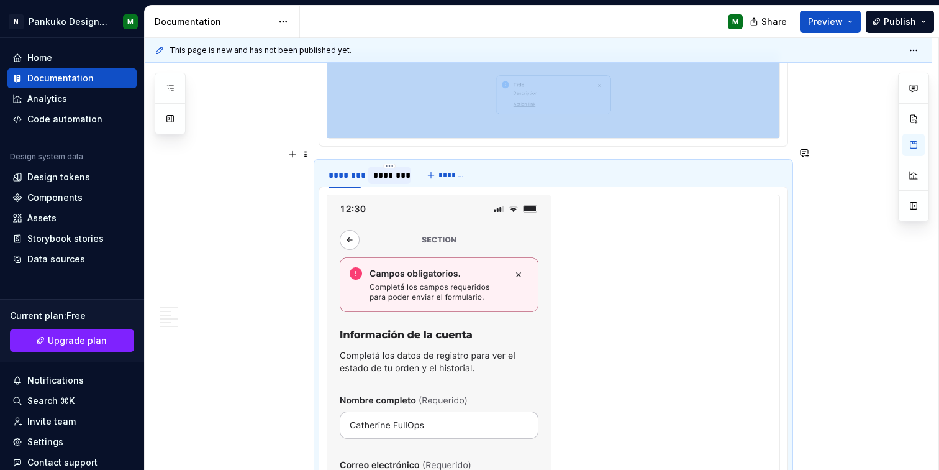
scroll to position [810, 0]
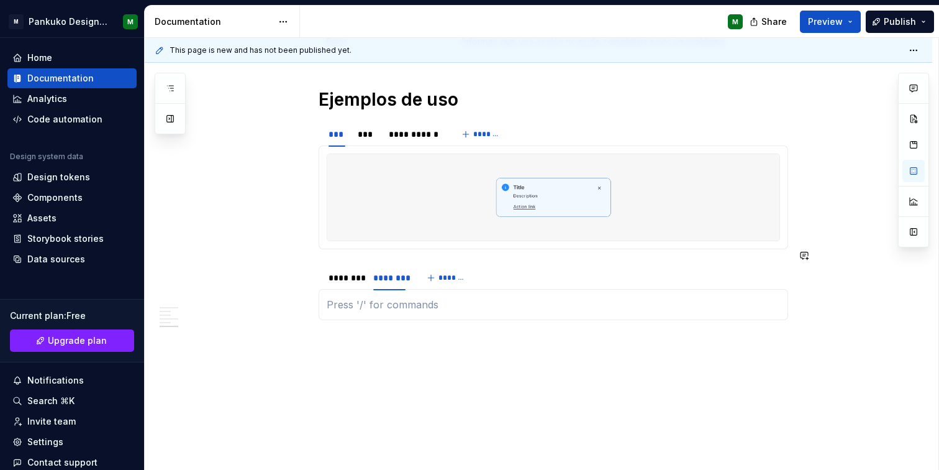
click at [449, 297] on p at bounding box center [554, 304] width 454 height 15
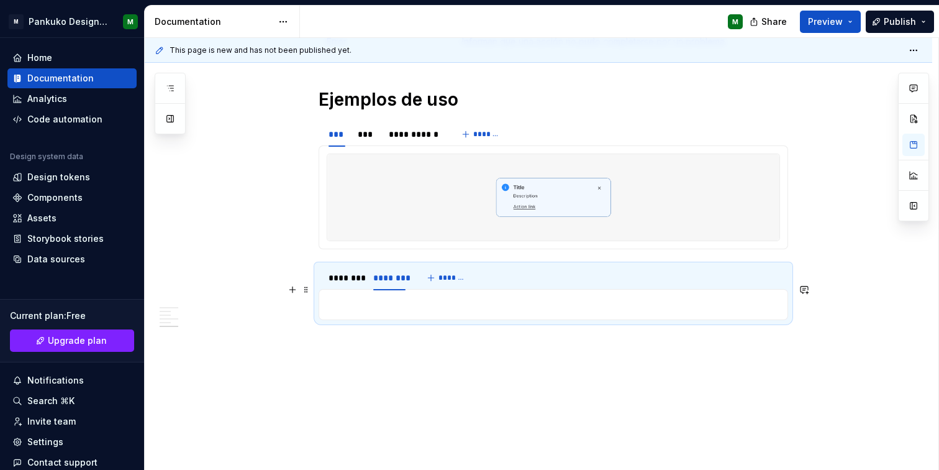
click at [468, 297] on p at bounding box center [554, 304] width 454 height 15
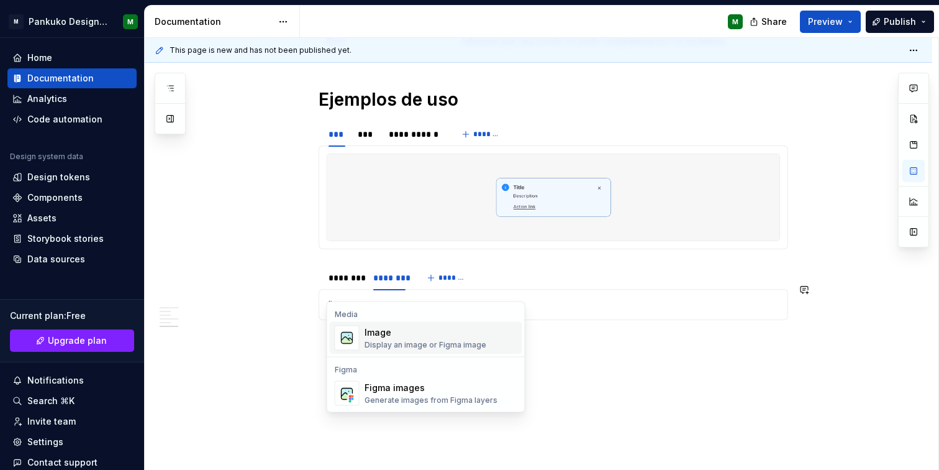
click at [365, 326] on div "Image" at bounding box center [426, 332] width 122 height 12
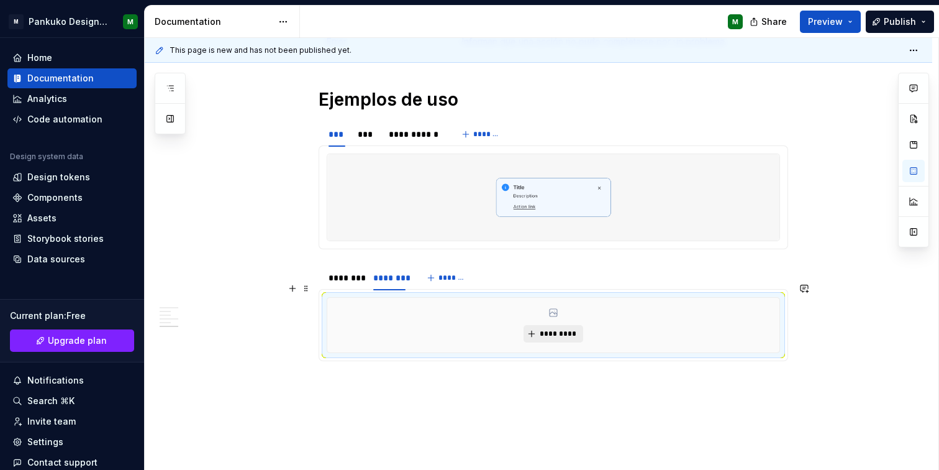
click at [548, 329] on span "*********" at bounding box center [558, 334] width 38 height 10
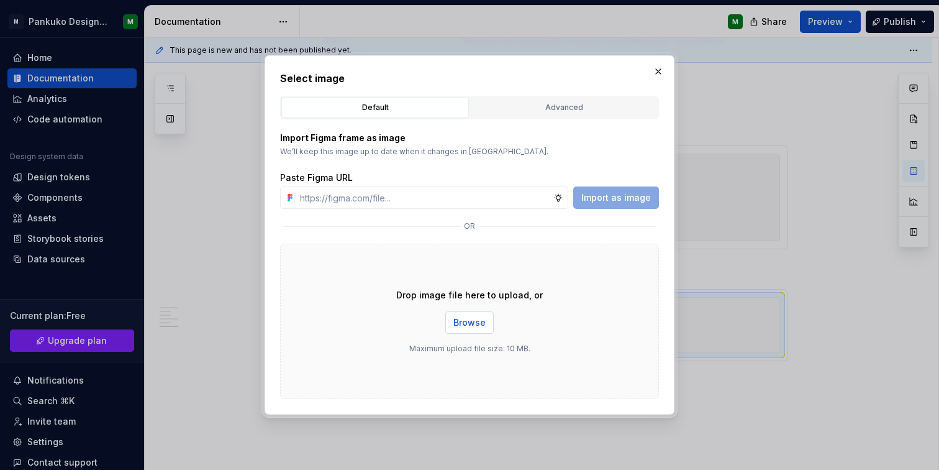
click at [481, 314] on button "Browse" at bounding box center [469, 322] width 48 height 22
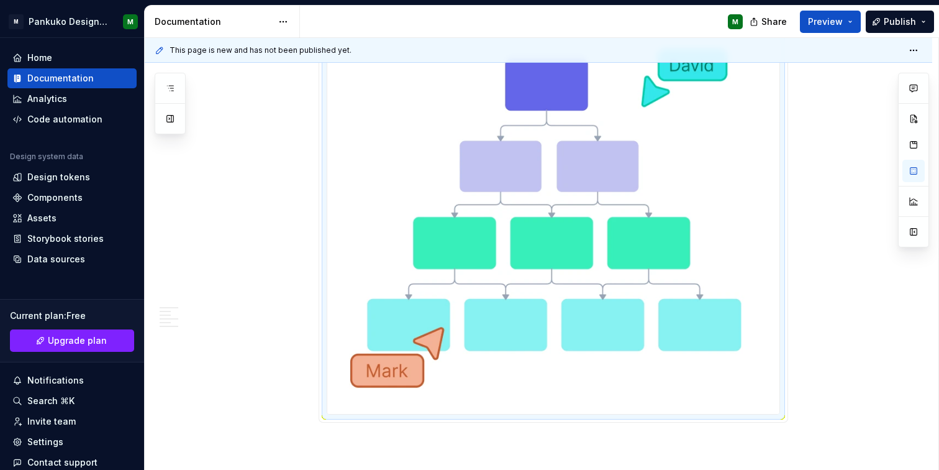
scroll to position [1125, 0]
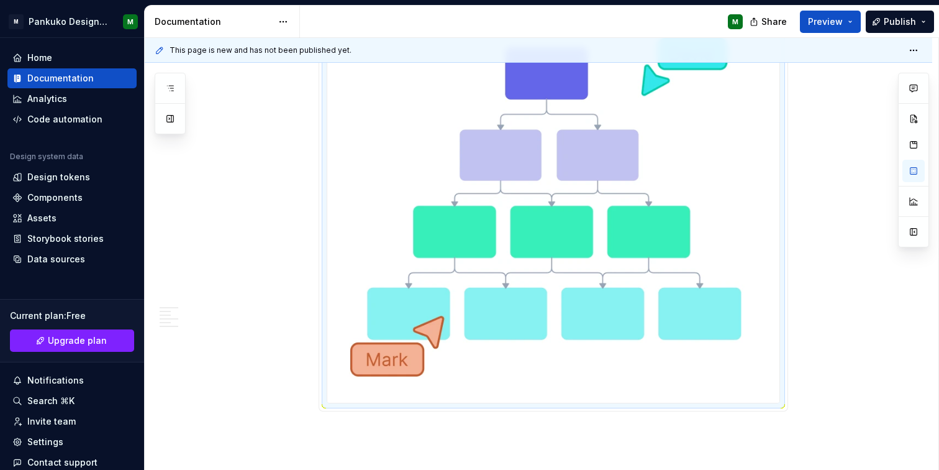
click at [780, 359] on div at bounding box center [554, 193] width 454 height 421
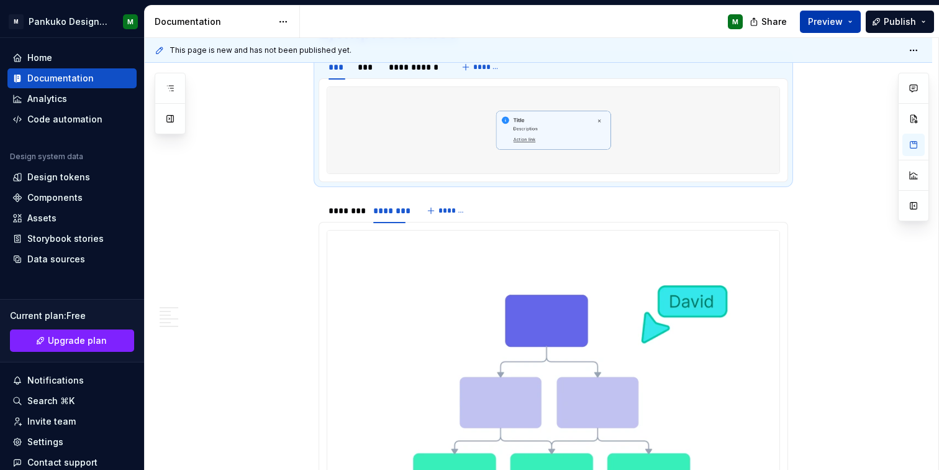
click at [854, 21] on button "Preview" at bounding box center [830, 22] width 61 height 22
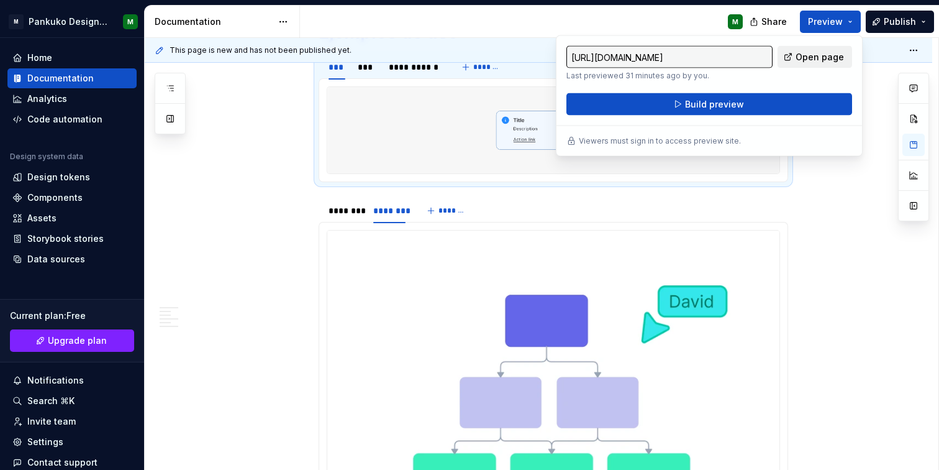
click at [838, 54] on span "Open page" at bounding box center [820, 57] width 48 height 12
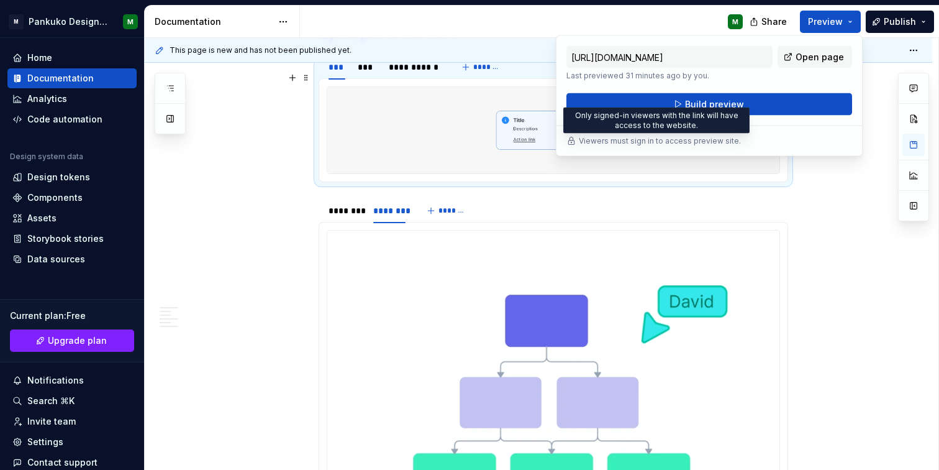
click at [692, 137] on p "Viewers must sign in to access preview site." at bounding box center [660, 141] width 162 height 10
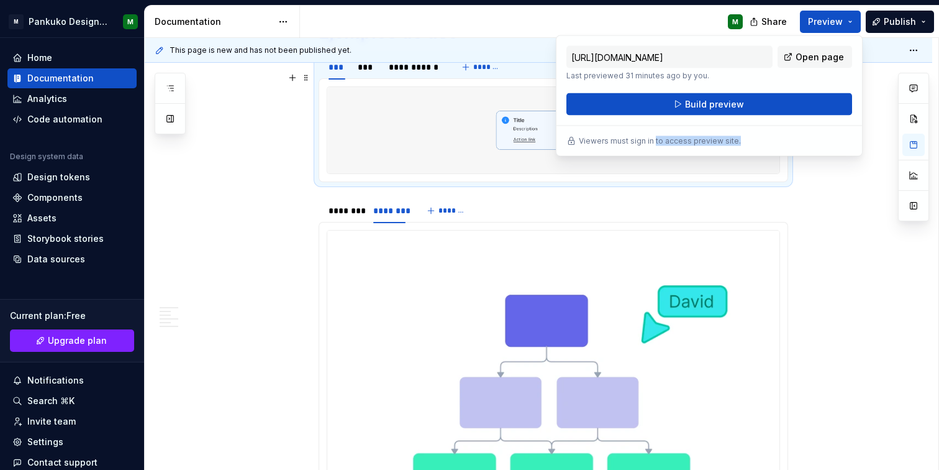
drag, startPoint x: 653, startPoint y: 137, endPoint x: 740, endPoint y: 140, distance: 87.0
click at [740, 140] on div "Viewers must sign in to access preview site." at bounding box center [710, 141] width 286 height 10
click at [823, 220] on div "**********" at bounding box center [539, 111] width 788 height 1486
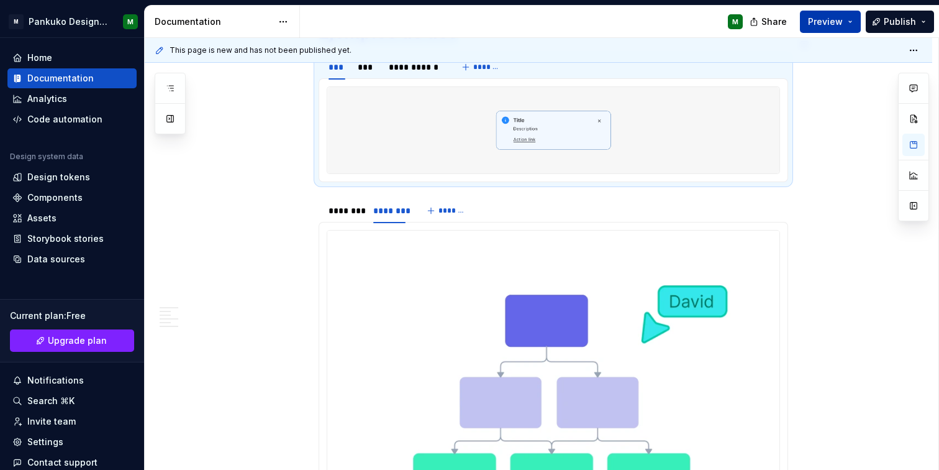
click at [836, 24] on span "Preview" at bounding box center [825, 22] width 35 height 12
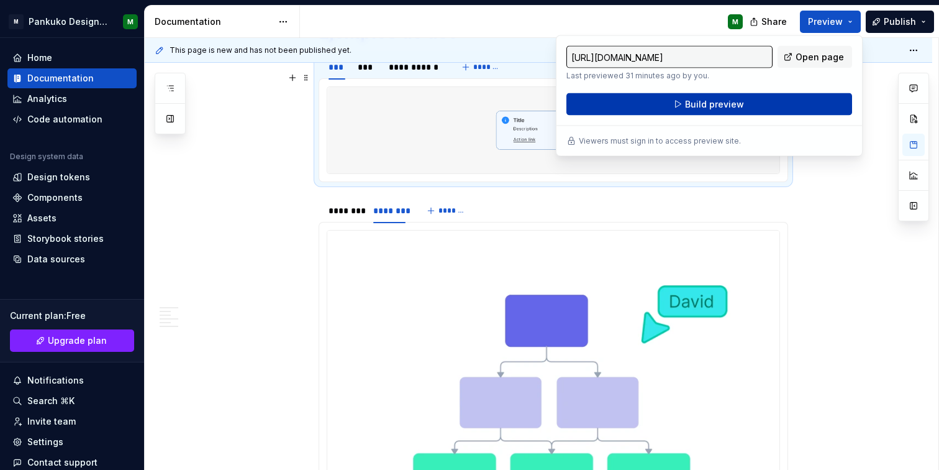
click at [715, 109] on span "Build preview" at bounding box center [714, 104] width 59 height 12
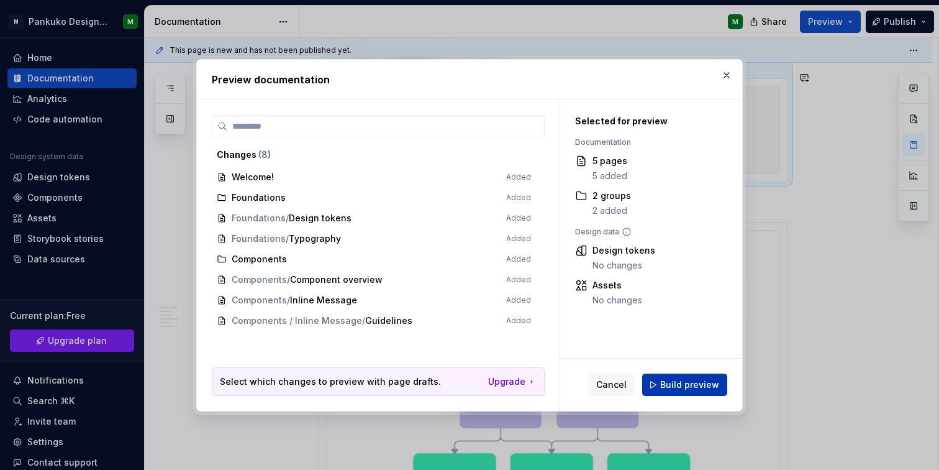
click at [690, 383] on span "Build preview" at bounding box center [689, 384] width 59 height 12
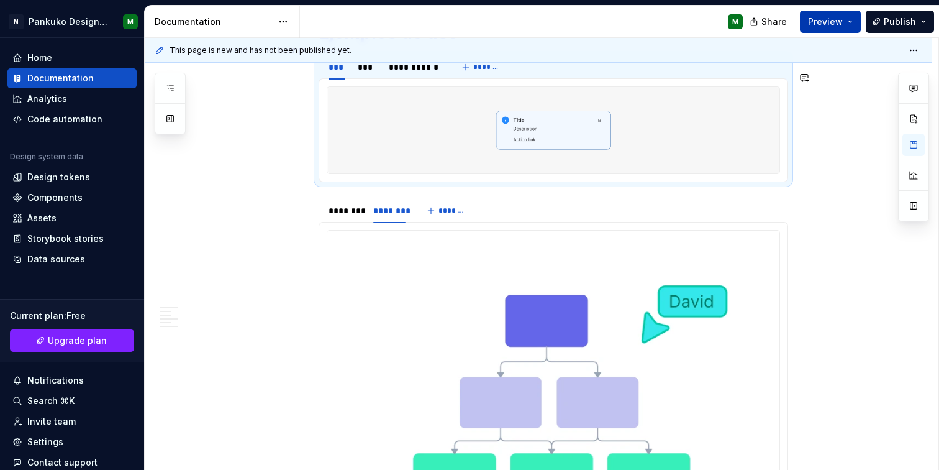
click at [851, 19] on button "Preview" at bounding box center [830, 22] width 61 height 22
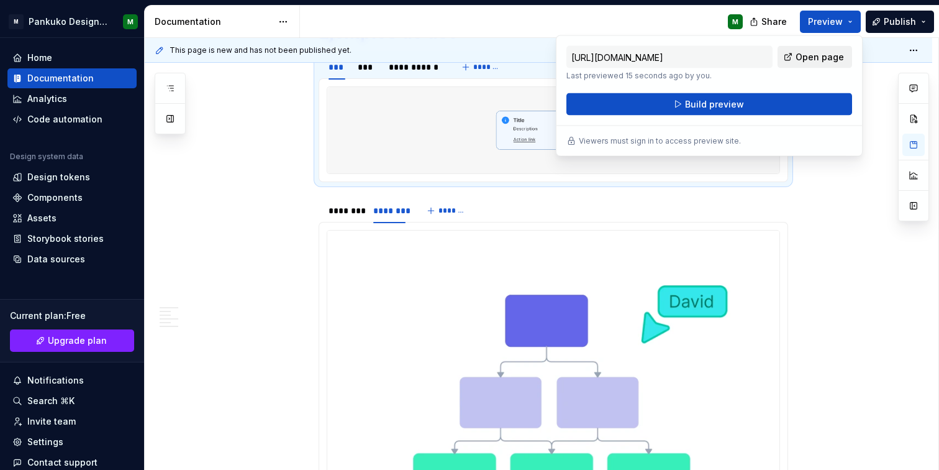
click at [834, 58] on span "Open page" at bounding box center [820, 57] width 48 height 12
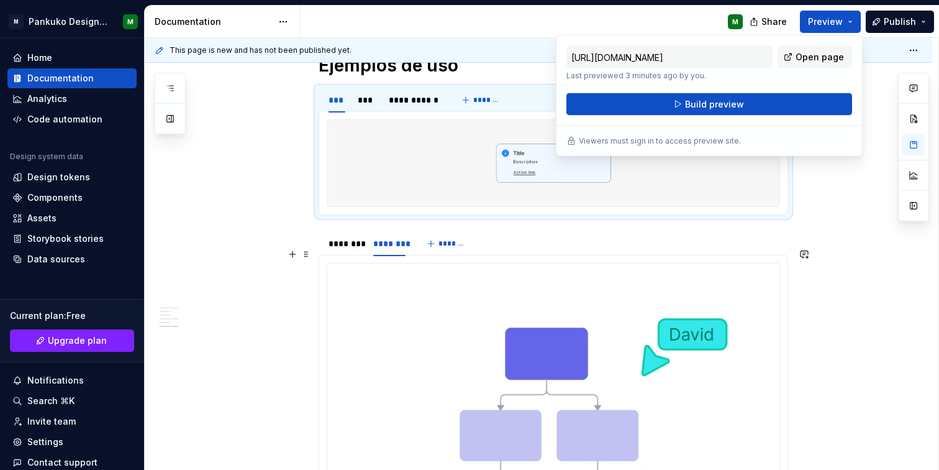
scroll to position [843, 0]
click at [360, 236] on div "********" at bounding box center [345, 244] width 42 height 17
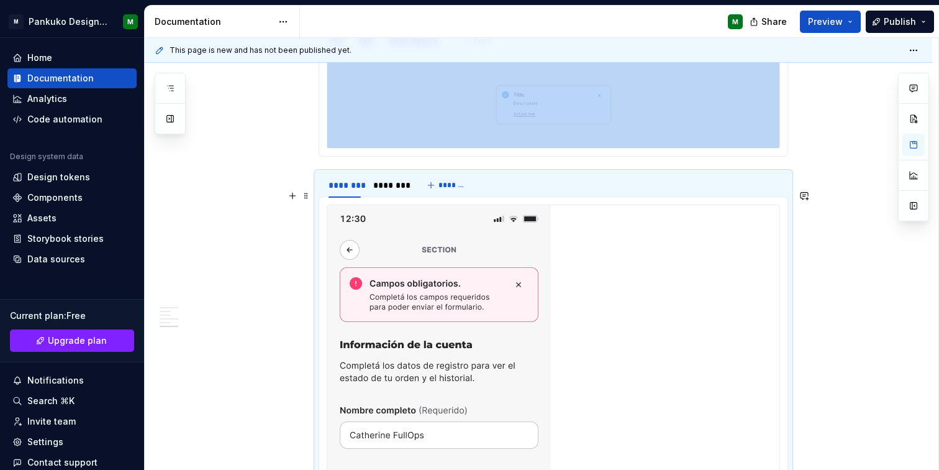
scroll to position [1073, 0]
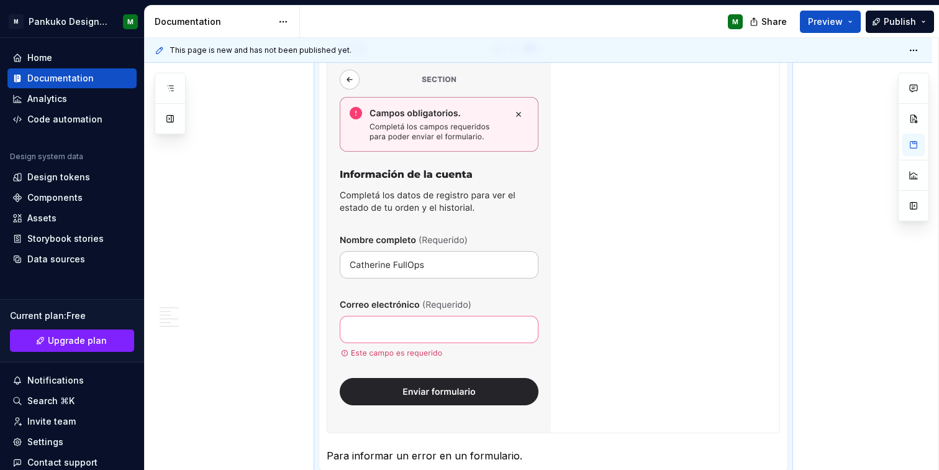
click at [357, 233] on img at bounding box center [439, 234] width 224 height 398
click at [419, 229] on img at bounding box center [439, 234] width 224 height 398
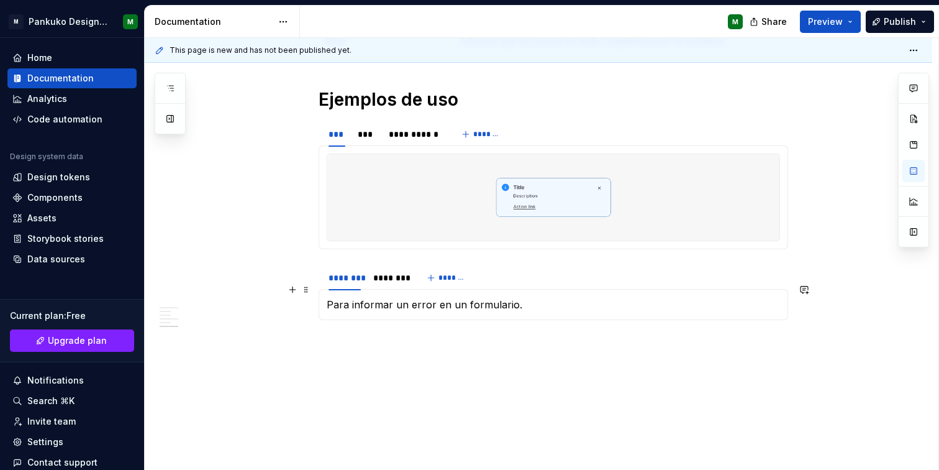
click at [377, 297] on p "Para informar un error en un formulario." at bounding box center [554, 304] width 454 height 15
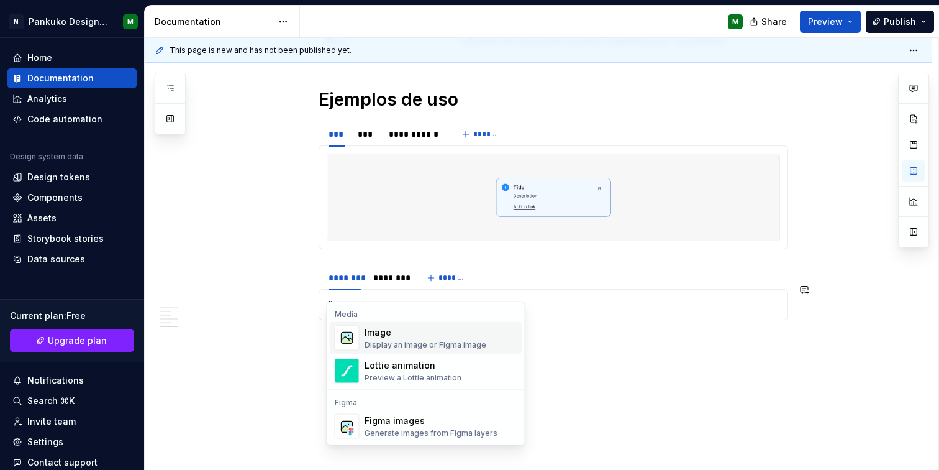
scroll to position [851, 0]
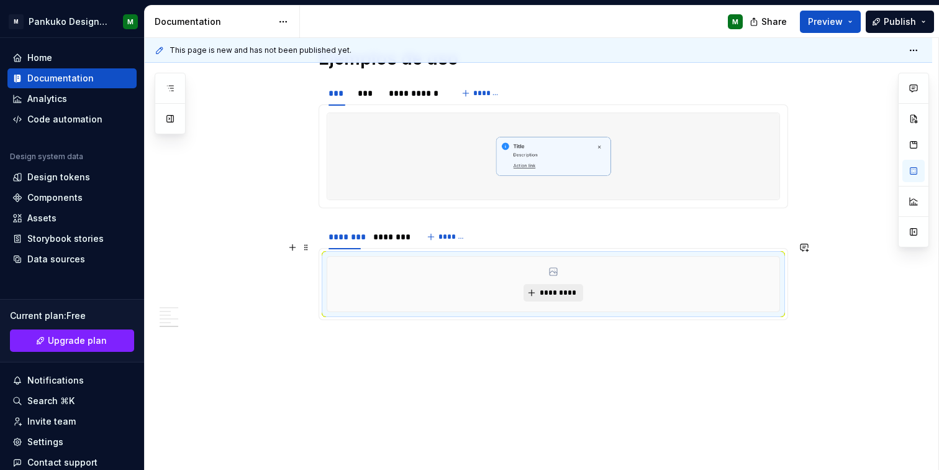
click at [562, 288] on span "*********" at bounding box center [558, 293] width 38 height 10
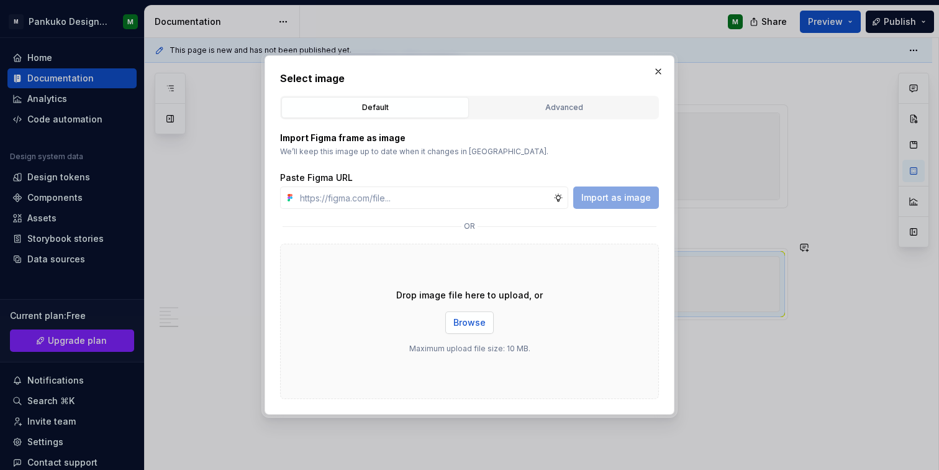
click at [479, 330] on button "Browse" at bounding box center [469, 322] width 48 height 22
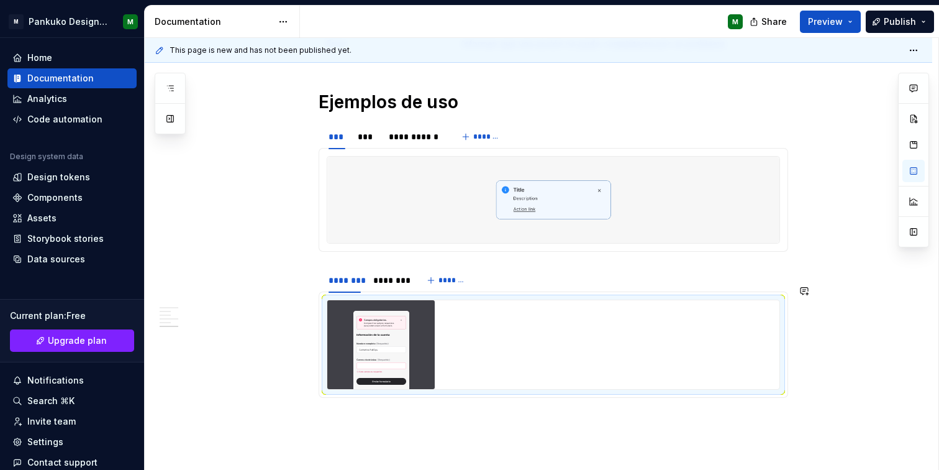
scroll to position [810, 0]
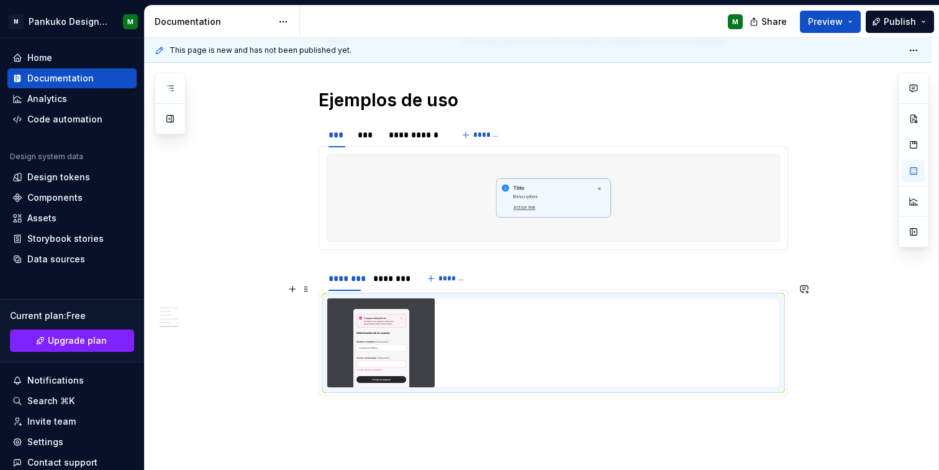
click at [405, 339] on img at bounding box center [380, 342] width 107 height 89
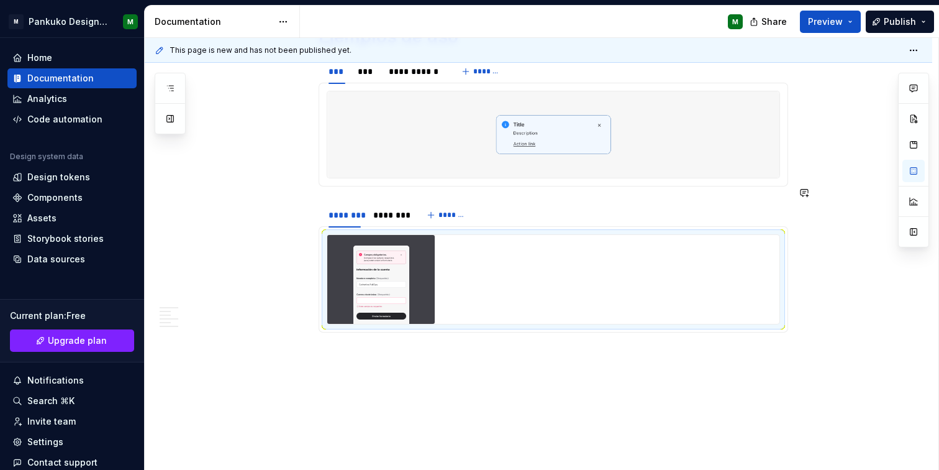
scroll to position [885, 0]
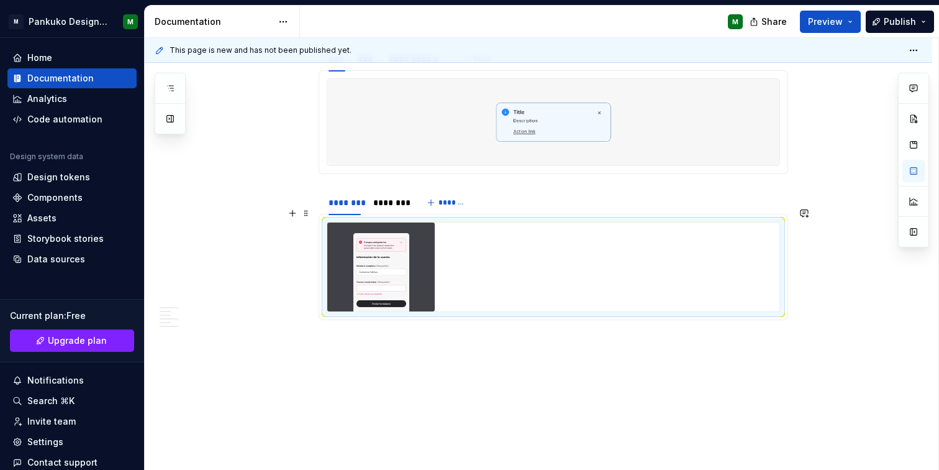
click at [427, 270] on img at bounding box center [380, 266] width 107 height 89
click at [501, 242] on div at bounding box center [553, 266] width 452 height 89
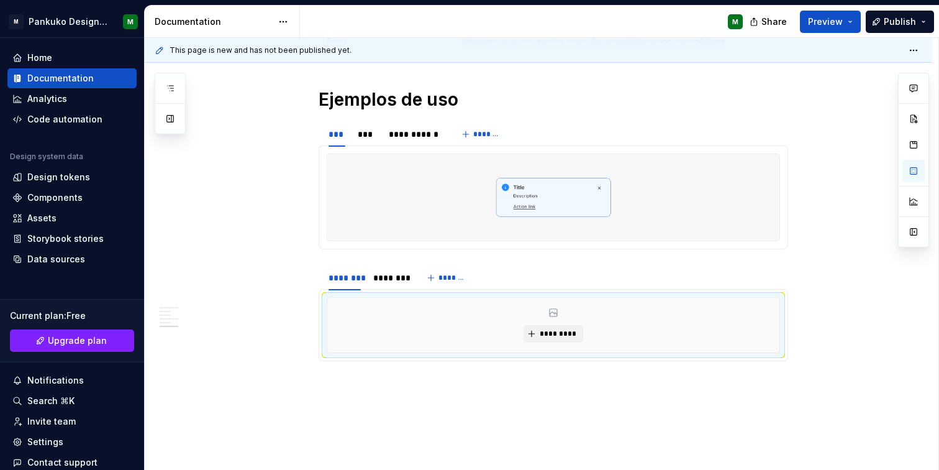
scroll to position [851, 0]
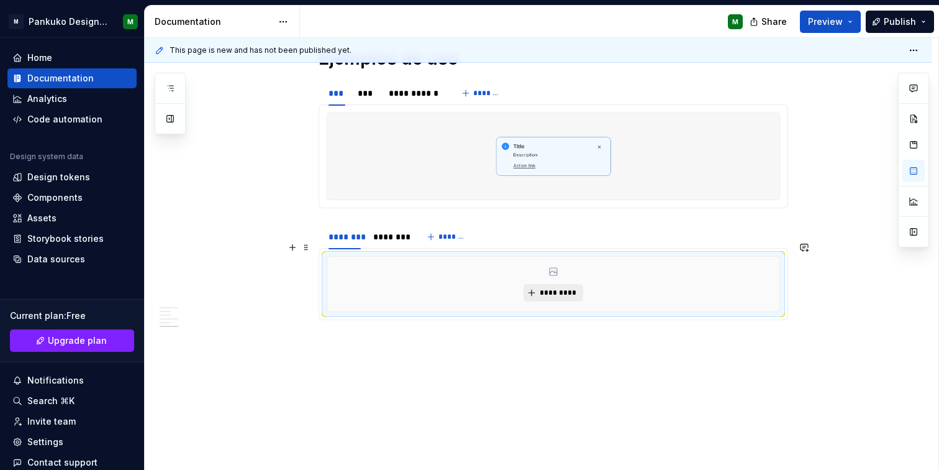
click at [558, 288] on span "*********" at bounding box center [558, 293] width 38 height 10
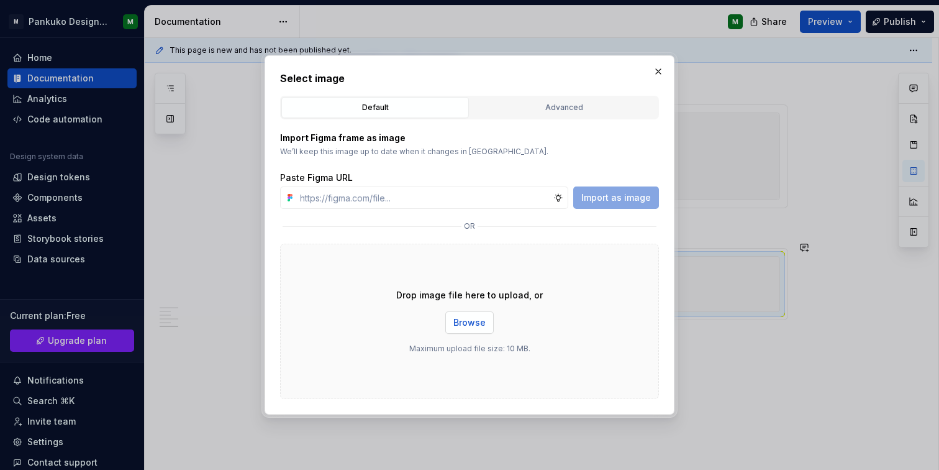
click at [475, 316] on span "Browse" at bounding box center [470, 322] width 32 height 12
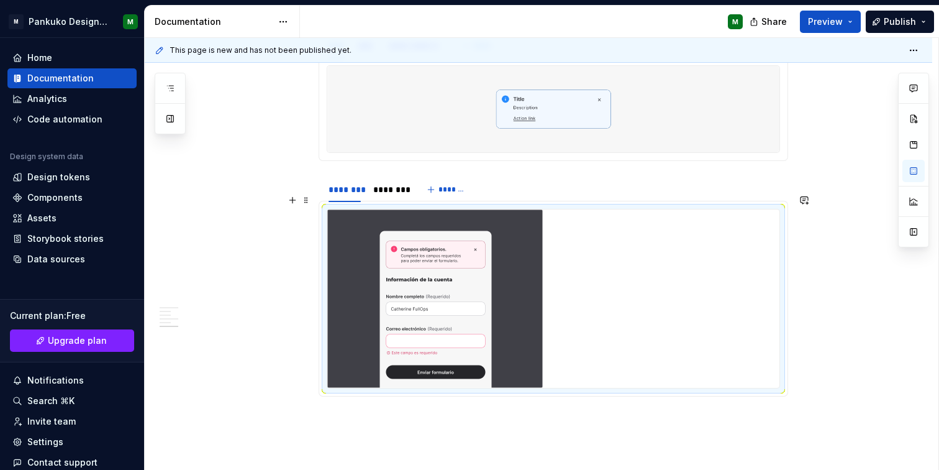
scroll to position [975, 0]
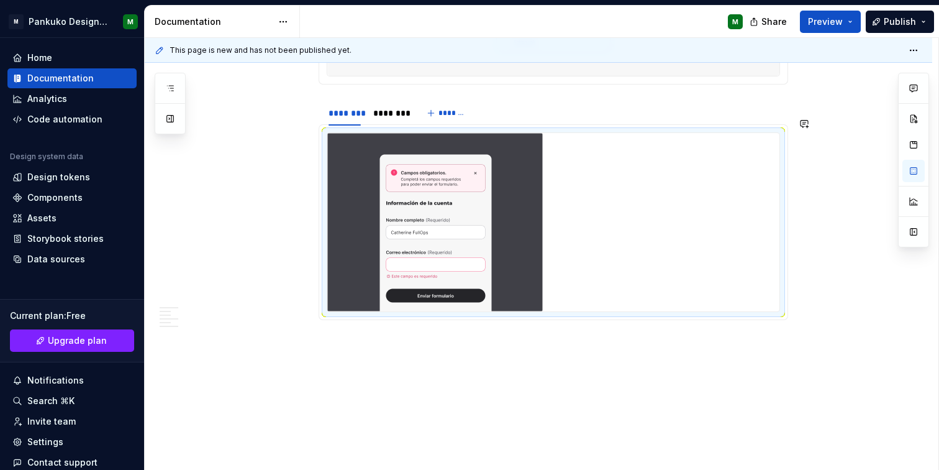
click at [612, 195] on div at bounding box center [553, 222] width 452 height 178
click at [426, 170] on img at bounding box center [435, 222] width 216 height 178
click at [428, 212] on img at bounding box center [435, 222] width 216 height 178
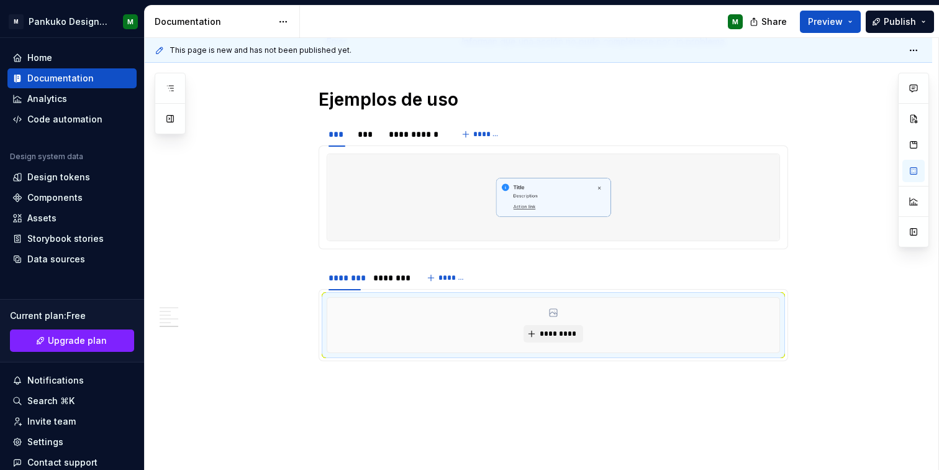
scroll to position [851, 0]
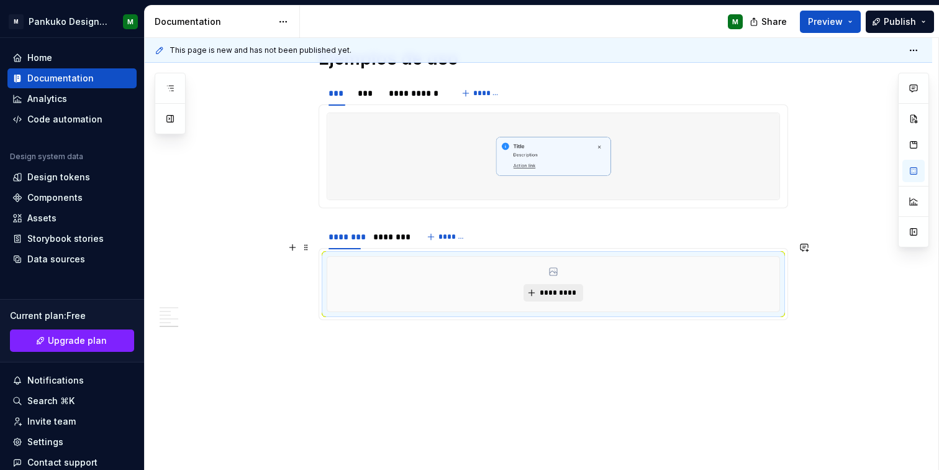
click at [564, 288] on span "*********" at bounding box center [558, 293] width 38 height 10
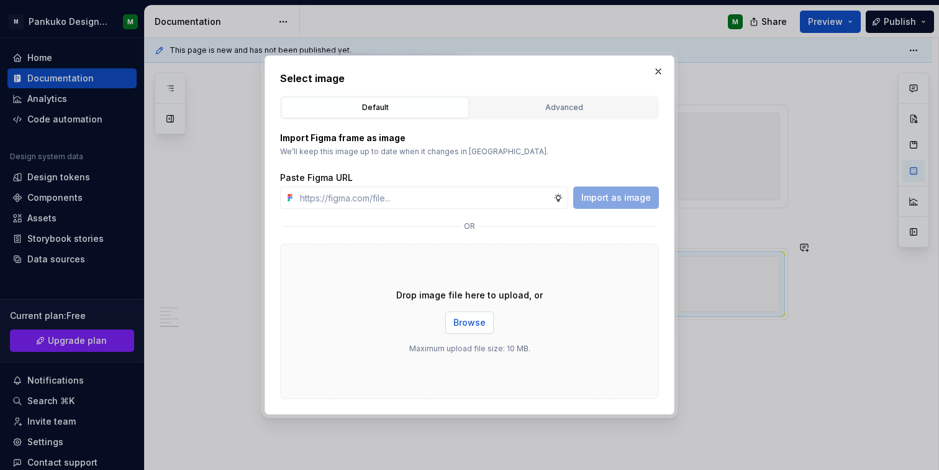
click at [467, 319] on span "Browse" at bounding box center [470, 322] width 32 height 12
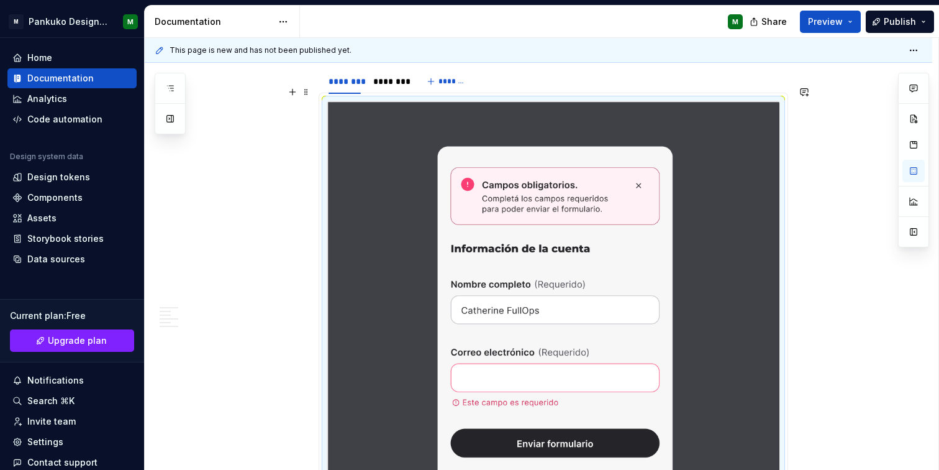
scroll to position [1007, 0]
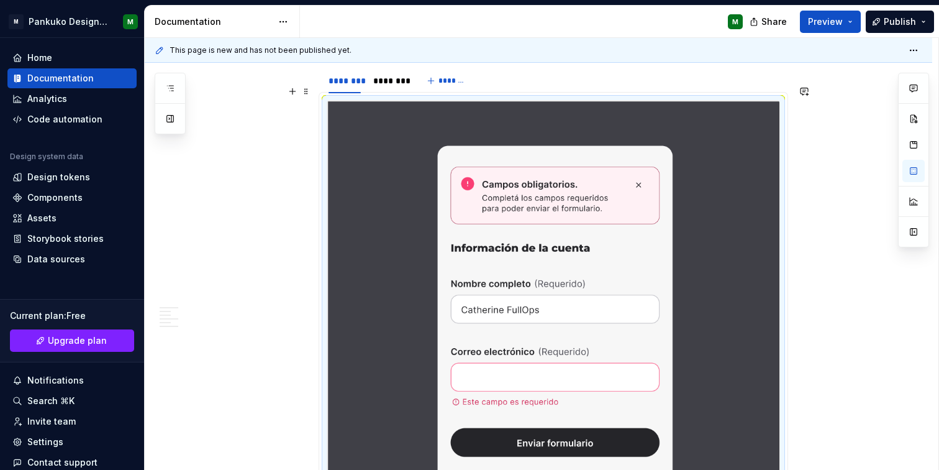
click at [549, 270] on img at bounding box center [553, 288] width 452 height 374
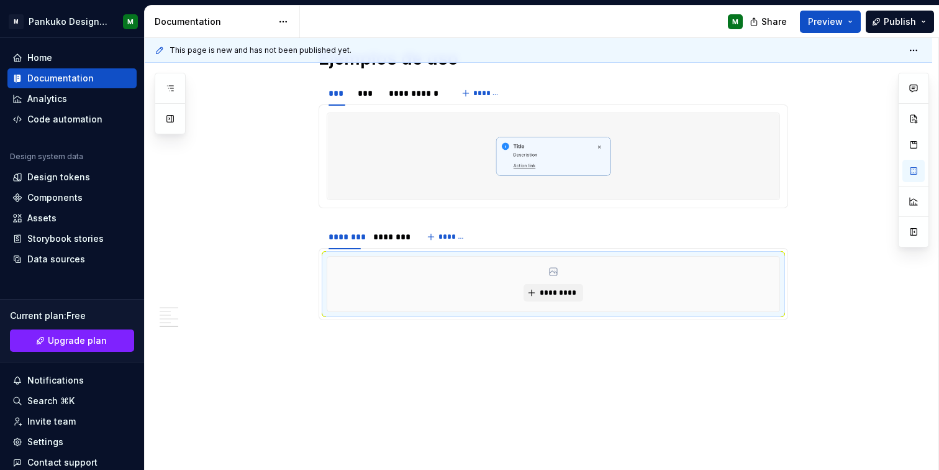
scroll to position [881, 0]
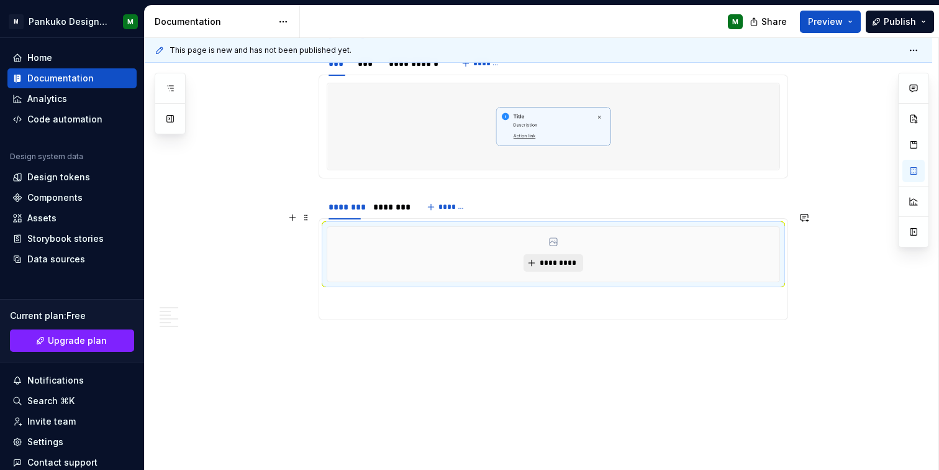
click at [541, 258] on span "*********" at bounding box center [558, 263] width 38 height 10
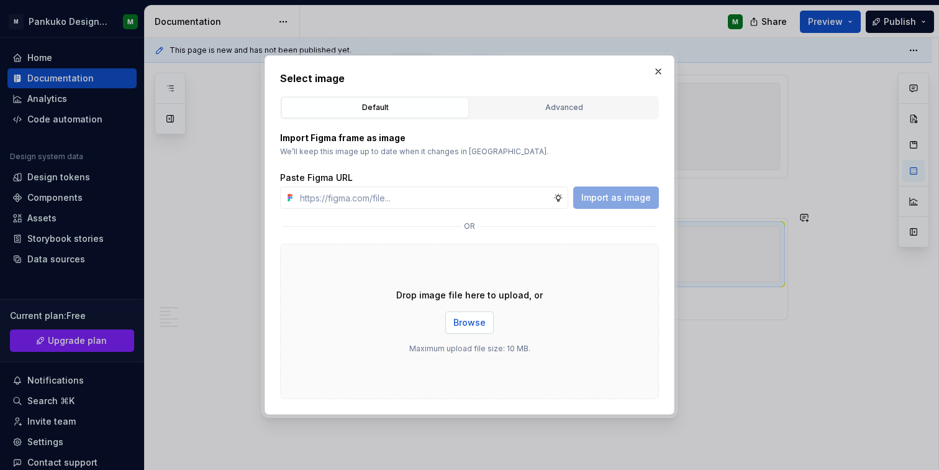
click at [458, 316] on button "Browse" at bounding box center [469, 322] width 48 height 22
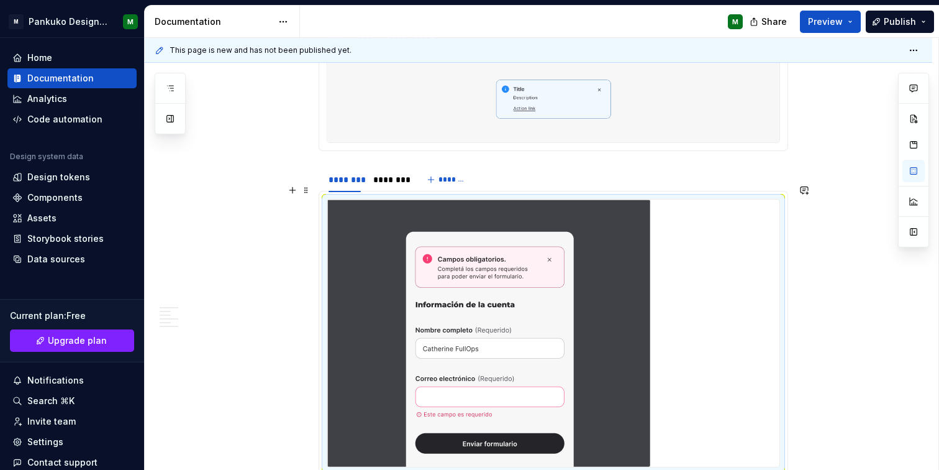
scroll to position [918, 0]
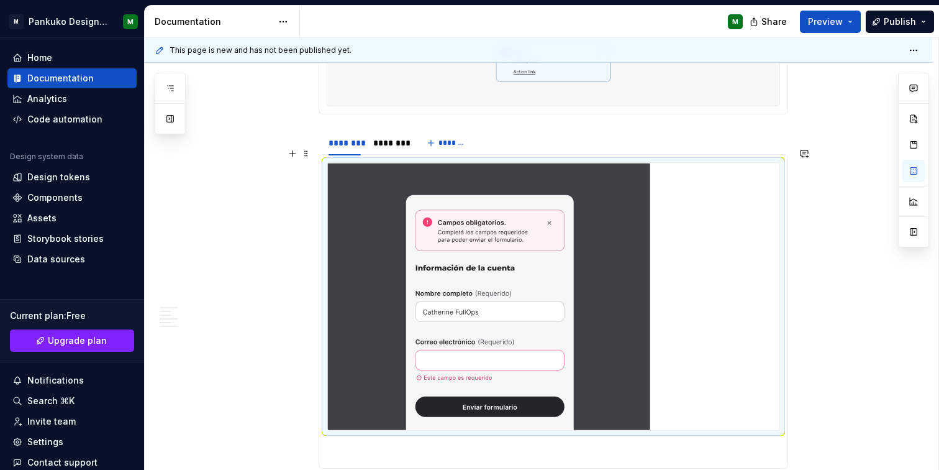
scroll to position [951, 0]
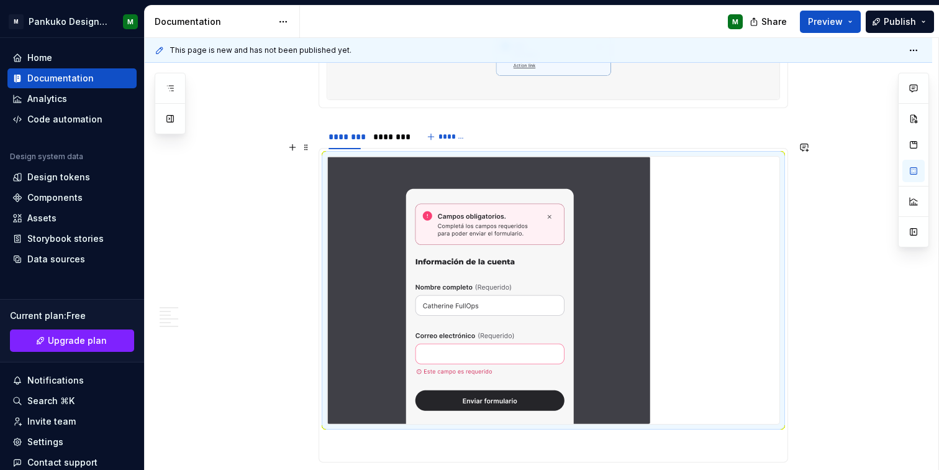
click at [510, 292] on img at bounding box center [488, 290] width 323 height 267
click at [788, 339] on section "******** ******** ******* Otro uso más que podría ser de empresas." at bounding box center [554, 292] width 470 height 339
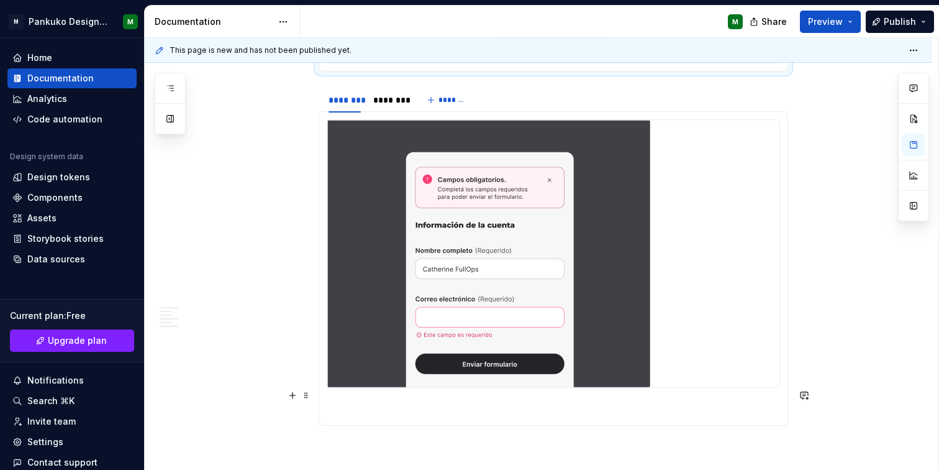
scroll to position [983, 0]
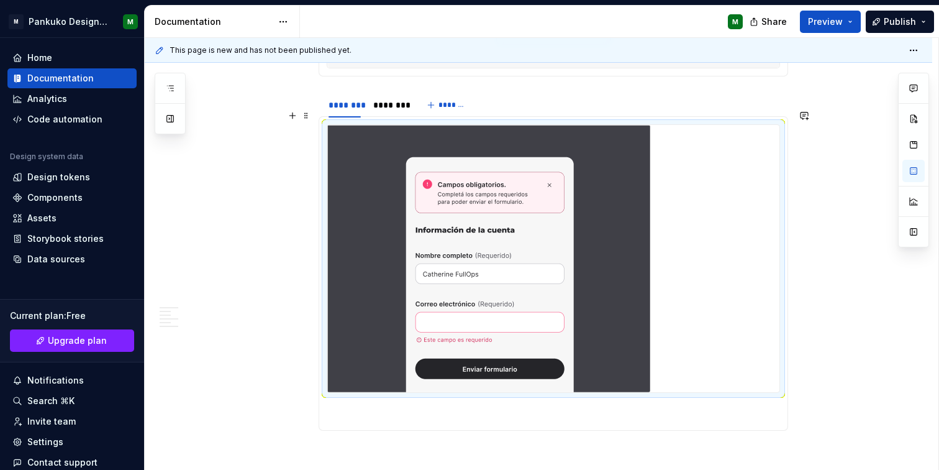
click at [586, 294] on img at bounding box center [488, 258] width 323 height 267
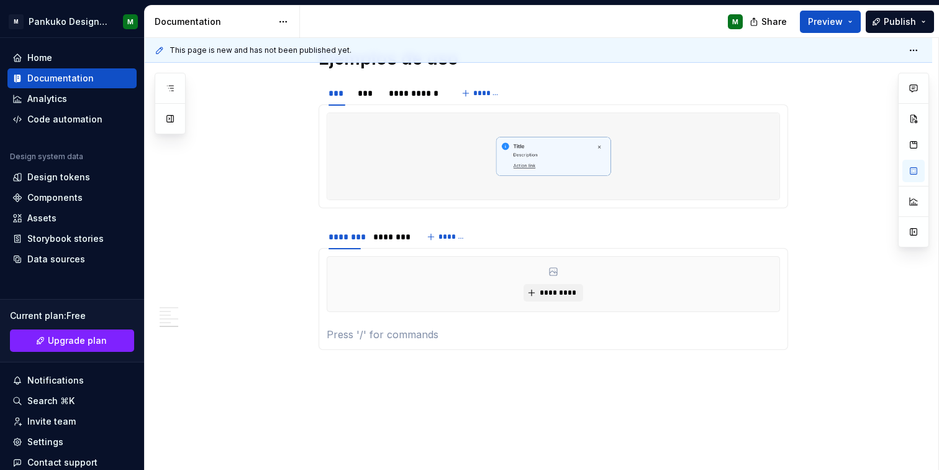
scroll to position [881, 0]
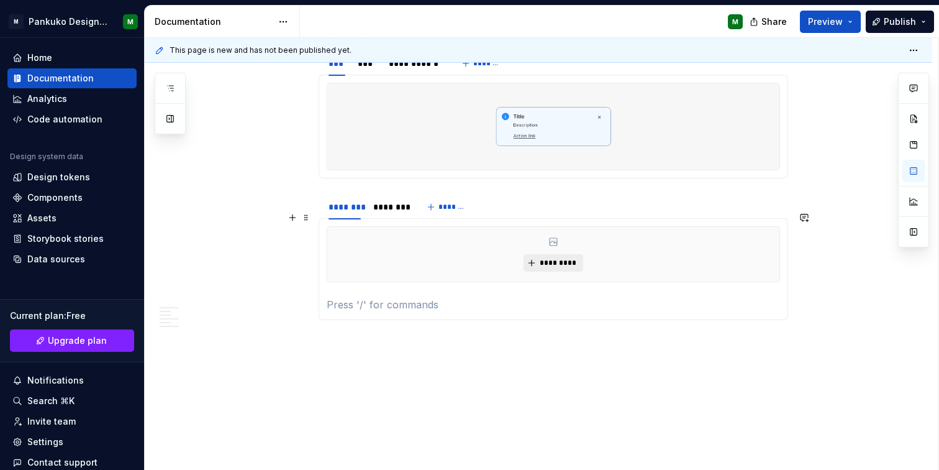
click at [548, 255] on button "*********" at bounding box center [553, 262] width 59 height 17
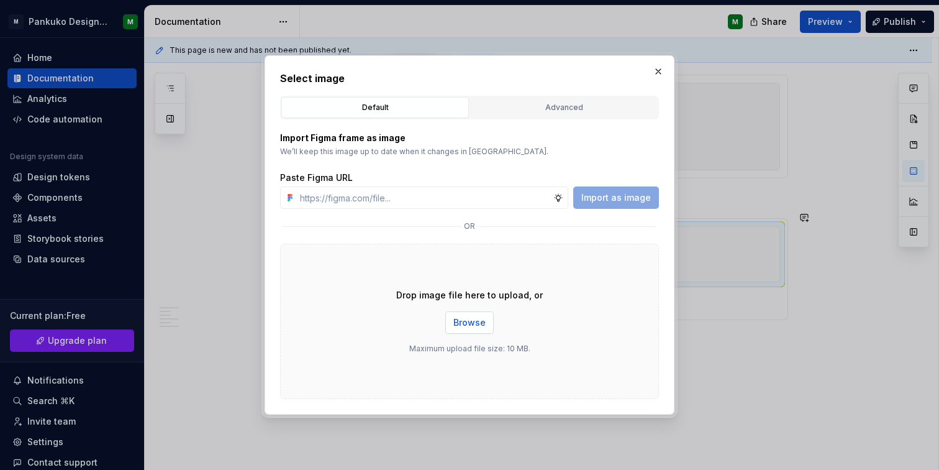
click at [465, 328] on span "Browse" at bounding box center [470, 322] width 32 height 12
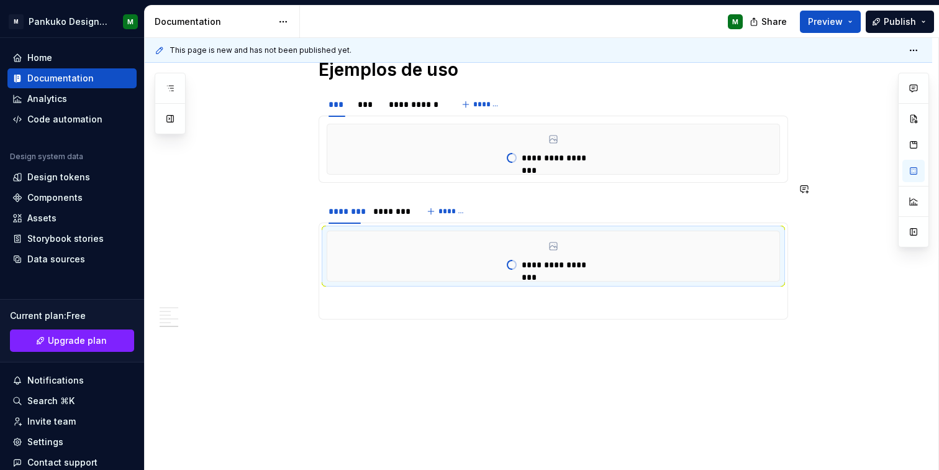
scroll to position [838, 0]
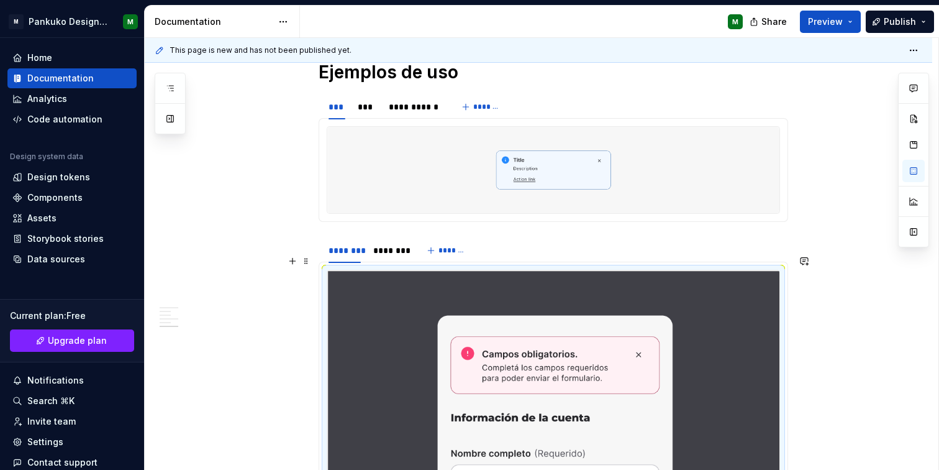
click at [838, 305] on div "**********" at bounding box center [539, 128] width 788 height 1440
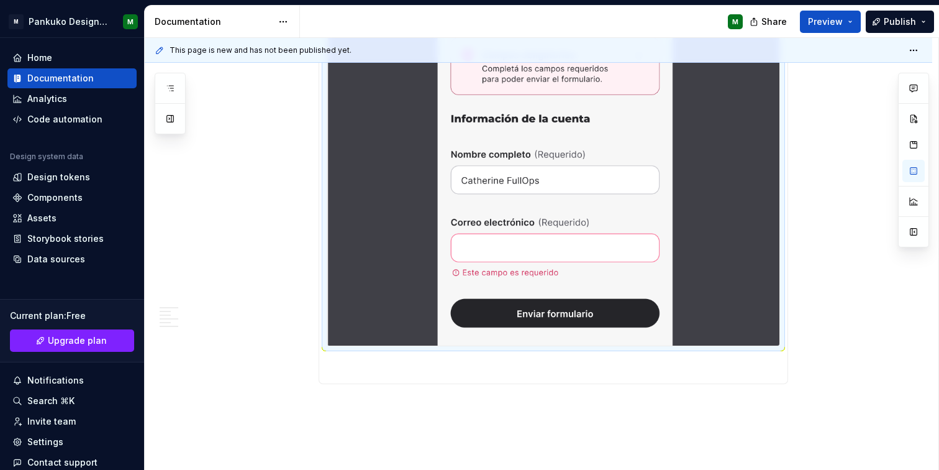
scroll to position [1200, 0]
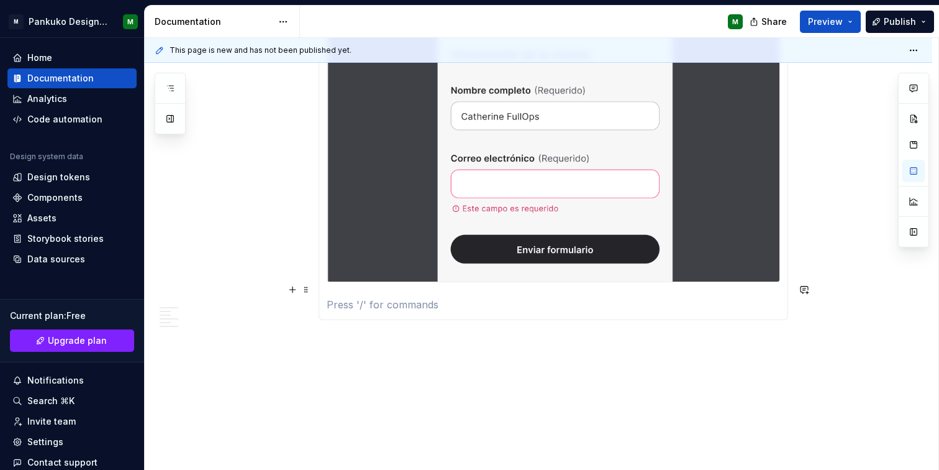
click at [365, 297] on p at bounding box center [554, 304] width 454 height 15
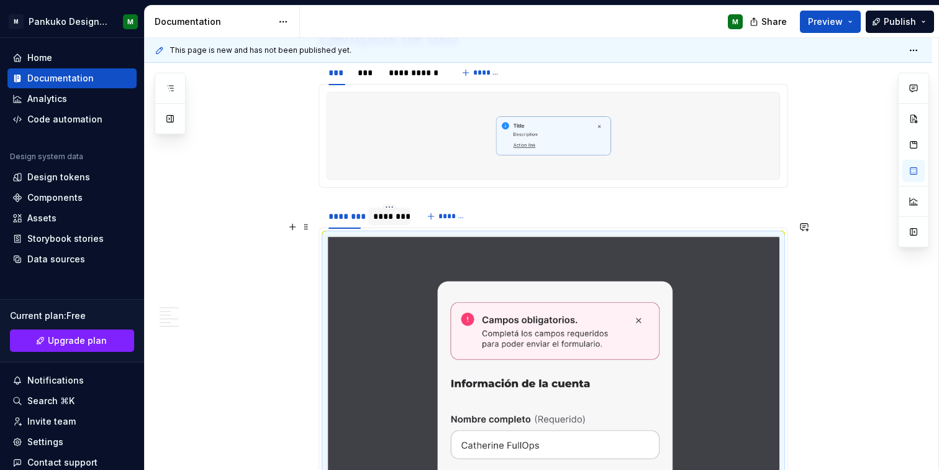
scroll to position [870, 0]
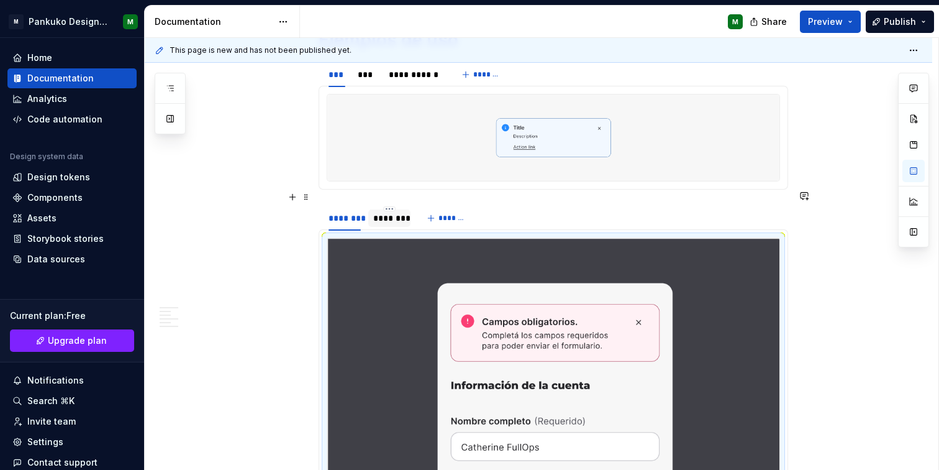
click at [388, 228] on div at bounding box center [389, 228] width 42 height 1
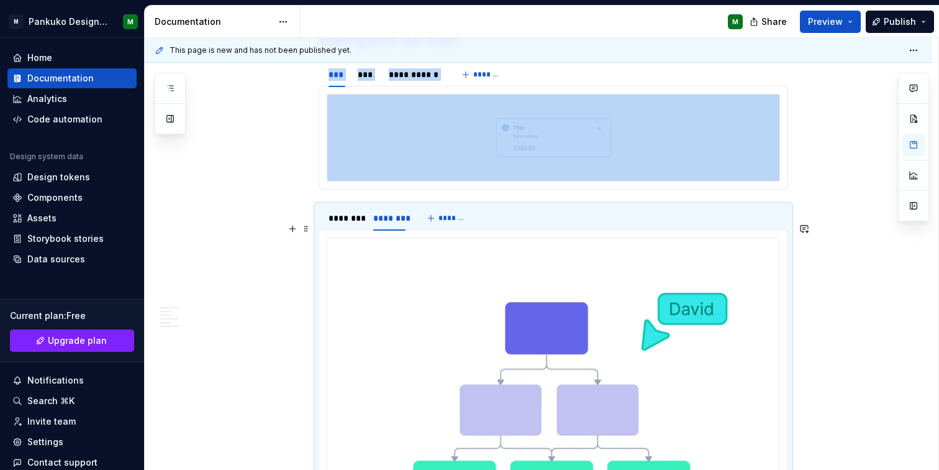
type textarea "*"
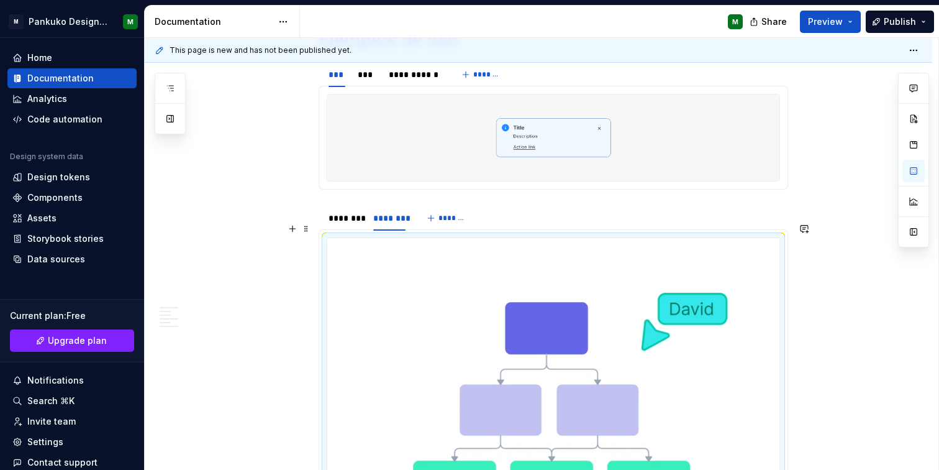
click at [612, 322] on img at bounding box center [553, 447] width 452 height 419
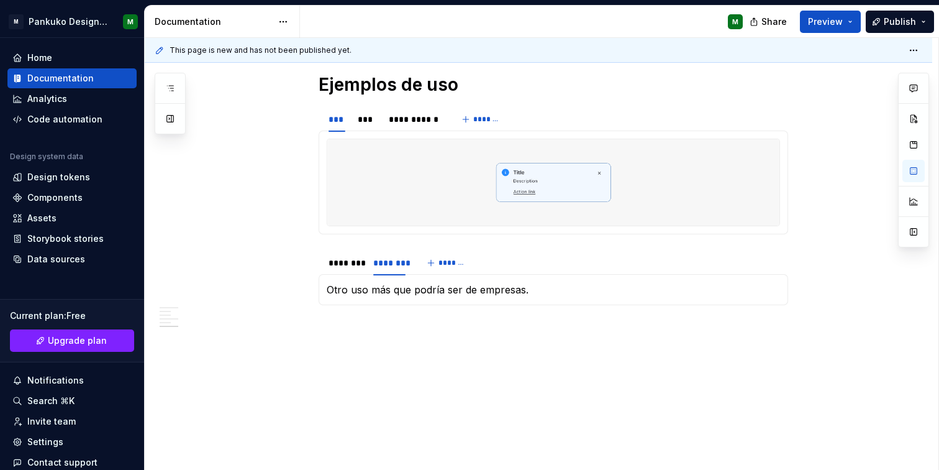
scroll to position [810, 0]
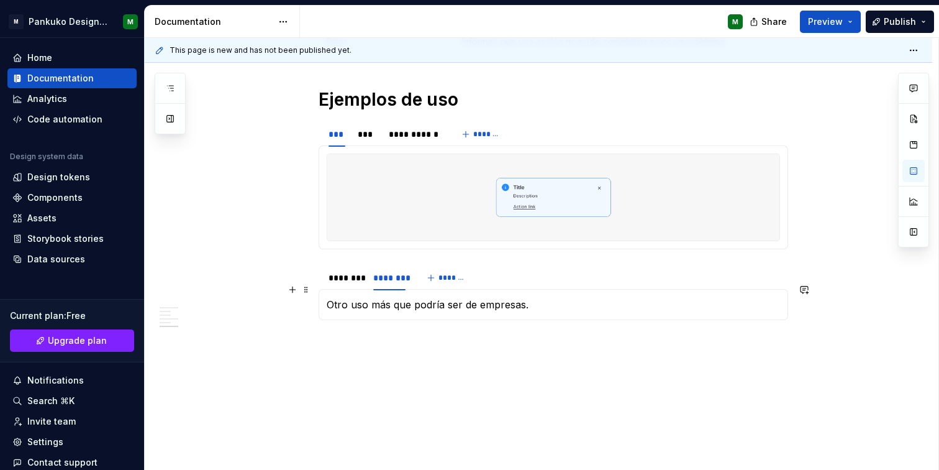
click at [467, 297] on p "Otro uso más que podría ser de empresas." at bounding box center [554, 304] width 454 height 15
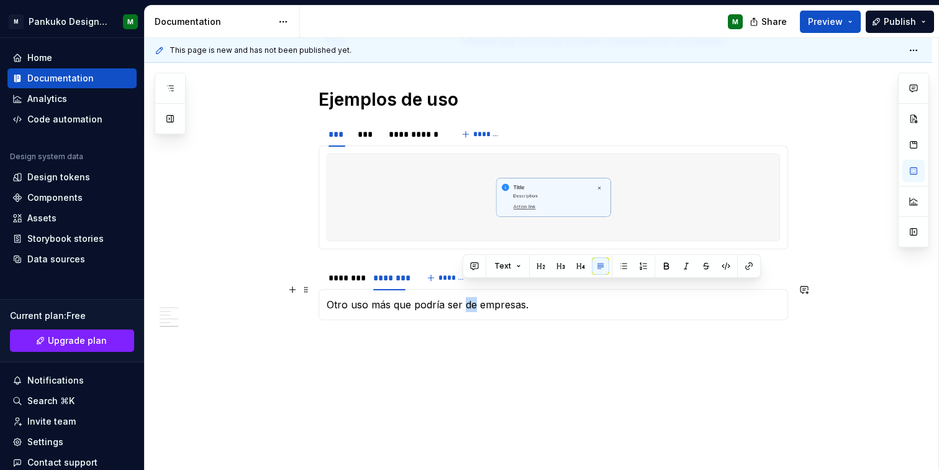
click at [467, 297] on p "Otro uso más que podría ser de empresas." at bounding box center [554, 304] width 454 height 15
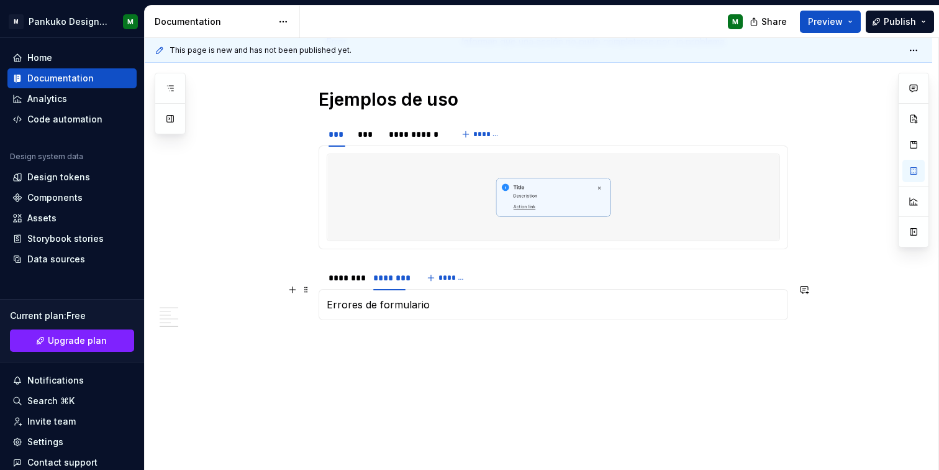
click at [365, 297] on p "Errores de formulario" at bounding box center [554, 304] width 454 height 15
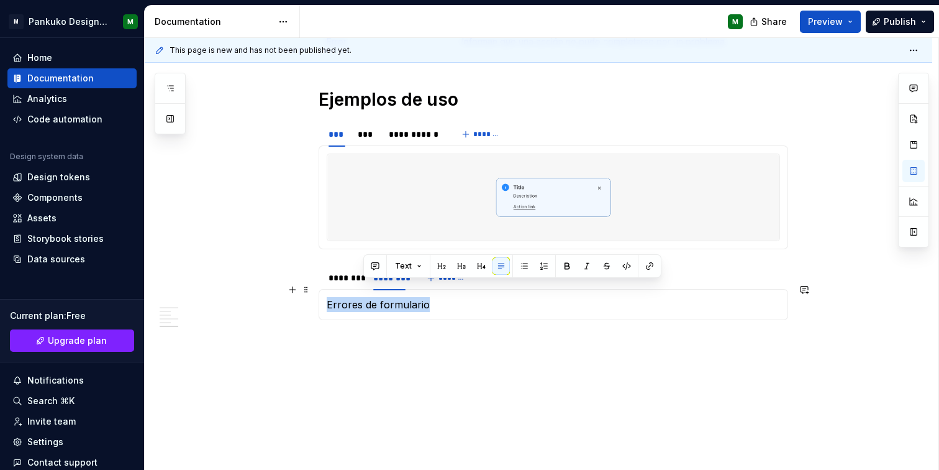
click at [365, 297] on p "Errores de formulario" at bounding box center [554, 304] width 454 height 15
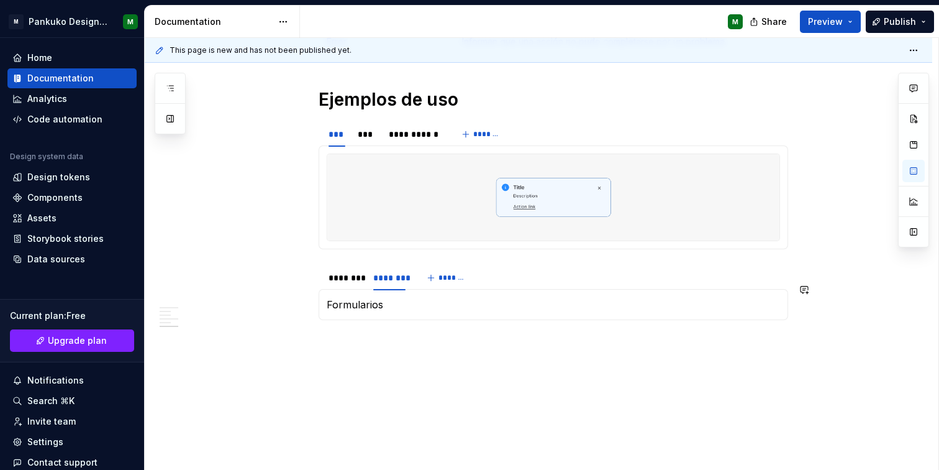
scroll to position [833, 0]
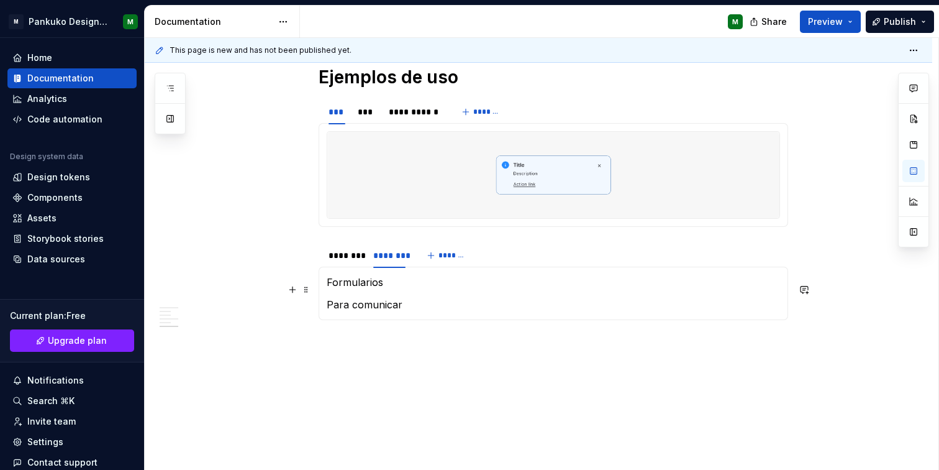
click at [368, 297] on p "Para comunicar" at bounding box center [554, 304] width 454 height 15
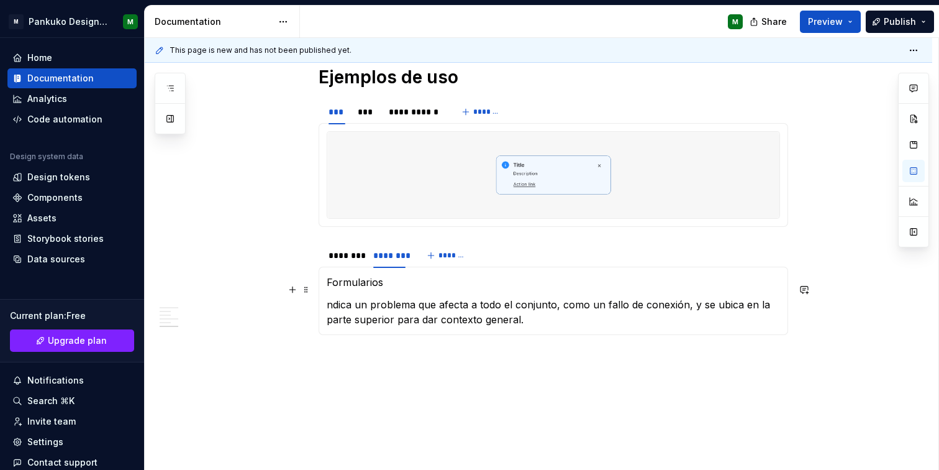
scroll to position [847, 0]
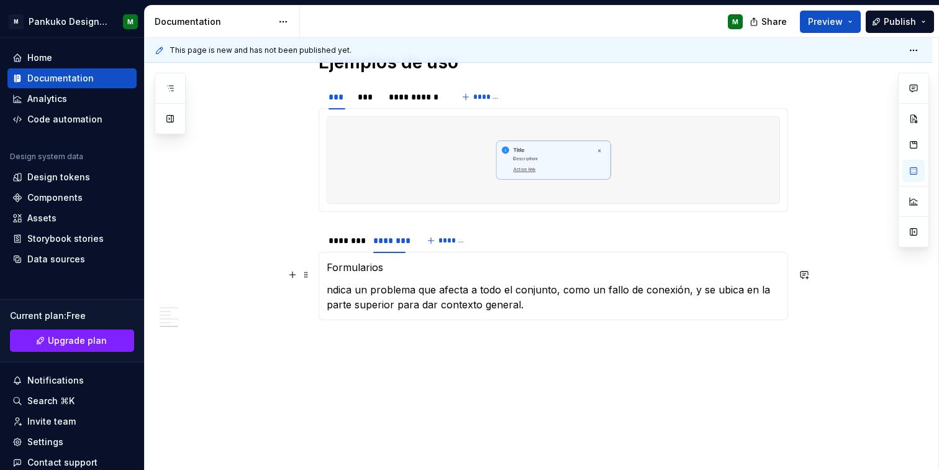
click at [326, 273] on div "Formularios ndica un problema que afecta a todo el conjunto, como un fallo de c…" at bounding box center [554, 286] width 470 height 68
click at [682, 282] on p "Indica un problema que afecta a todo el conjunto, como un fallo de conexión, y …" at bounding box center [554, 297] width 454 height 30
click at [683, 282] on p "Indica un problema que afecta a todo el conjunto, como un fallo de conexión, y …" at bounding box center [554, 297] width 454 height 30
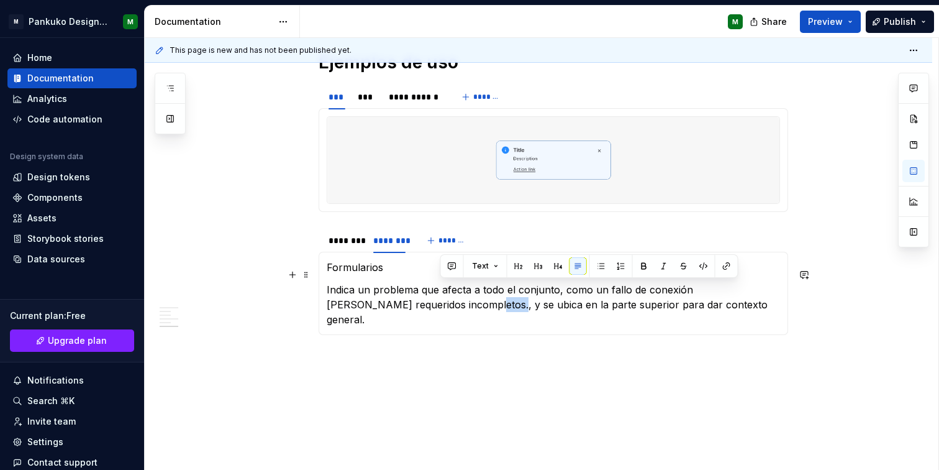
drag, startPoint x: 460, startPoint y: 288, endPoint x: 441, endPoint y: 288, distance: 19.3
click at [441, 288] on p "Indica un problema que afecta a todo el conjunto, como un fallo de conexión [PE…" at bounding box center [554, 304] width 454 height 45
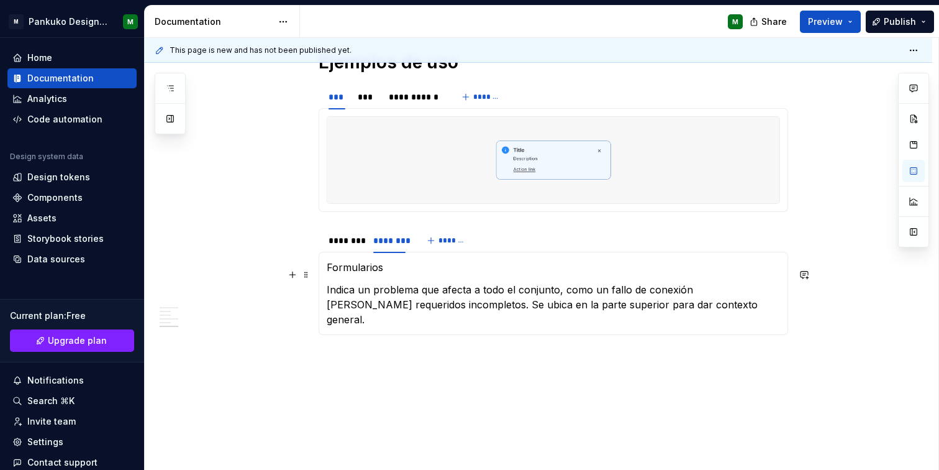
click at [747, 289] on p "Indica un problema que afecta a todo el conjunto, como un fallo de conexión [PE…" at bounding box center [554, 304] width 454 height 45
click at [339, 228] on div "********" at bounding box center [345, 240] width 42 height 24
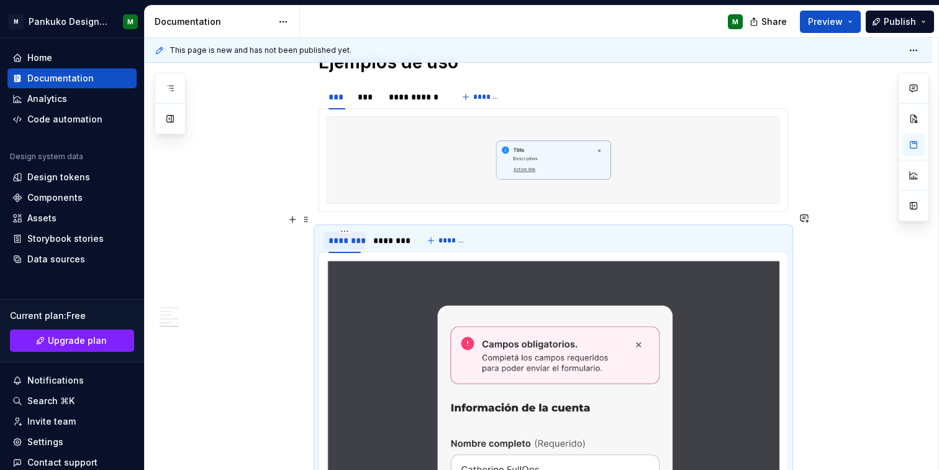
click at [337, 234] on div "********" at bounding box center [345, 240] width 32 height 12
type input "***"
click at [377, 226] on div "**********" at bounding box center [554, 50] width 470 height 1245
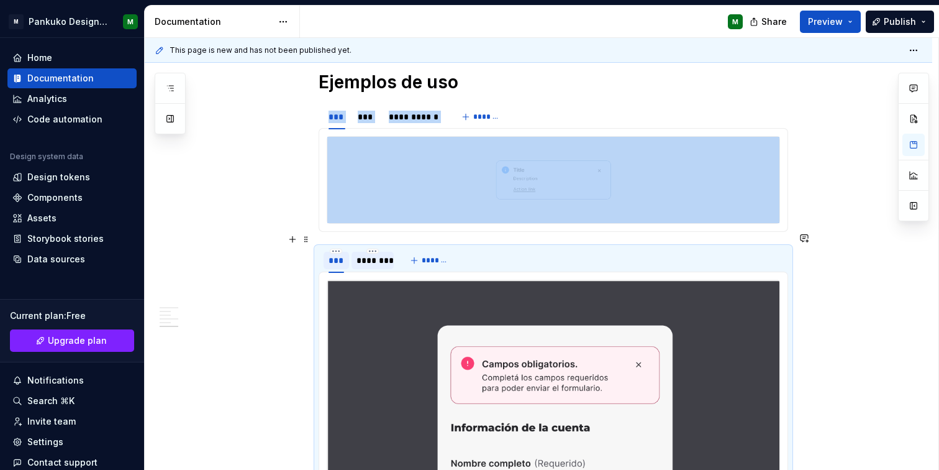
click at [377, 226] on div "**********" at bounding box center [554, 70] width 470 height 1245
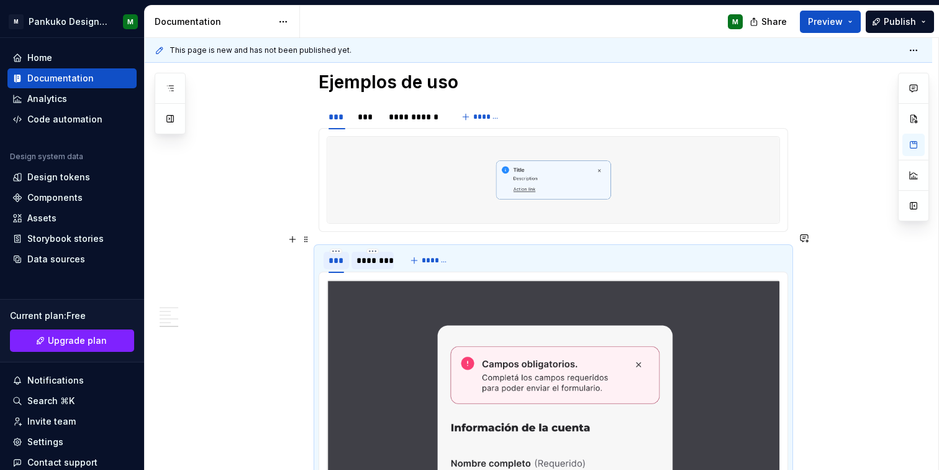
click at [373, 254] on div "********" at bounding box center [373, 260] width 32 height 12
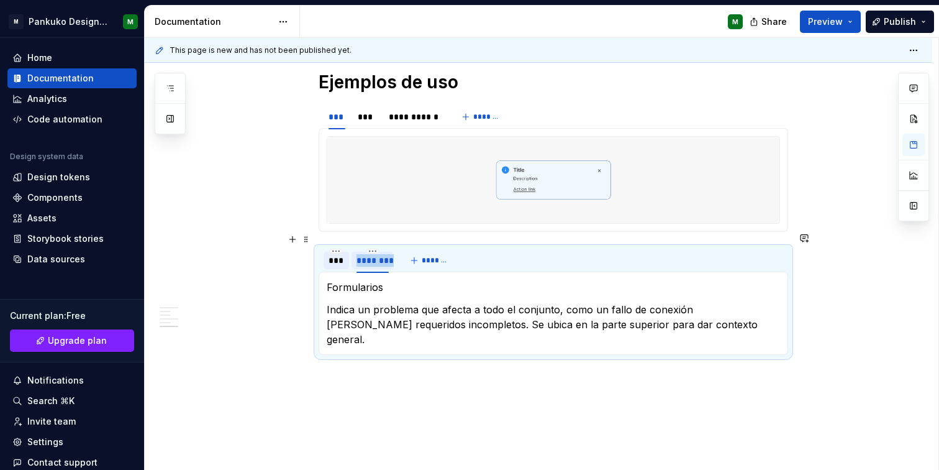
click at [373, 254] on div "********" at bounding box center [373, 260] width 32 height 12
type input "****"
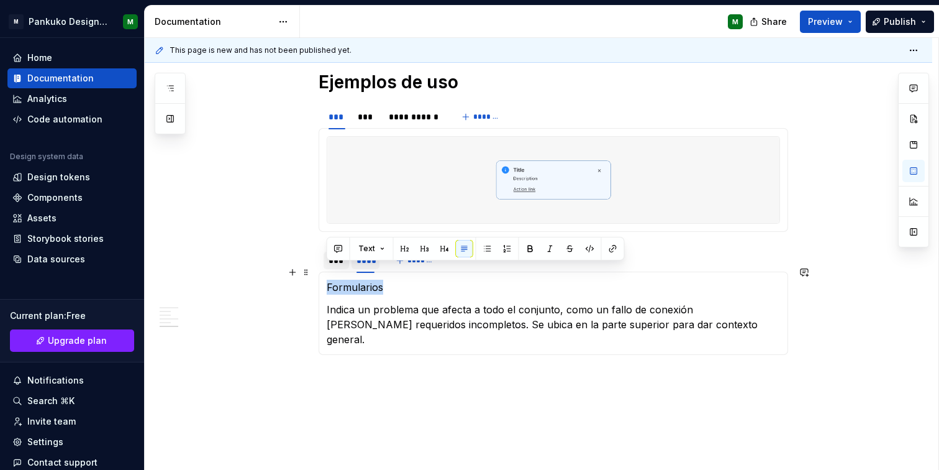
click at [355, 280] on p "Formularios" at bounding box center [554, 287] width 454 height 15
click at [525, 252] on button "button" at bounding box center [530, 248] width 17 height 17
click at [359, 247] on span "Text" at bounding box center [367, 249] width 17 height 10
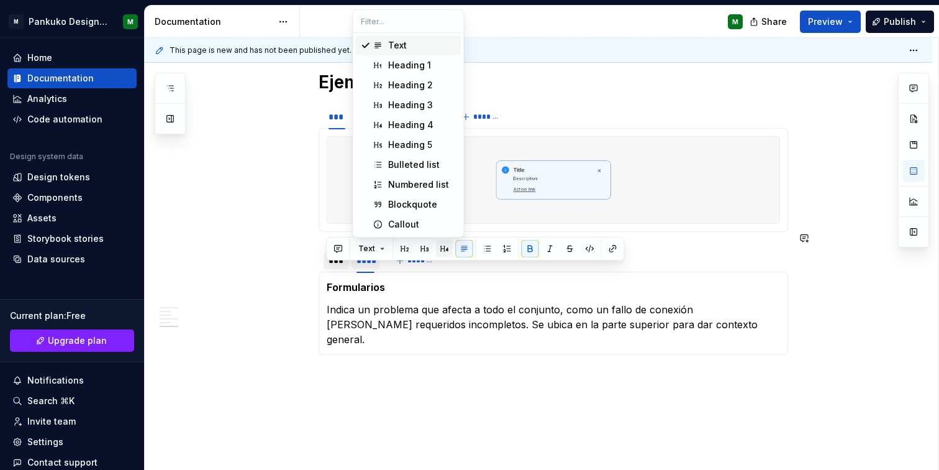
click at [442, 249] on button "button" at bounding box center [444, 248] width 17 height 17
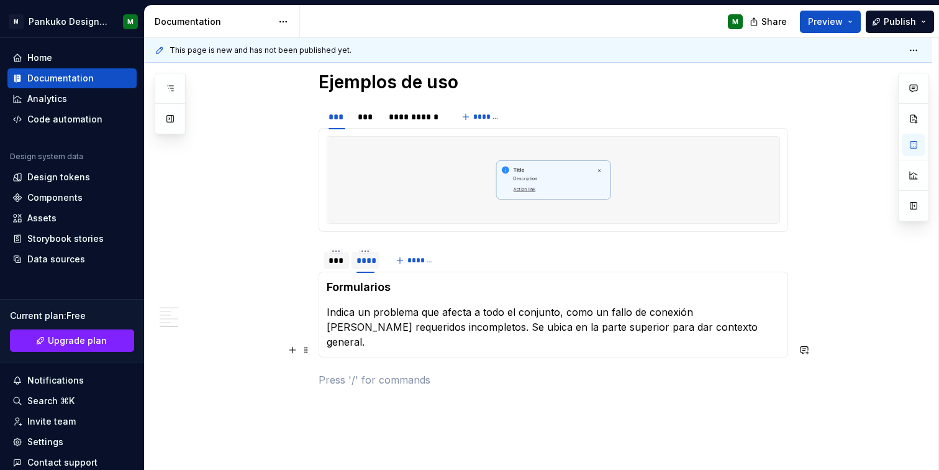
drag, startPoint x: 366, startPoint y: 342, endPoint x: 364, endPoint y: 352, distance: 10.1
click at [367, 372] on p at bounding box center [554, 379] width 470 height 15
click at [857, 25] on button "Preview" at bounding box center [830, 22] width 61 height 22
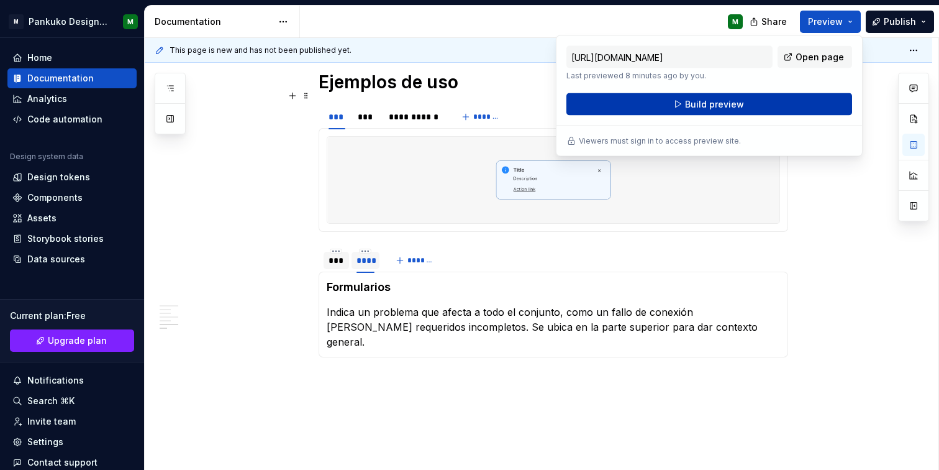
click at [767, 101] on button "Build preview" at bounding box center [710, 104] width 286 height 22
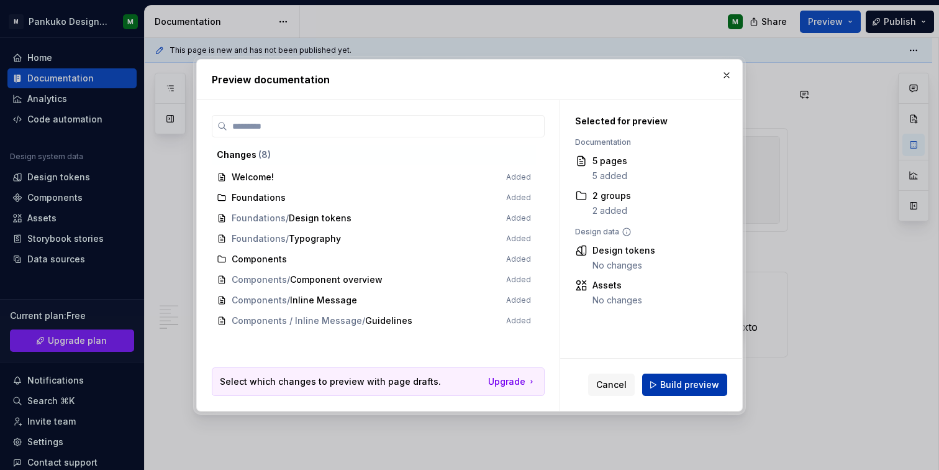
click at [667, 388] on span "Build preview" at bounding box center [689, 384] width 59 height 12
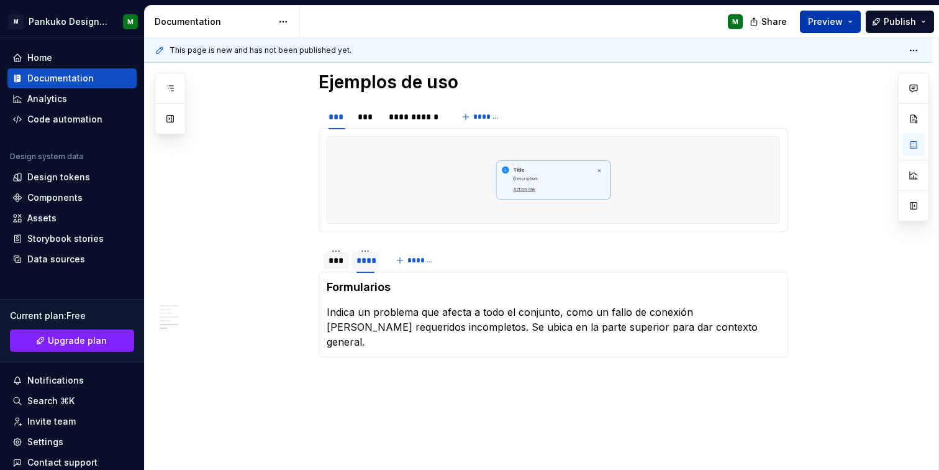
click at [854, 27] on button "Preview" at bounding box center [830, 22] width 61 height 22
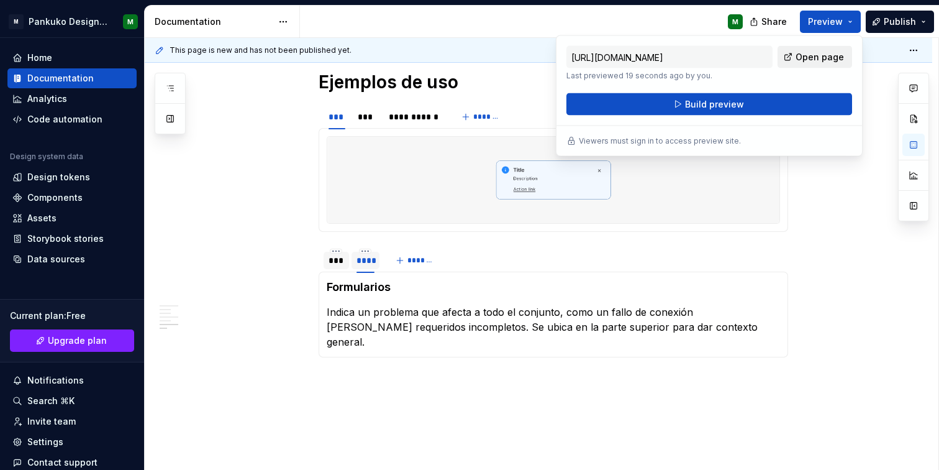
click at [810, 58] on span "Open page" at bounding box center [820, 57] width 48 height 12
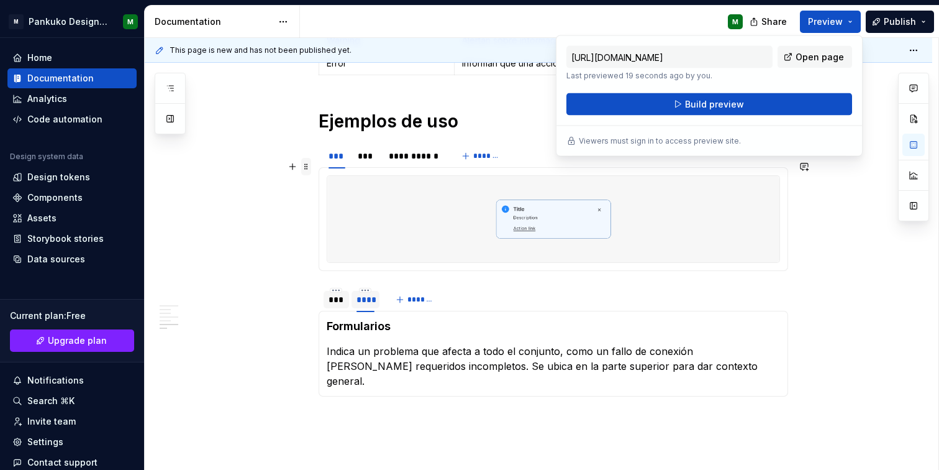
scroll to position [787, 0]
click at [296, 224] on div "**********" at bounding box center [539, 20] width 788 height 1125
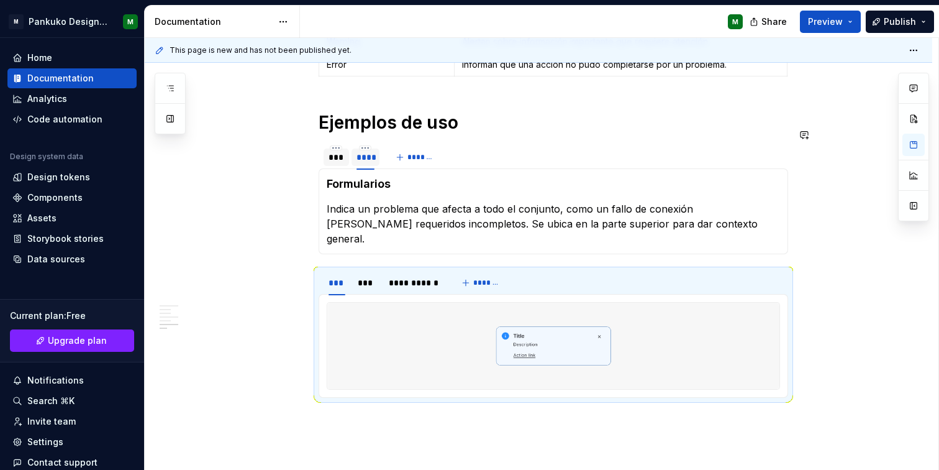
click at [560, 144] on section "*** **** ******* Formularios Indica un problema que afecta a todo el conjunto, …" at bounding box center [554, 199] width 470 height 111
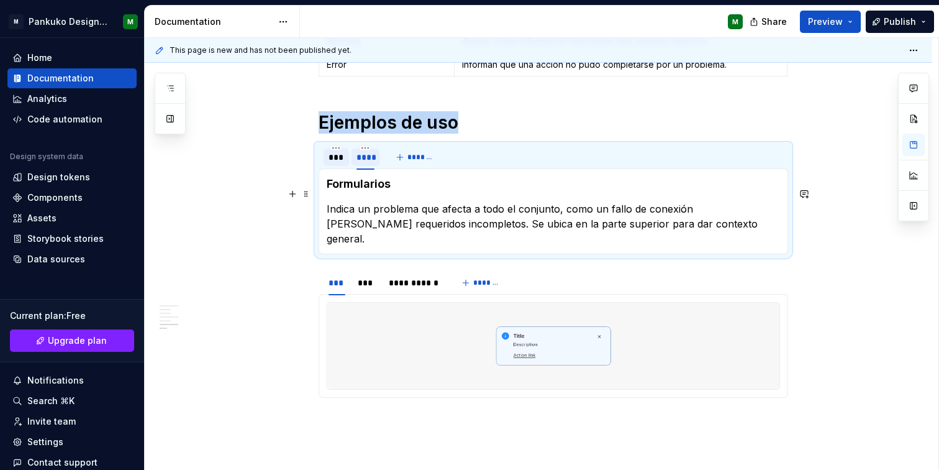
click at [806, 211] on div "**********" at bounding box center [539, 20] width 788 height 1125
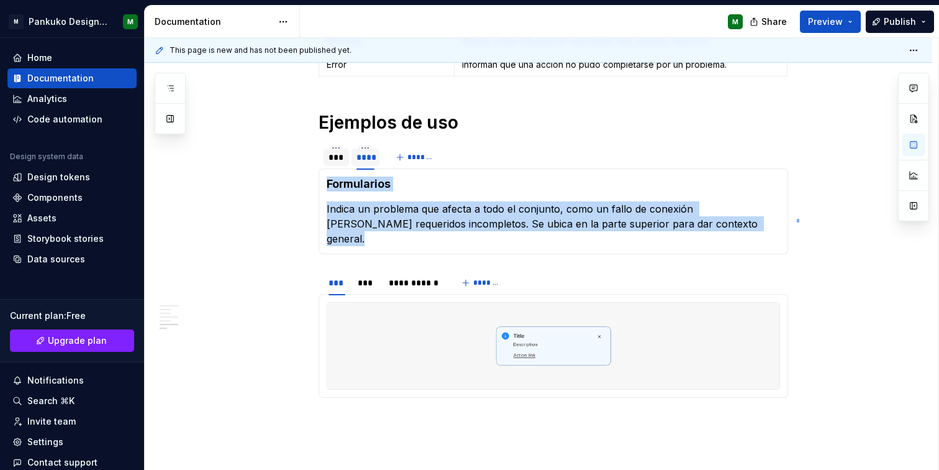
click at [797, 222] on div "This page is new and has not been published yet. Inline Message El Inline Messa…" at bounding box center [542, 254] width 794 height 432
click at [787, 219] on div "Formularios Indica un problema que afecta a todo el conjunto, como un fallo de …" at bounding box center [554, 211] width 470 height 86
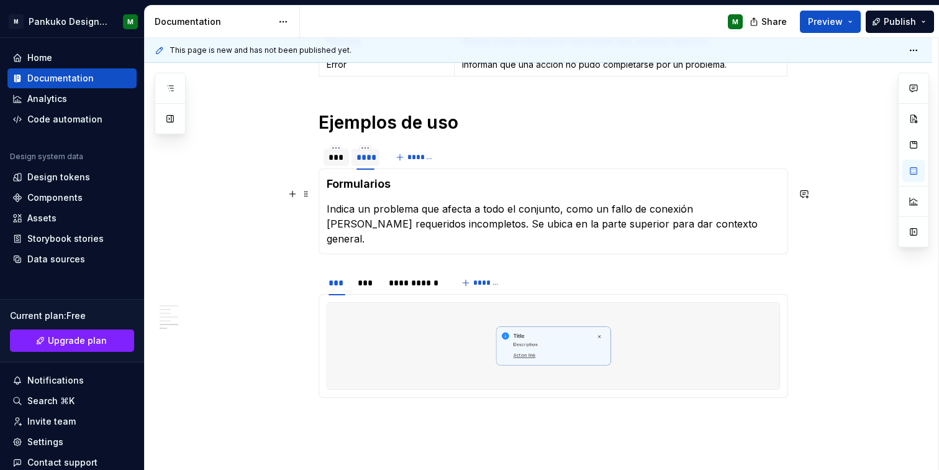
click at [797, 214] on div "**********" at bounding box center [539, 20] width 788 height 1125
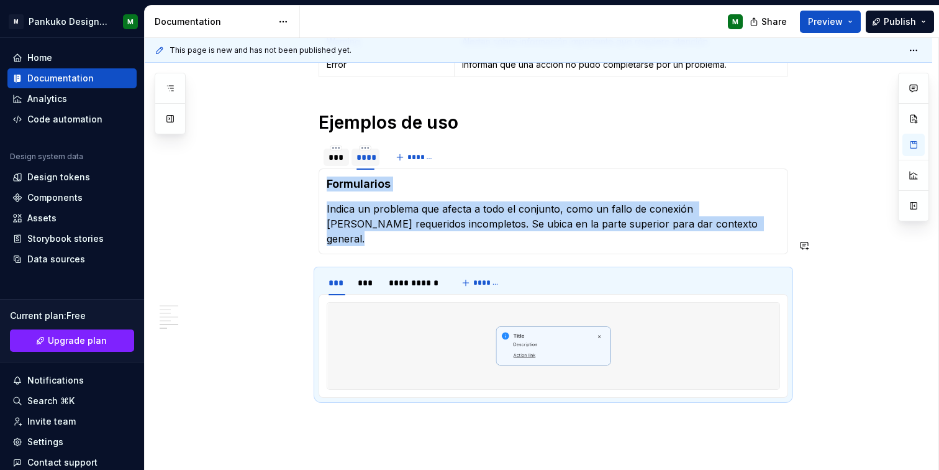
click at [312, 231] on div "**********" at bounding box center [539, 20] width 788 height 1125
click at [385, 413] on p at bounding box center [554, 420] width 470 height 15
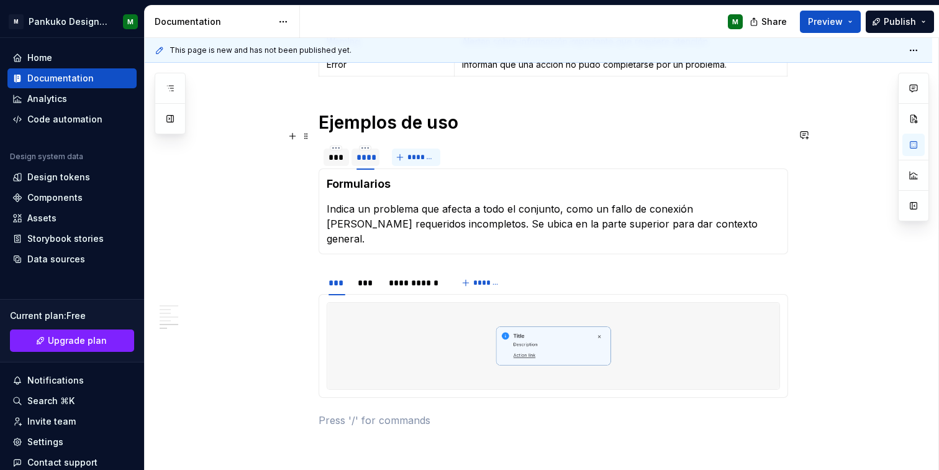
click at [416, 152] on span "*******" at bounding box center [422, 157] width 28 height 10
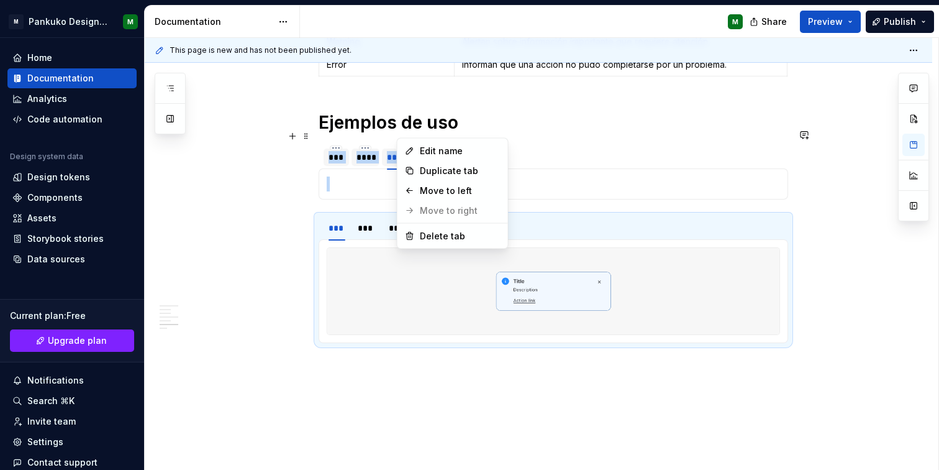
click at [402, 133] on html "M Pankuko Design System M Home Documentation Analytics Code automation Design s…" at bounding box center [469, 235] width 939 height 470
click at [434, 232] on div "Delete tab" at bounding box center [460, 236] width 81 height 12
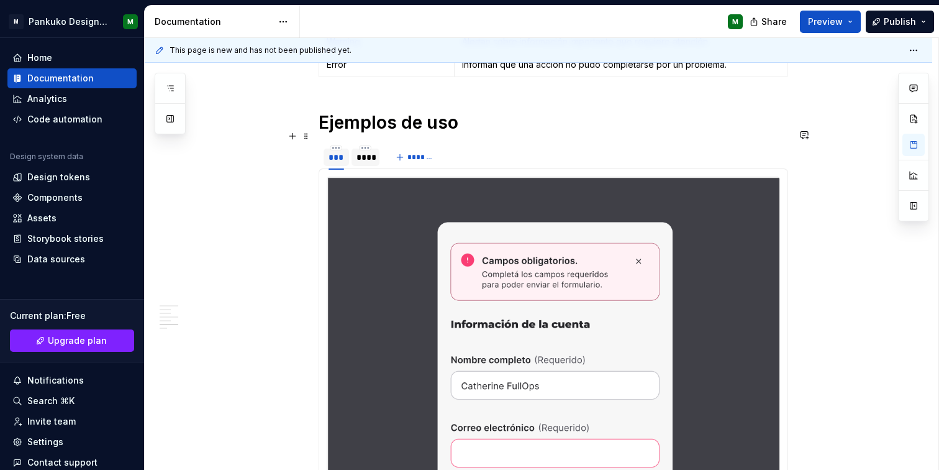
click at [365, 167] on div at bounding box center [366, 167] width 28 height 1
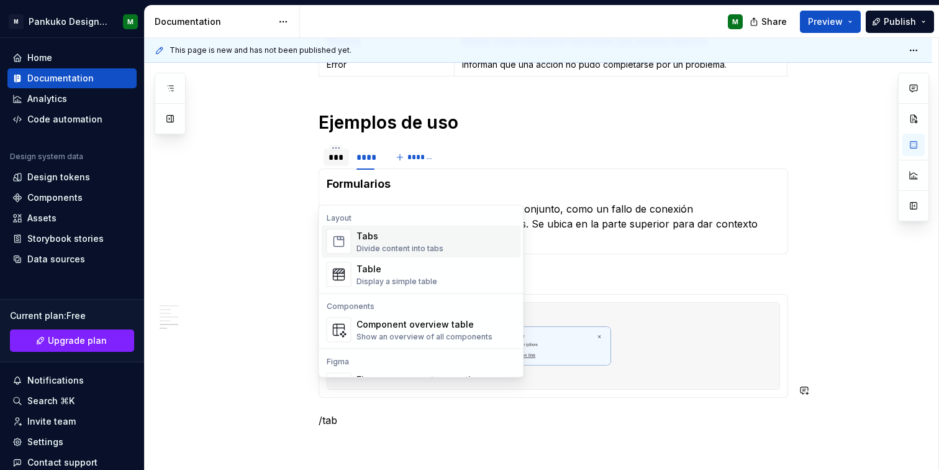
click at [483, 247] on div "Tabs Divide content into tabs" at bounding box center [437, 241] width 160 height 25
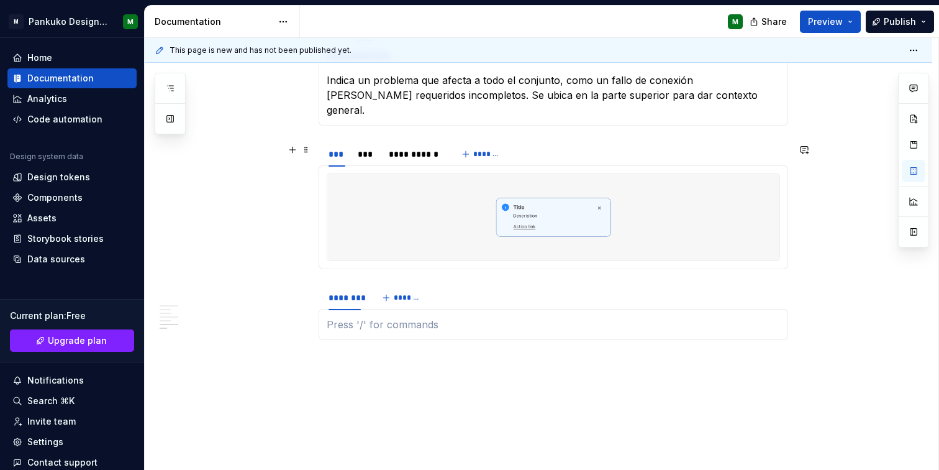
scroll to position [921, 0]
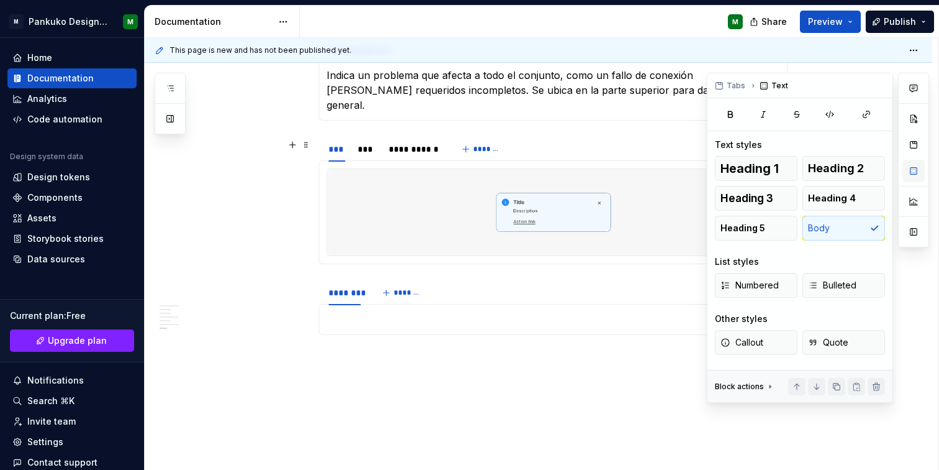
click at [911, 175] on button "button" at bounding box center [914, 171] width 22 height 22
type textarea "*"
click at [910, 145] on button "button" at bounding box center [914, 145] width 22 height 22
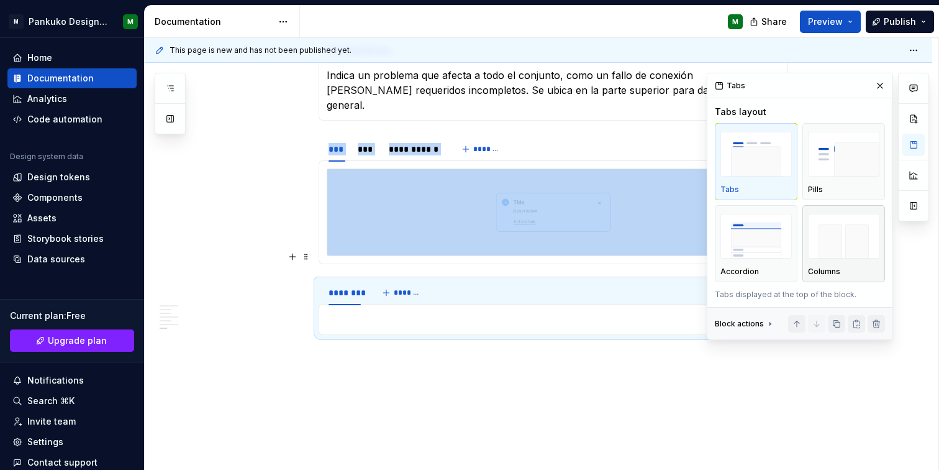
click at [862, 250] on img "button" at bounding box center [843, 236] width 71 height 45
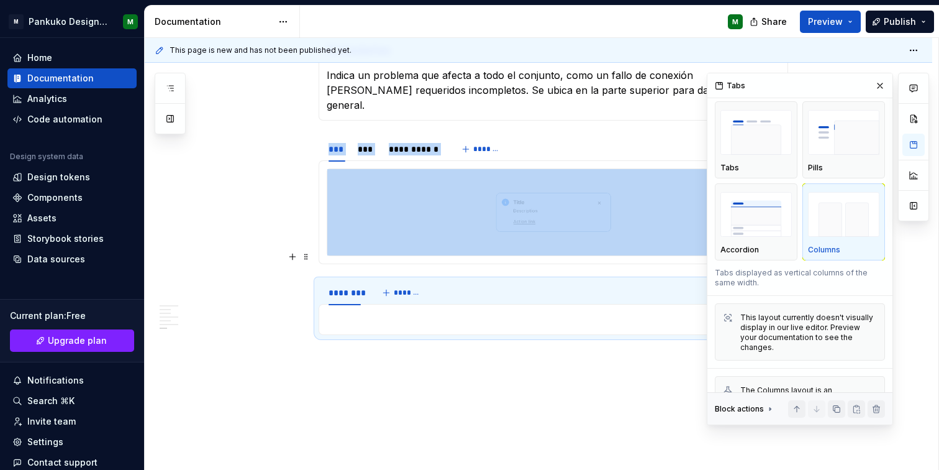
scroll to position [70, 0]
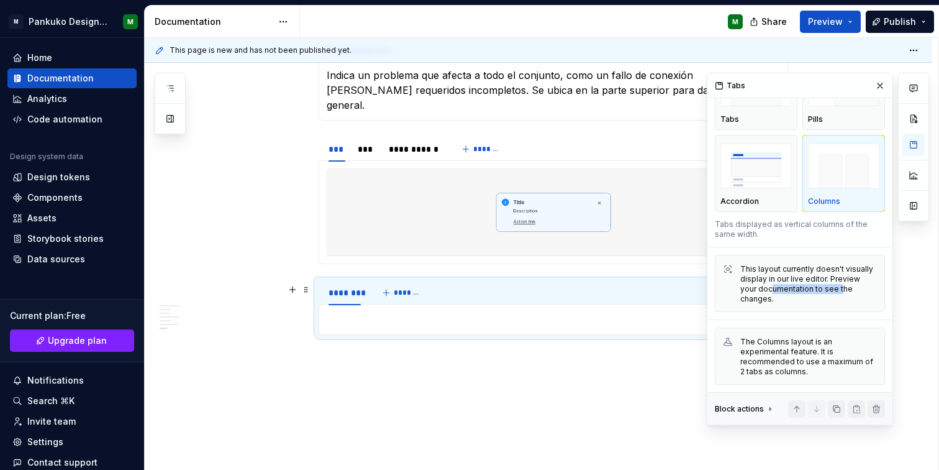
drag, startPoint x: 771, startPoint y: 289, endPoint x: 838, endPoint y: 291, distance: 67.1
click at [838, 291] on div "This layout currently doesn't visually display in our live editor. Preview your…" at bounding box center [809, 284] width 137 height 40
drag, startPoint x: 756, startPoint y: 365, endPoint x: 839, endPoint y: 365, distance: 83.9
click at [839, 365] on div "The Columns layout is an experimental feature. It is recommended to use a maxim…" at bounding box center [809, 357] width 137 height 40
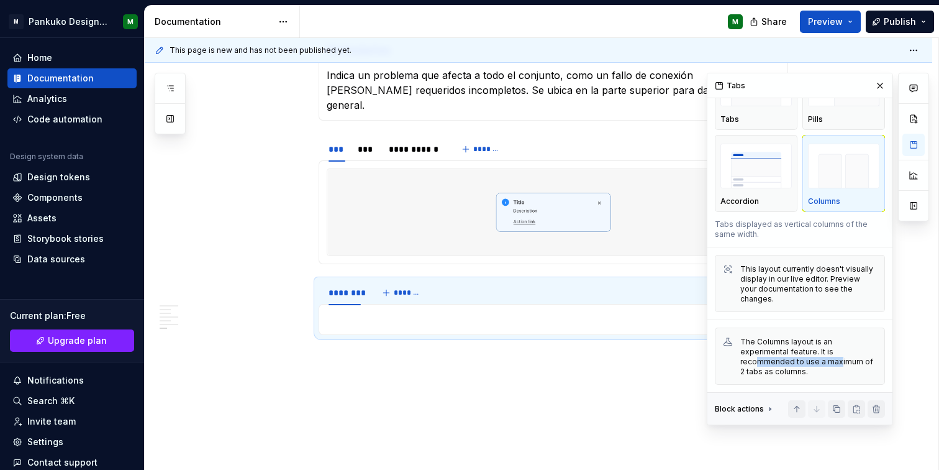
click at [839, 365] on div "The Columns layout is an experimental feature. It is recommended to use a maxim…" at bounding box center [809, 357] width 137 height 40
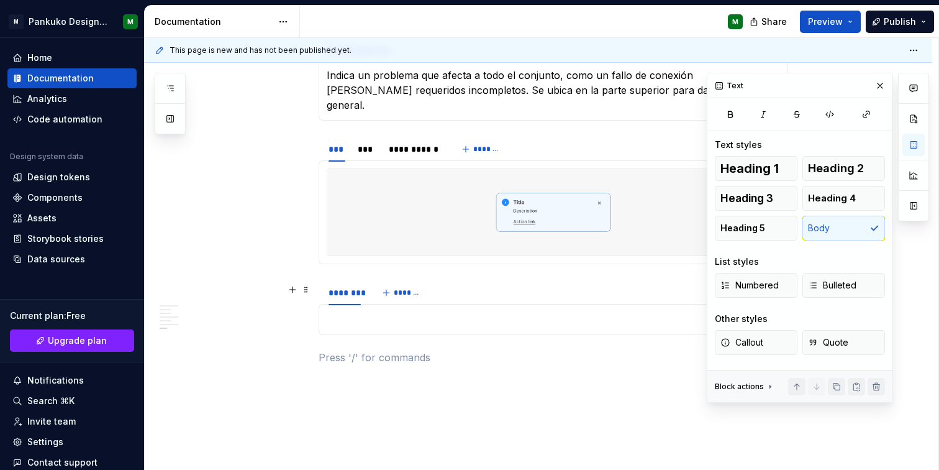
click at [355, 312] on p at bounding box center [554, 319] width 454 height 15
click at [338, 286] on div "********" at bounding box center [345, 292] width 32 height 12
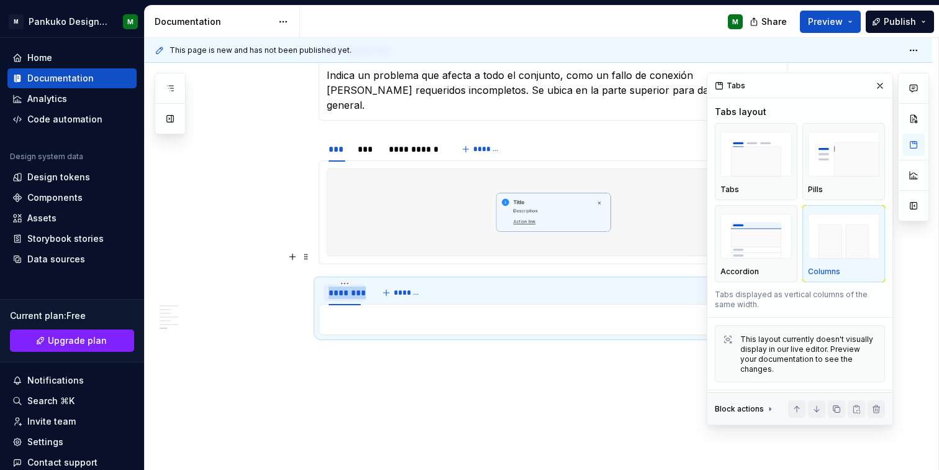
click at [338, 286] on div "********" at bounding box center [345, 292] width 32 height 12
type input "***"
click at [392, 288] on span "*******" at bounding box center [392, 293] width 28 height 10
type input "****"
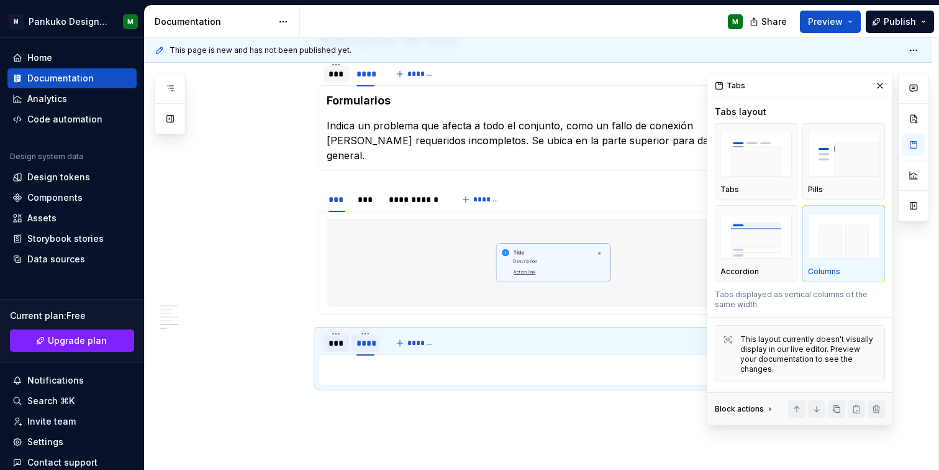
scroll to position [879, 0]
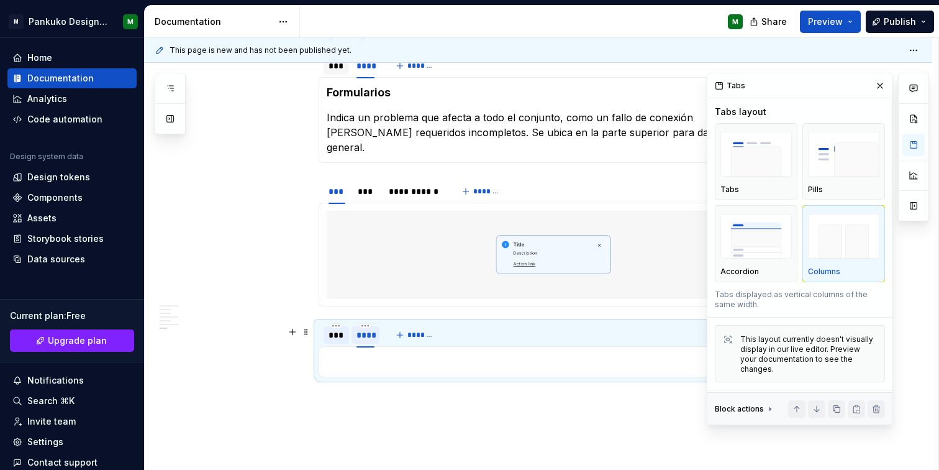
click at [363, 354] on p at bounding box center [554, 361] width 454 height 15
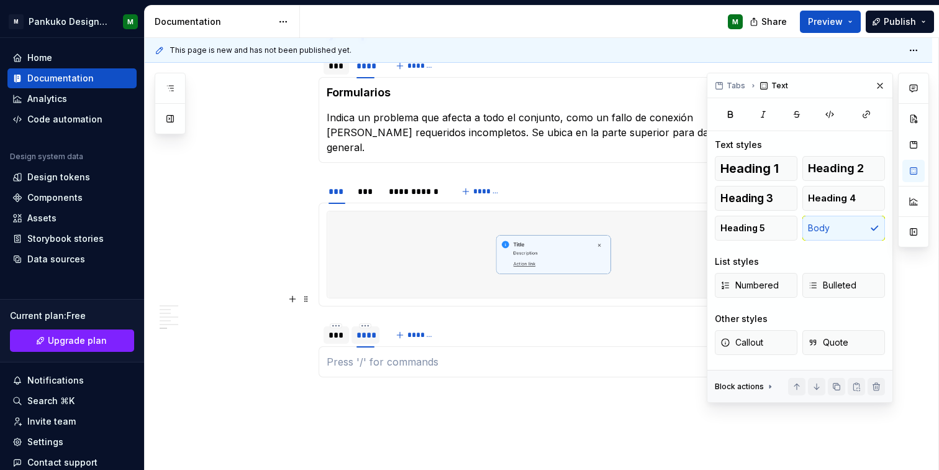
click at [339, 329] on div "***" at bounding box center [337, 335] width 16 height 12
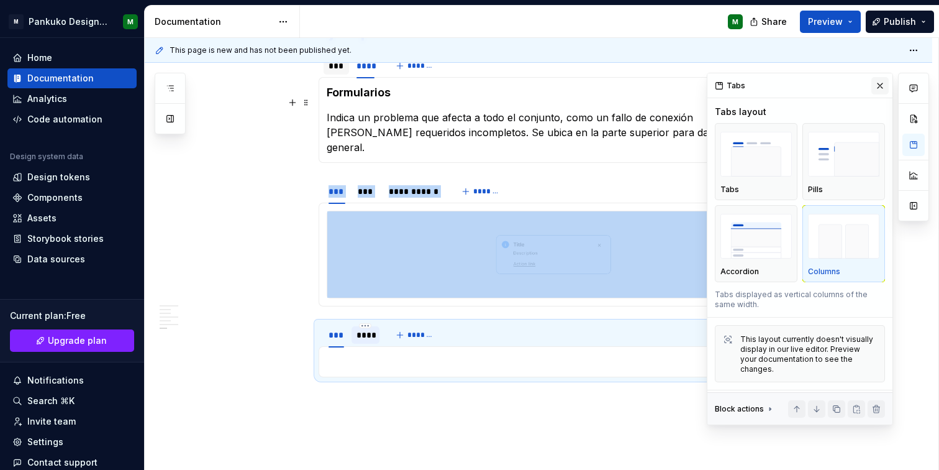
click at [874, 86] on button "button" at bounding box center [880, 85] width 17 height 17
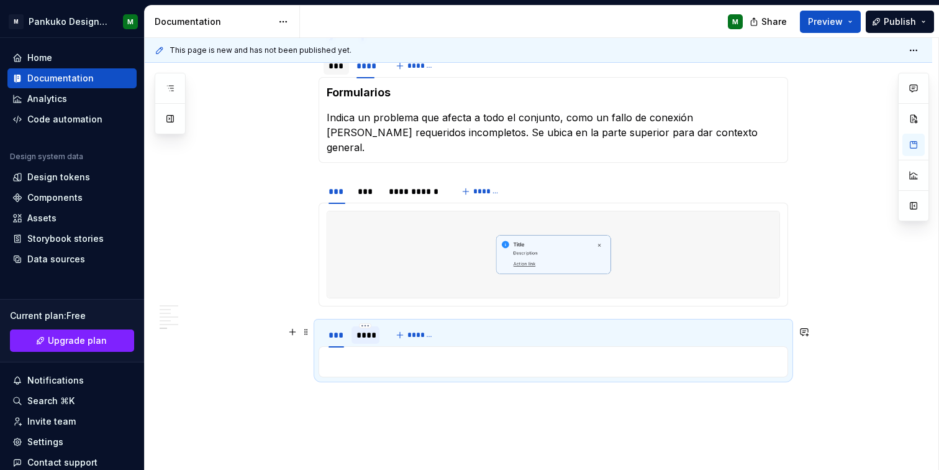
click at [381, 354] on p at bounding box center [554, 361] width 454 height 15
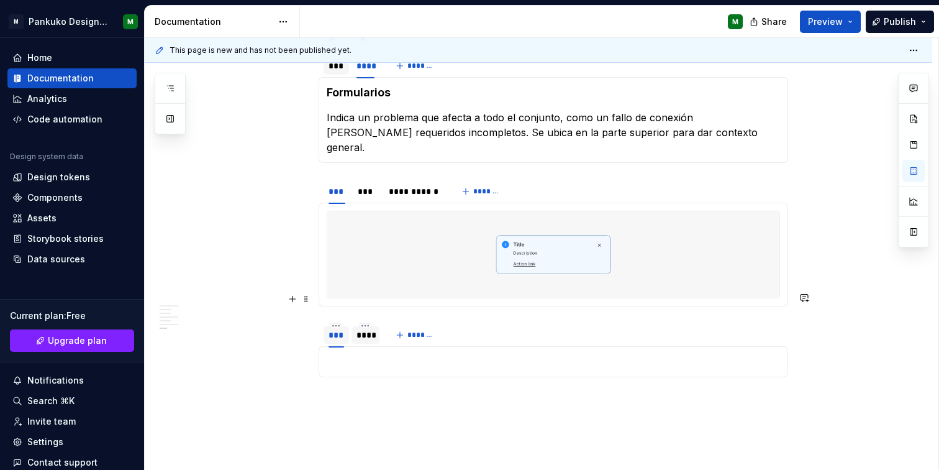
click at [342, 329] on div "***" at bounding box center [337, 335] width 16 height 12
click at [355, 354] on p at bounding box center [554, 361] width 454 height 15
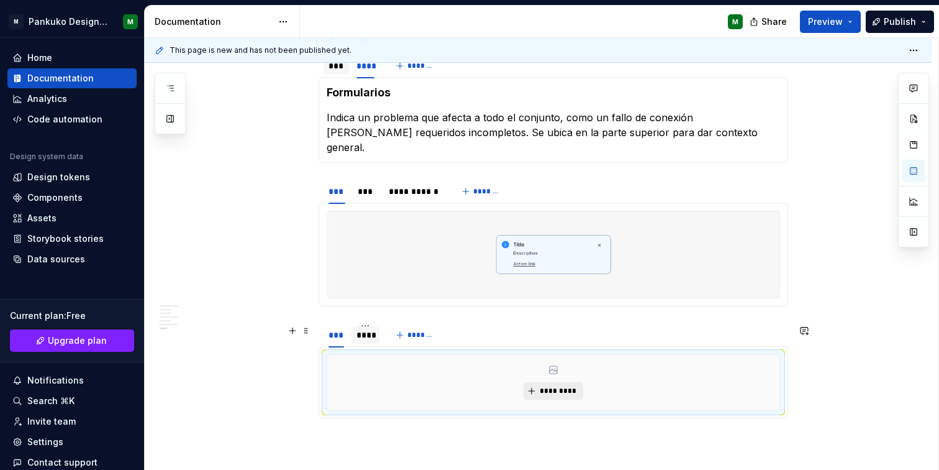
click at [563, 386] on span "*********" at bounding box center [558, 391] width 38 height 10
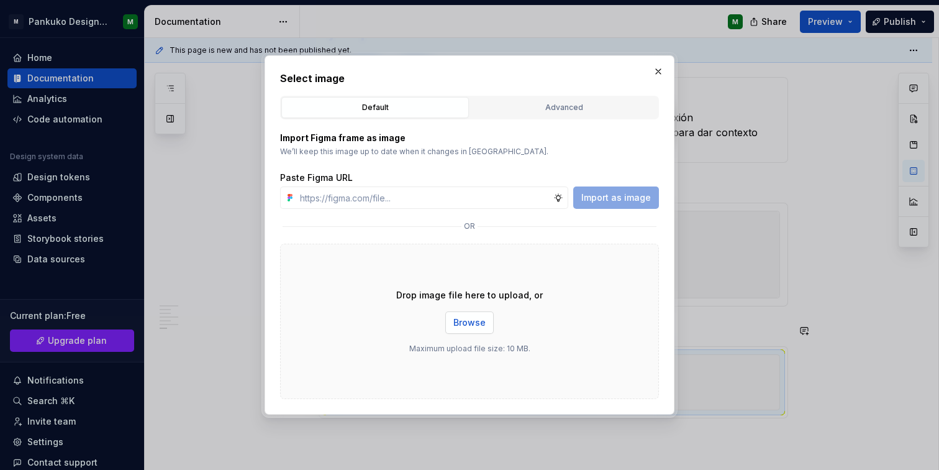
click at [475, 322] on span "Browse" at bounding box center [470, 322] width 32 height 12
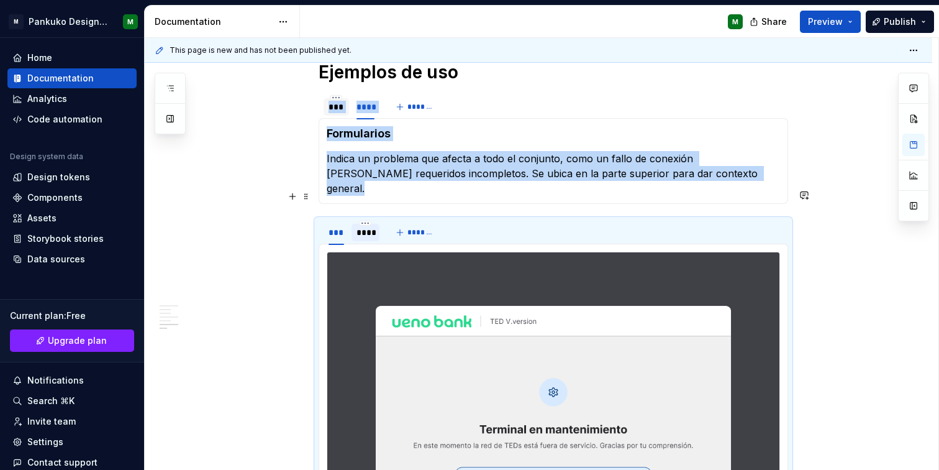
scroll to position [834, 0]
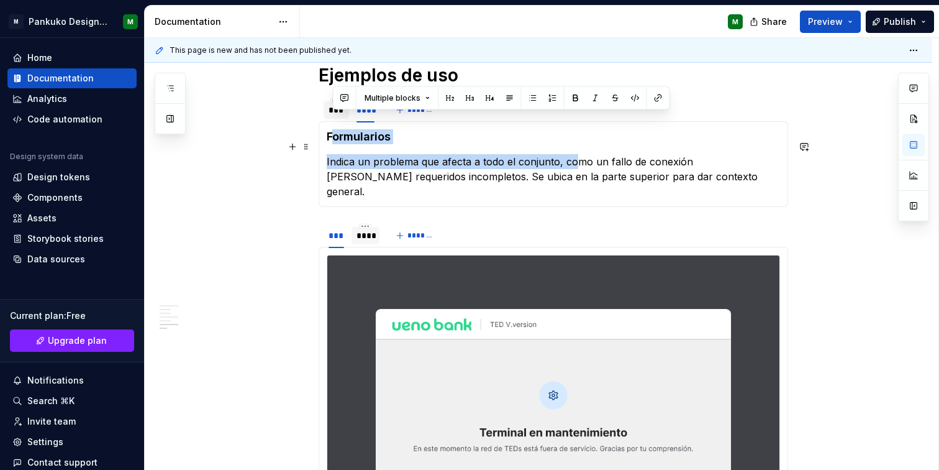
drag, startPoint x: 330, startPoint y: 120, endPoint x: 575, endPoint y: 149, distance: 247.2
click at [575, 149] on section-item-column "Formularios Indica un problema que afecta a todo el conjunto, como un fallo de …" at bounding box center [554, 164] width 454 height 70
click at [575, 154] on p "Indica un problema que afecta a todo el conjunto, como un fallo de conexión [PE…" at bounding box center [554, 176] width 454 height 45
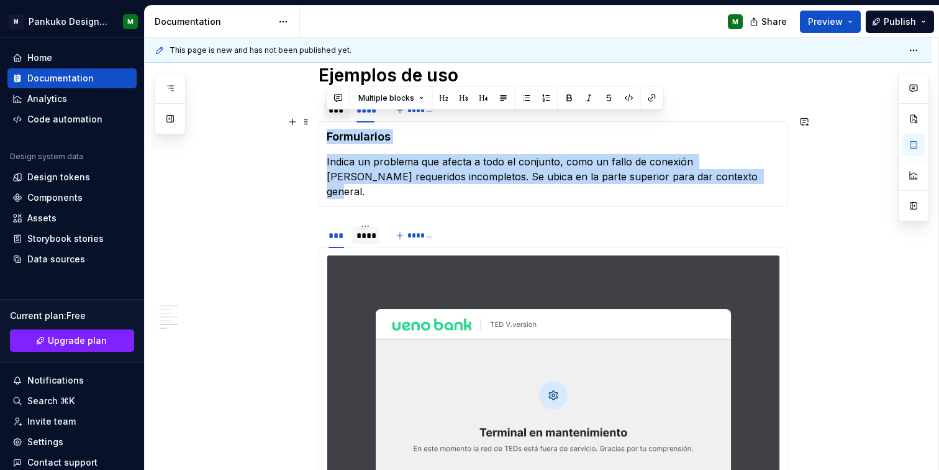
drag, startPoint x: 726, startPoint y: 163, endPoint x: 324, endPoint y: 124, distance: 403.9
click at [324, 124] on div "Formularios Indica un problema que afecta a todo el conjunto, como un fallo de …" at bounding box center [554, 164] width 470 height 86
copy section-item-column "Formularios Indica un problema que afecta a todo el conjunto, como un fallo de …"
click at [879, 342] on div "**********" at bounding box center [539, 189] width 788 height 1556
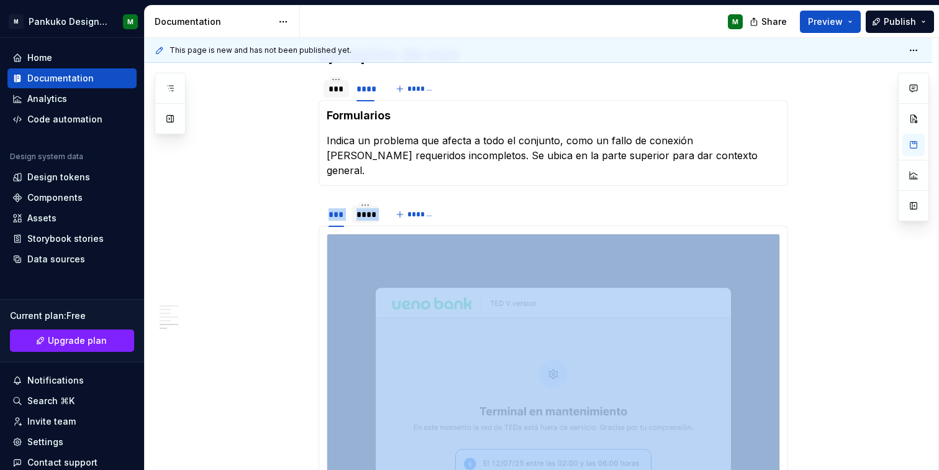
scroll to position [854, 0]
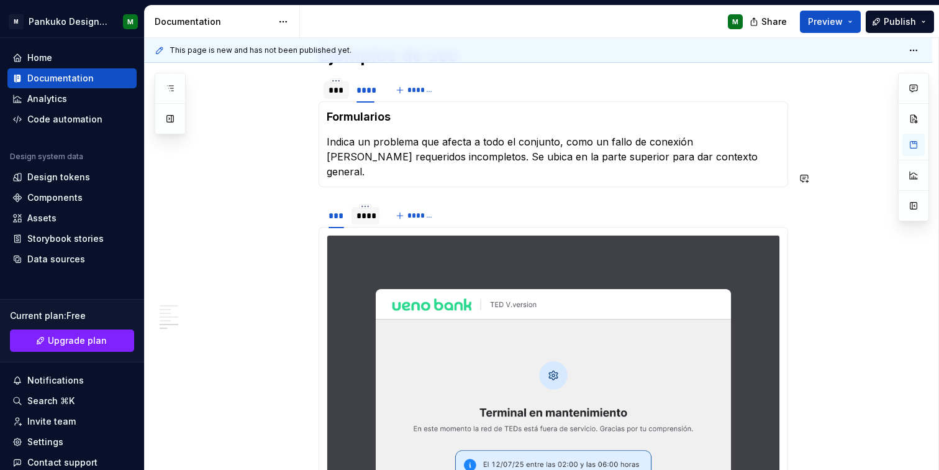
click at [705, 202] on section "*** **** *******" at bounding box center [554, 410] width 470 height 416
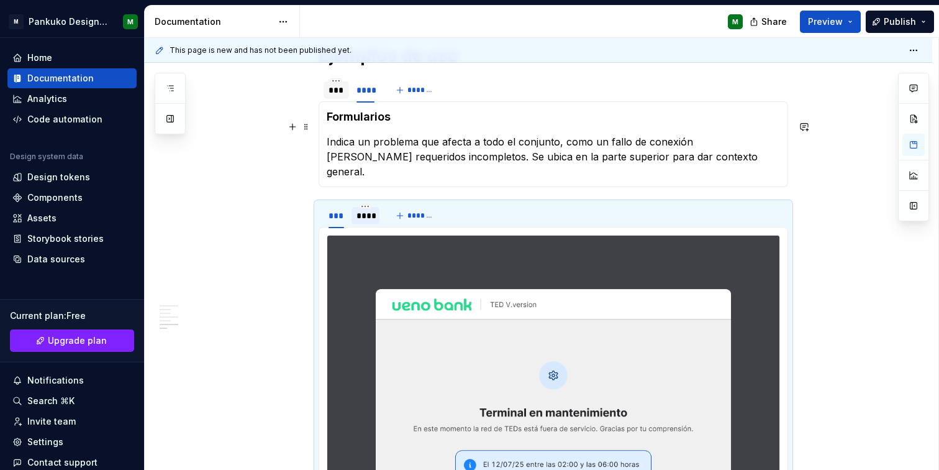
click at [441, 134] on p "Indica un problema que afecta a todo el conjunto, como un fallo de conexión [PE…" at bounding box center [554, 156] width 454 height 45
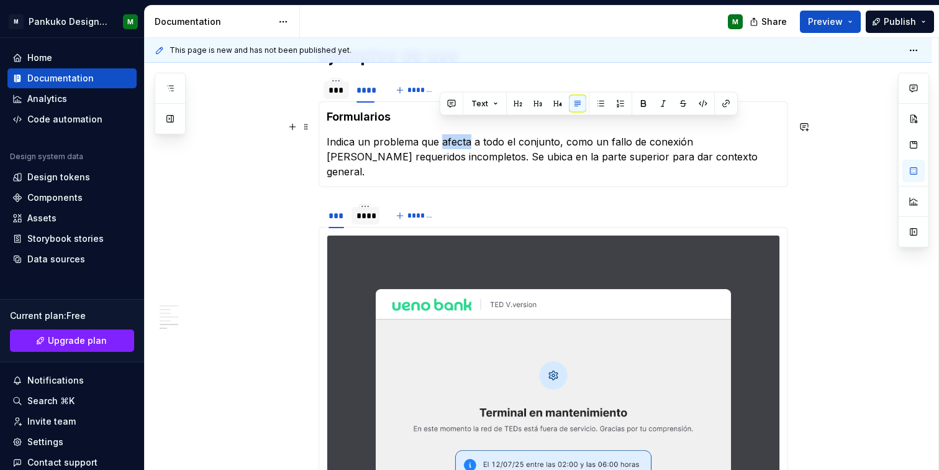
click at [441, 134] on p "Indica un problema que afecta a todo el conjunto, como un fallo de conexión [PE…" at bounding box center [554, 156] width 454 height 45
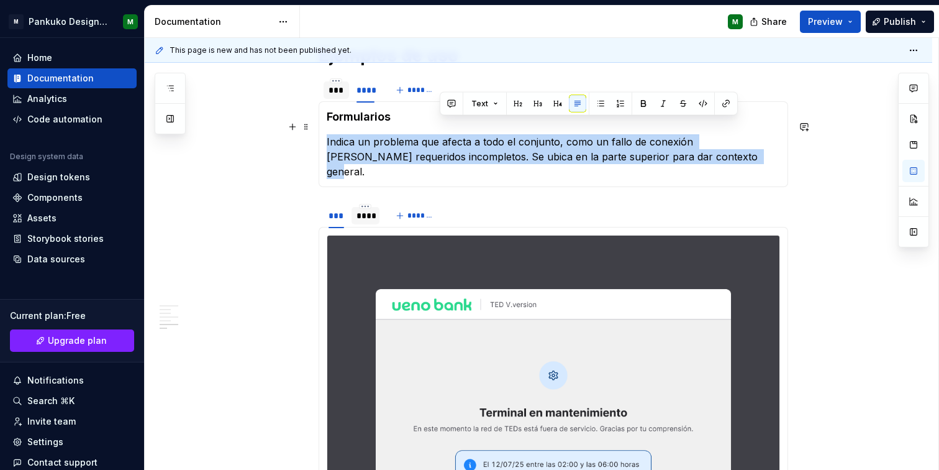
click at [441, 134] on p "Indica un problema que afecta a todo el conjunto, como un fallo de conexión [PE…" at bounding box center [554, 156] width 454 height 45
click at [689, 134] on p "Indica un problema que afecta a todo el conjunto, como un fallo de conexión [PE…" at bounding box center [554, 156] width 454 height 45
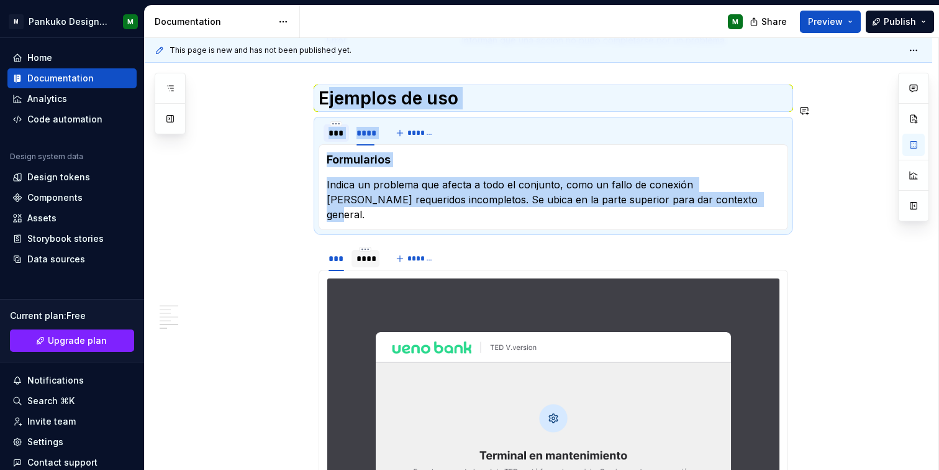
scroll to position [802, 0]
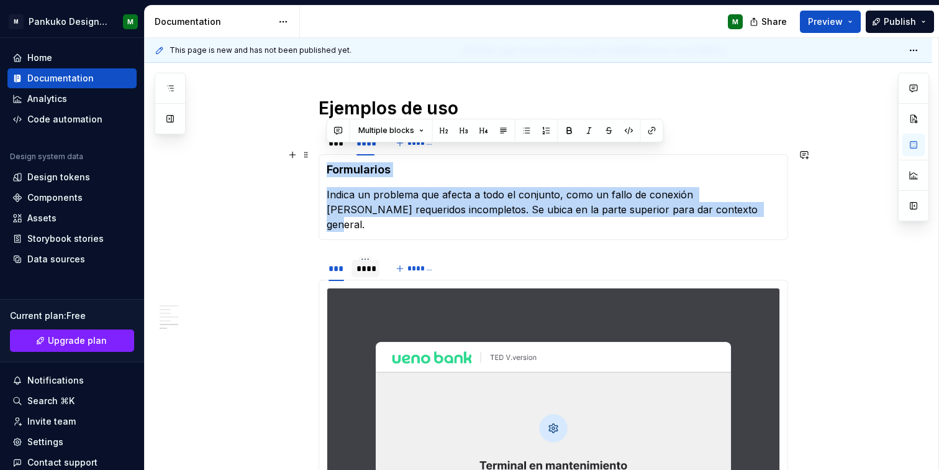
drag, startPoint x: 729, startPoint y: 142, endPoint x: 328, endPoint y: 150, distance: 401.5
click at [328, 162] on section-item-column "Formularios Indica un problema que afecta a todo el conjunto, como un fallo de …" at bounding box center [554, 197] width 454 height 70
copy section-item-column "Formularios Indica un problema que afecta a todo el conjunto, como un fallo de …"
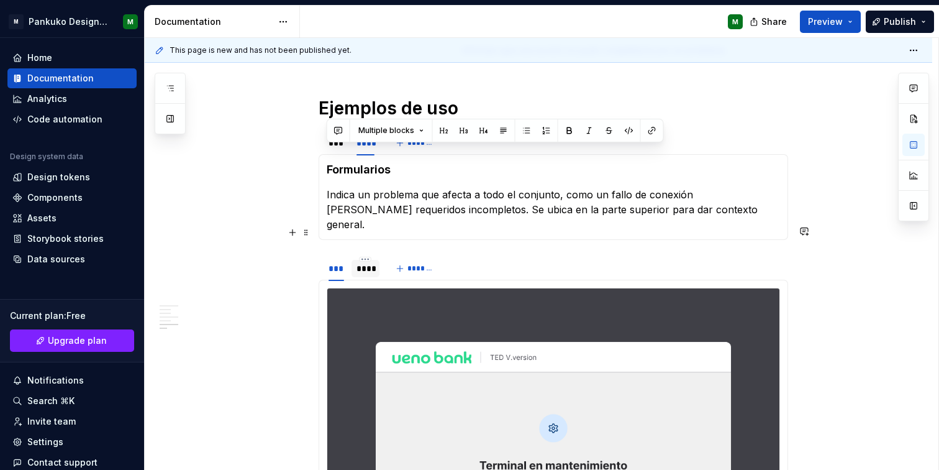
click at [372, 262] on div "****" at bounding box center [366, 268] width 18 height 12
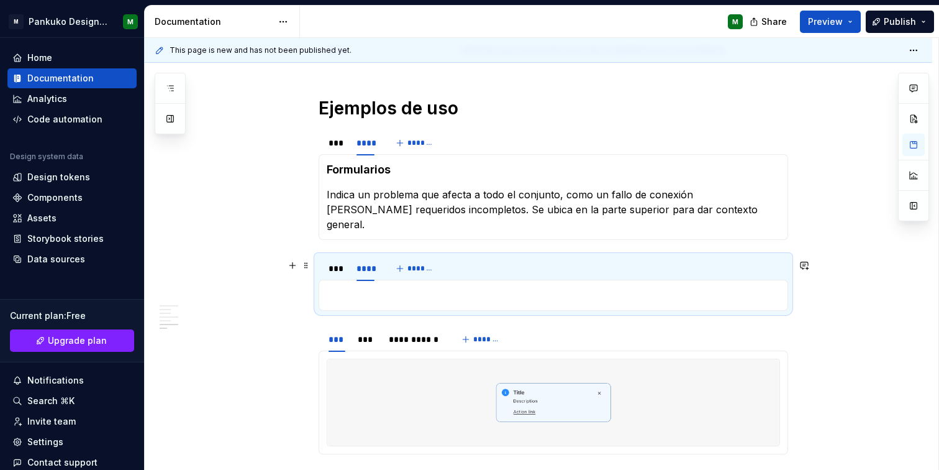
click at [396, 288] on p at bounding box center [554, 295] width 454 height 15
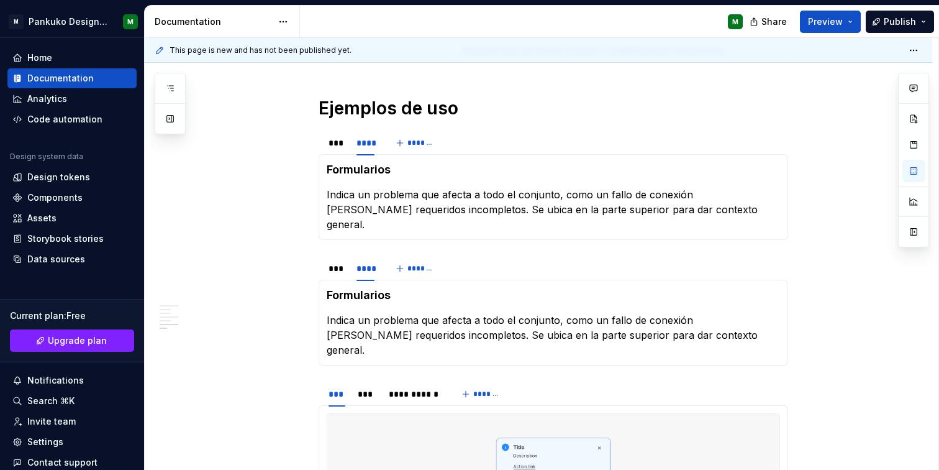
click at [368, 288] on strong "Formularios" at bounding box center [359, 294] width 64 height 13
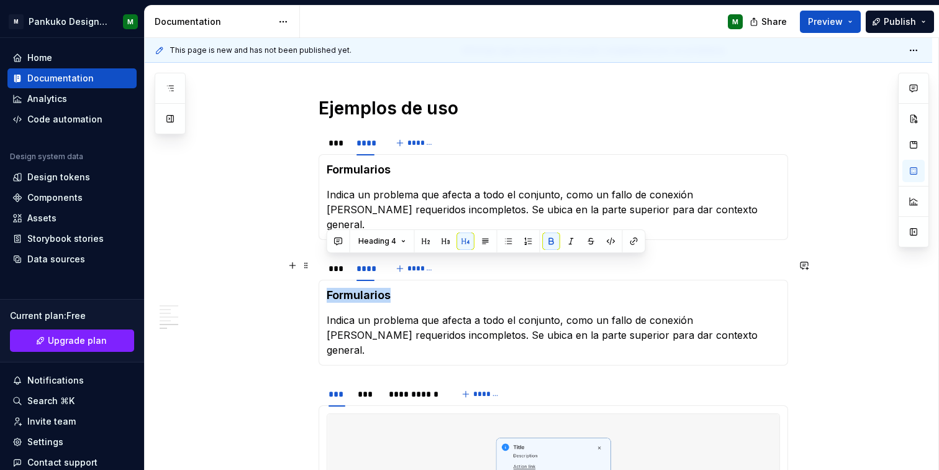
click at [368, 288] on strong "Formularios" at bounding box center [359, 294] width 64 height 13
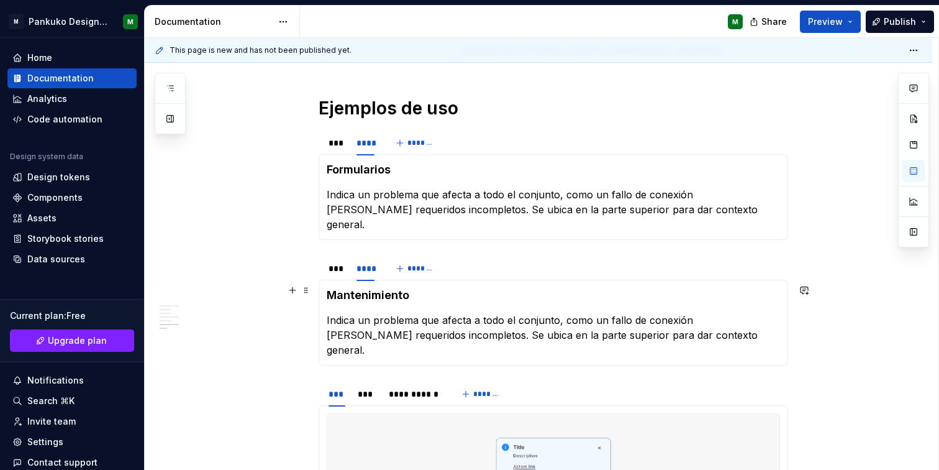
click at [401, 313] on p "Indica un problema que afecta a todo el conjunto, como un fallo de conexión [PE…" at bounding box center [554, 335] width 454 height 45
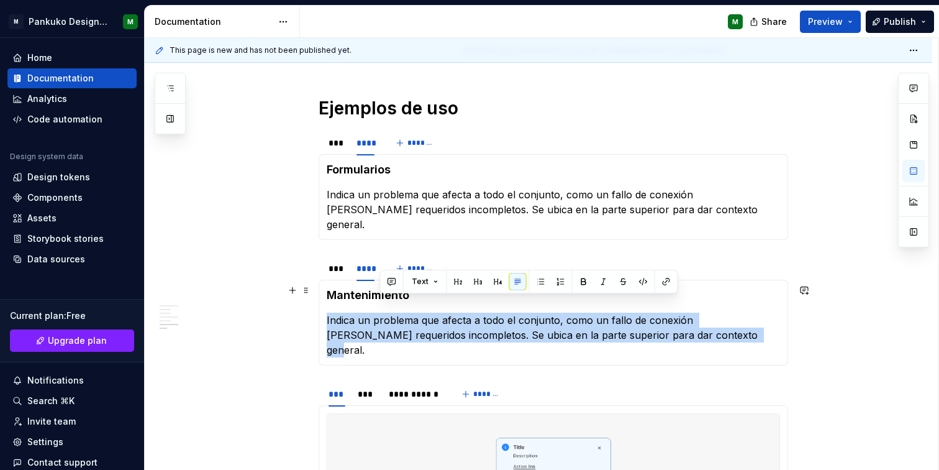
click at [401, 313] on p "Indica un problema que afecta a todo el conjunto, como un fallo de conexión [PE…" at bounding box center [554, 335] width 454 height 45
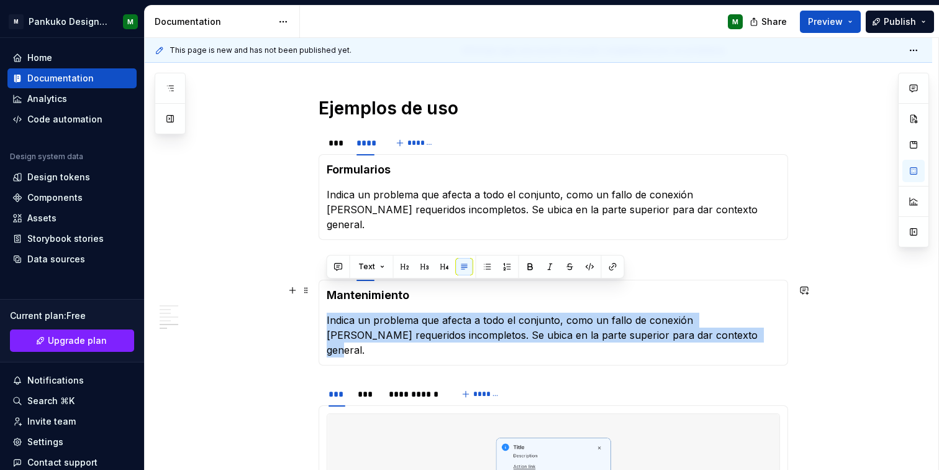
click at [631, 313] on p "Indica un problema que afecta a todo el conjunto, como un fallo de conexión [PE…" at bounding box center [554, 335] width 454 height 45
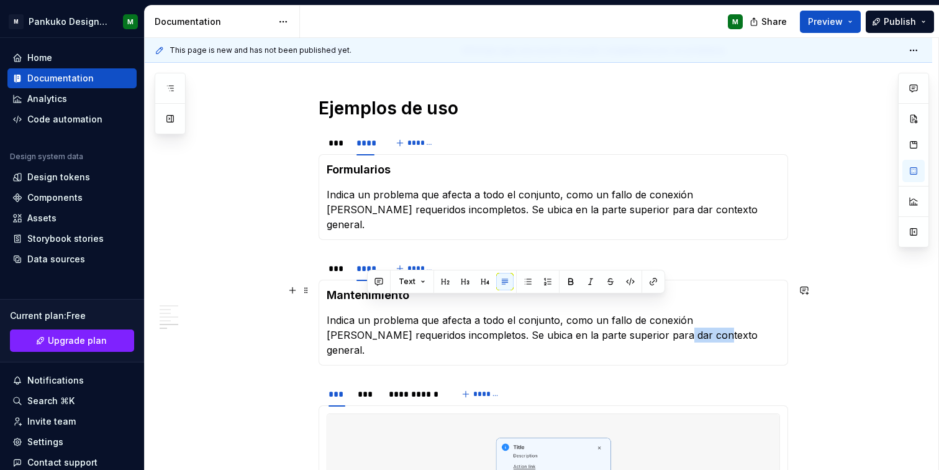
click at [631, 313] on p "Indica un problema que afecta a todo el conjunto, como un fallo de conexión [PE…" at bounding box center [554, 335] width 454 height 45
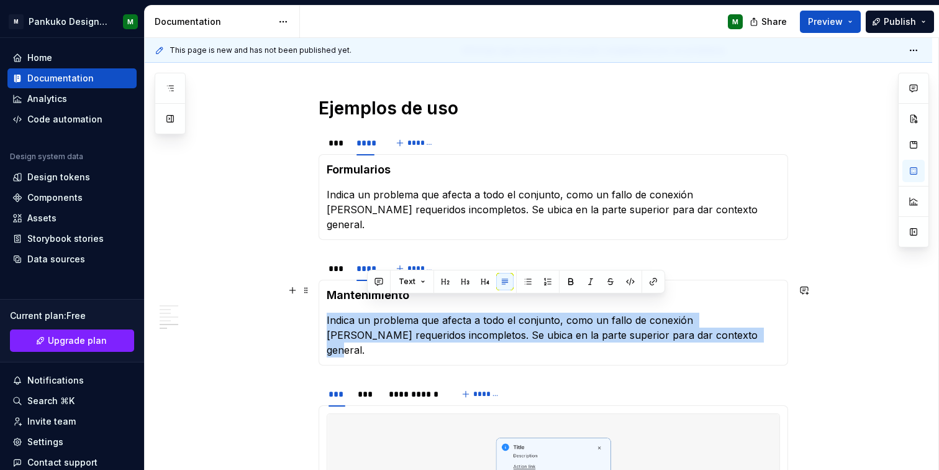
click at [631, 313] on p "Indica un problema que afecta a todo el conjunto, como un fallo de conexión [PE…" at bounding box center [554, 335] width 454 height 45
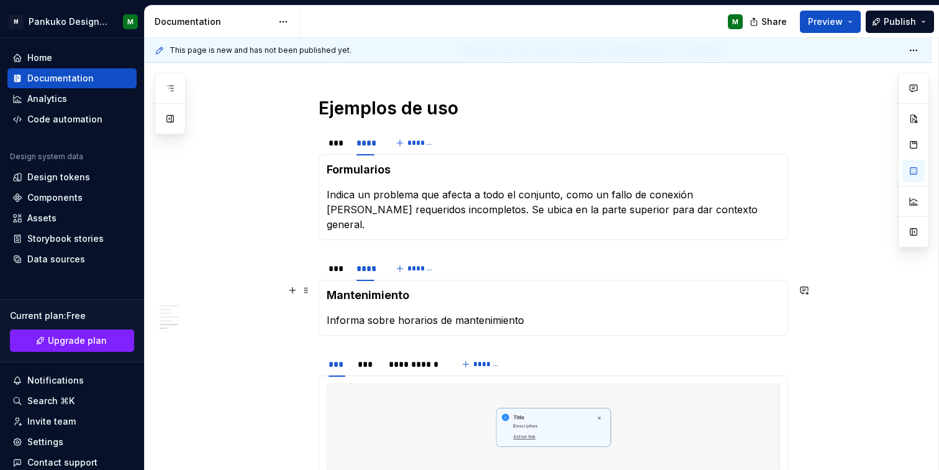
click at [367, 313] on p "Informa sobre horarios de mantenimiento" at bounding box center [554, 320] width 454 height 15
drag, startPoint x: 569, startPoint y: 293, endPoint x: 327, endPoint y: 286, distance: 241.8
click at [327, 313] on p "Informa sobre horarios de mantenimiento" at bounding box center [554, 320] width 454 height 15
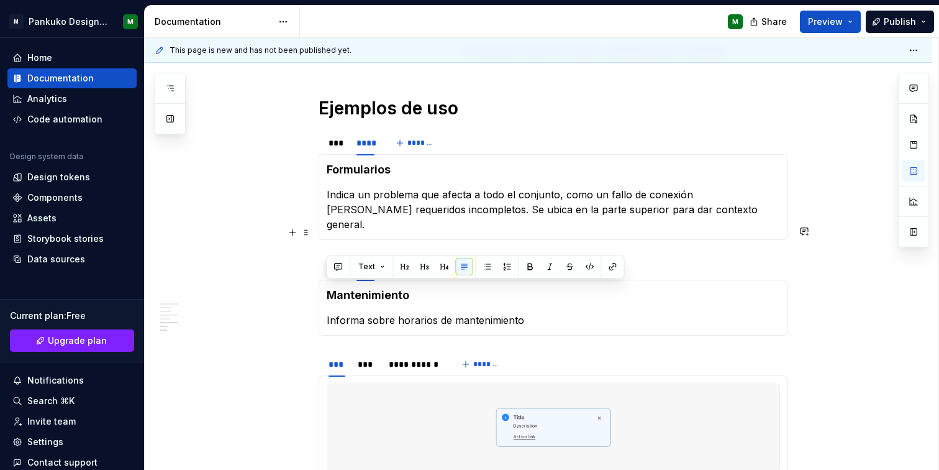
click at [334, 262] on div "***" at bounding box center [337, 268] width 16 height 12
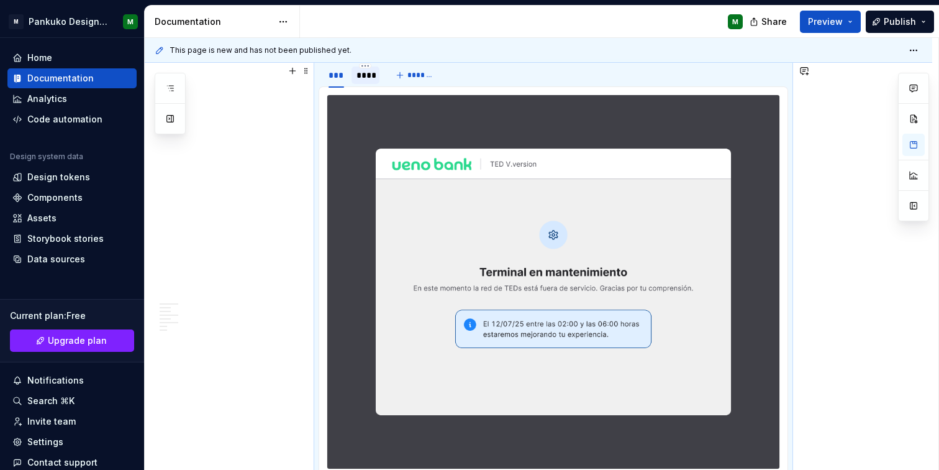
scroll to position [881, 0]
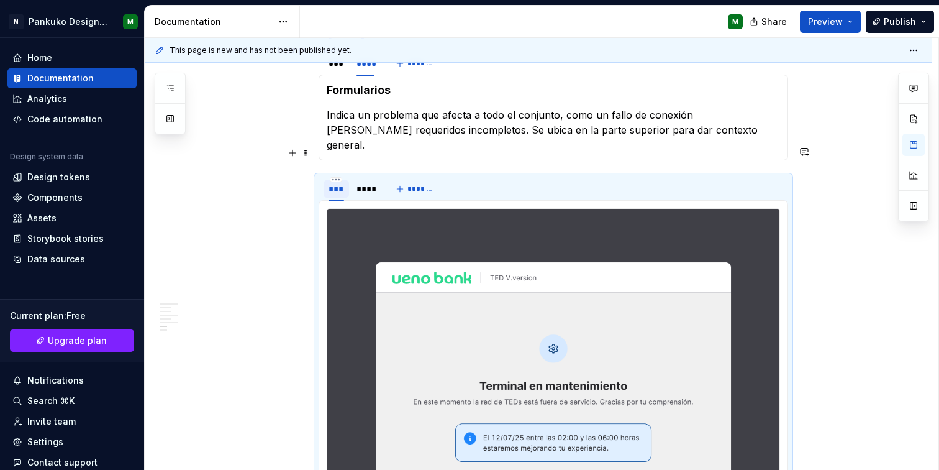
click at [339, 183] on div "***" at bounding box center [337, 189] width 16 height 12
click at [472, 247] on img at bounding box center [553, 396] width 452 height 374
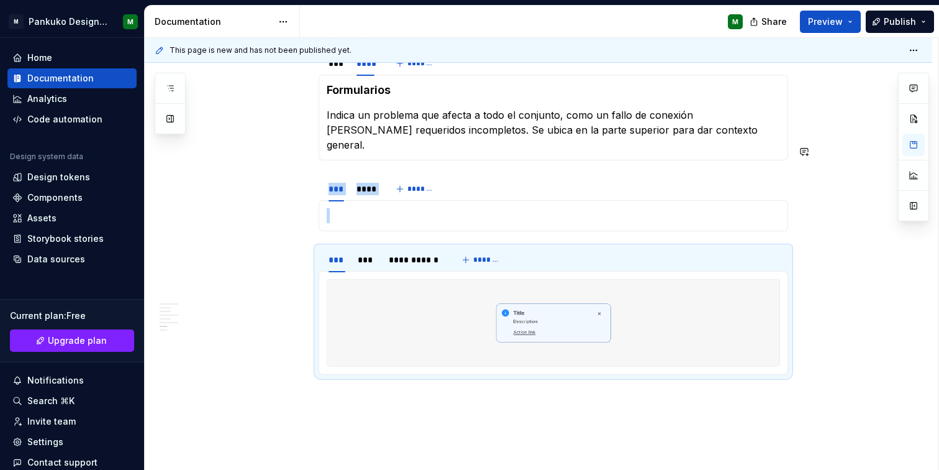
click at [435, 200] on div "Mantenimiento Informa sobre horarios de mantenimiento" at bounding box center [554, 215] width 470 height 31
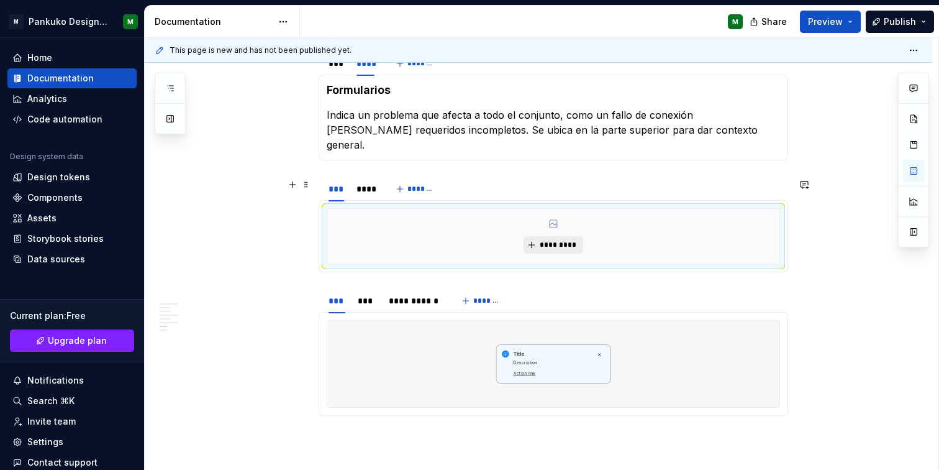
click at [537, 236] on button "*********" at bounding box center [553, 244] width 59 height 17
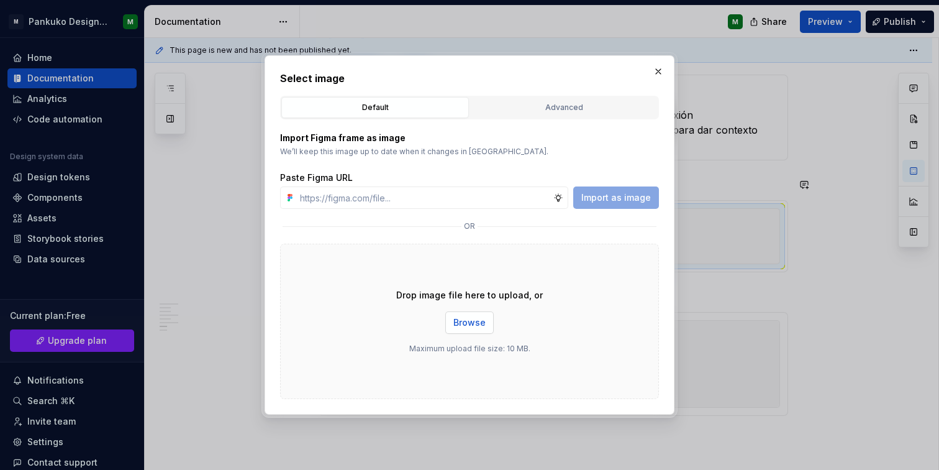
click at [471, 323] on span "Browse" at bounding box center [470, 322] width 32 height 12
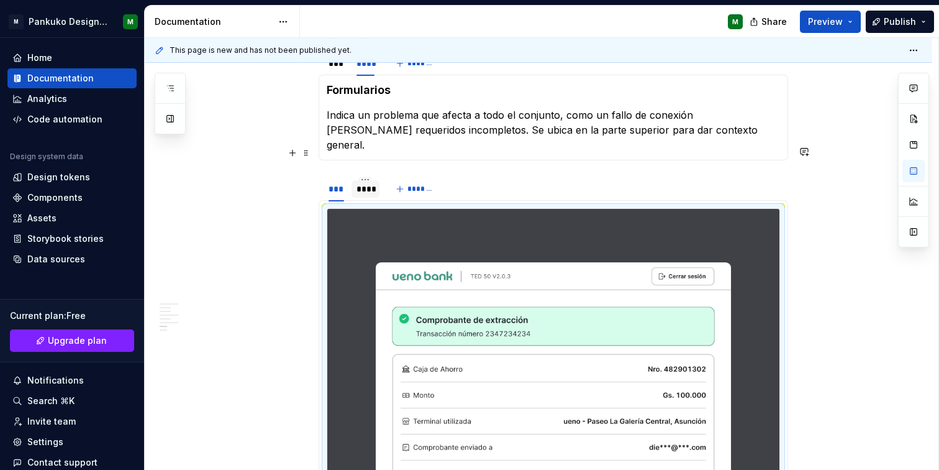
click at [361, 183] on div "****" at bounding box center [366, 189] width 18 height 12
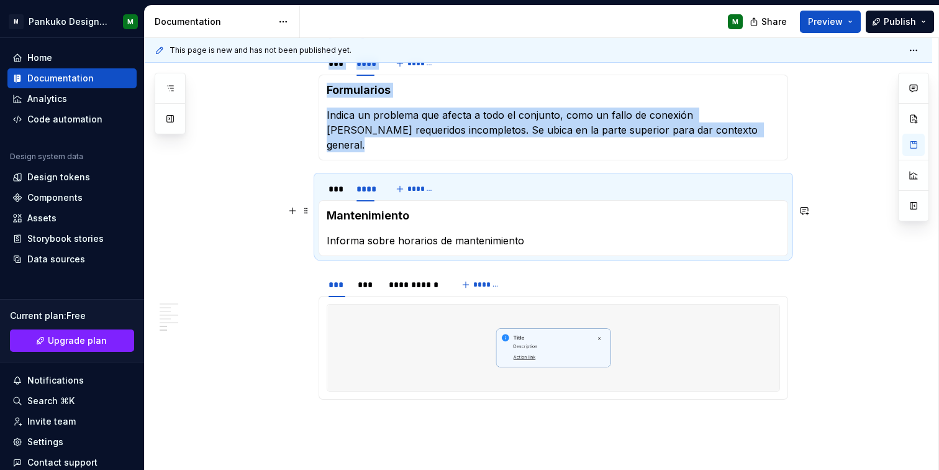
click at [414, 233] on p "Informa sobre horarios de mantenimiento" at bounding box center [554, 240] width 454 height 15
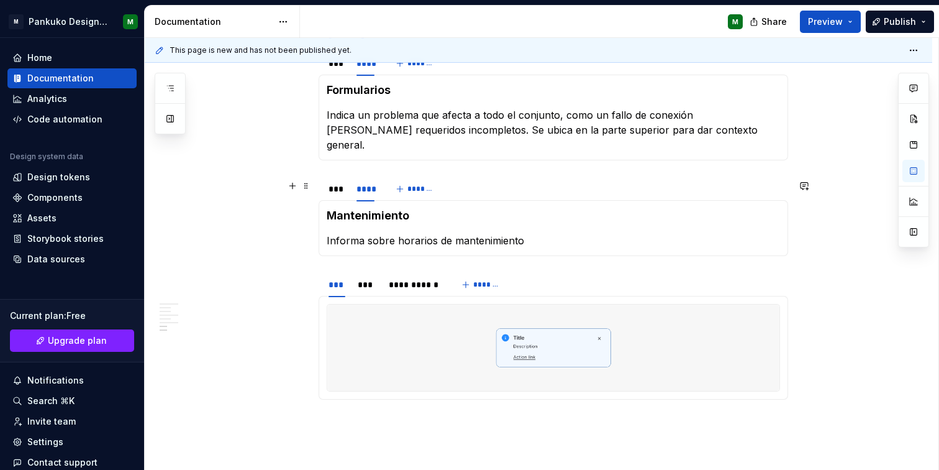
click at [351, 209] on strong "Mantenimiento" at bounding box center [368, 215] width 83 height 13
drag, startPoint x: 377, startPoint y: 186, endPoint x: 423, endPoint y: 187, distance: 45.4
click at [423, 208] on h4 "Confirmación" at bounding box center [554, 215] width 454 height 15
click at [381, 209] on strong "Confirmar una acción" at bounding box center [386, 215] width 118 height 13
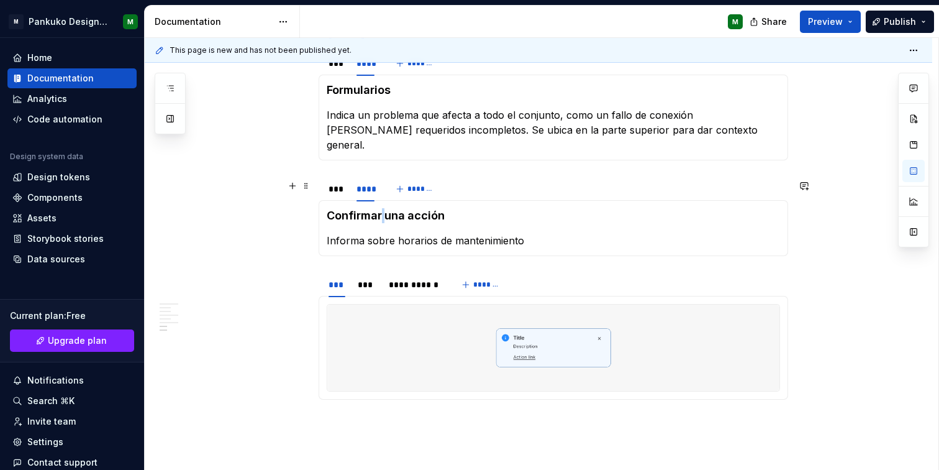
click at [381, 209] on strong "Confirmar una acción" at bounding box center [386, 215] width 118 height 13
click at [365, 209] on strong "Feedback" at bounding box center [353, 215] width 53 height 13
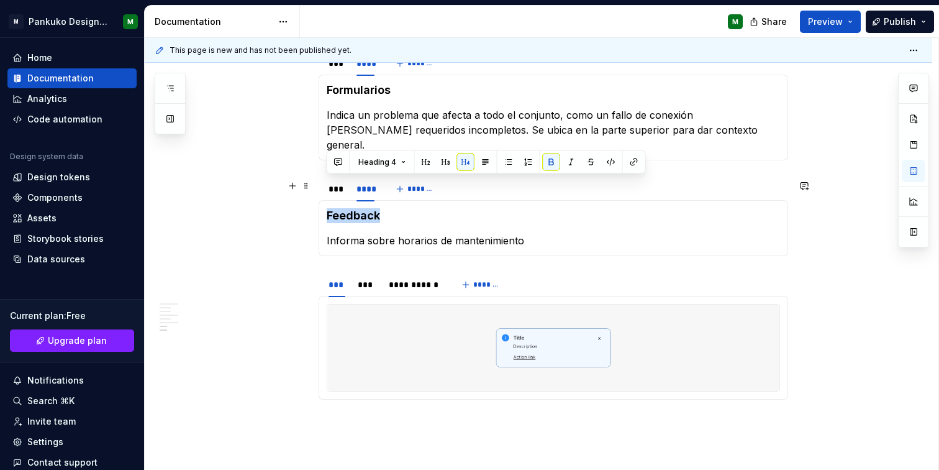
click at [365, 209] on strong "Feedback" at bounding box center [353, 215] width 53 height 13
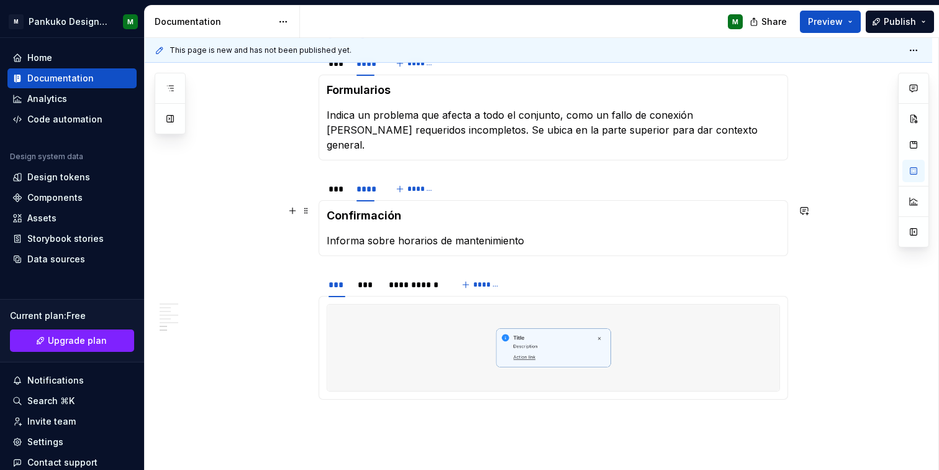
click at [367, 233] on p "Informa sobre horarios de mantenimiento" at bounding box center [554, 240] width 454 height 15
type textarea "*"
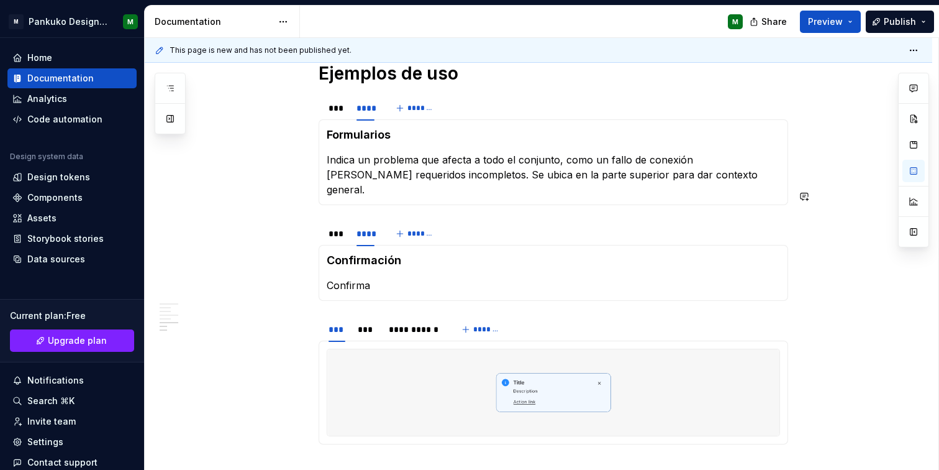
scroll to position [782, 0]
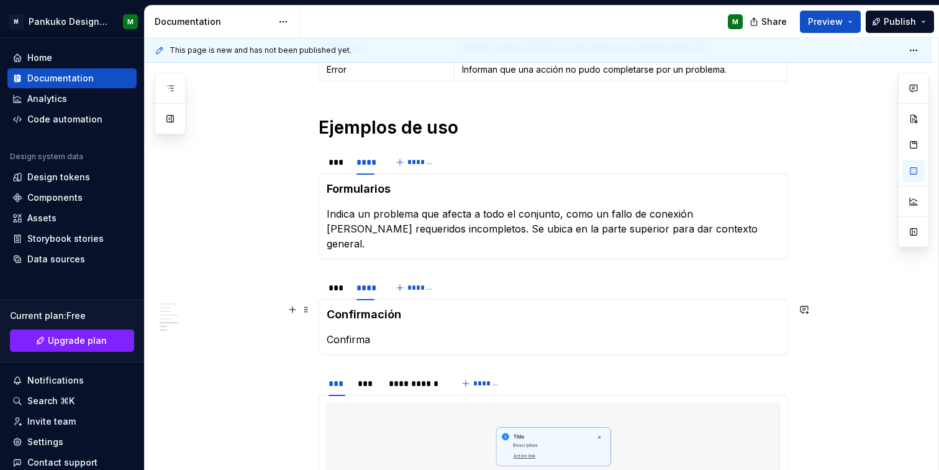
click at [424, 332] on p "Confirma" at bounding box center [554, 339] width 454 height 15
click at [290, 332] on div "**********" at bounding box center [539, 73] width 788 height 1220
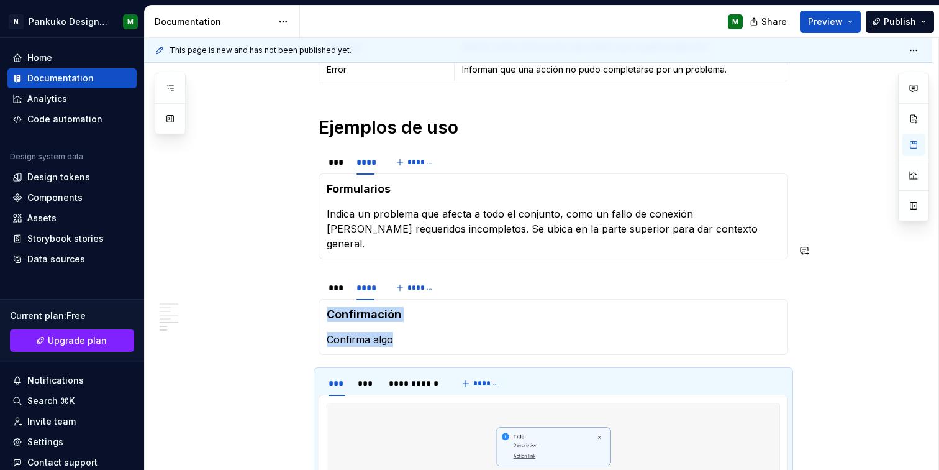
click at [818, 326] on div "**********" at bounding box center [539, 73] width 788 height 1220
click at [806, 308] on button "button" at bounding box center [804, 309] width 17 height 17
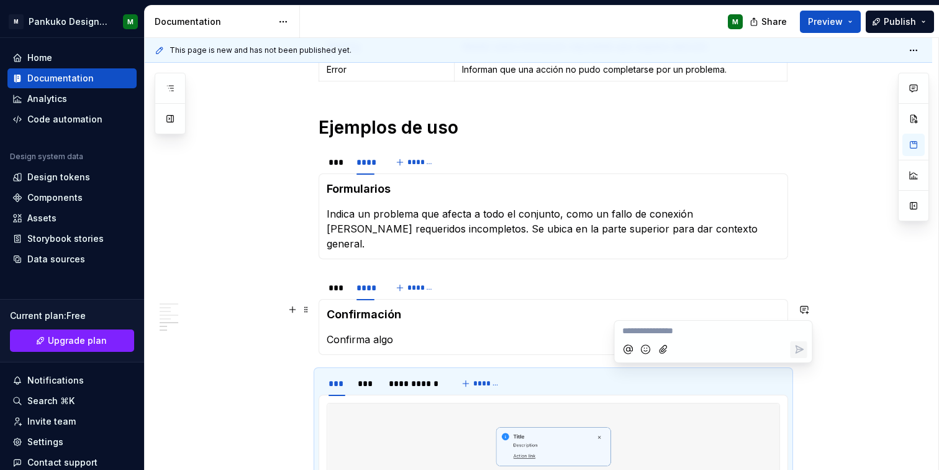
click at [852, 297] on div "**********" at bounding box center [539, 73] width 788 height 1220
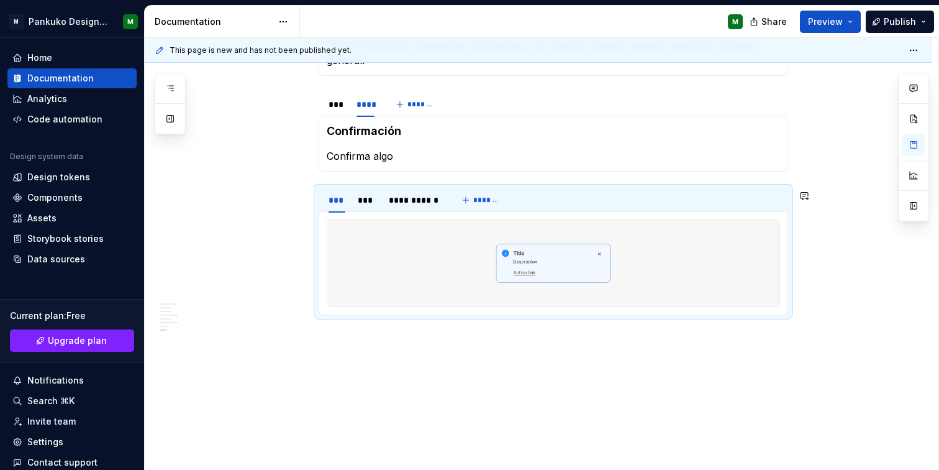
click at [388, 330] on p at bounding box center [554, 337] width 470 height 15
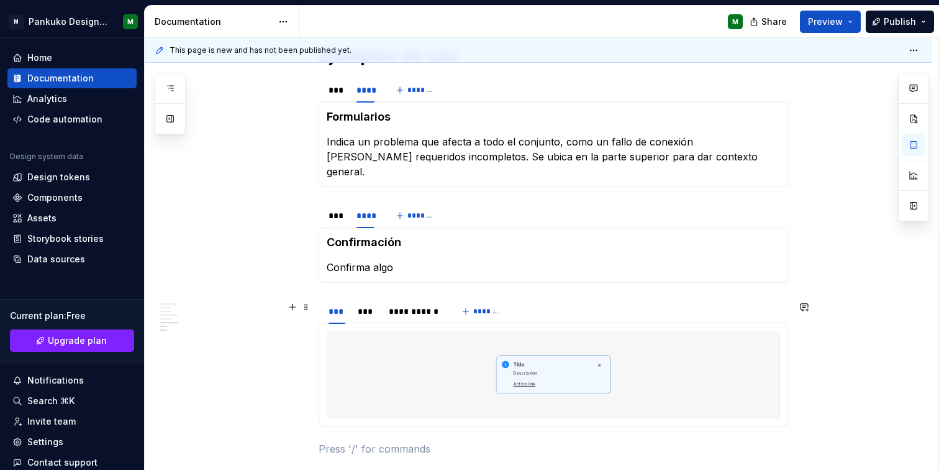
scroll to position [867, 0]
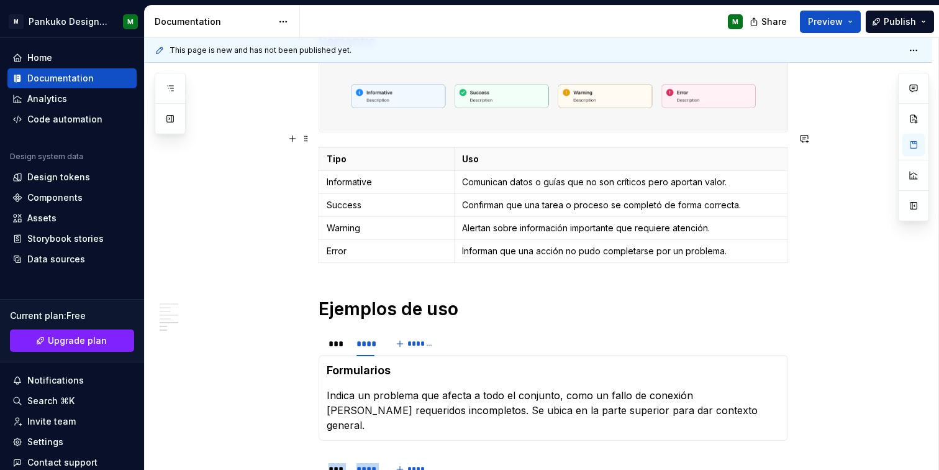
scroll to position [638, 0]
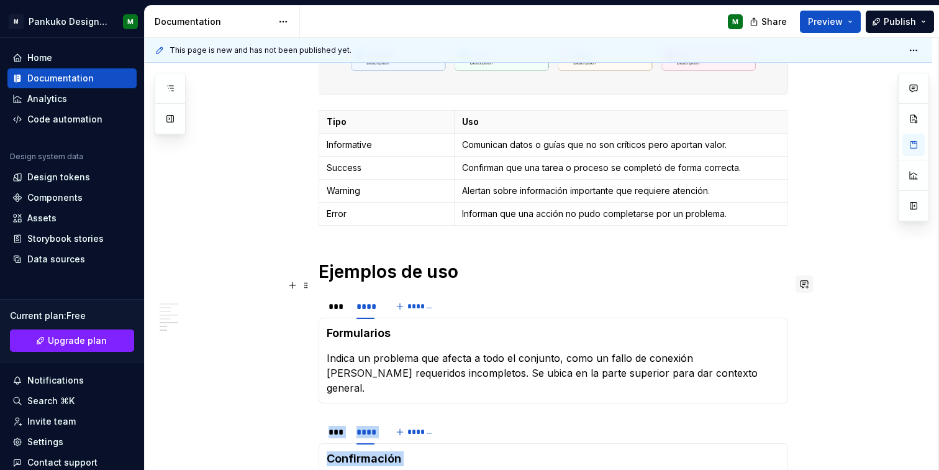
click at [807, 281] on button "button" at bounding box center [804, 283] width 17 height 17
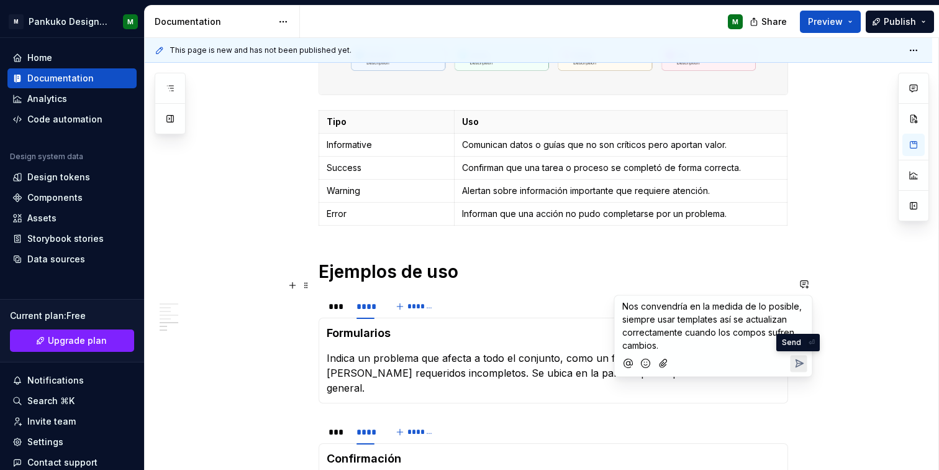
click at [800, 367] on icon "Send" at bounding box center [799, 363] width 12 height 12
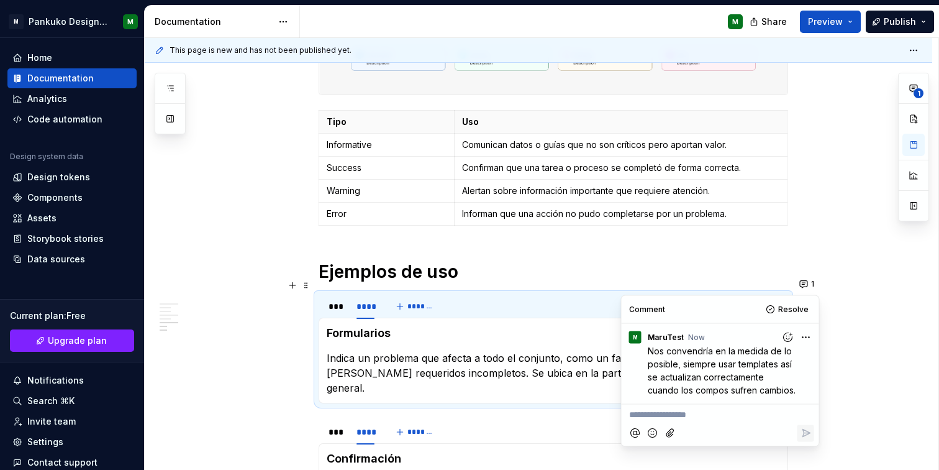
click at [846, 377] on div "**********" at bounding box center [539, 217] width 788 height 1220
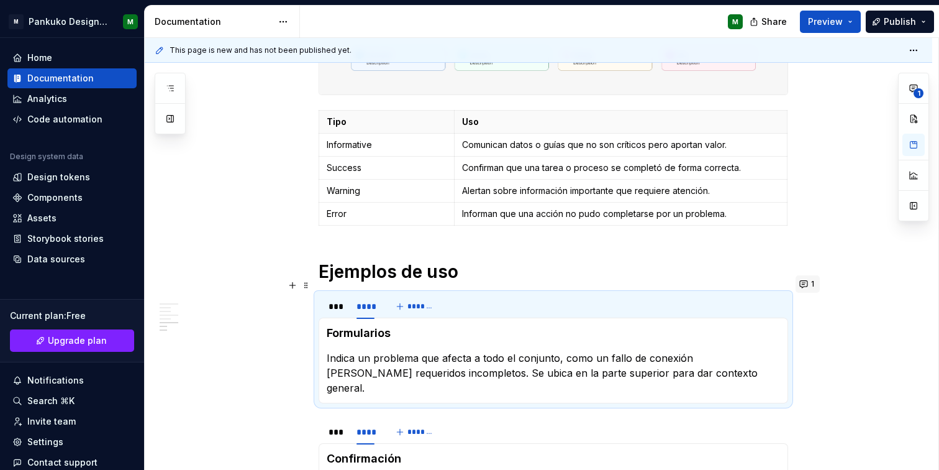
click at [803, 281] on button "1" at bounding box center [808, 283] width 24 height 17
click at [902, 381] on div "**********" at bounding box center [539, 217] width 788 height 1220
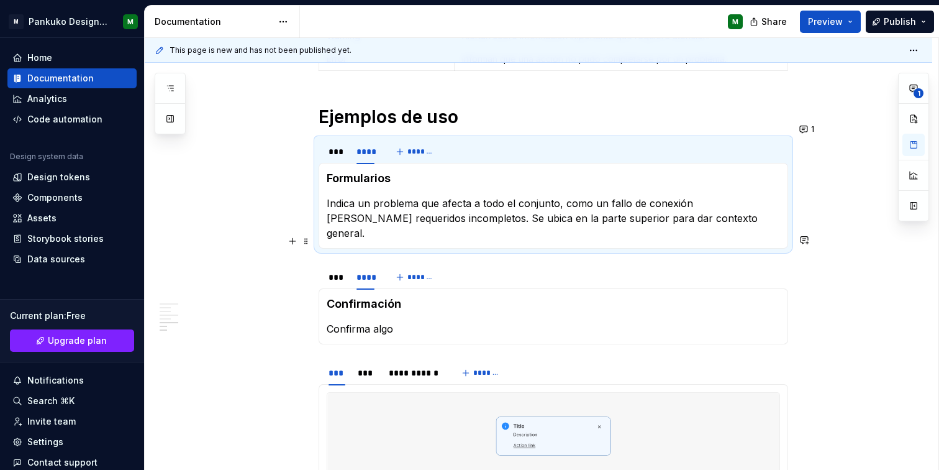
scroll to position [801, 0]
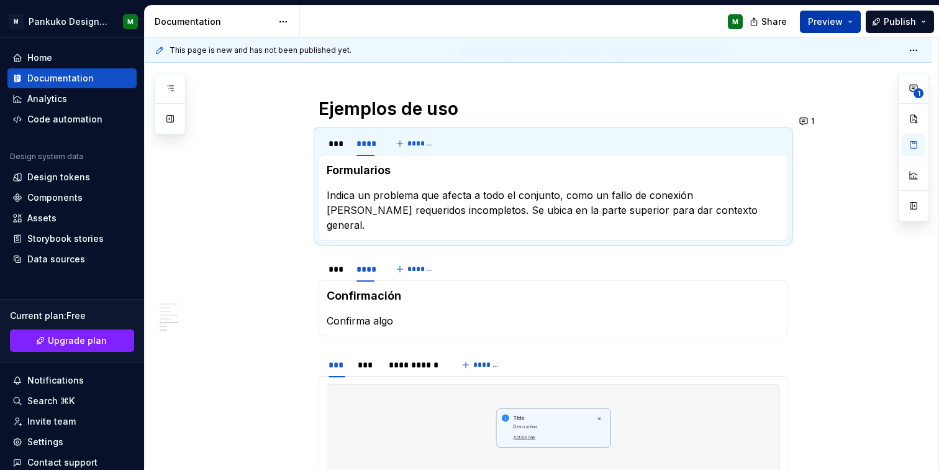
click at [836, 22] on span "Preview" at bounding box center [825, 22] width 35 height 12
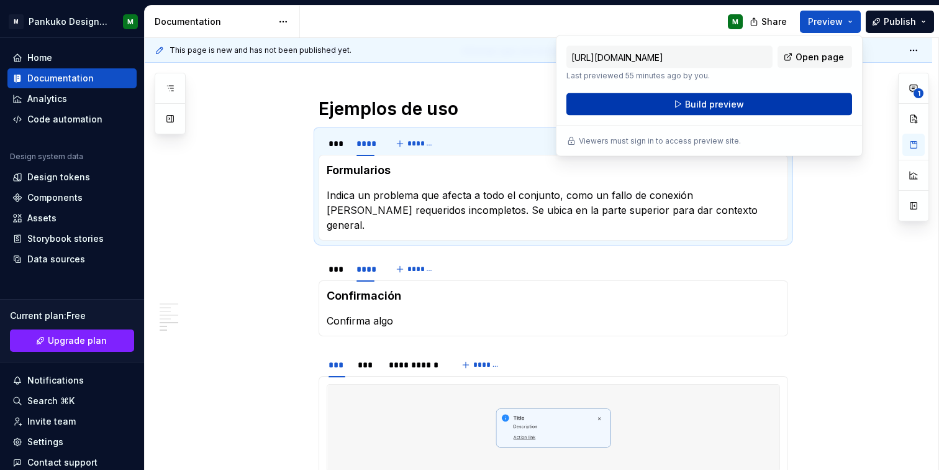
click at [722, 111] on button "Build preview" at bounding box center [710, 104] width 286 height 22
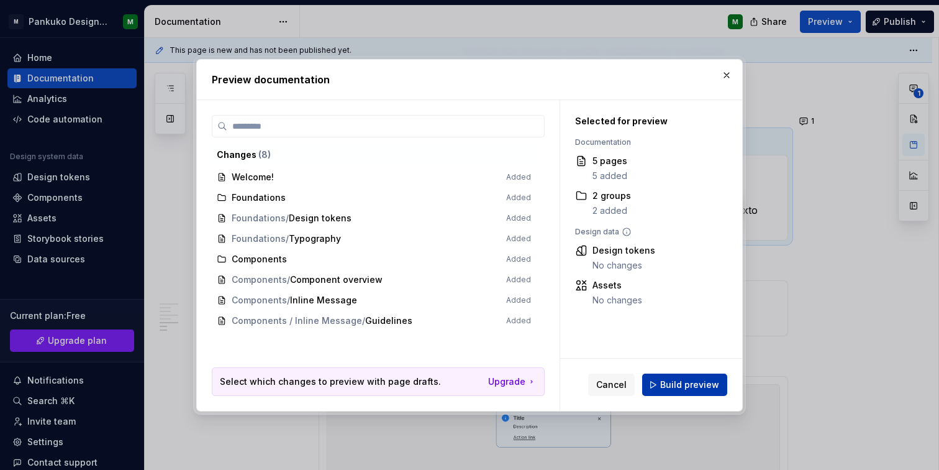
click at [695, 388] on span "Build preview" at bounding box center [689, 384] width 59 height 12
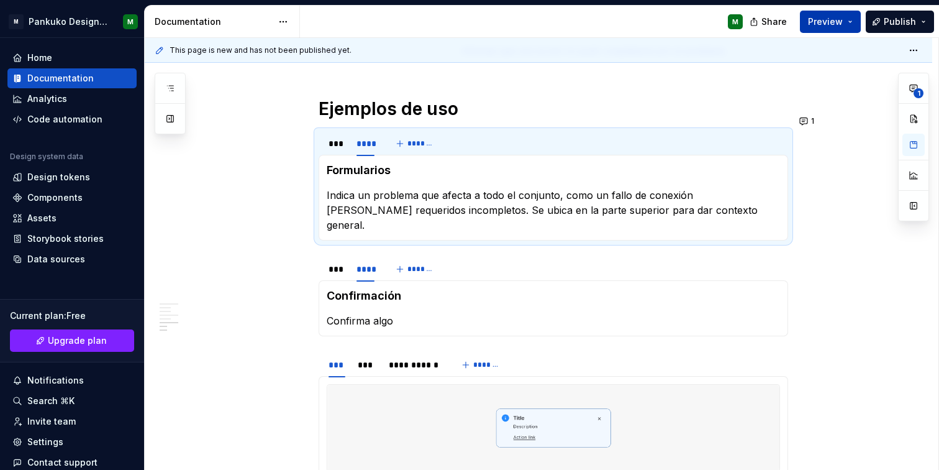
click at [845, 17] on button "Preview" at bounding box center [830, 22] width 61 height 22
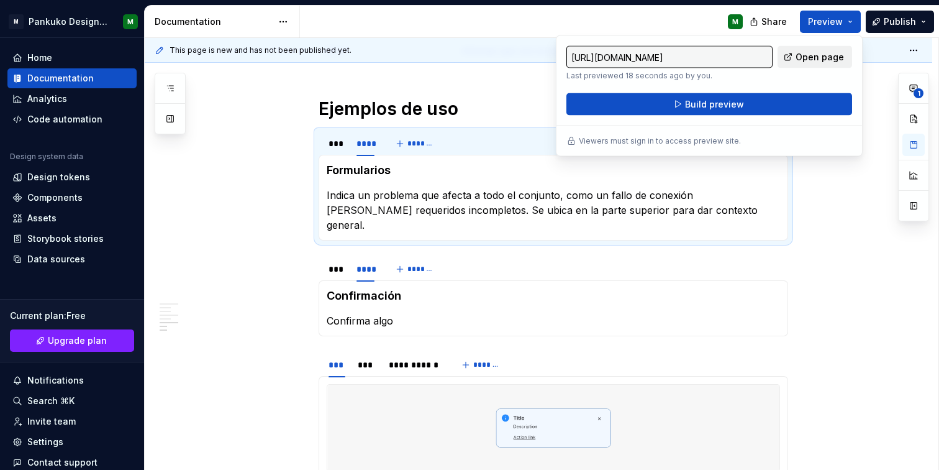
click at [793, 60] on link "Open page" at bounding box center [815, 57] width 75 height 22
click at [357, 289] on strong "Confirmación" at bounding box center [364, 295] width 75 height 13
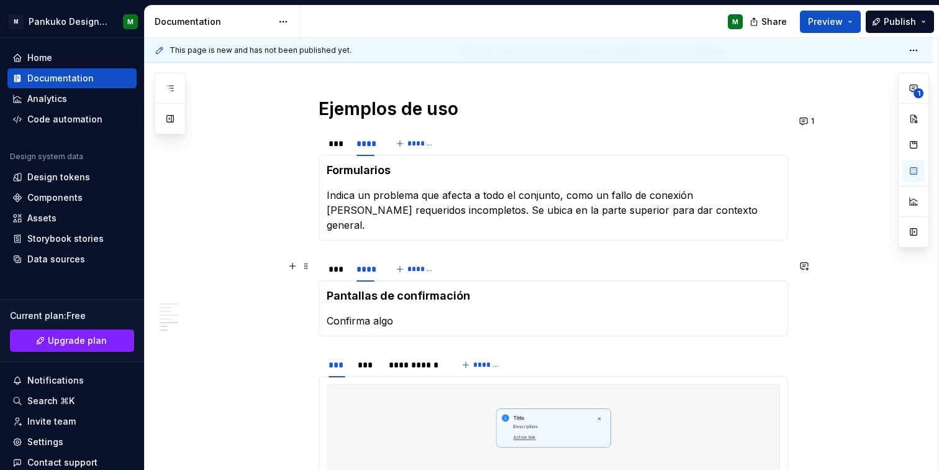
click at [419, 289] on strong "Pantallas de confirmación" at bounding box center [399, 295] width 144 height 13
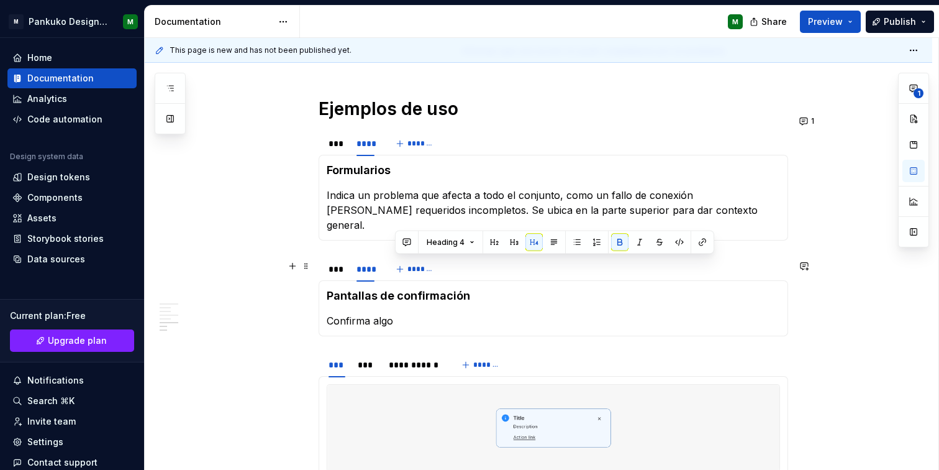
click at [419, 289] on strong "Pantallas de confirmación" at bounding box center [399, 295] width 144 height 13
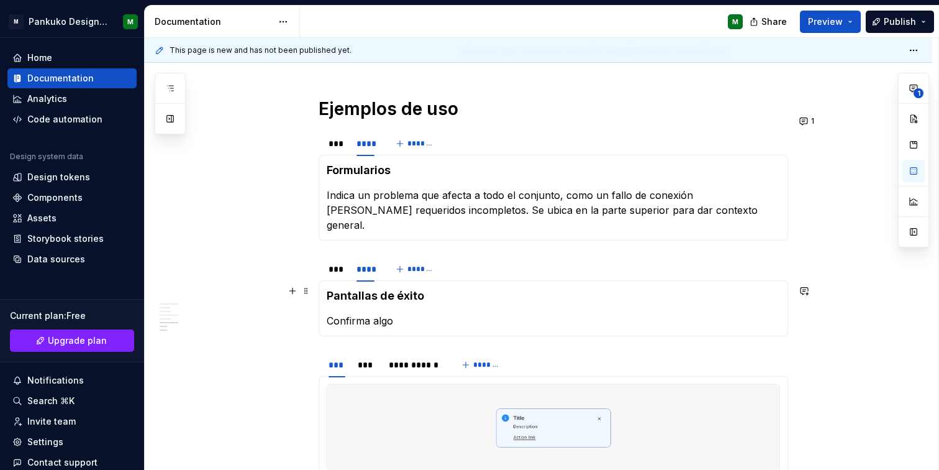
click at [381, 313] on p "Confirma algo" at bounding box center [554, 320] width 454 height 15
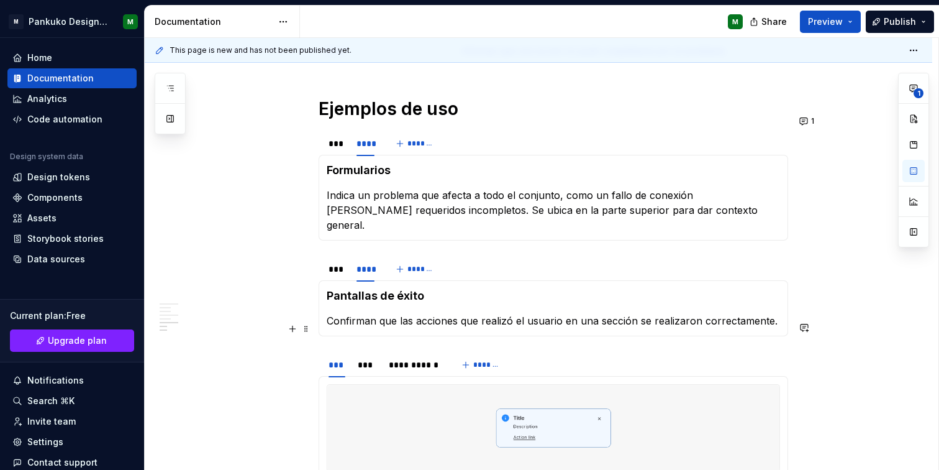
click at [863, 331] on div "**********" at bounding box center [539, 55] width 788 height 1220
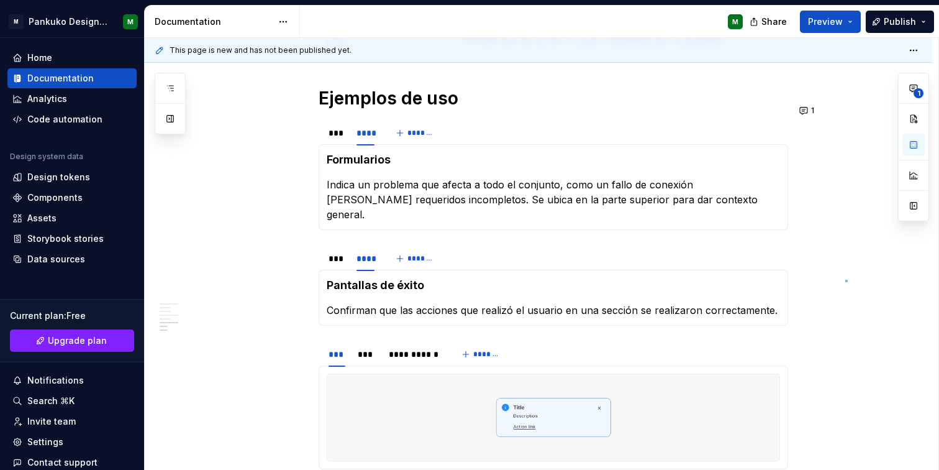
click at [846, 280] on div "This page is new and has not been published yet. Inline Message El Inline Messa…" at bounding box center [542, 254] width 794 height 432
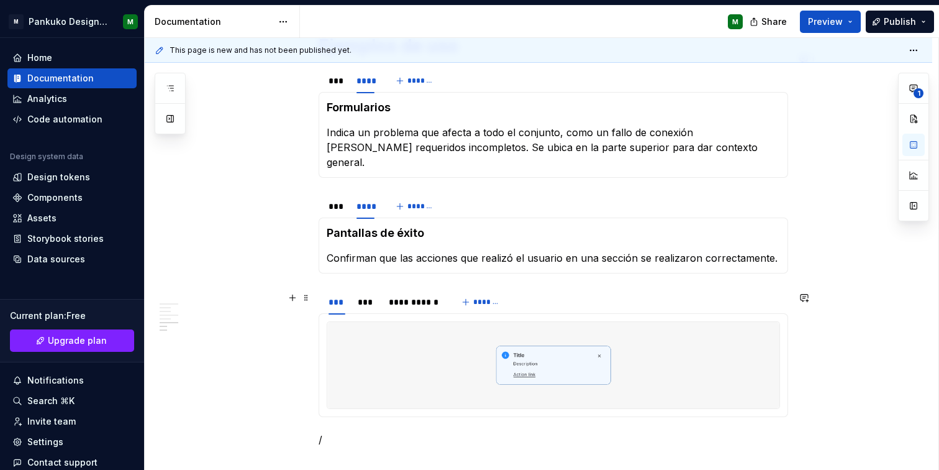
scroll to position [933, 0]
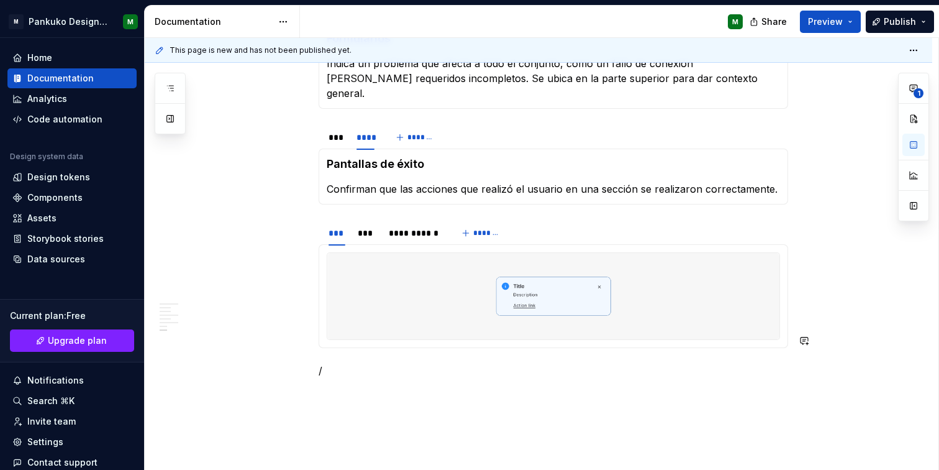
click at [333, 363] on p "/tab" at bounding box center [554, 370] width 470 height 15
click at [420, 227] on div "**********" at bounding box center [415, 233] width 52 height 12
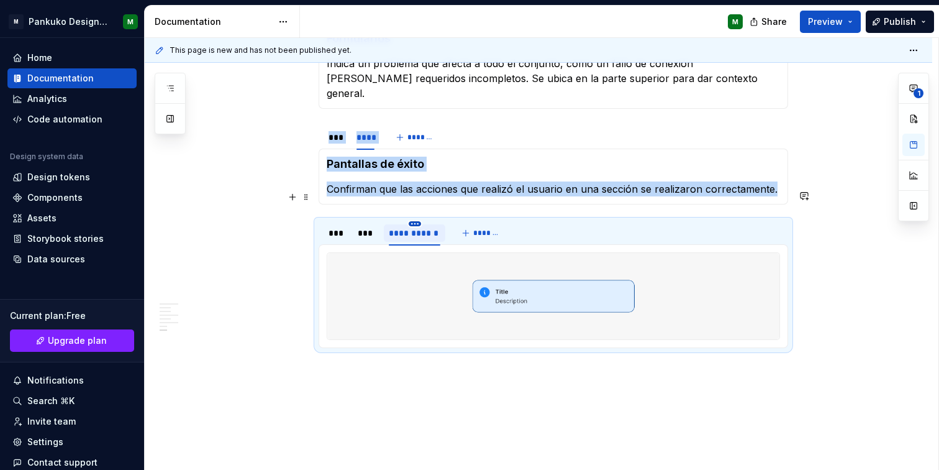
click at [414, 193] on html "M Pankuko Design System M Home Documentation Analytics Code automation Design s…" at bounding box center [469, 235] width 939 height 470
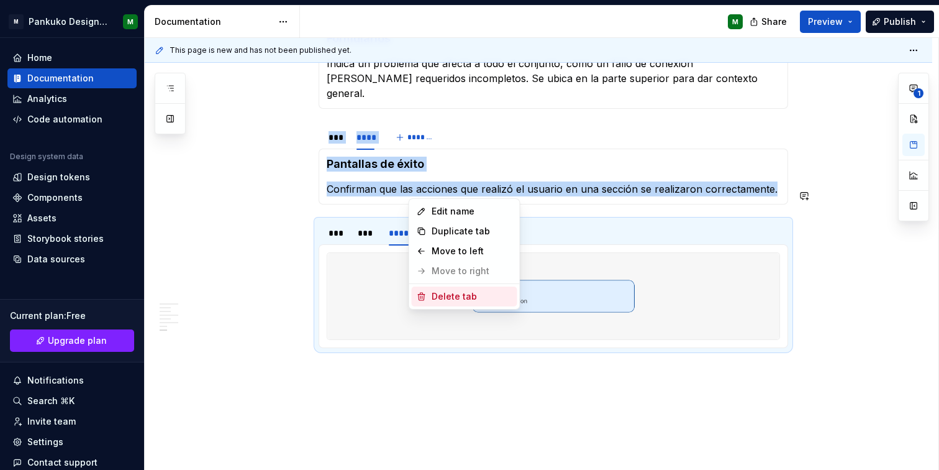
click at [450, 297] on div "Delete tab" at bounding box center [472, 296] width 81 height 12
type textarea "*"
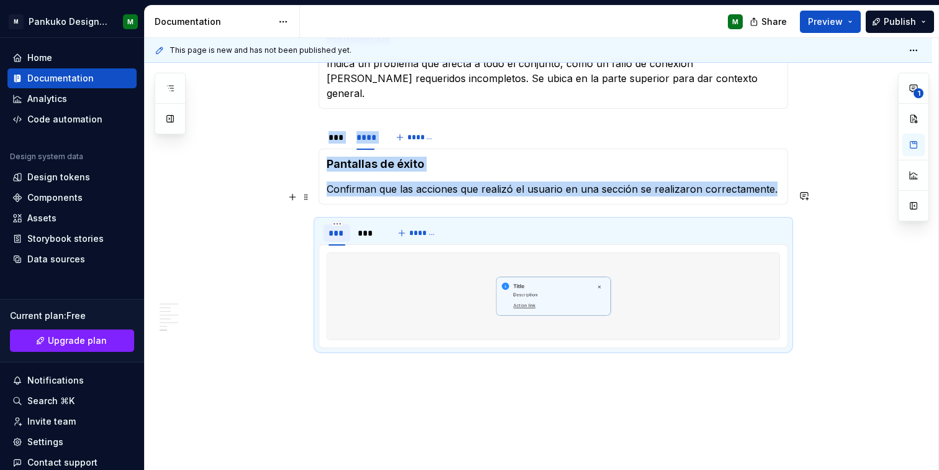
click at [340, 227] on div "***" at bounding box center [337, 233] width 17 height 12
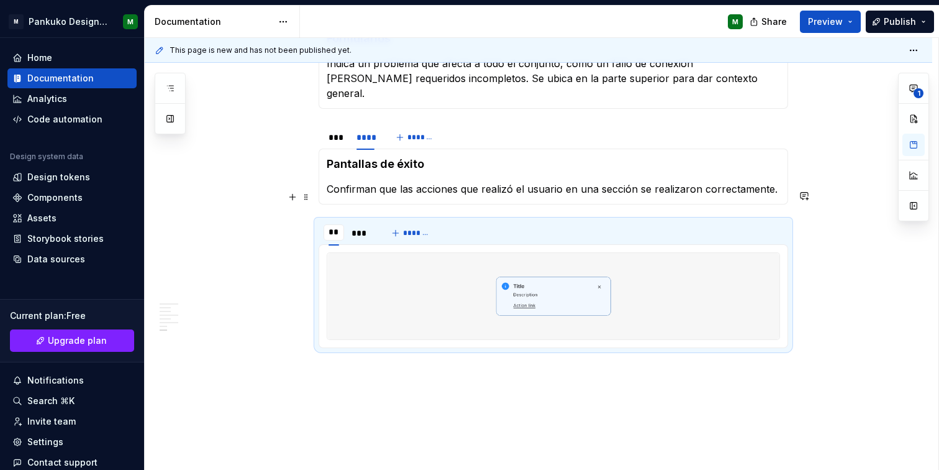
type input "***"
click at [359, 227] on div "***" at bounding box center [366, 233] width 19 height 12
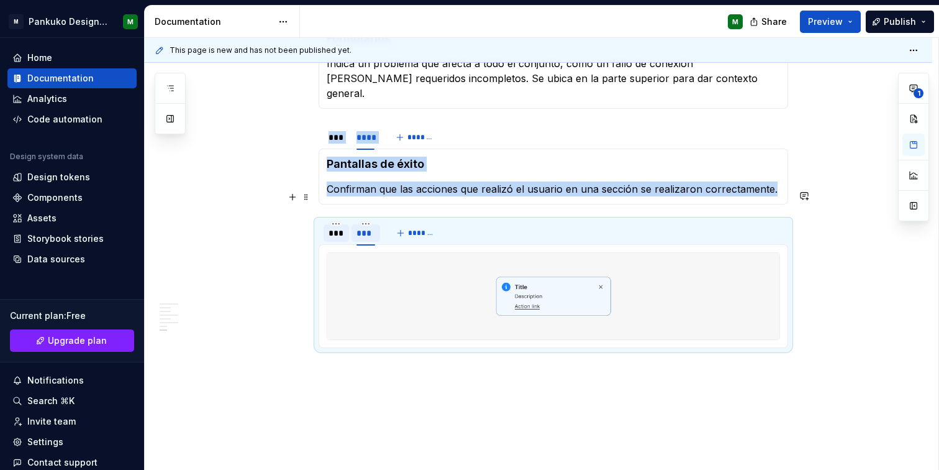
click at [359, 227] on div "***" at bounding box center [366, 233] width 19 height 12
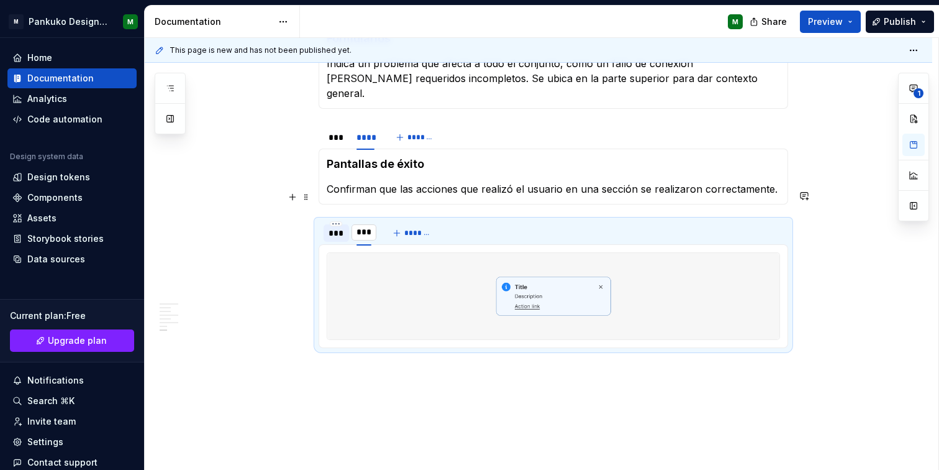
type input "****"
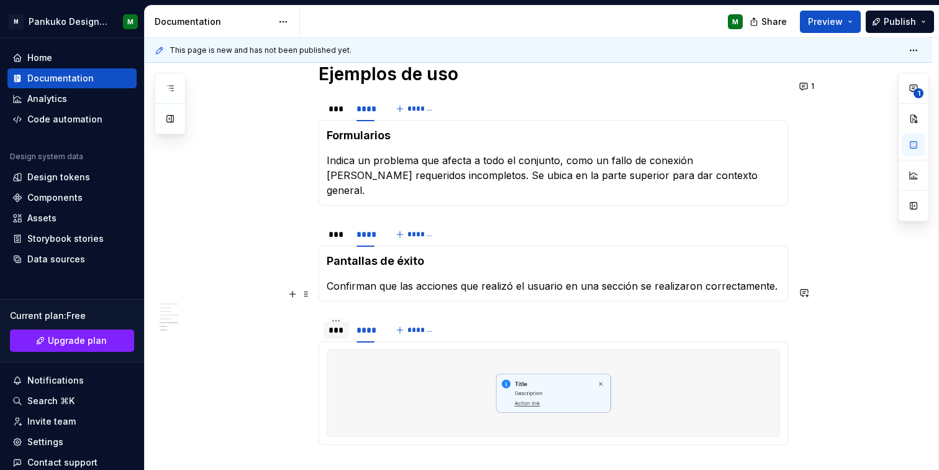
scroll to position [877, 0]
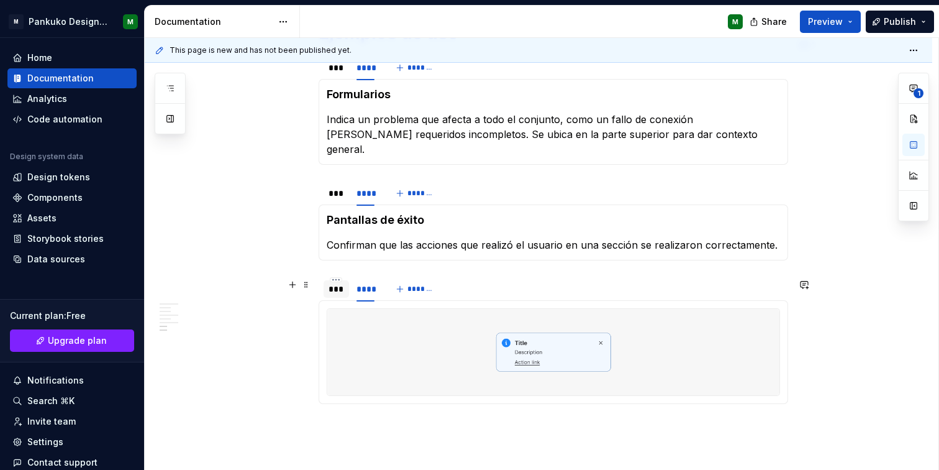
click at [488, 326] on img at bounding box center [553, 352] width 452 height 87
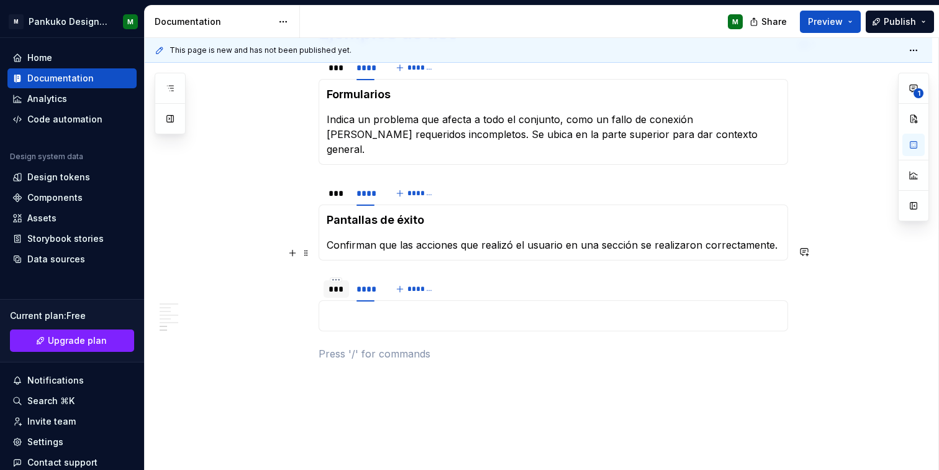
click at [332, 283] on div "***" at bounding box center [337, 289] width 16 height 12
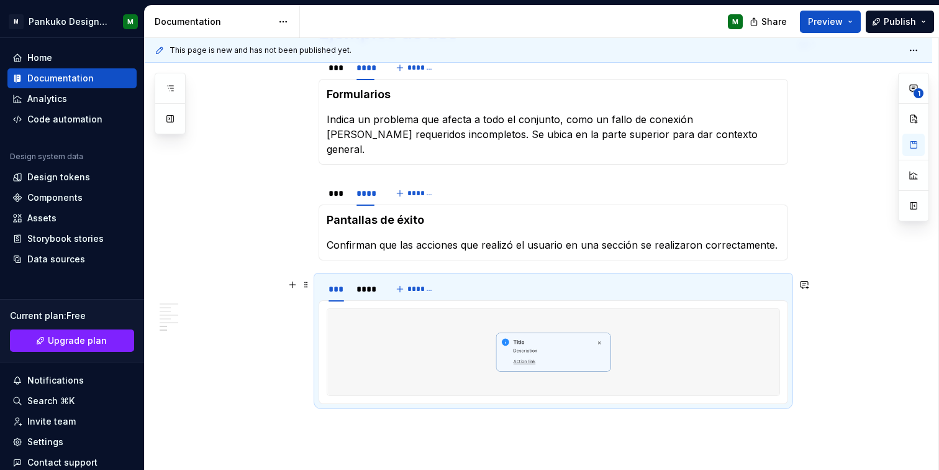
click at [475, 322] on img at bounding box center [553, 352] width 452 height 86
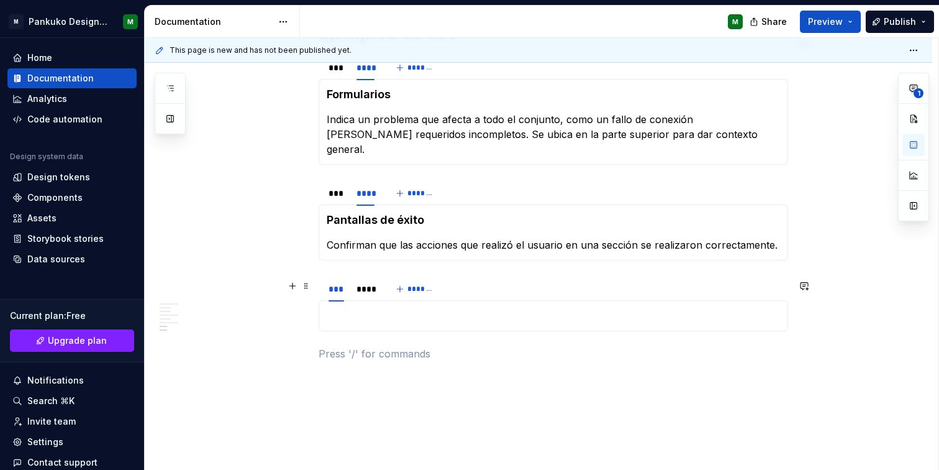
click at [349, 308] on p at bounding box center [554, 315] width 454 height 15
click at [386, 308] on p at bounding box center [554, 315] width 454 height 15
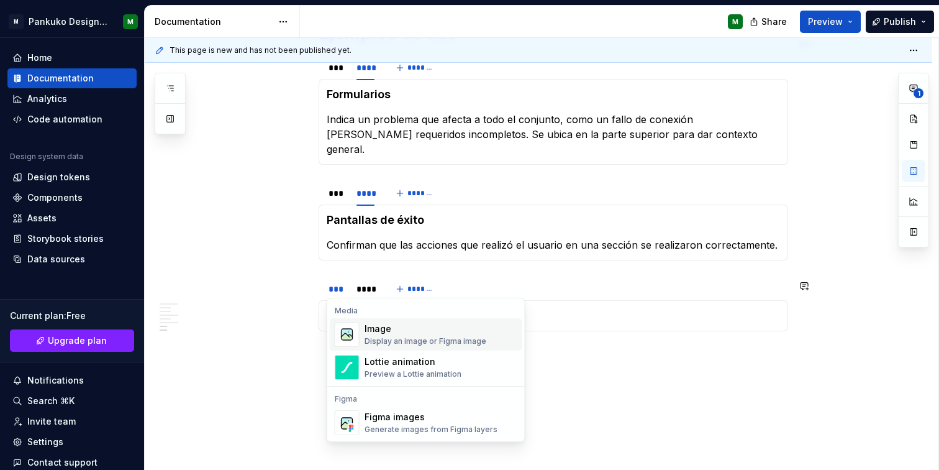
click at [379, 330] on div "Image" at bounding box center [426, 328] width 122 height 12
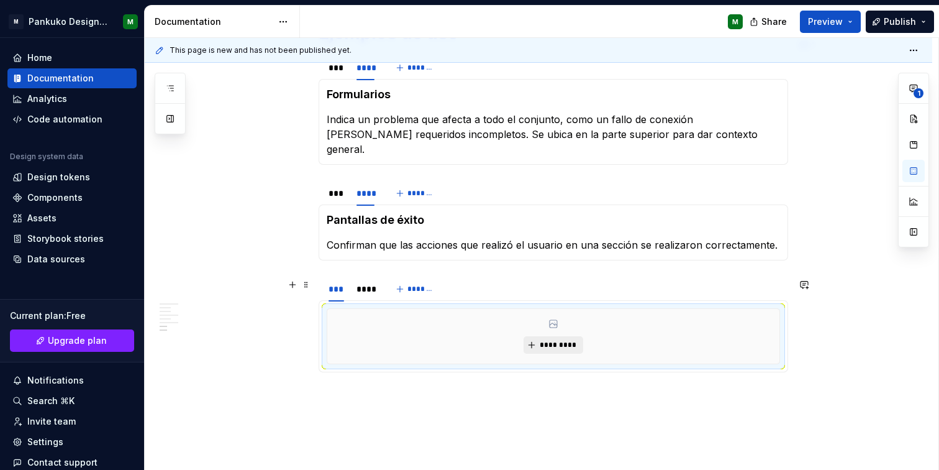
click at [558, 340] on span "*********" at bounding box center [558, 345] width 38 height 10
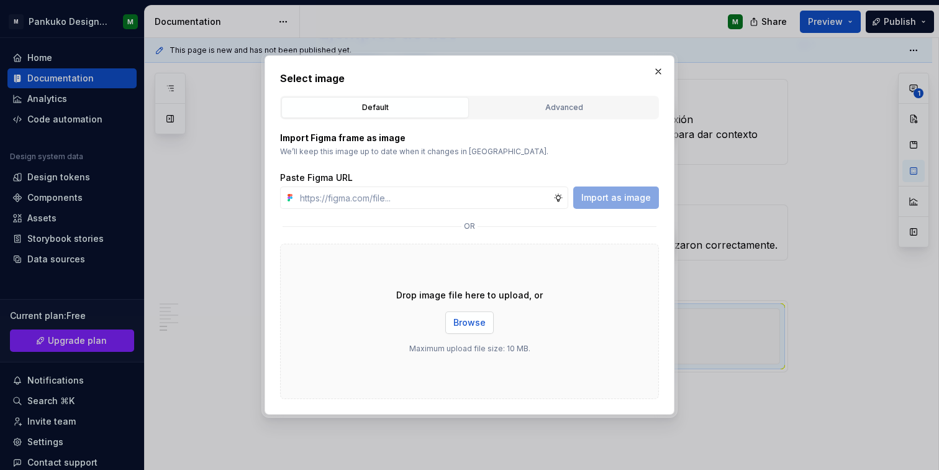
click at [468, 316] on span "Browse" at bounding box center [470, 322] width 32 height 12
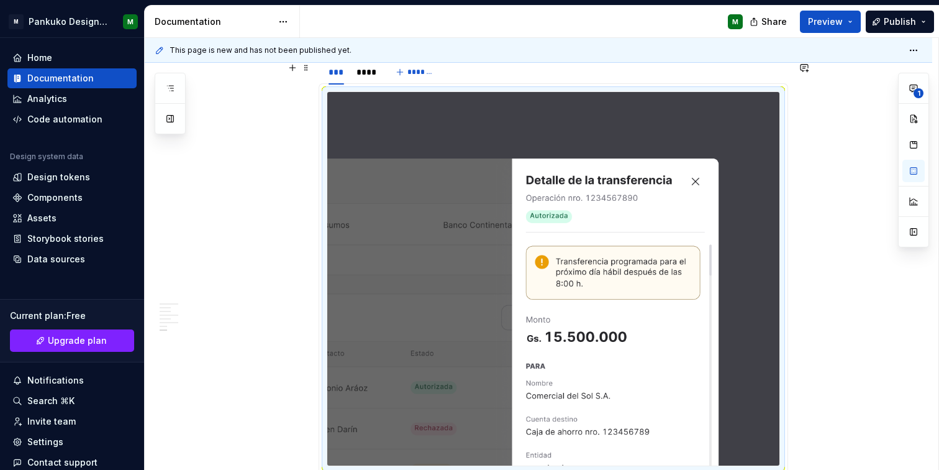
scroll to position [969, 0]
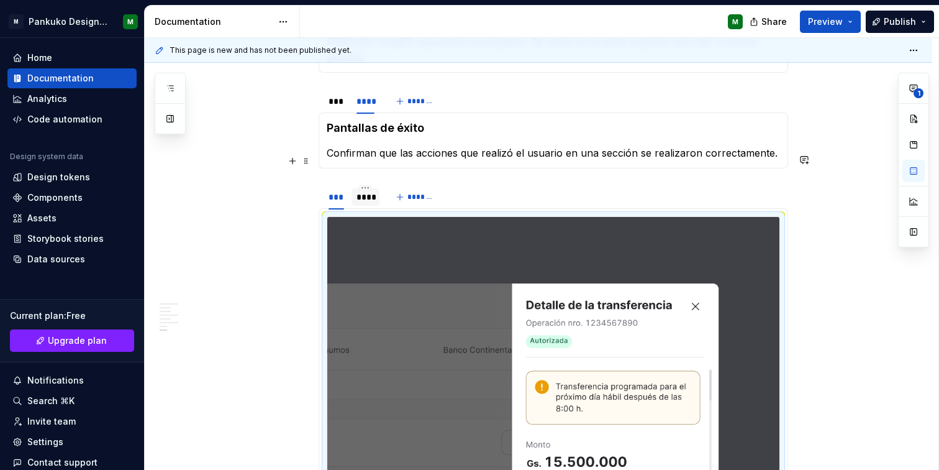
click at [361, 191] on div "****" at bounding box center [366, 197] width 18 height 12
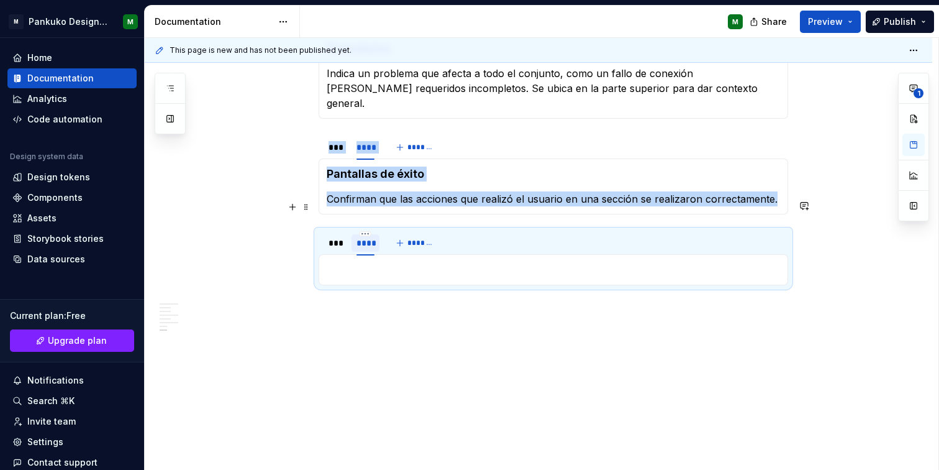
scroll to position [893, 0]
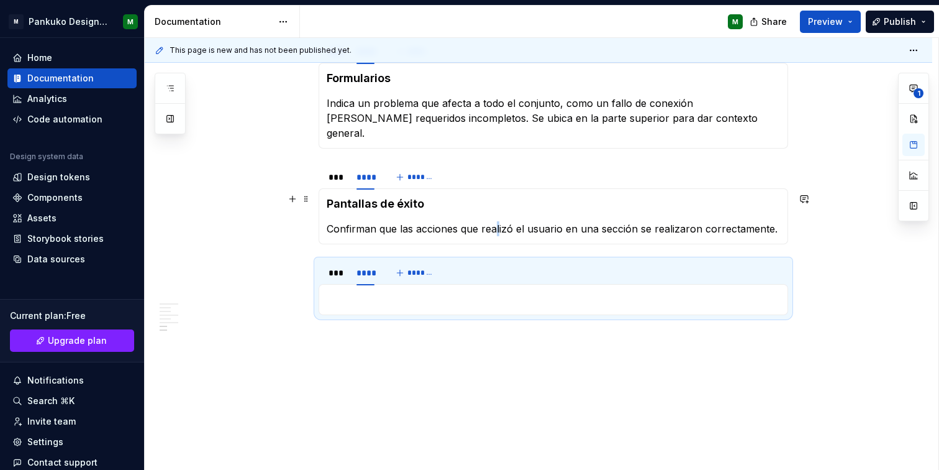
click at [496, 221] on p "Confirman que las acciones que realizó el usuario en una sección se realizaron …" at bounding box center [554, 228] width 454 height 15
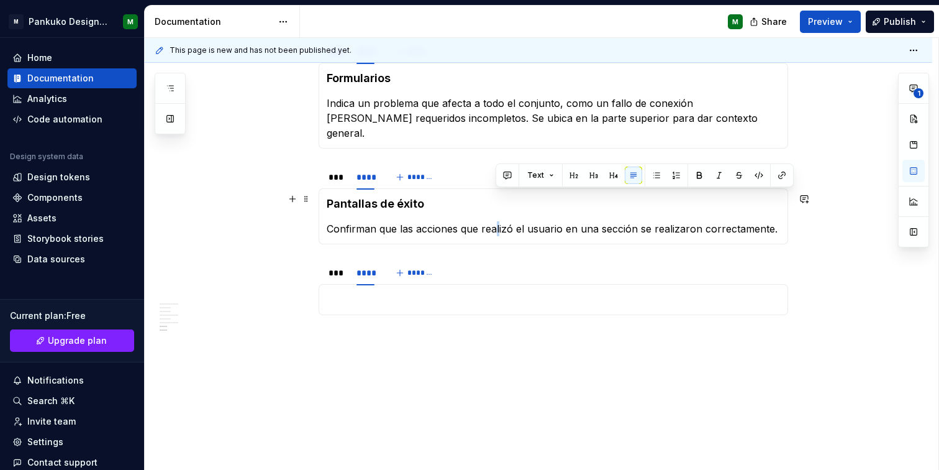
click at [496, 221] on p "Confirman que las acciones que realizó el usuario en una sección se realizaron …" at bounding box center [554, 228] width 454 height 15
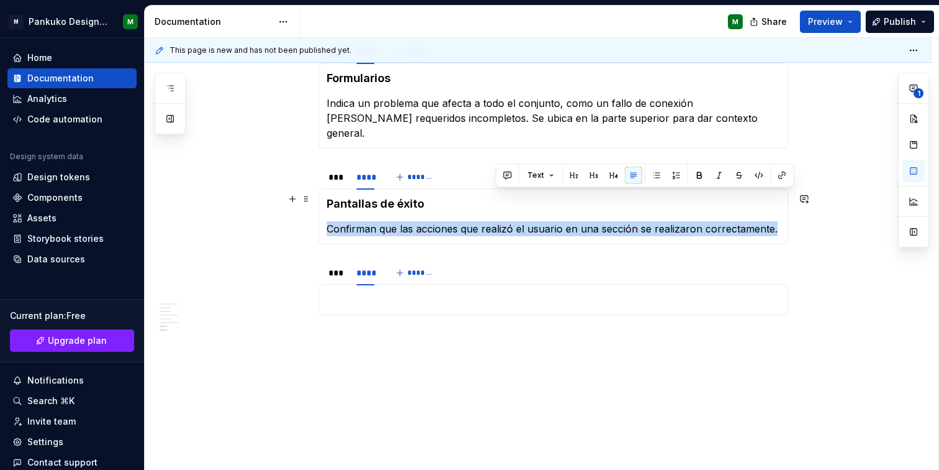
click at [496, 221] on p "Confirman que las acciones que realizó el usuario en una sección se realizaron …" at bounding box center [554, 228] width 454 height 15
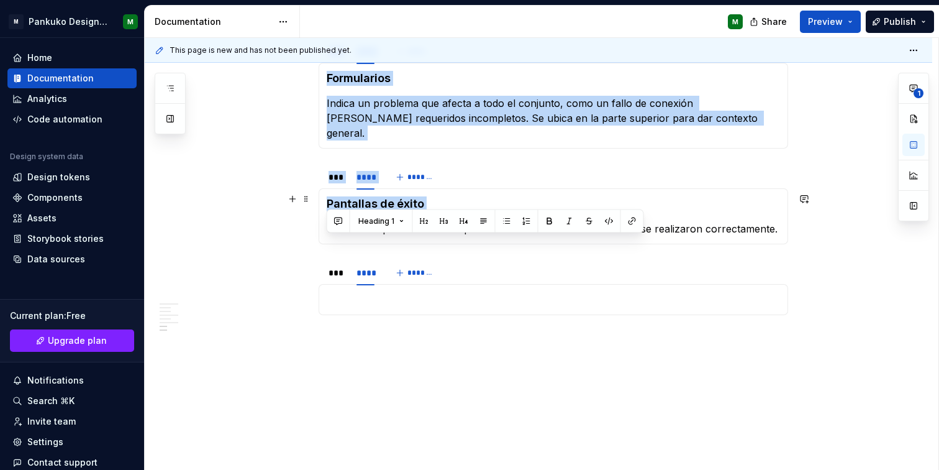
click at [496, 221] on p "Confirman que las acciones que realizó el usuario en una sección se realizaron …" at bounding box center [554, 228] width 454 height 15
click at [398, 197] on strong "Pantallas de éxito" at bounding box center [376, 203] width 98 height 13
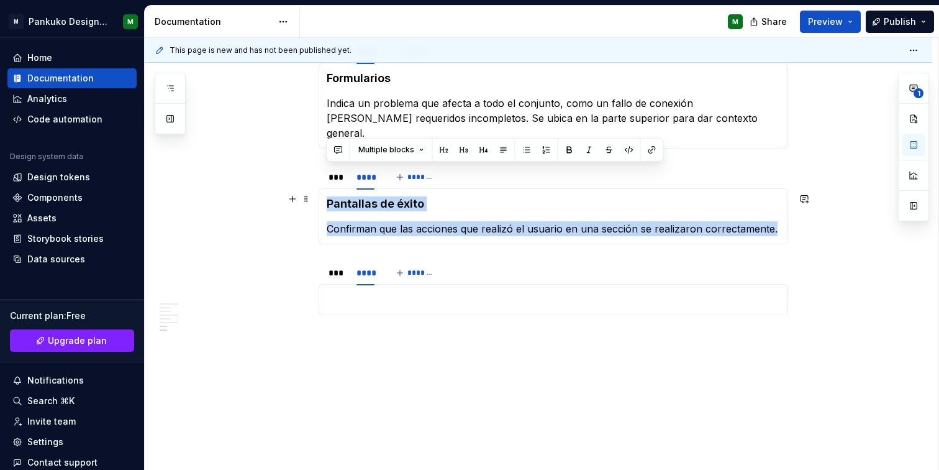
drag, startPoint x: 327, startPoint y: 173, endPoint x: 782, endPoint y: 193, distance: 455.2
click at [782, 193] on div "Pantallas de éxito Confirman que las acciones que realizó el usuario en una sec…" at bounding box center [554, 216] width 470 height 56
copy section-item-column "Pantallas de éxito Confirman que las acciones que realizó el usuario en una sec…"
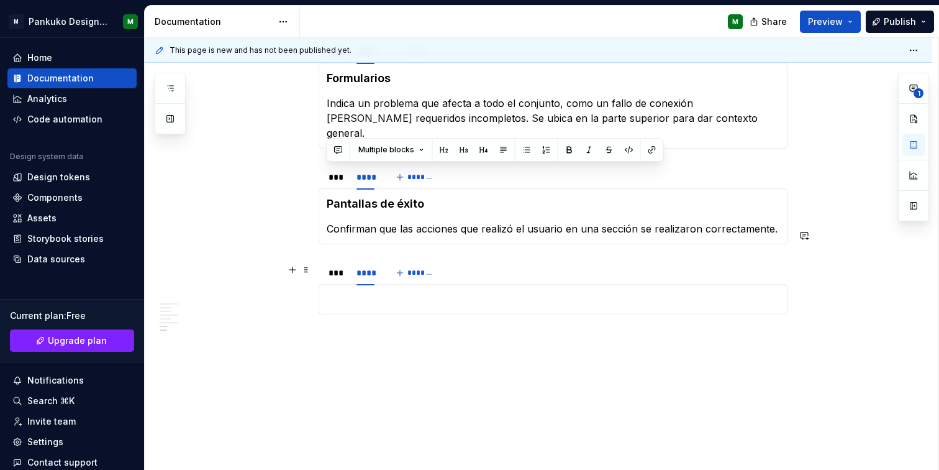
click at [503, 292] on p at bounding box center [554, 299] width 454 height 15
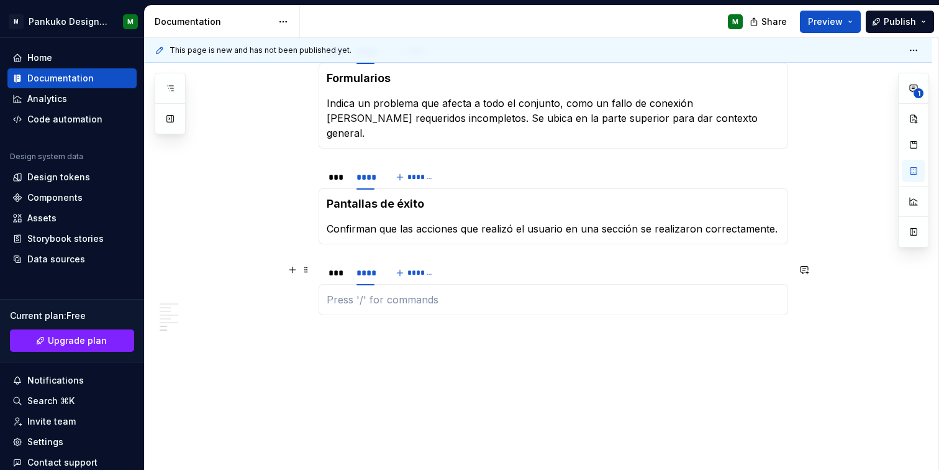
scroll to position [918, 0]
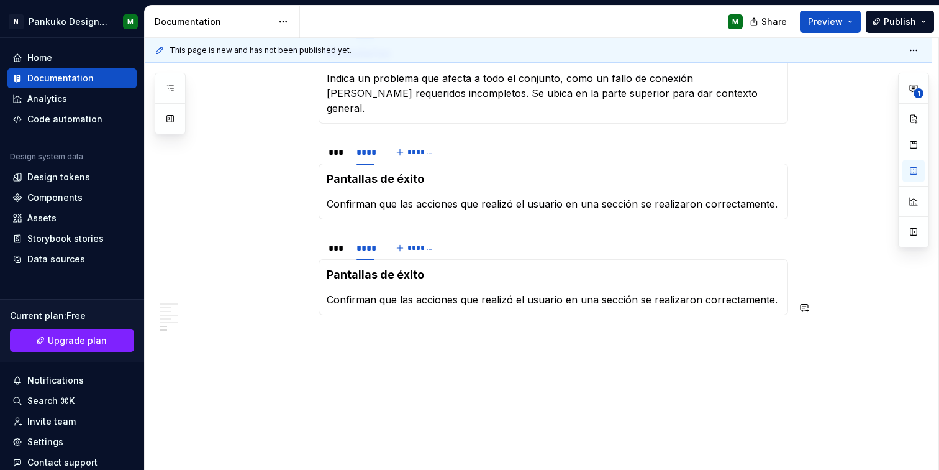
click at [401, 268] on strong "Pantallas de éxito" at bounding box center [376, 274] width 98 height 13
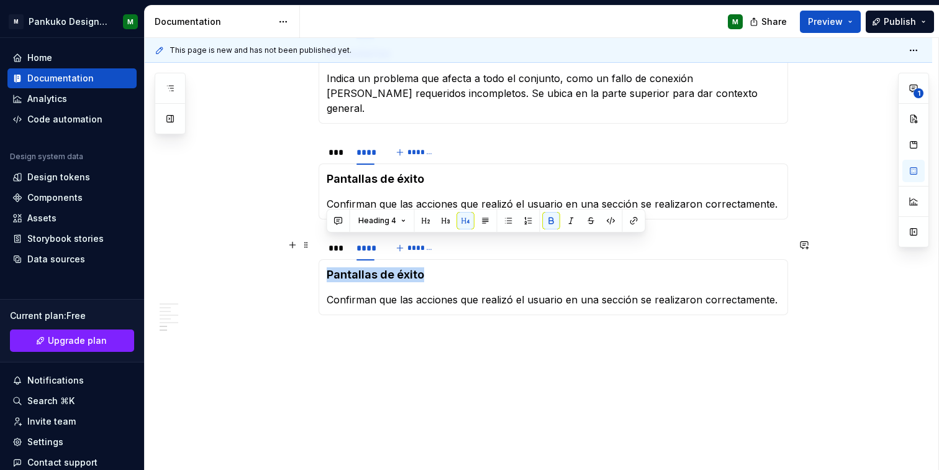
click at [401, 268] on strong "Pantallas de éxito" at bounding box center [376, 274] width 98 height 13
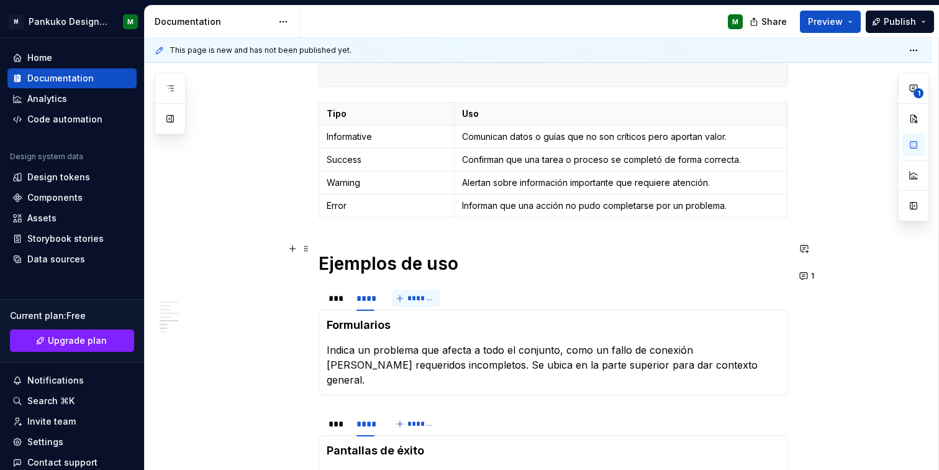
scroll to position [647, 0]
click at [365, 317] on strong "Formularios" at bounding box center [359, 323] width 64 height 13
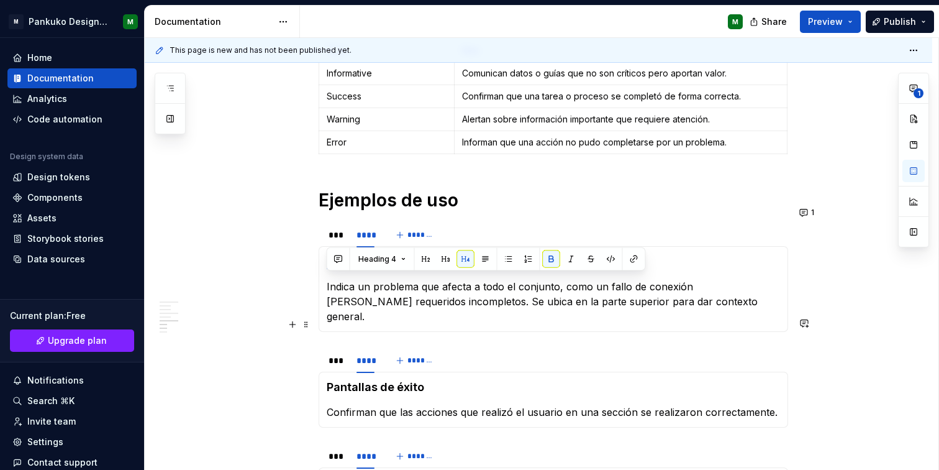
scroll to position [710, 0]
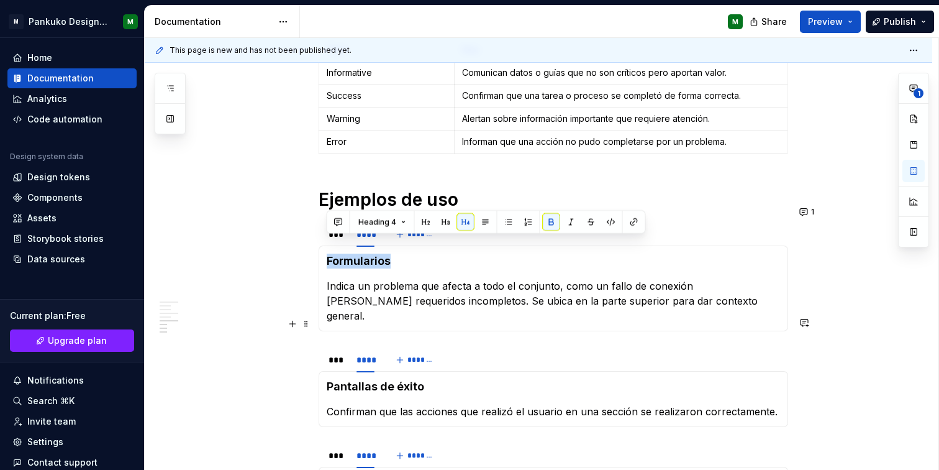
click at [859, 318] on div "Uso Cuándo usar Para confirmar que una acción o proceso se completó con éxito. …" at bounding box center [539, 121] width 788 height 1172
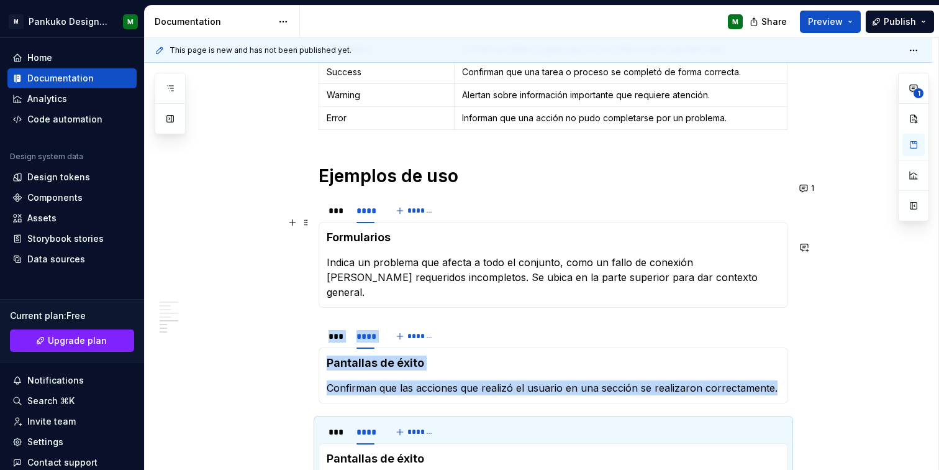
scroll to position [734, 0]
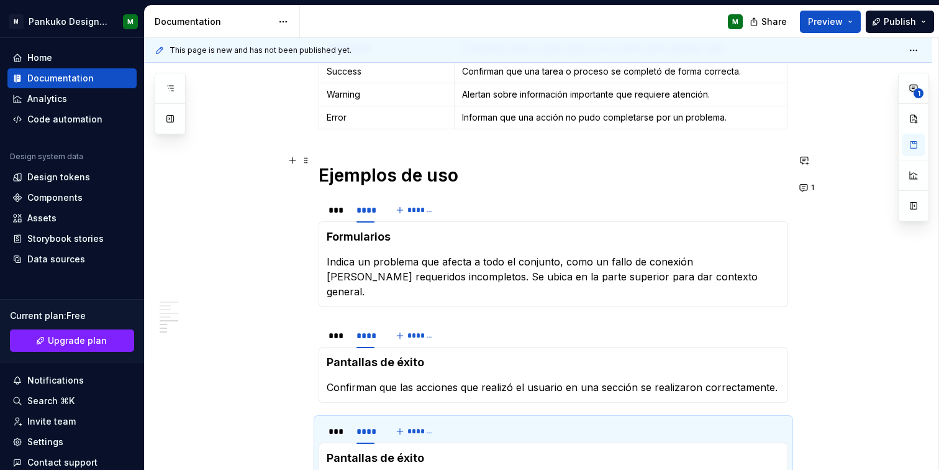
click at [492, 164] on h1 "Ejemplos de uso" at bounding box center [554, 175] width 470 height 22
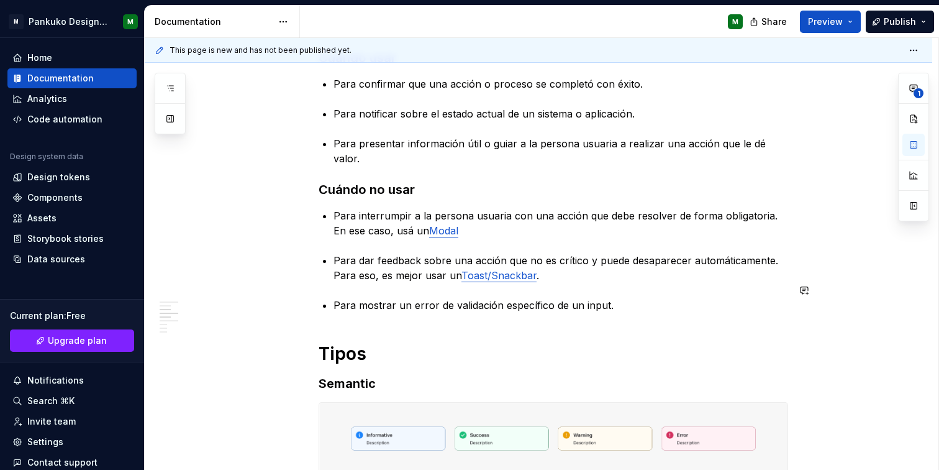
scroll to position [388, 0]
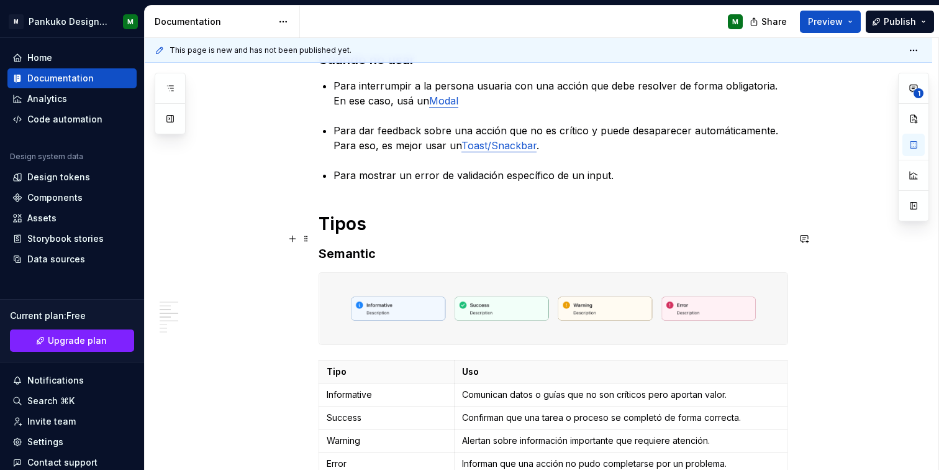
click at [401, 245] on h3 "Semantic" at bounding box center [554, 253] width 470 height 17
click at [362, 245] on h3 "Semantic" at bounding box center [554, 253] width 470 height 17
click at [542, 245] on h3 "Todas los inline message son semánticos." at bounding box center [554, 253] width 470 height 17
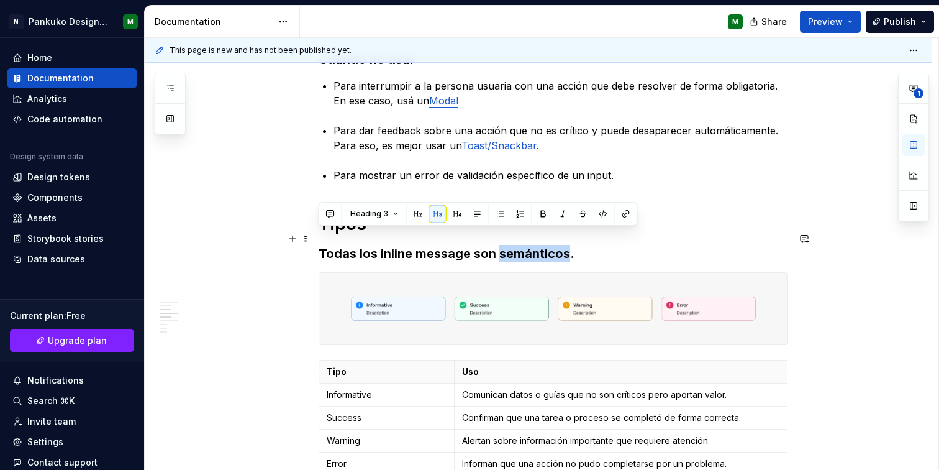
click at [542, 245] on h3 "Todas los inline message son semánticos." at bounding box center [554, 253] width 470 height 17
click at [439, 216] on button "button" at bounding box center [437, 213] width 17 height 17
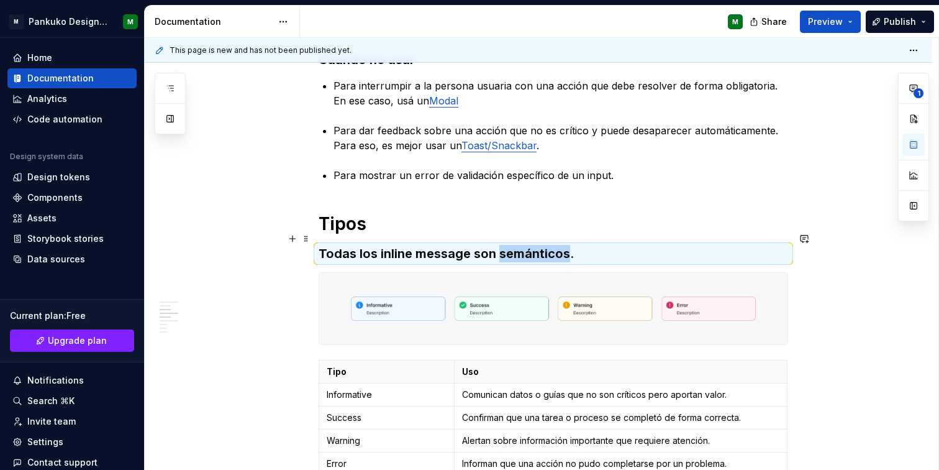
click at [541, 245] on h3 "Todas los inline message son semánticos." at bounding box center [554, 253] width 470 height 17
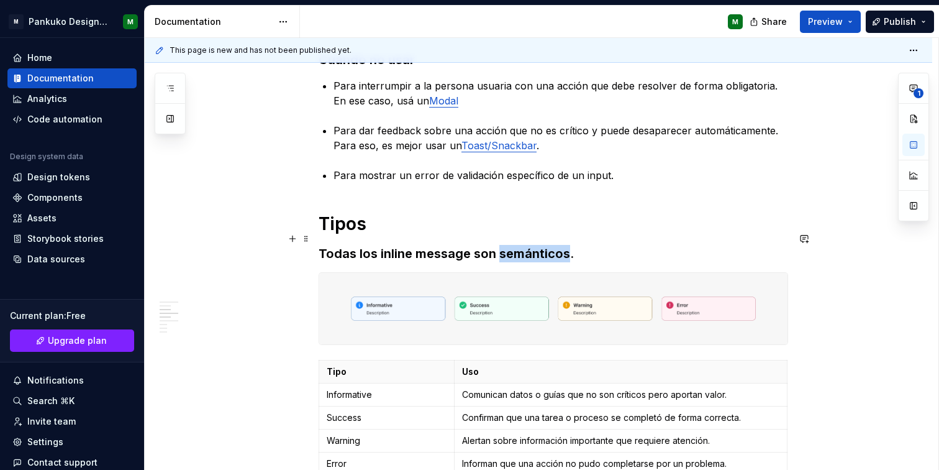
click at [541, 245] on h3 "Todas los inline message son semánticos." at bounding box center [554, 253] width 470 height 17
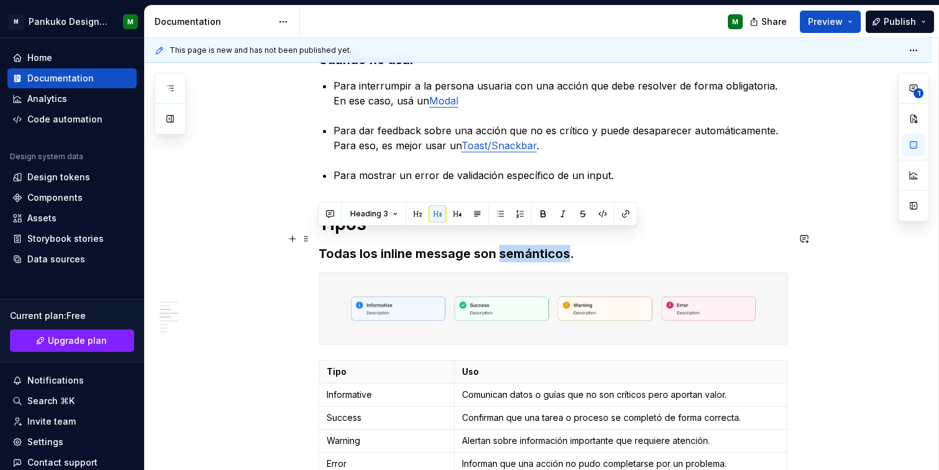
click at [541, 245] on h3 "Todas los inline message son semánticos." at bounding box center [554, 253] width 470 height 17
click at [382, 215] on span "Heading 3" at bounding box center [369, 214] width 38 height 10
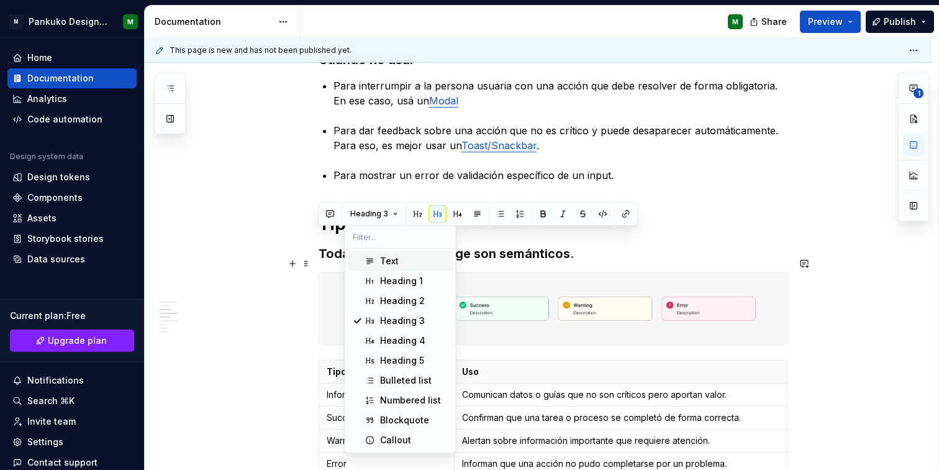
click at [383, 260] on div "Text" at bounding box center [389, 261] width 19 height 12
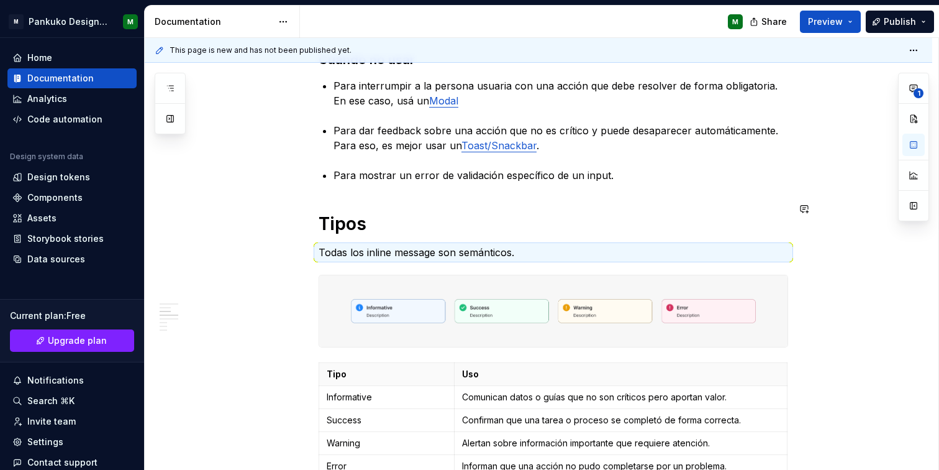
click at [783, 188] on div "Uso Cuándo usar Para confirmar que una acción o proceso se completó con éxito. …" at bounding box center [554, 397] width 470 height 1020
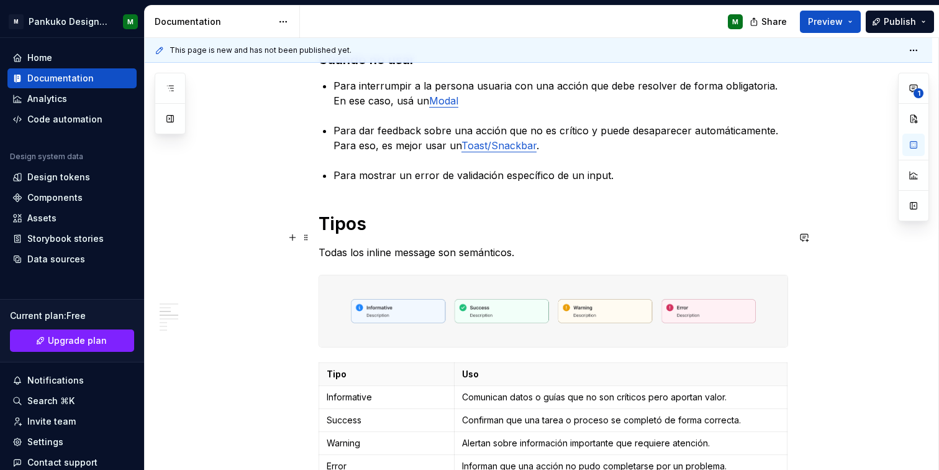
click at [534, 245] on p "Todas los inline message son semánticos." at bounding box center [554, 252] width 470 height 15
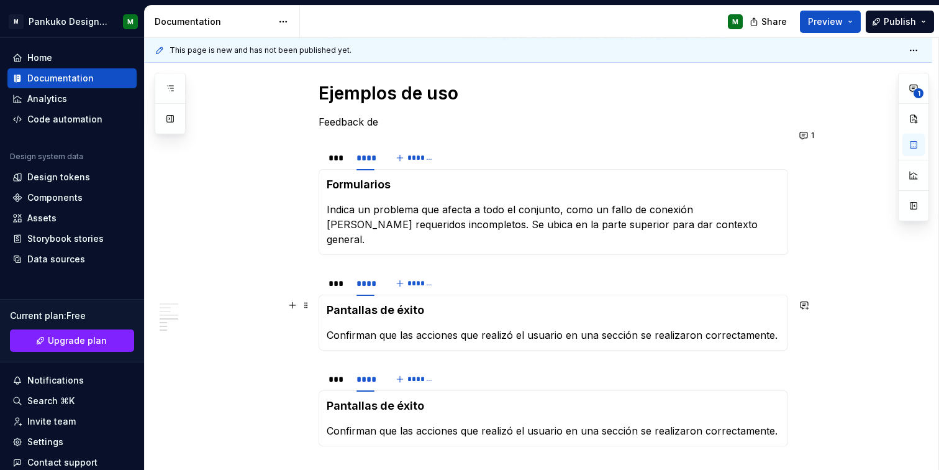
scroll to position [827, 0]
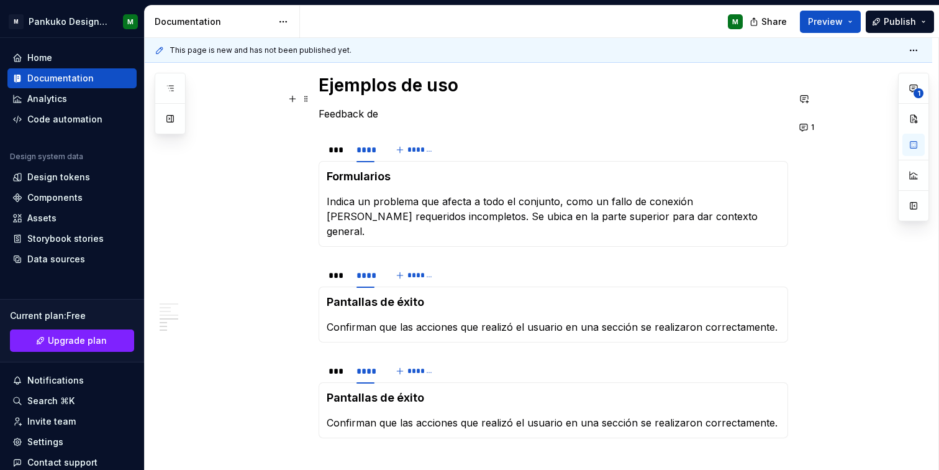
click at [334, 106] on p "Feedback de" at bounding box center [554, 113] width 470 height 15
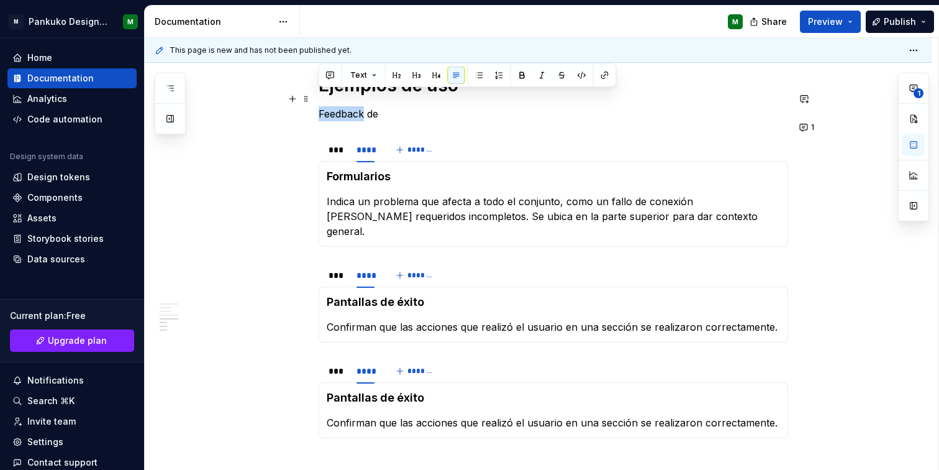
click at [334, 106] on p "Feedback de" at bounding box center [554, 113] width 470 height 15
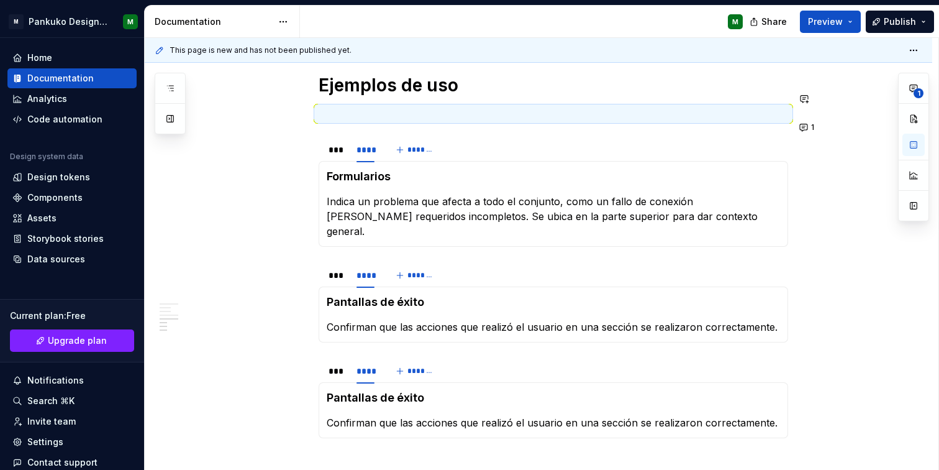
scroll to position [797, 0]
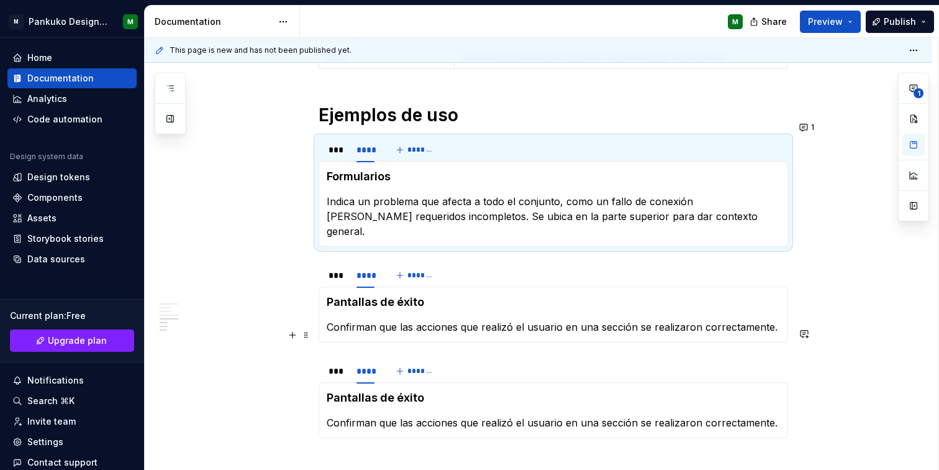
click at [893, 335] on div "Uso Cuándo usar Para confirmar que una acción o proceso se completó con éxito. …" at bounding box center [539, 35] width 788 height 1175
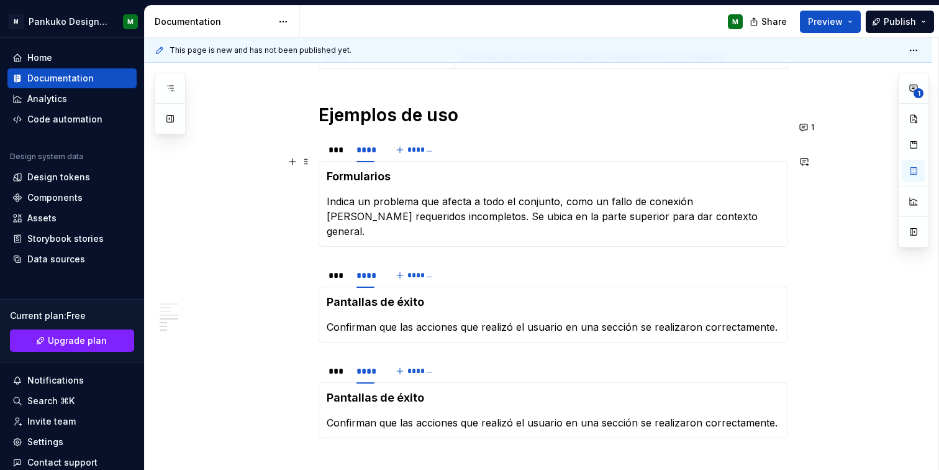
click at [363, 170] on strong "Formularios" at bounding box center [359, 176] width 64 height 13
click at [608, 319] on p "Confirman que las acciones que realizó el usuario en una sección se realizaron …" at bounding box center [554, 326] width 454 height 15
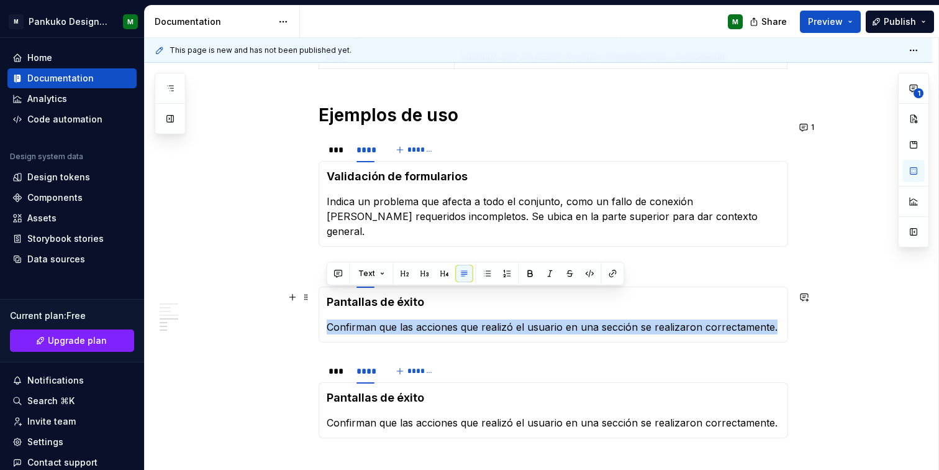
click at [608, 319] on p "Confirman que las acciones que realizó el usuario en una sección se realizaron …" at bounding box center [554, 326] width 454 height 15
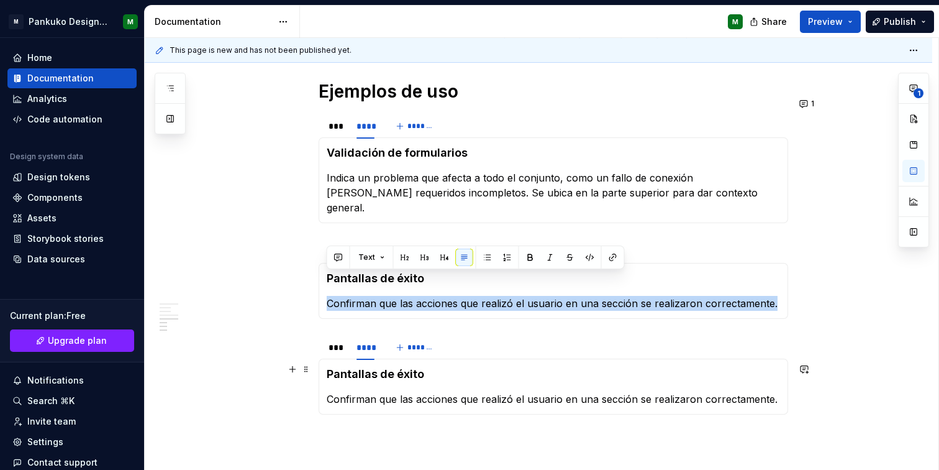
scroll to position [872, 0]
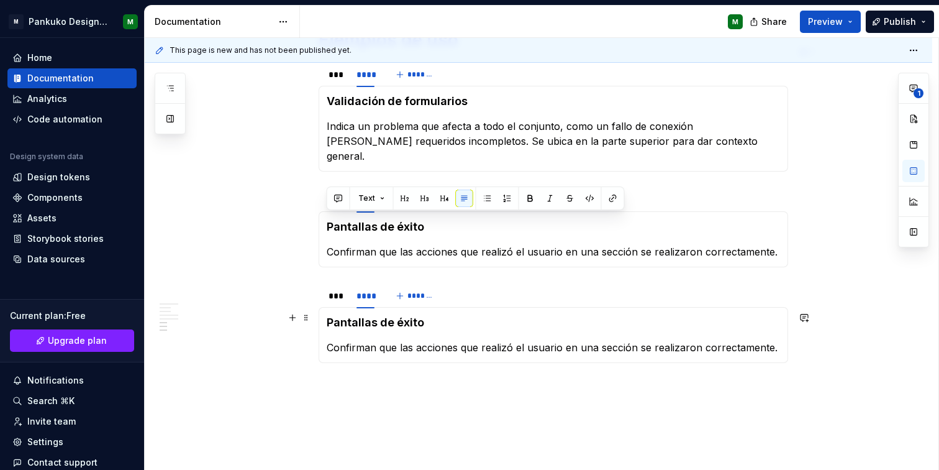
click at [456, 340] on p "Confirman que las acciones que realizó el usuario en una sección se realizaron …" at bounding box center [554, 347] width 454 height 15
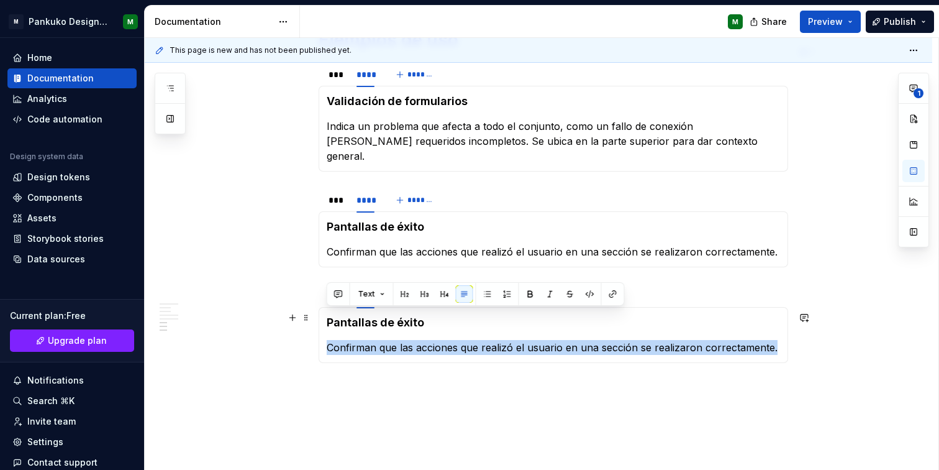
click at [456, 340] on p "Confirman que las acciones que realizó el usuario en una sección se realizaron …" at bounding box center [554, 347] width 454 height 15
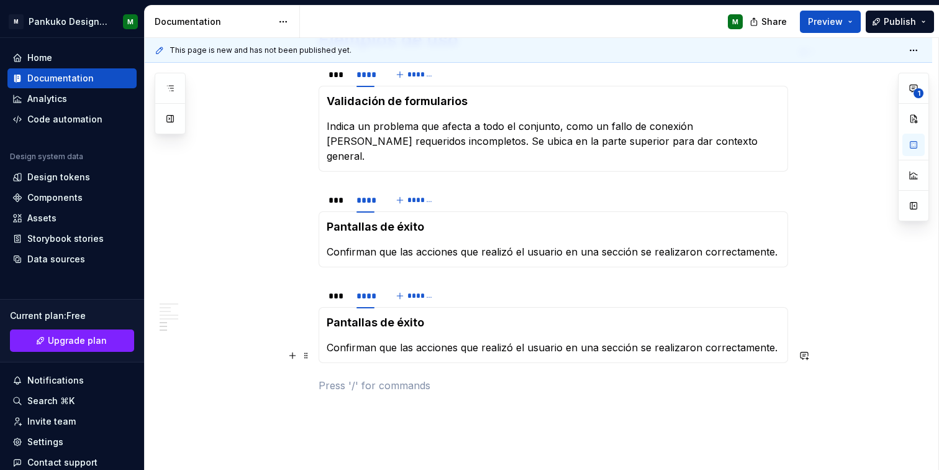
click at [683, 378] on p at bounding box center [554, 385] width 470 height 15
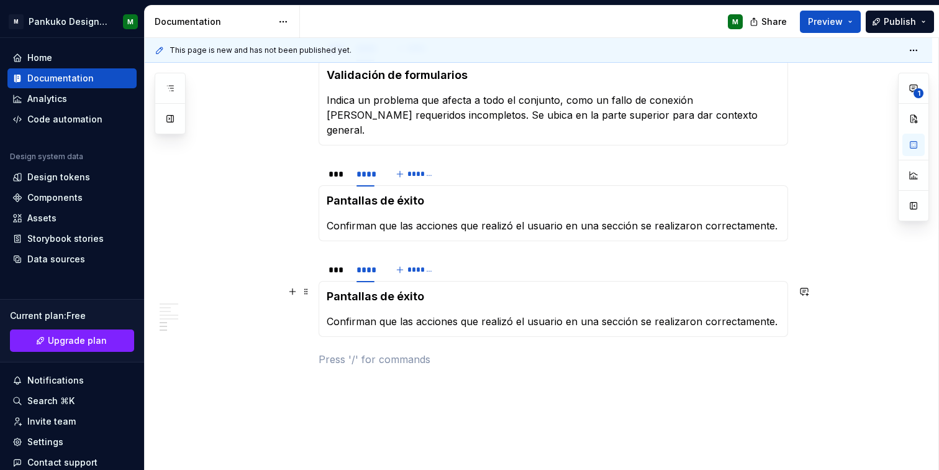
scroll to position [920, 0]
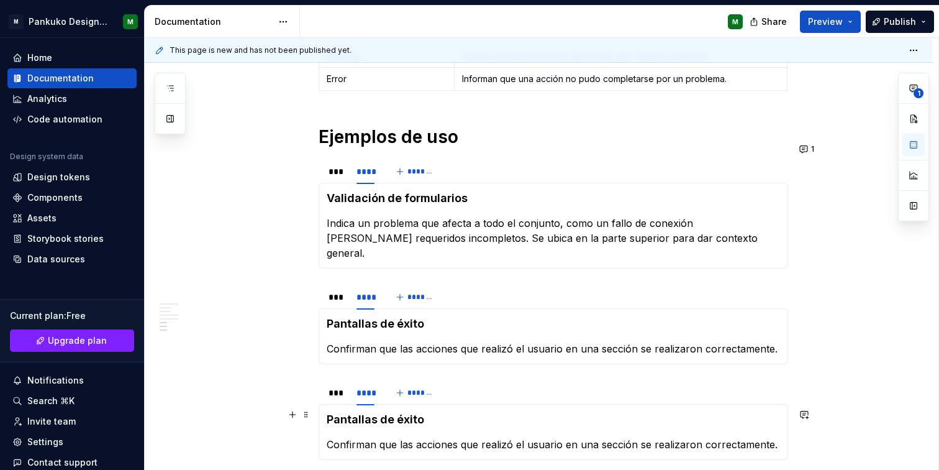
scroll to position [770, 0]
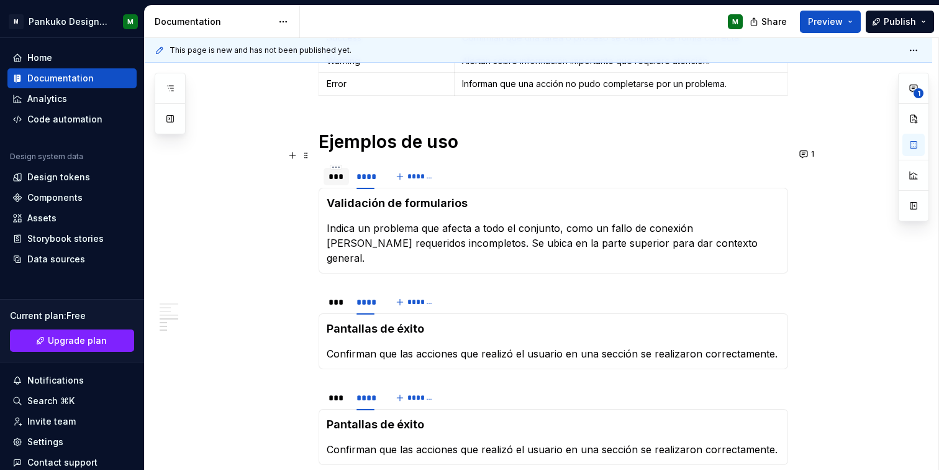
click at [329, 170] on div "***" at bounding box center [337, 176] width 16 height 12
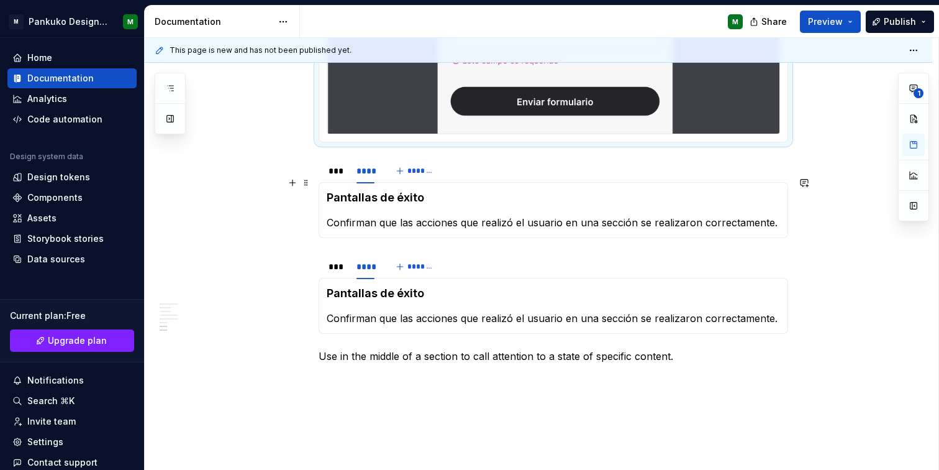
scroll to position [1212, 0]
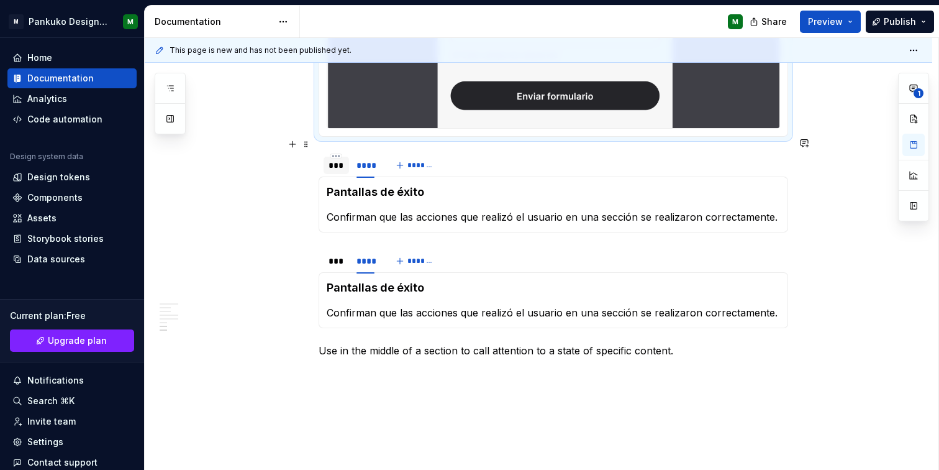
click at [337, 159] on div "***" at bounding box center [337, 165] width 16 height 12
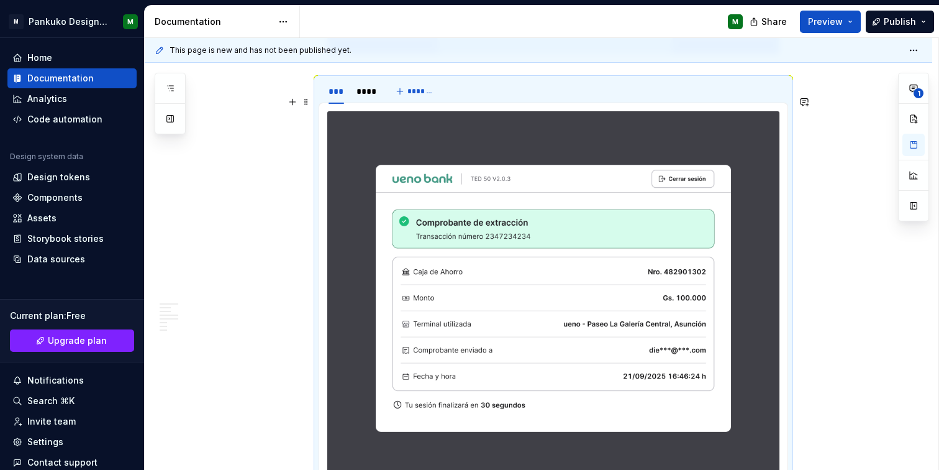
scroll to position [987, 0]
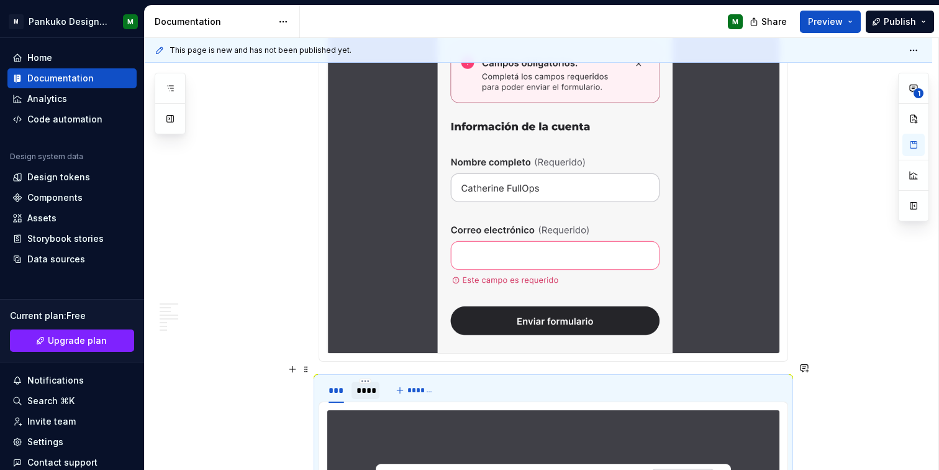
click at [370, 384] on div "****" at bounding box center [366, 390] width 18 height 12
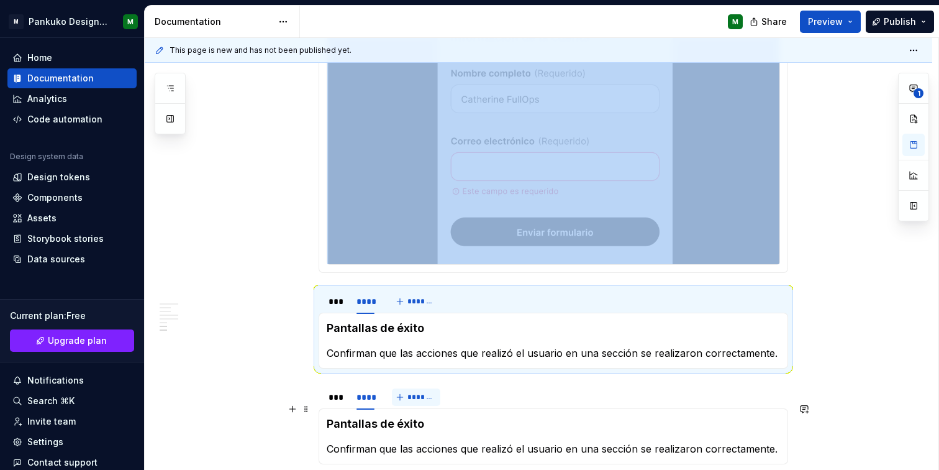
scroll to position [1112, 0]
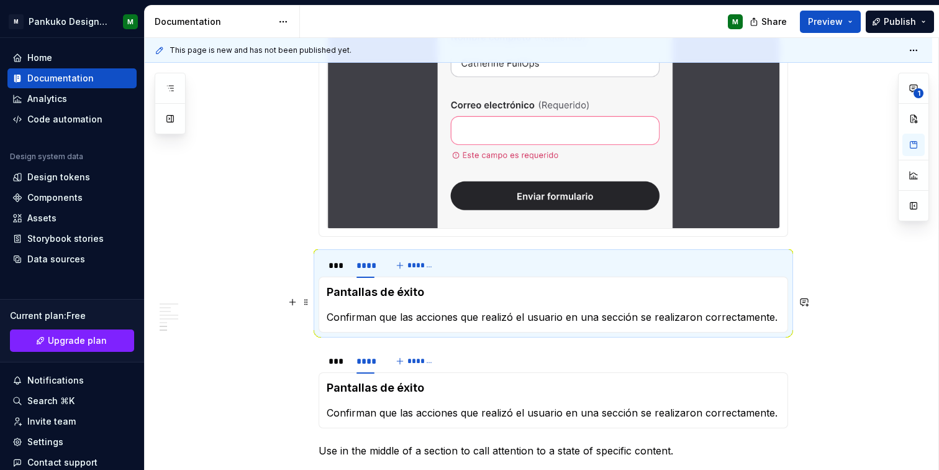
click at [383, 285] on strong "Pantallas de éxito" at bounding box center [376, 291] width 98 height 13
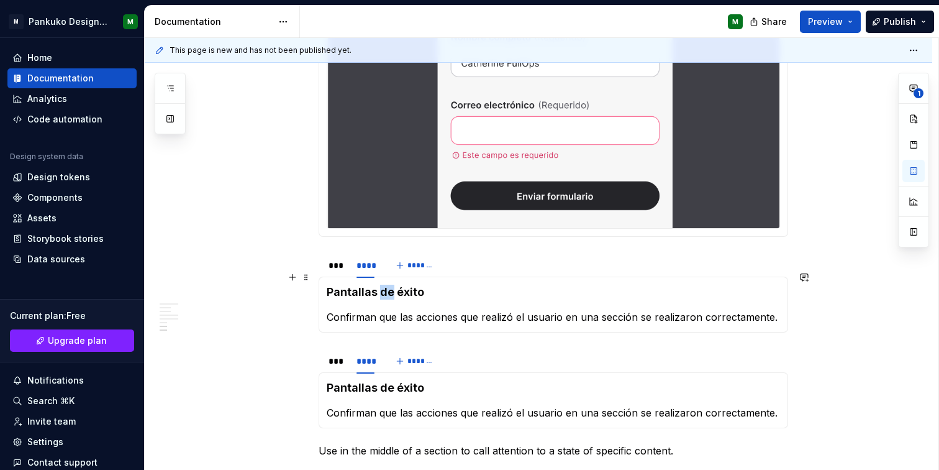
click at [383, 285] on strong "Pantallas de éxito" at bounding box center [376, 291] width 98 height 13
click at [459, 309] on p "Confirman que las acciones que realizó el usuario en una sección se realizaron …" at bounding box center [554, 316] width 454 height 15
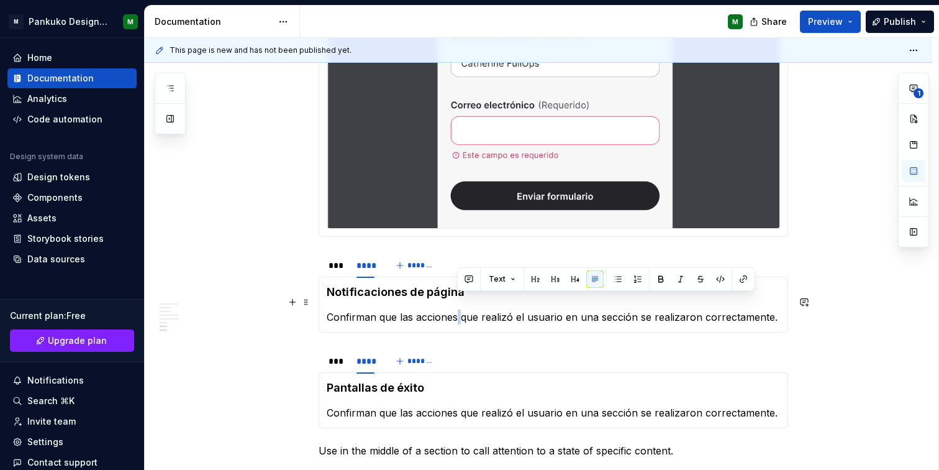
click at [459, 309] on p "Confirman que las acciones que realizó el usuario en una sección se realizaron …" at bounding box center [554, 316] width 454 height 15
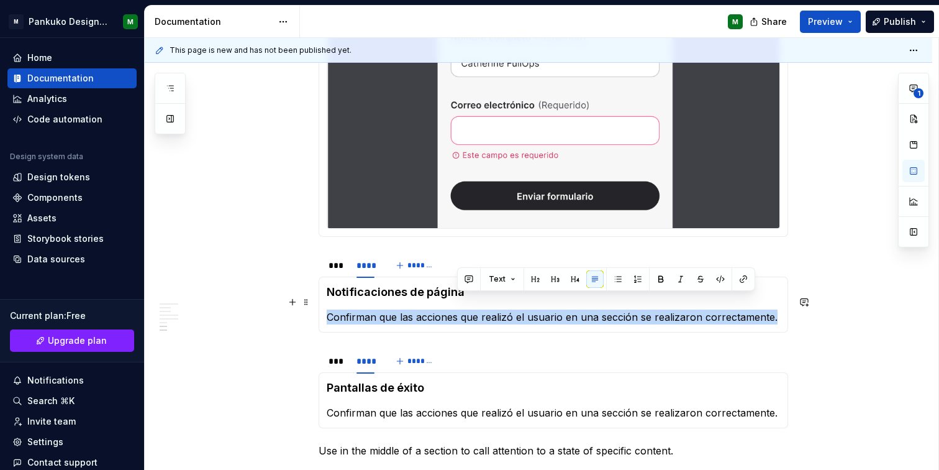
click at [459, 309] on p "Confirman que las acciones que realizó el usuario en una sección se realizaron …" at bounding box center [554, 316] width 454 height 15
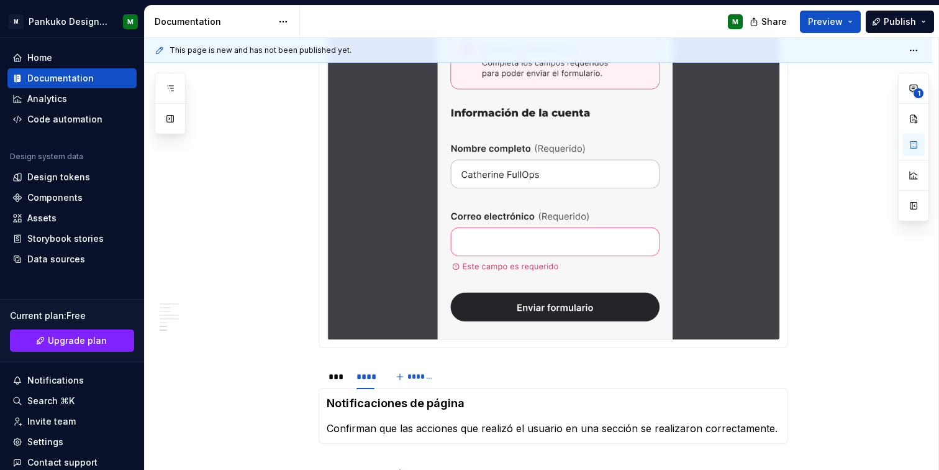
scroll to position [719, 0]
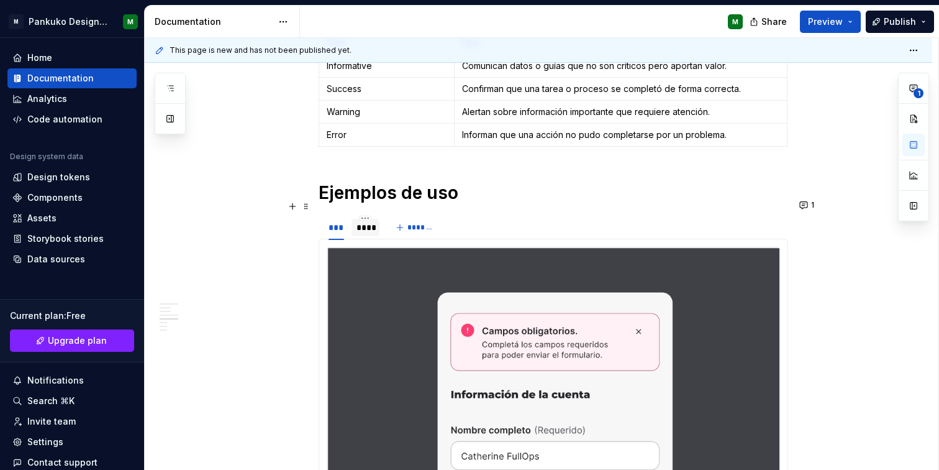
click at [367, 221] on div "****" at bounding box center [366, 227] width 18 height 12
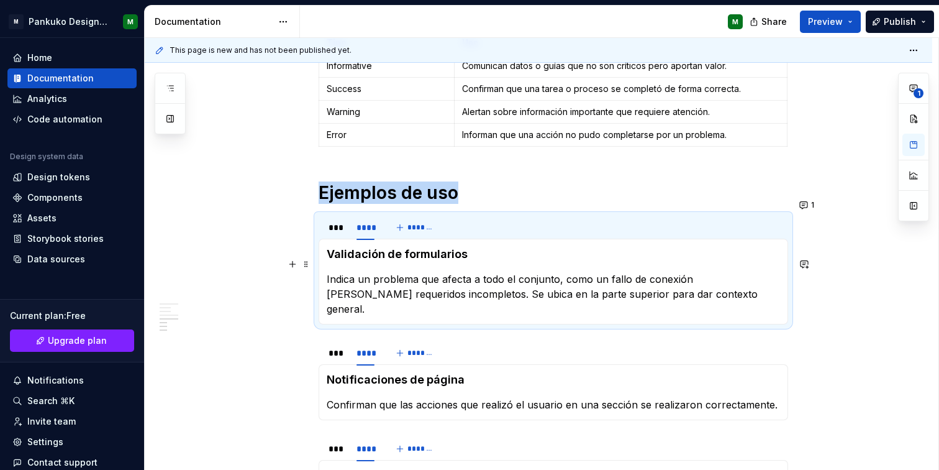
click at [446, 272] on p "Indica un problema que afecta a todo el conjunto, como un fallo de conexión [PE…" at bounding box center [554, 294] width 454 height 45
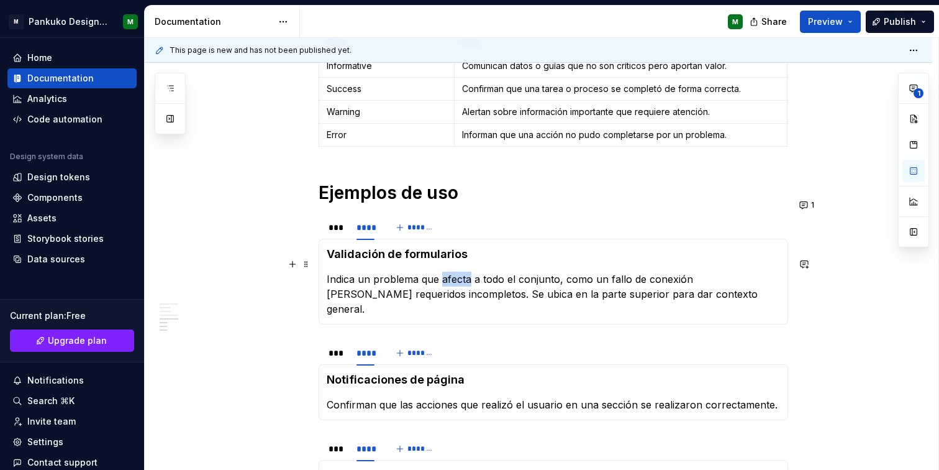
click at [446, 272] on p "Indica un problema que afecta a todo el conjunto, como un fallo de conexión [PE…" at bounding box center [554, 294] width 454 height 45
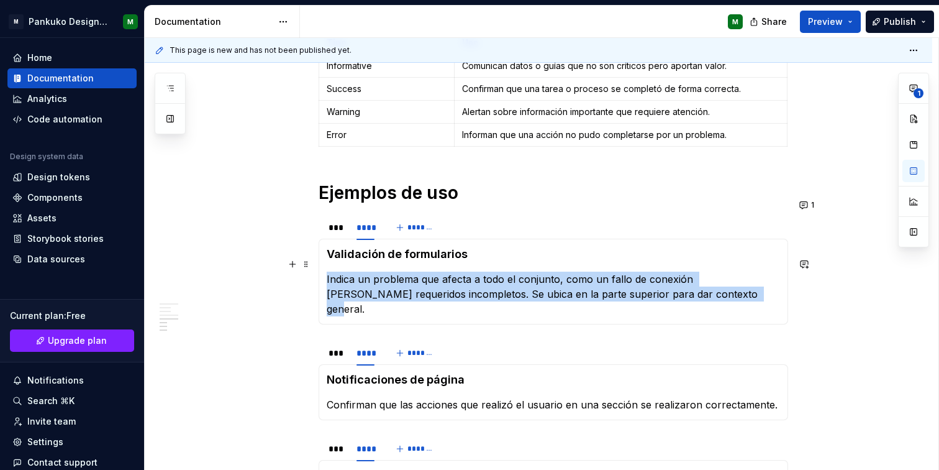
click at [446, 272] on p "Indica un problema que afecta a todo el conjunto, como un fallo de conexión [PE…" at bounding box center [554, 294] width 454 height 45
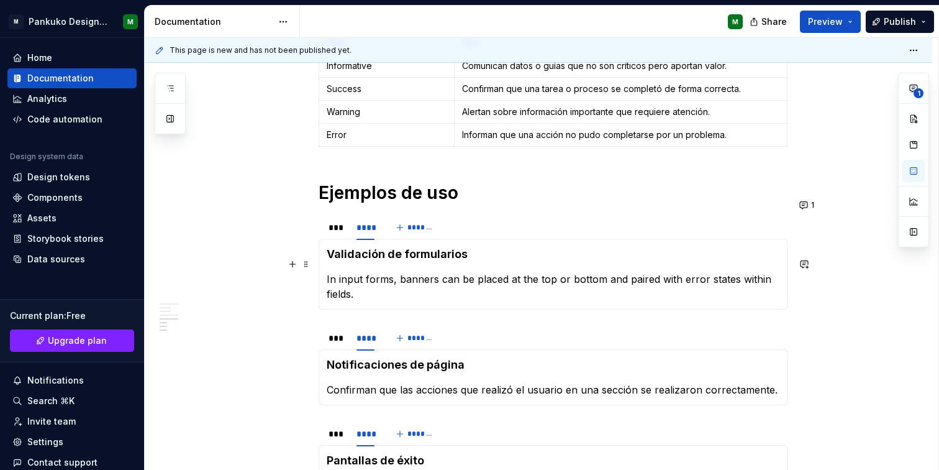
click at [327, 272] on p "In input forms, banners can be placed at the top or bottom and paired with erro…" at bounding box center [554, 287] width 454 height 30
click at [445, 272] on p "In input forms, banners can be placed at the top or bottom and paired with erro…" at bounding box center [554, 287] width 454 height 30
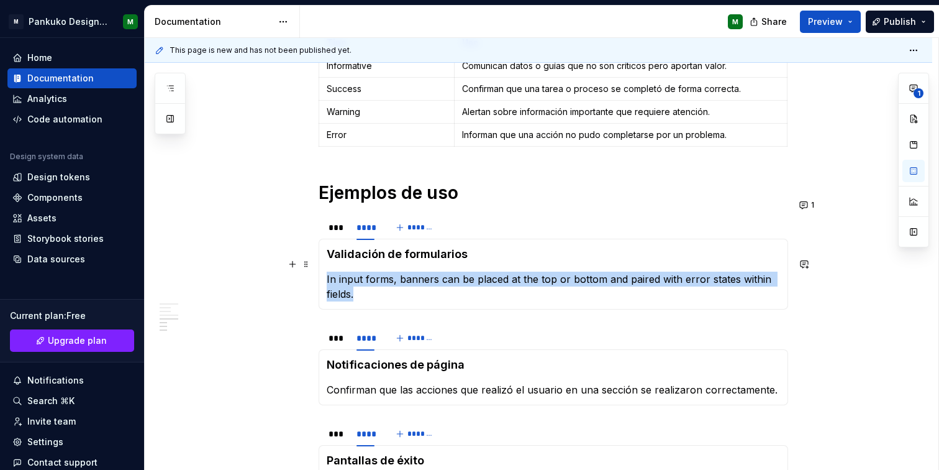
click at [445, 272] on p "In input forms, banners can be placed at the top or bottom and paired with erro…" at bounding box center [554, 287] width 454 height 30
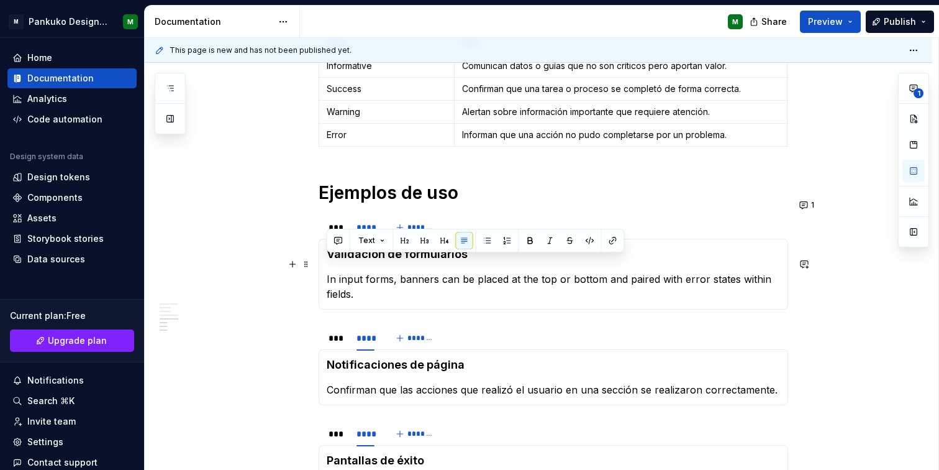
click at [430, 281] on p "In input forms, banners can be placed at the top or bottom and paired with erro…" at bounding box center [554, 287] width 454 height 30
click at [324, 258] on div "Validación de formularios In input forms, banners can be placed at the top or b…" at bounding box center [554, 274] width 470 height 71
drag, startPoint x: 440, startPoint y: 263, endPoint x: 324, endPoint y: 270, distance: 115.8
click at [324, 270] on div "Validación de formularios En los formularios, los inIn input forms, banners can…" at bounding box center [554, 274] width 470 height 71
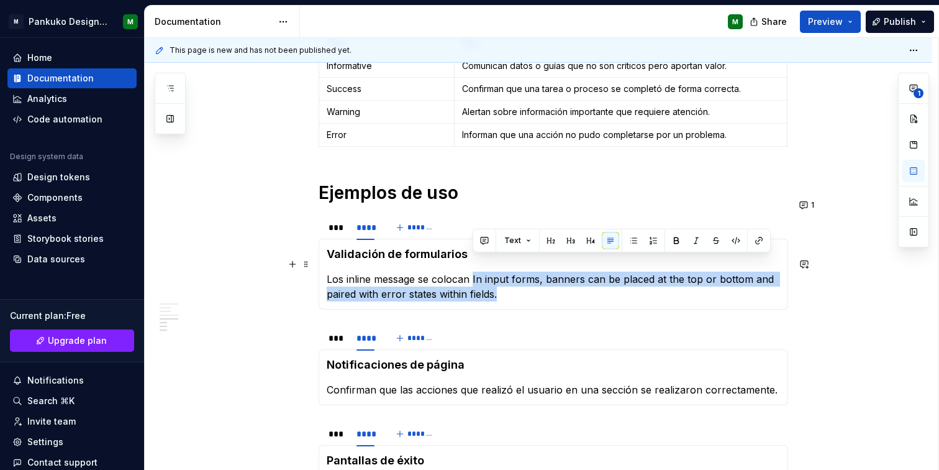
drag, startPoint x: 473, startPoint y: 262, endPoint x: 504, endPoint y: 277, distance: 34.5
click at [504, 277] on p "Los inline message se colocan In input forms, banners can be placed at the top …" at bounding box center [554, 287] width 454 height 30
copy p "In input forms, banners can be placed at the top or bottom and paired with erro…"
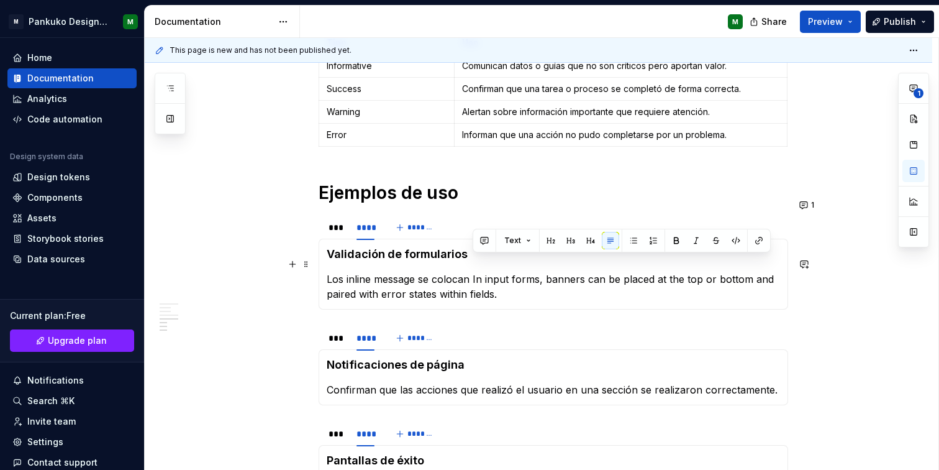
click at [373, 272] on p "Los inline message se colocan In input forms, banners can be placed at the top …" at bounding box center [554, 287] width 454 height 30
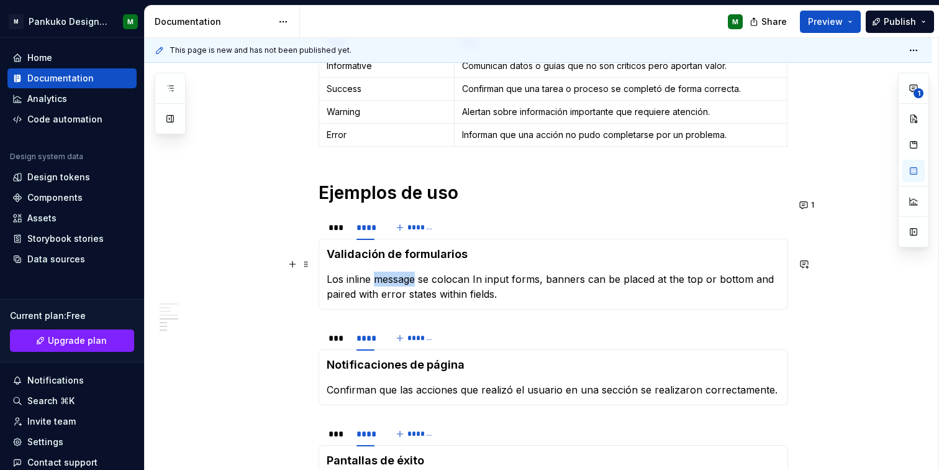
click at [373, 272] on p "Los inline message se colocan In input forms, banners can be placed at the top …" at bounding box center [554, 287] width 454 height 30
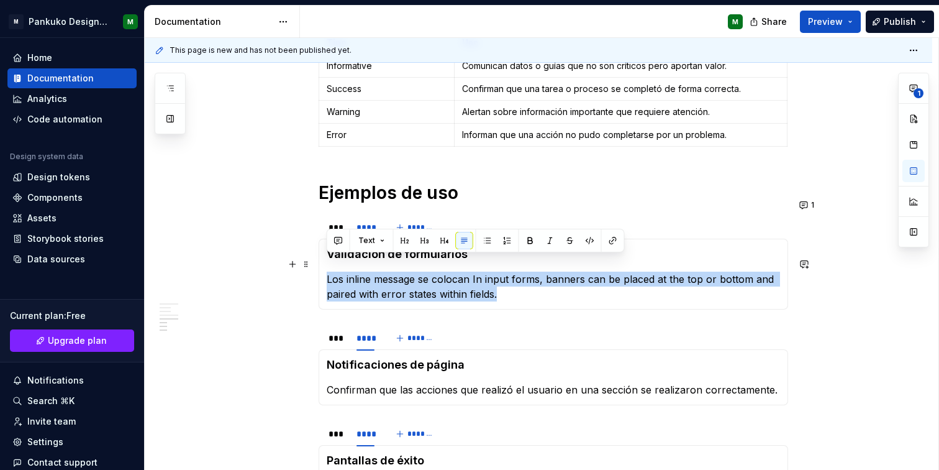
click at [373, 272] on p "Los inline message se colocan In input forms, banners can be placed at the top …" at bounding box center [554, 287] width 454 height 30
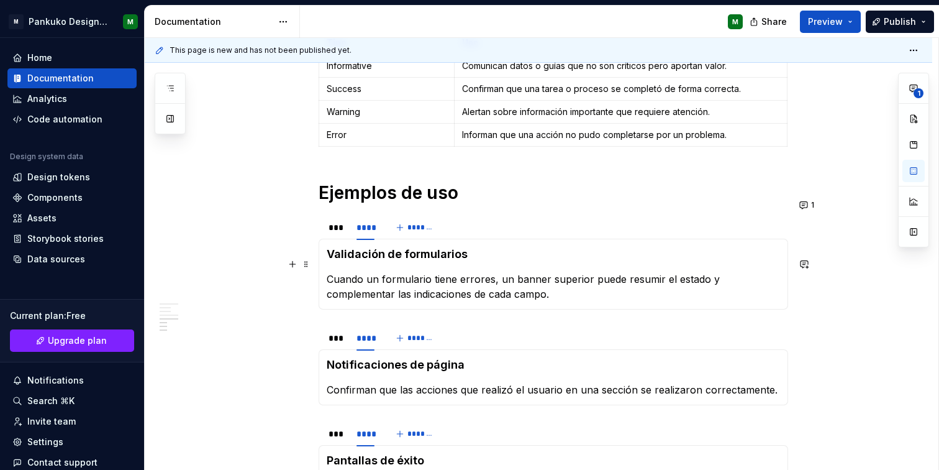
click at [505, 272] on p "Cuando un formulario tiene errores, un banner superior puede resumir el estado …" at bounding box center [554, 287] width 454 height 30
click at [500, 272] on p "Cuando un formulario tiene errores, un banner superior puede resumir el estado …" at bounding box center [554, 287] width 454 height 30
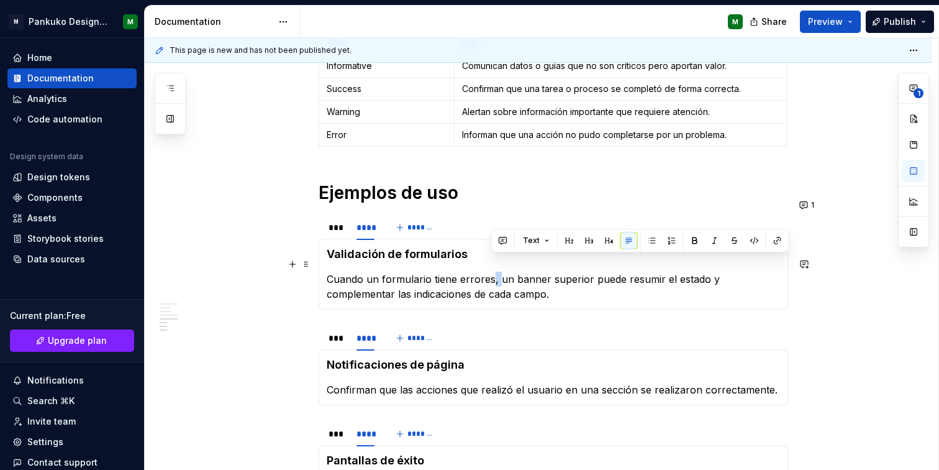
drag, startPoint x: 492, startPoint y: 263, endPoint x: 499, endPoint y: 264, distance: 6.9
click at [499, 272] on p "Cuando un formulario tiene errores, un banner superior puede resumir el estado …" at bounding box center [554, 287] width 454 height 30
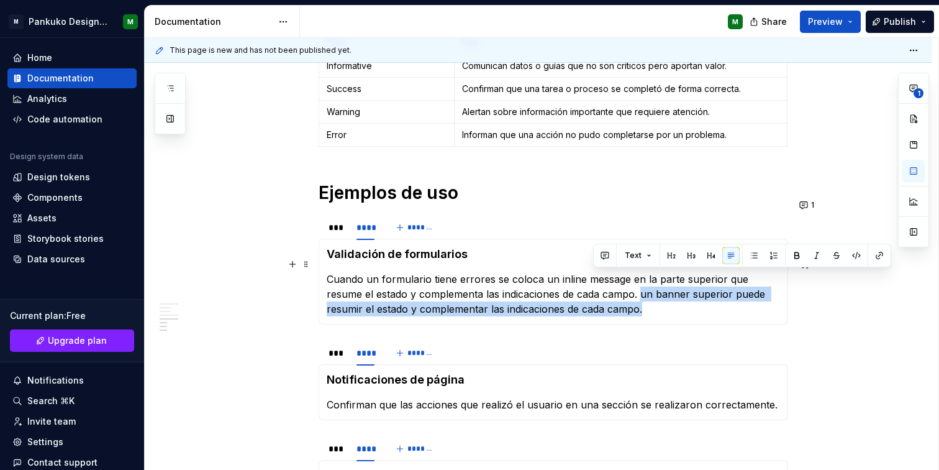
drag, startPoint x: 604, startPoint y: 280, endPoint x: 616, endPoint y: 294, distance: 18.5
click at [616, 294] on p "Cuando un formulario tiene errores se coloca un inline message en la parte supe…" at bounding box center [554, 294] width 454 height 45
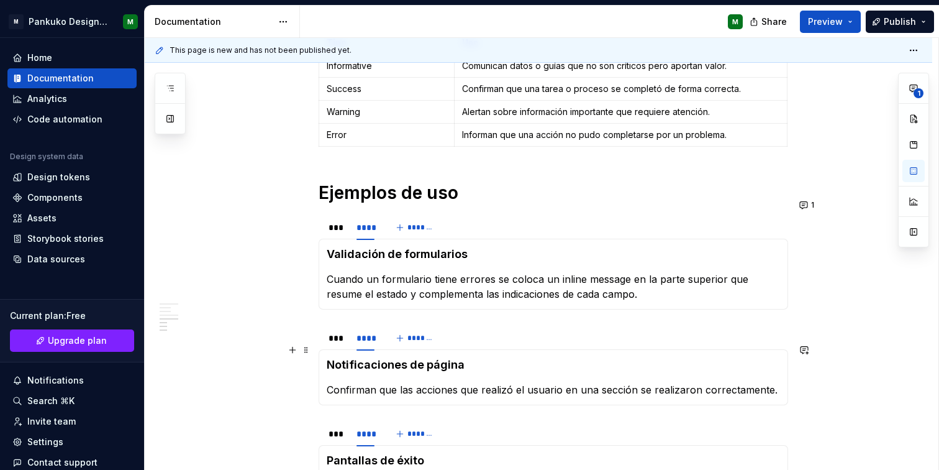
click at [840, 346] on div "Uso Cuándo usar Para confirmar que una acción o proceso se completó con éxito. …" at bounding box center [539, 117] width 788 height 1182
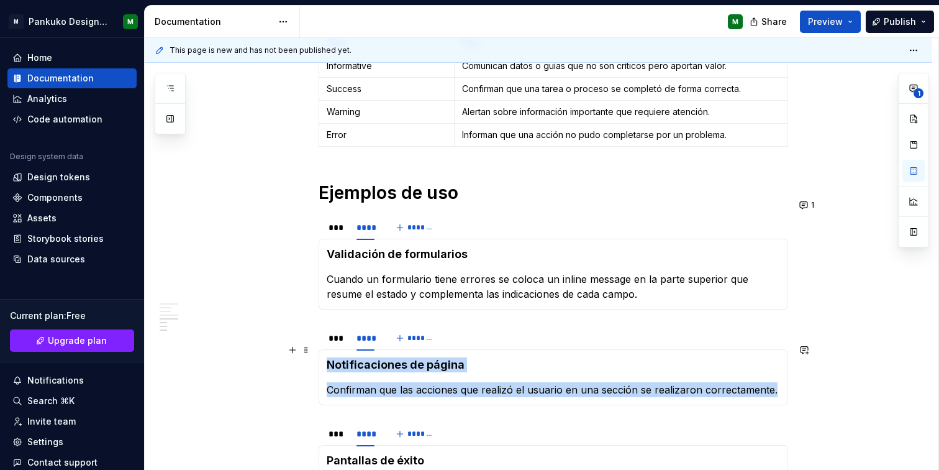
scroll to position [734, 0]
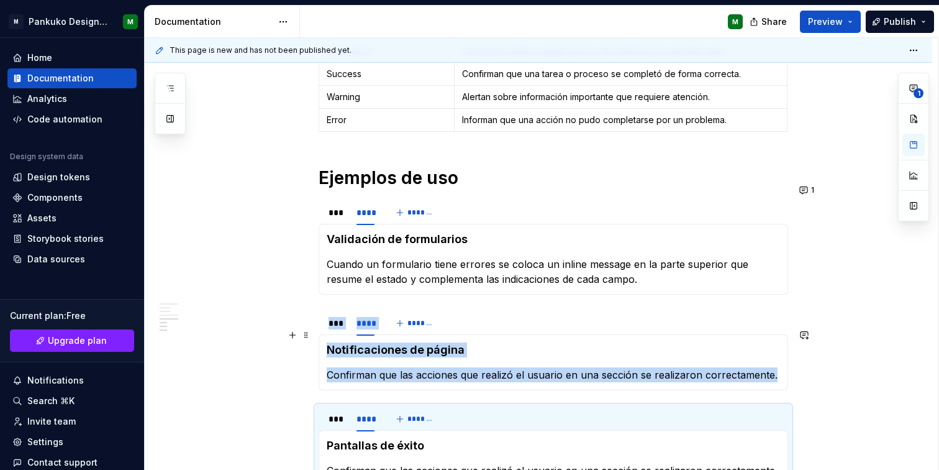
click at [840, 346] on div "Uso Cuándo usar Para confirmar que una acción o proceso se completó con éxito. …" at bounding box center [539, 102] width 788 height 1182
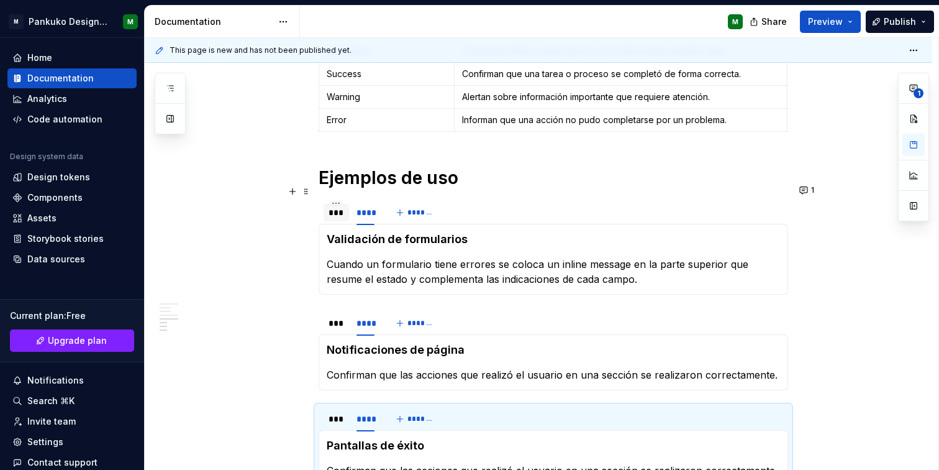
click at [348, 204] on div "***" at bounding box center [336, 212] width 25 height 17
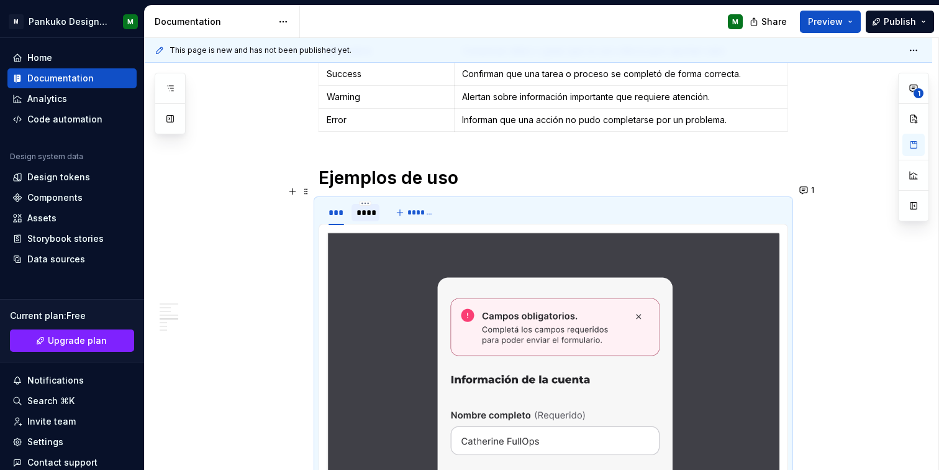
click at [366, 206] on div "****" at bounding box center [366, 212] width 18 height 12
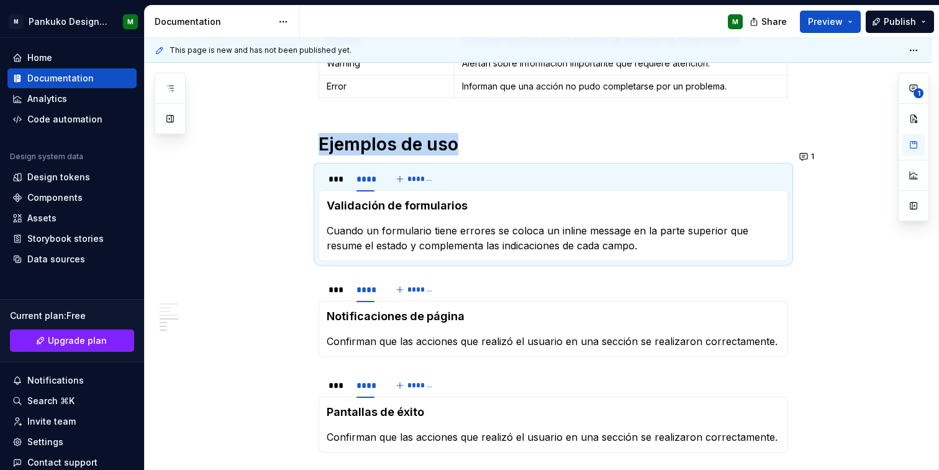
scroll to position [830, 0]
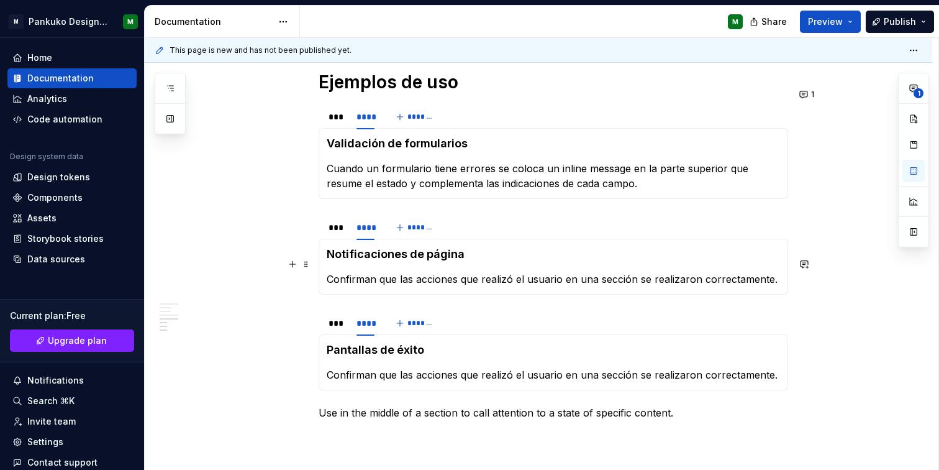
click at [511, 272] on p "Confirman que las acciones que realizó el usuario en una sección se realizaron …" at bounding box center [554, 279] width 454 height 15
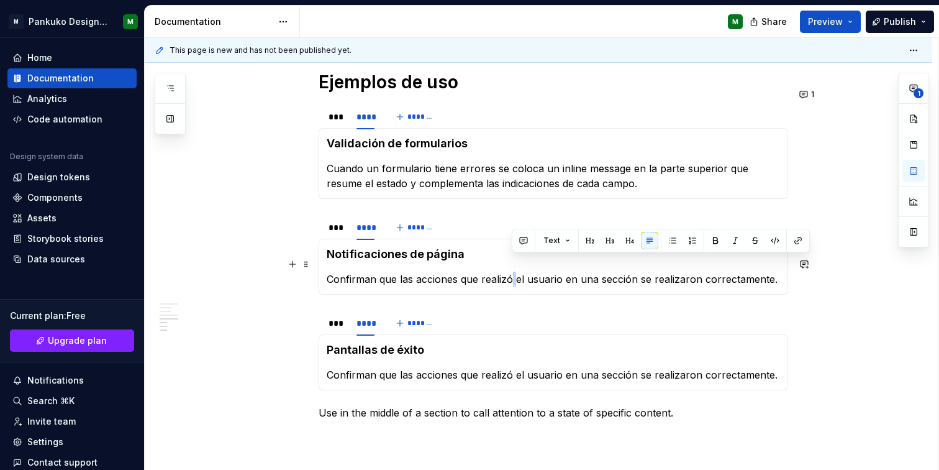
click at [511, 272] on p "Confirman que las acciones que realizó el usuario en una sección se realizaron …" at bounding box center [554, 279] width 454 height 15
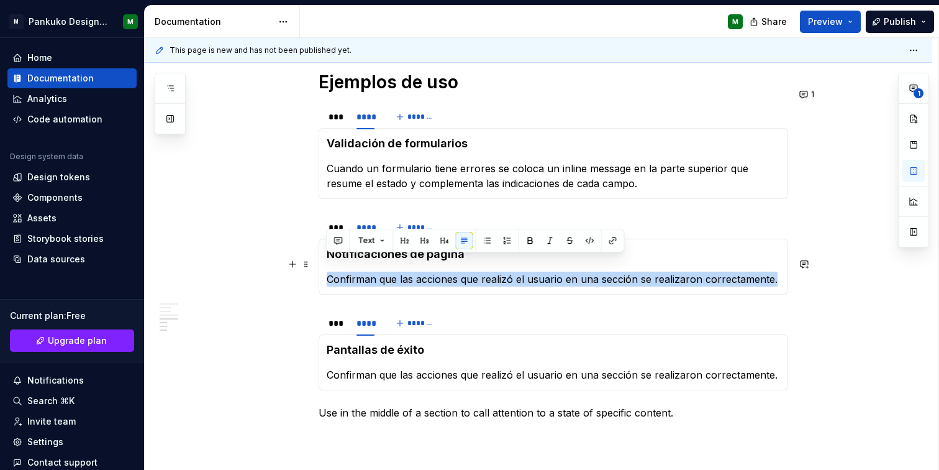
click at [511, 272] on p "Confirman que las acciones que realizó el usuario en una sección se realizaron …" at bounding box center [554, 279] width 454 height 15
click at [302, 224] on div "Uso Cuándo usar Para confirmar que una acción o proceso se completó con éxito. …" at bounding box center [539, 6] width 788 height 1182
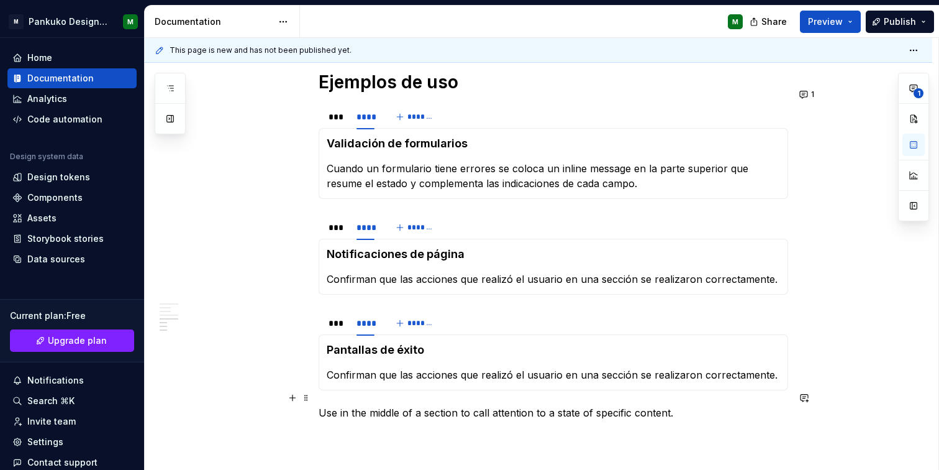
click at [388, 405] on p "Use in the middle of a section to call attention to a state of specific content." at bounding box center [554, 412] width 470 height 15
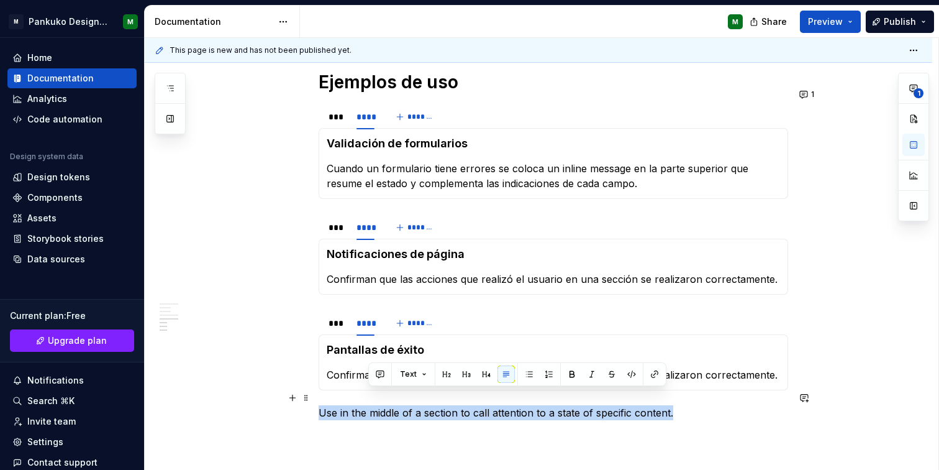
click at [388, 405] on p "Use in the middle of a section to call attention to a state of specific content." at bounding box center [554, 412] width 470 height 15
copy p "Use in the middle of a section to call attention to a state of specific content."
click at [722, 405] on p "Use in the middle of a section to call attention to a state of specific content." at bounding box center [554, 412] width 470 height 15
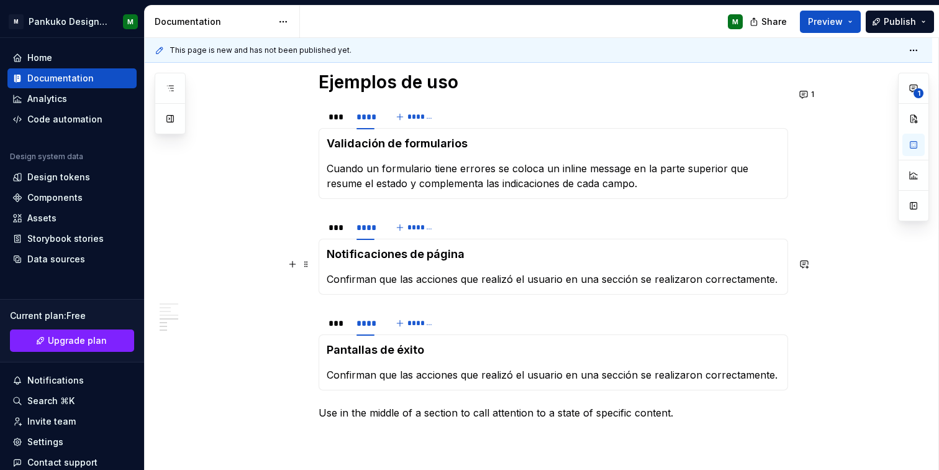
click at [541, 272] on p "Confirman que las acciones que realizó el usuario en una sección se realizaron …" at bounding box center [554, 279] width 454 height 15
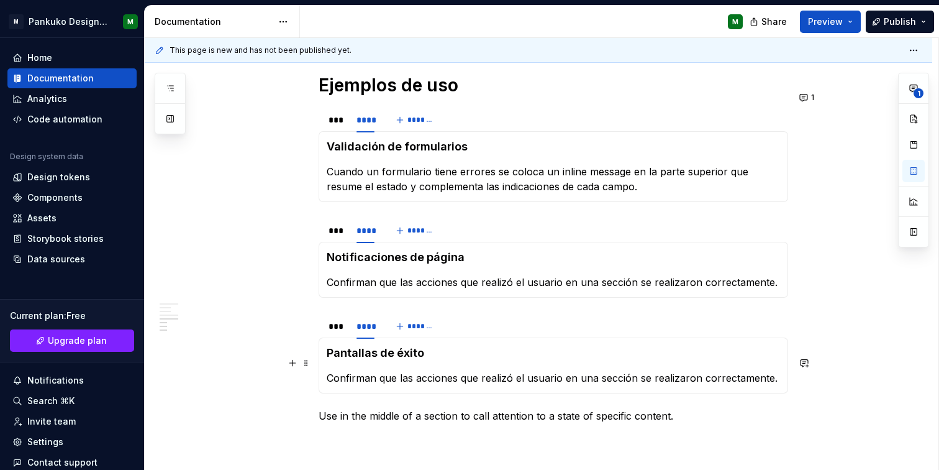
scroll to position [825, 0]
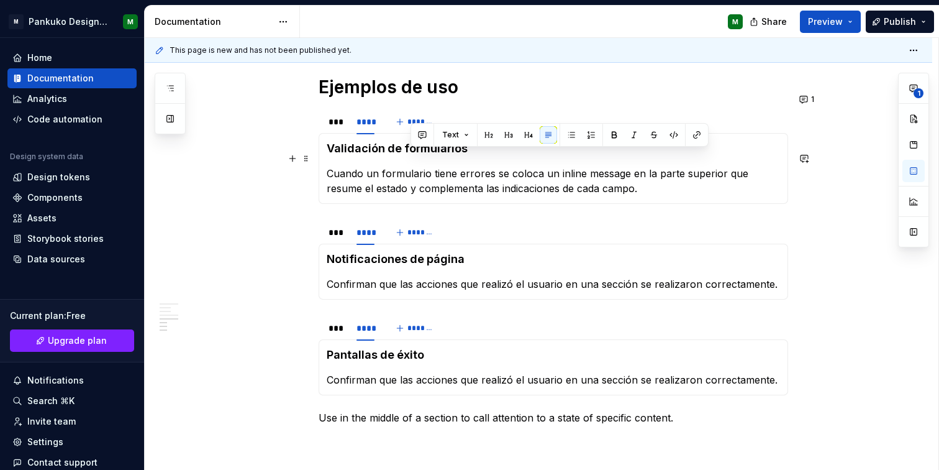
drag, startPoint x: 413, startPoint y: 157, endPoint x: 621, endPoint y: 170, distance: 208.5
click at [621, 170] on p "Cuando un formulario tiene errores se coloca un inline message en la parte supe…" at bounding box center [554, 181] width 454 height 30
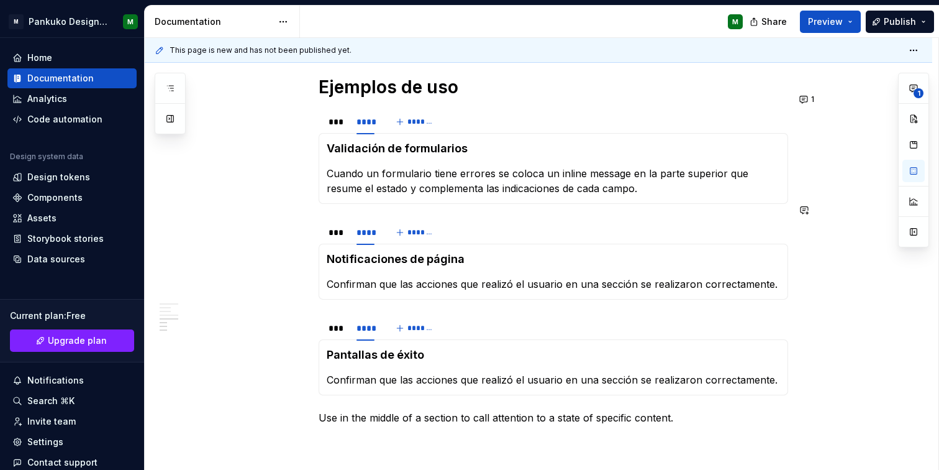
click at [868, 290] on div "Uso Cuándo usar Para confirmar que una acción o proceso se completó con éxito. …" at bounding box center [539, 11] width 788 height 1182
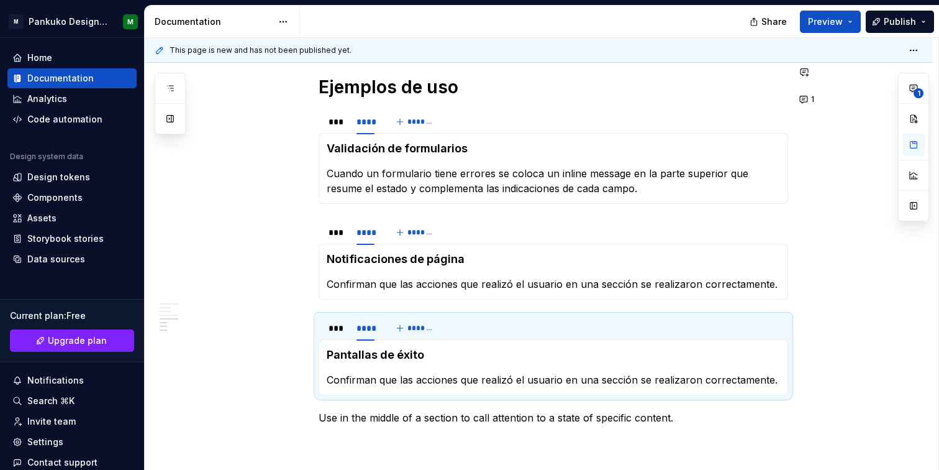
type textarea "*"
